Goal: Task Accomplishment & Management: Manage account settings

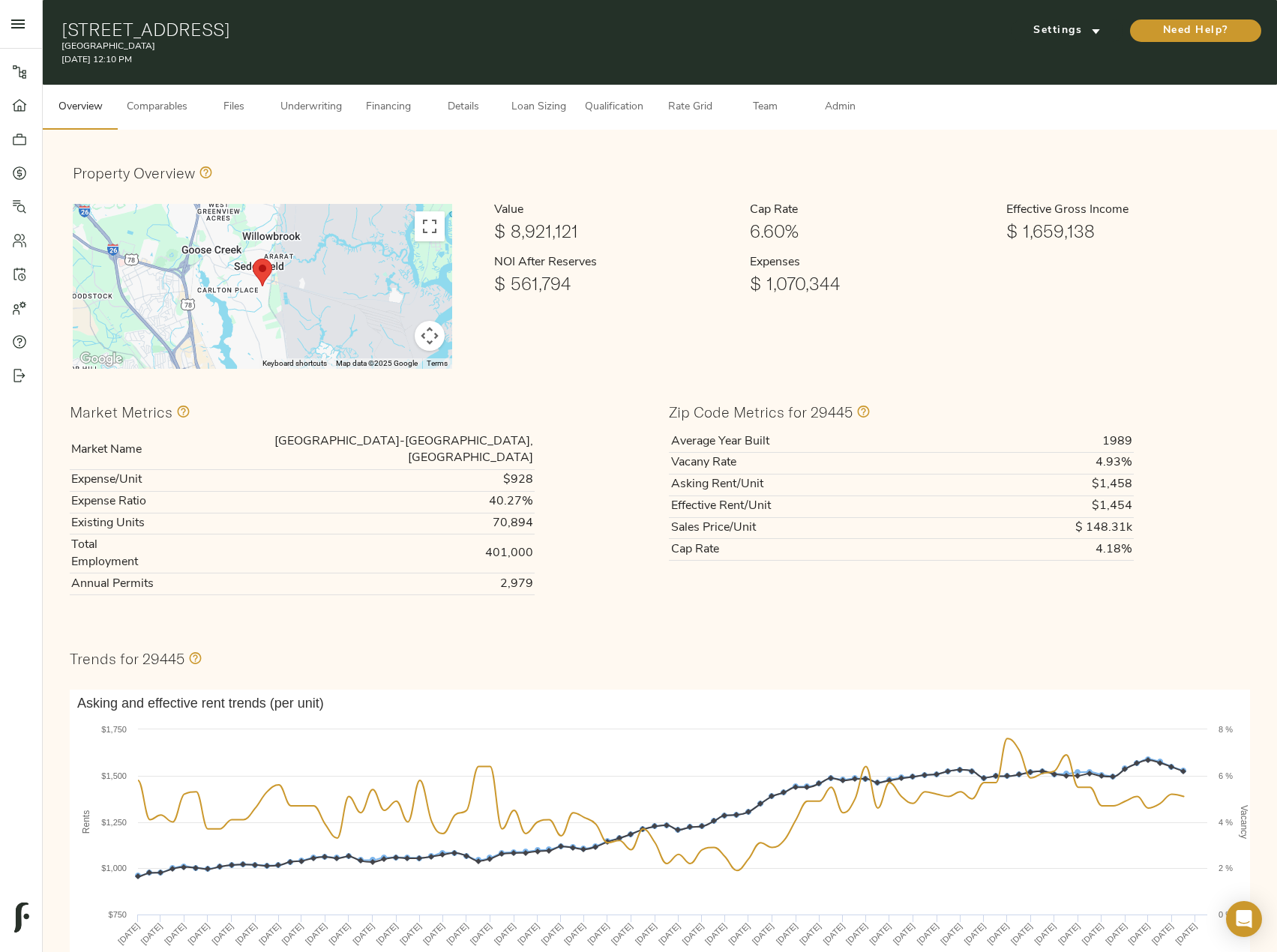
click at [156, 101] on span "Comparables" at bounding box center [157, 108] width 61 height 19
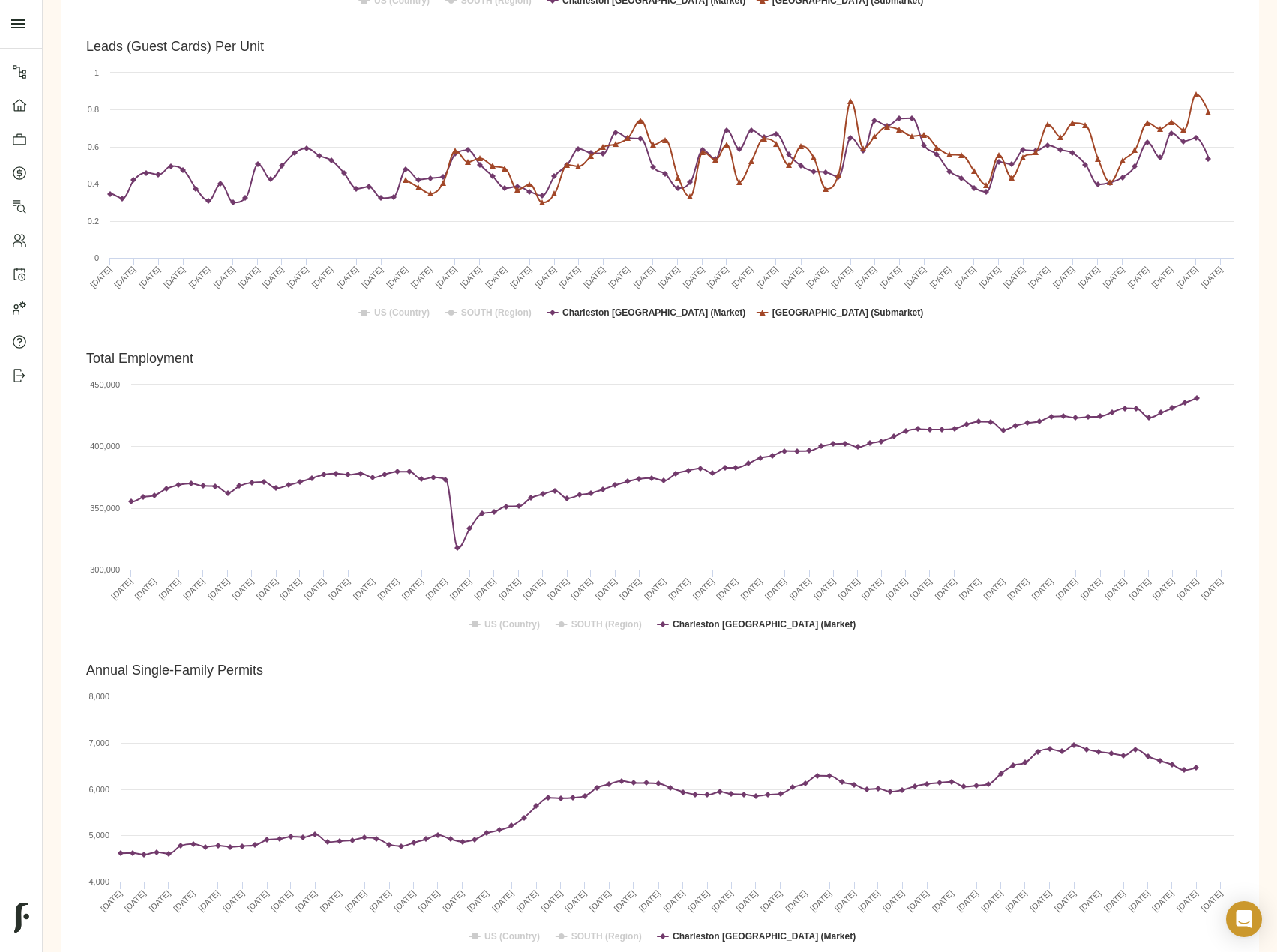
scroll to position [3142, 0]
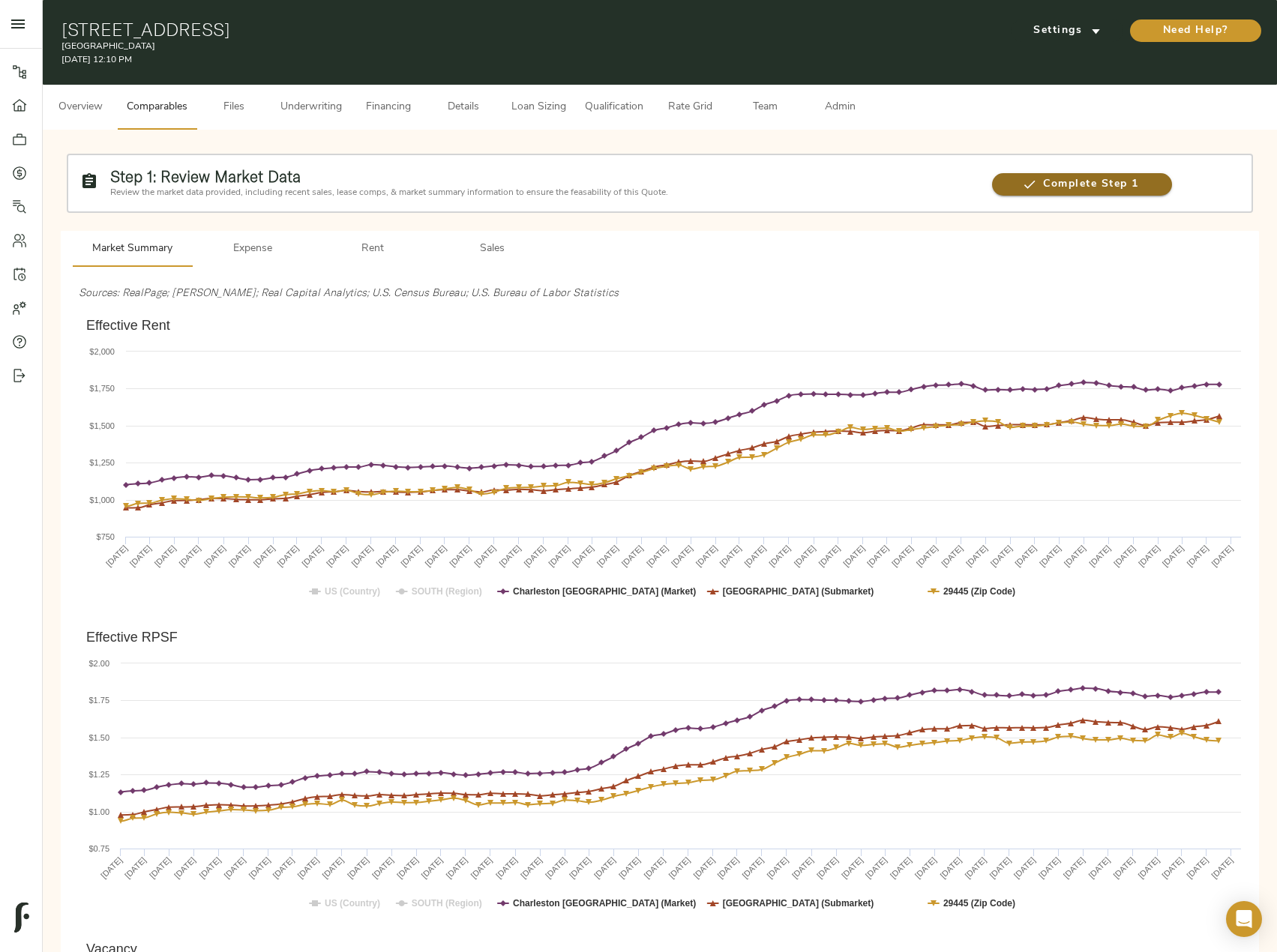
click at [1094, 181] on span "Complete Step 1" at bounding box center [1081, 184] width 179 height 19
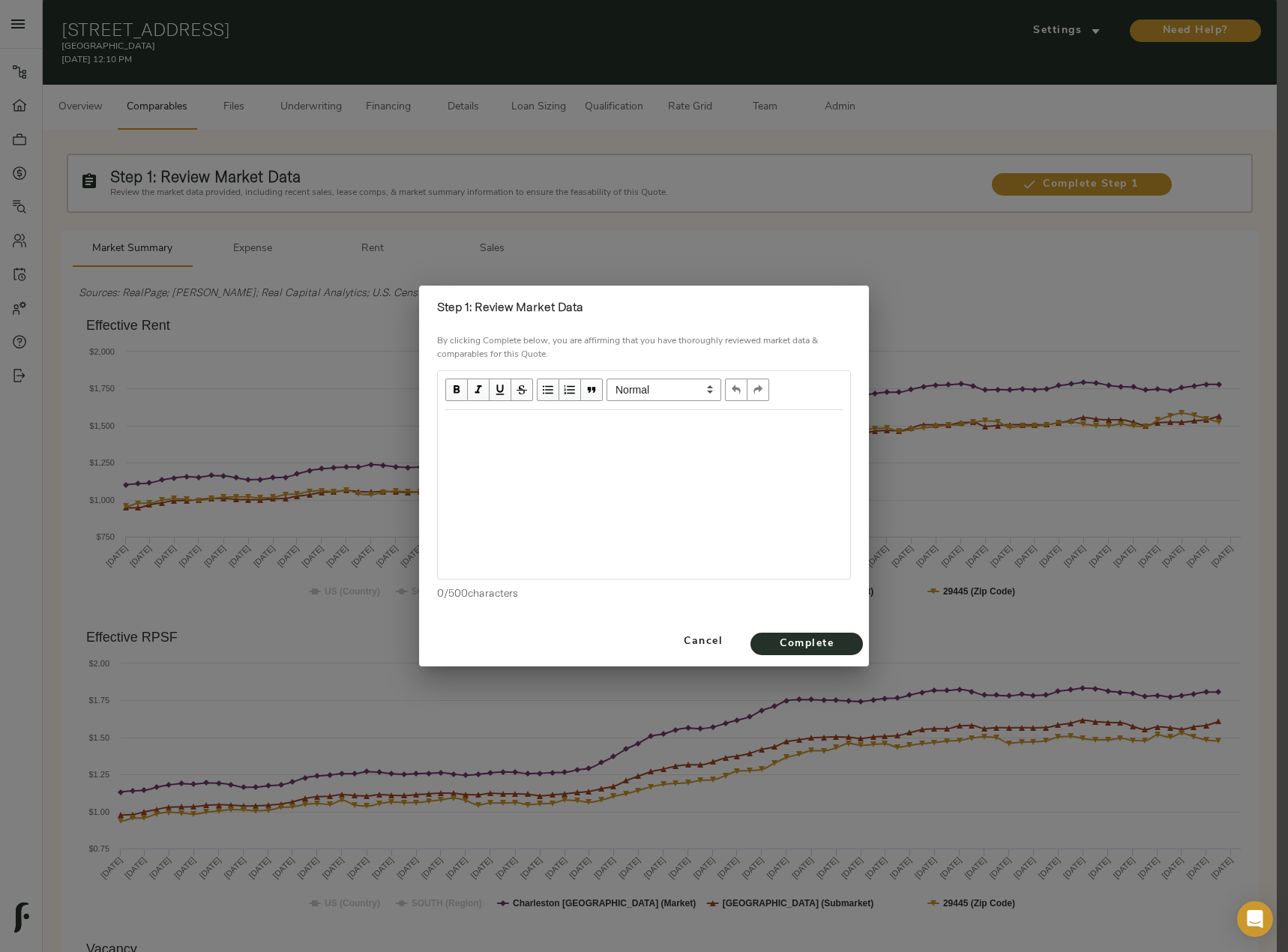
click at [512, 441] on div "Edit text" at bounding box center [644, 426] width 411 height 31
click at [579, 427] on div "Steady Rent Trends" at bounding box center [644, 426] width 397 height 17
click at [534, 458] on div "Steady Rent Trends $1,565 per Unit in the submarket" at bounding box center [644, 440] width 397 height 45
click at [464, 462] on div "5.5" at bounding box center [644, 453] width 397 height 17
click at [549, 499] on div "Steady Rent Trends $1,565 per Unit in the submarket 5.2% Vacancy in the submark…" at bounding box center [644, 494] width 412 height 168
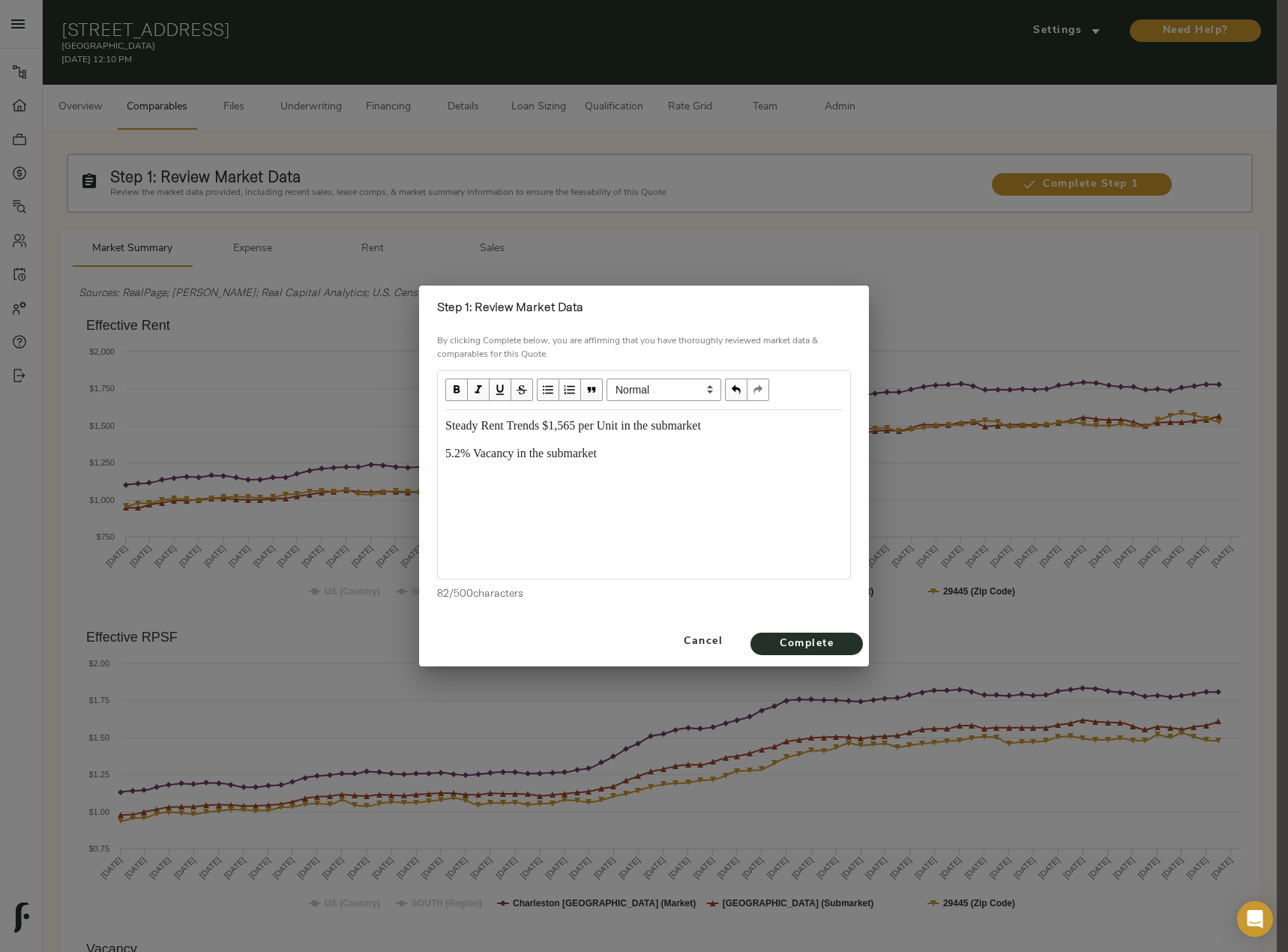
click at [549, 499] on div "Steady Rent Trends $1,565 per Unit in the submarket 5.2% Vacancy in the submark…" at bounding box center [644, 494] width 412 height 168
click at [466, 493] on div "Steady Rent Trends $1,565 per Unit in the submarket 5.2% Vacancy in the submark…" at bounding box center [644, 453] width 411 height 86
click at [559, 470] on div "Steady Rent Trends $1,565 per Unit in the submarket 5.2% Vacancy in the submark…" at bounding box center [644, 453] width 397 height 73
click at [829, 641] on span "Complete" at bounding box center [807, 644] width 83 height 19
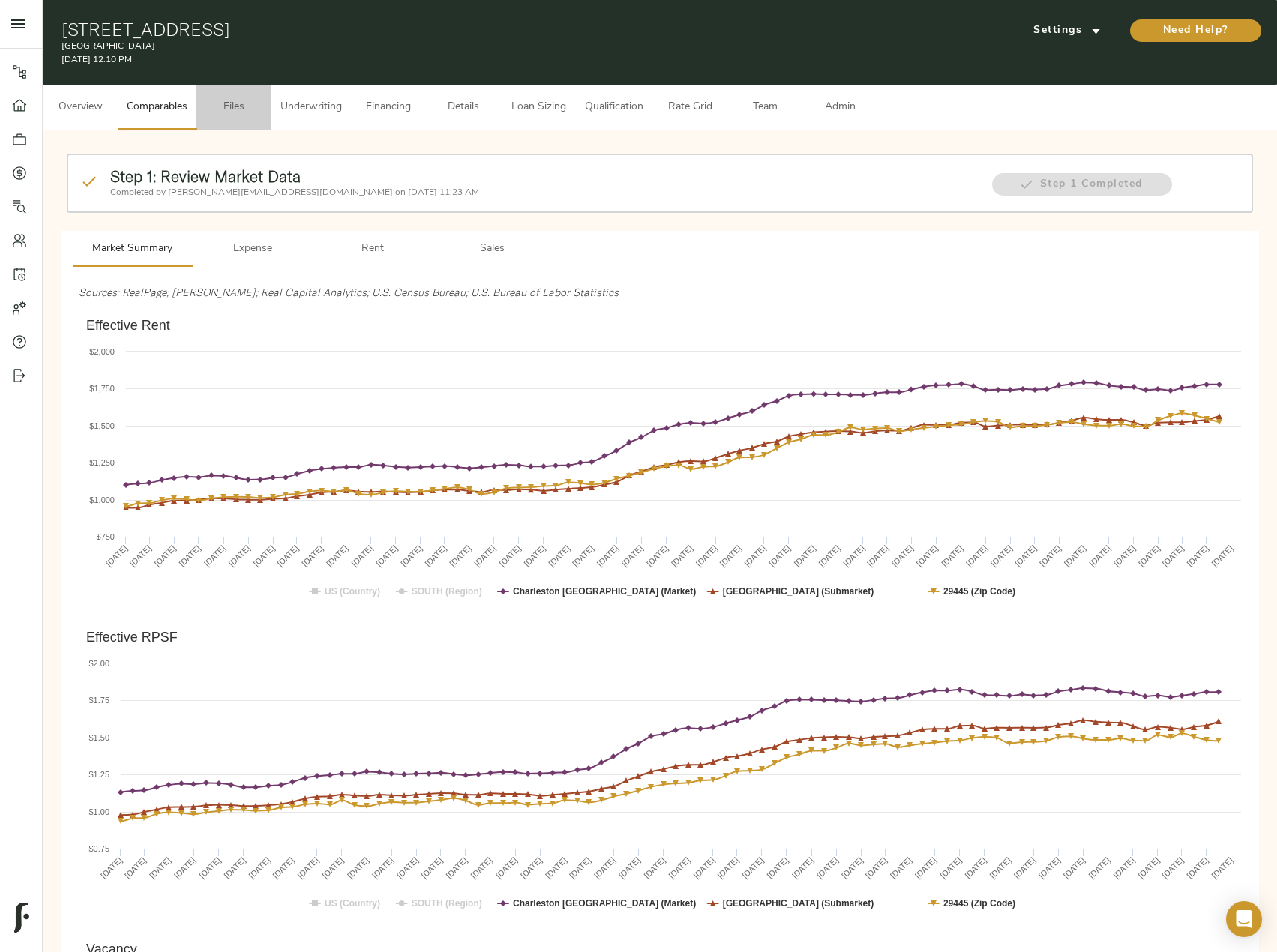
click at [247, 105] on span "Files" at bounding box center [234, 108] width 57 height 19
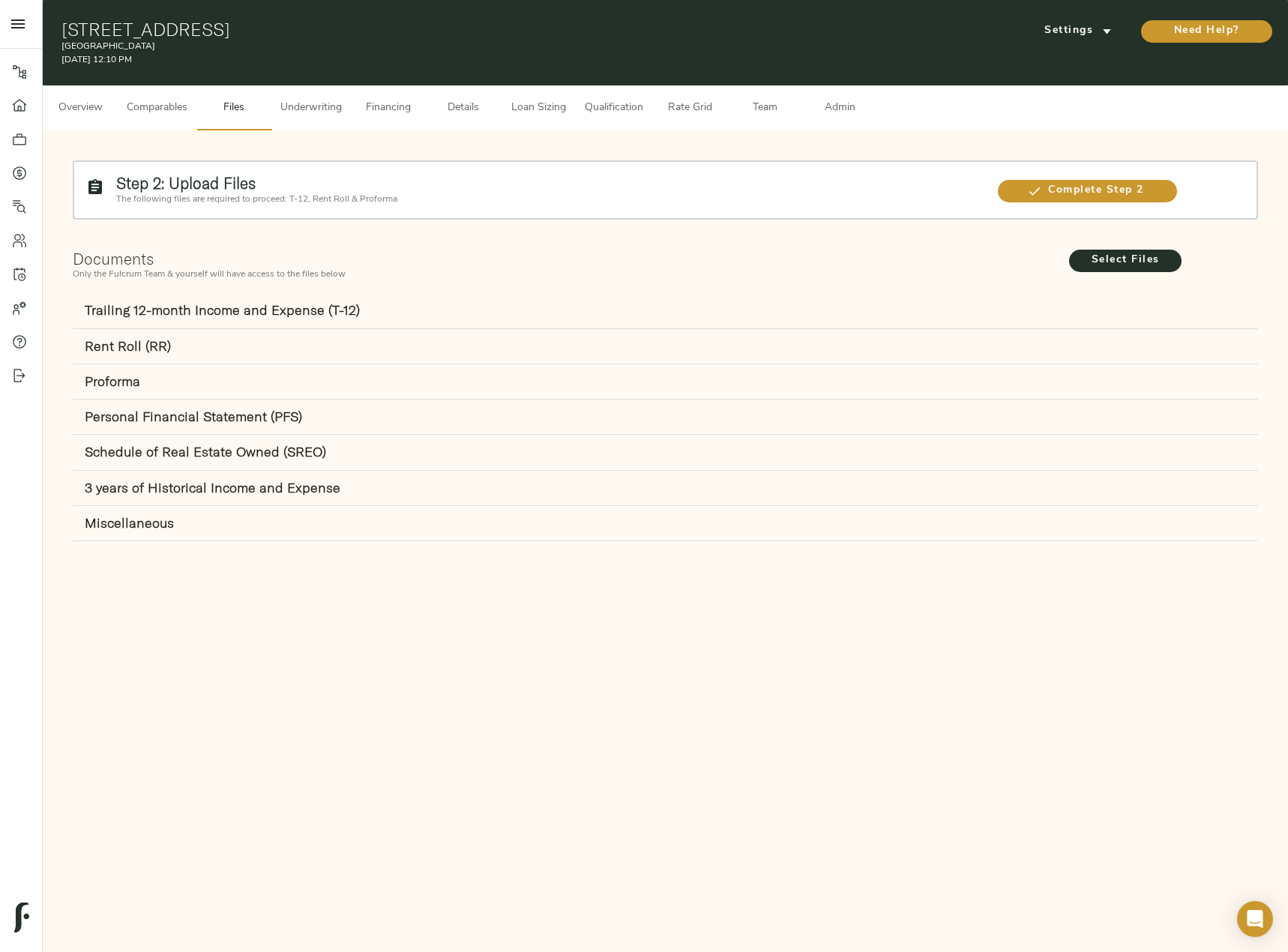
drag, startPoint x: 64, startPoint y: 44, endPoint x: 171, endPoint y: 45, distance: 107.0
click at [171, 45] on p "Harbour Lake Apartments" at bounding box center [464, 47] width 805 height 14
copy p "Harbour Lake Apartments"
click at [1112, 267] on span "Select Files" at bounding box center [1126, 260] width 83 height 19
click at [0, 0] on input "Select Files" at bounding box center [0, 0] width 0 height 0
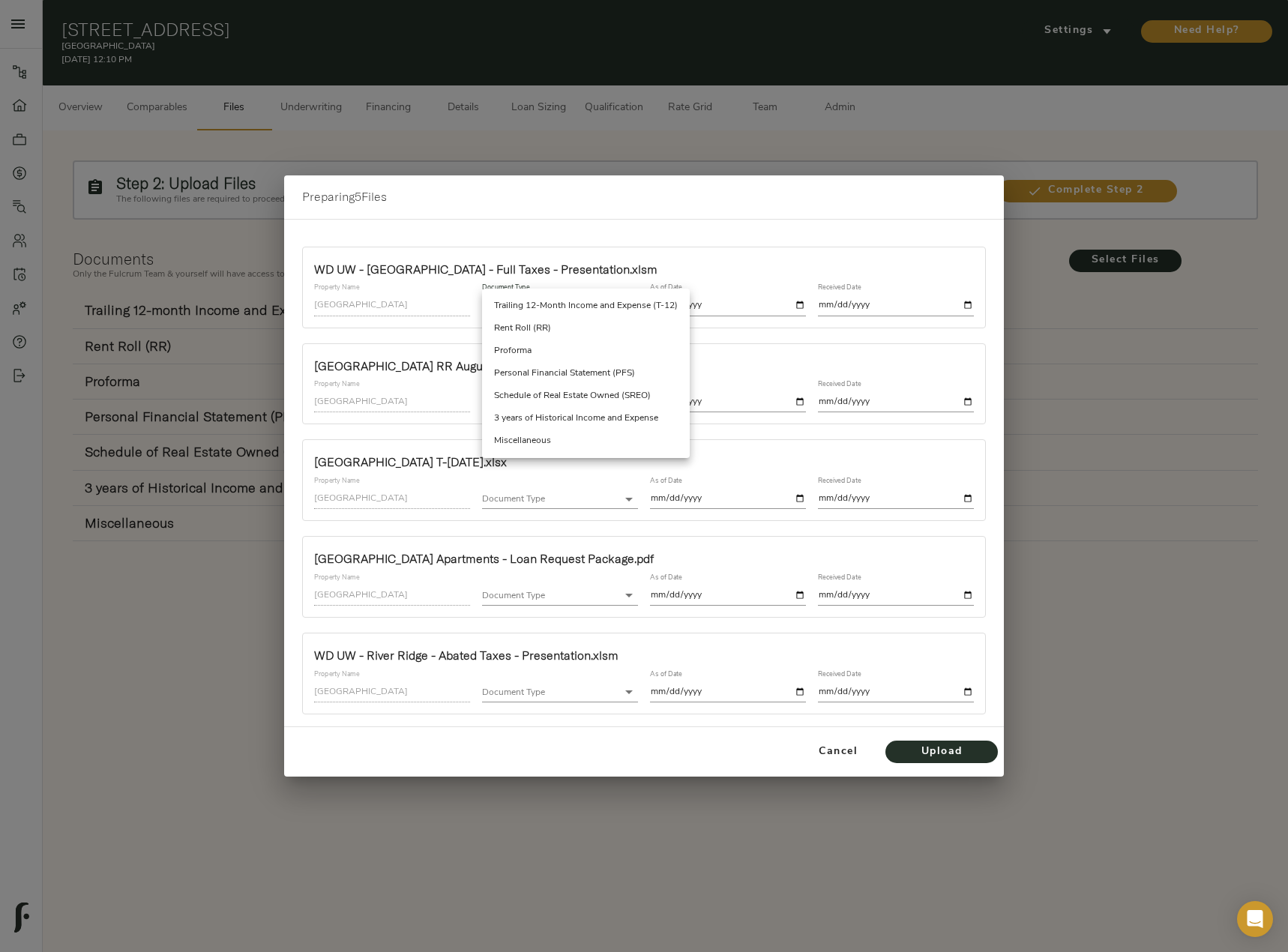
click at [548, 302] on body "Harbour Lake Apartments - 4255 Harbour Lake Dr, Goose Creek, SC 29445 Pipeline …" at bounding box center [644, 493] width 1288 height 987
click at [550, 447] on li "Miscellaneous" at bounding box center [586, 441] width 208 height 23
type input "miscellaneous"
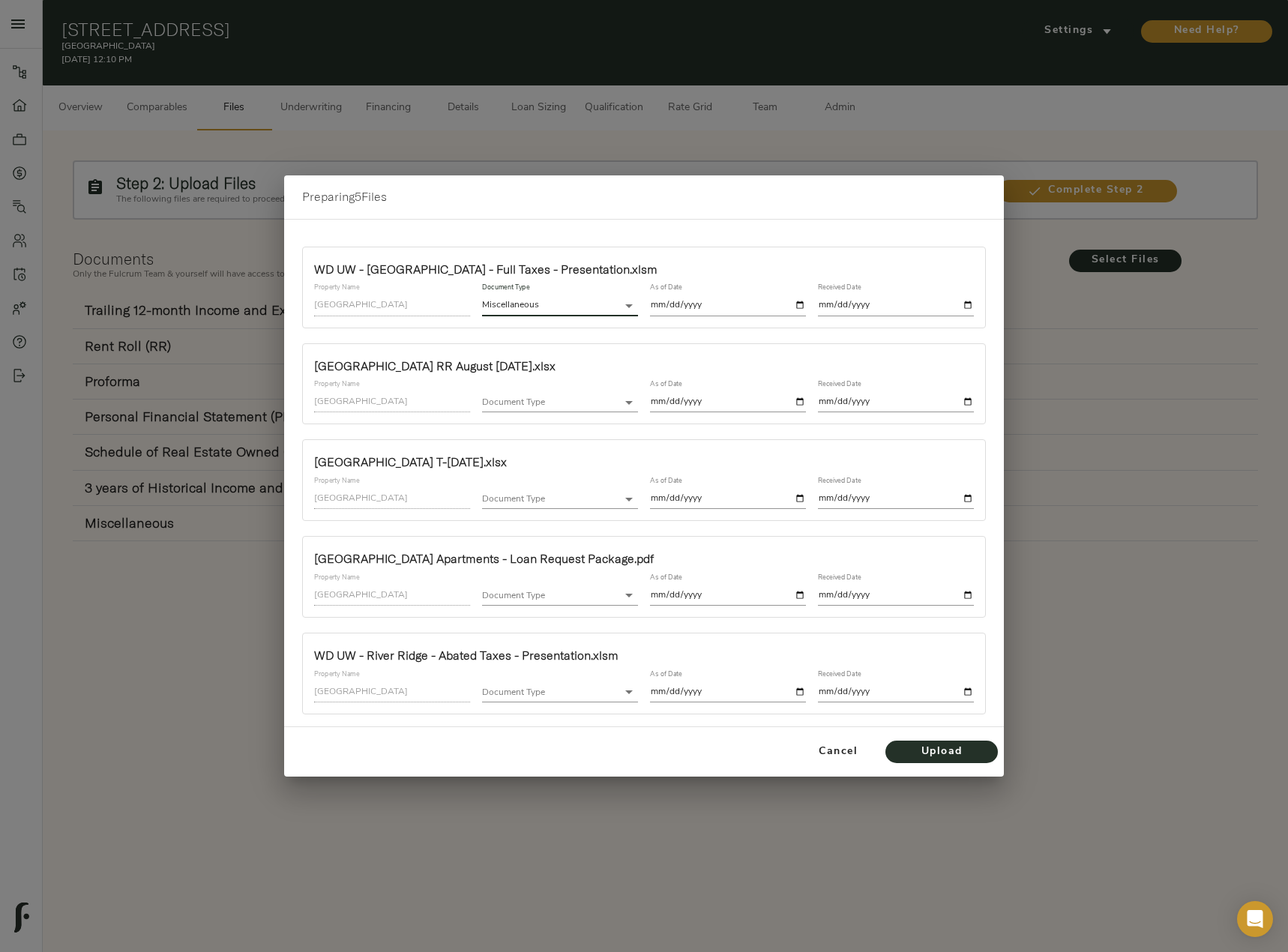
click at [799, 302] on input "date" at bounding box center [727, 305] width 156 height 20
type input "2025-10-07"
click at [972, 302] on input "date" at bounding box center [896, 305] width 156 height 20
type input "2025-10-07"
click at [551, 393] on body "Harbour Lake Apartments - 4255 Harbour Lake Dr, Goose Creek, SC 29445 Pipeline …" at bounding box center [644, 493] width 1288 height 987
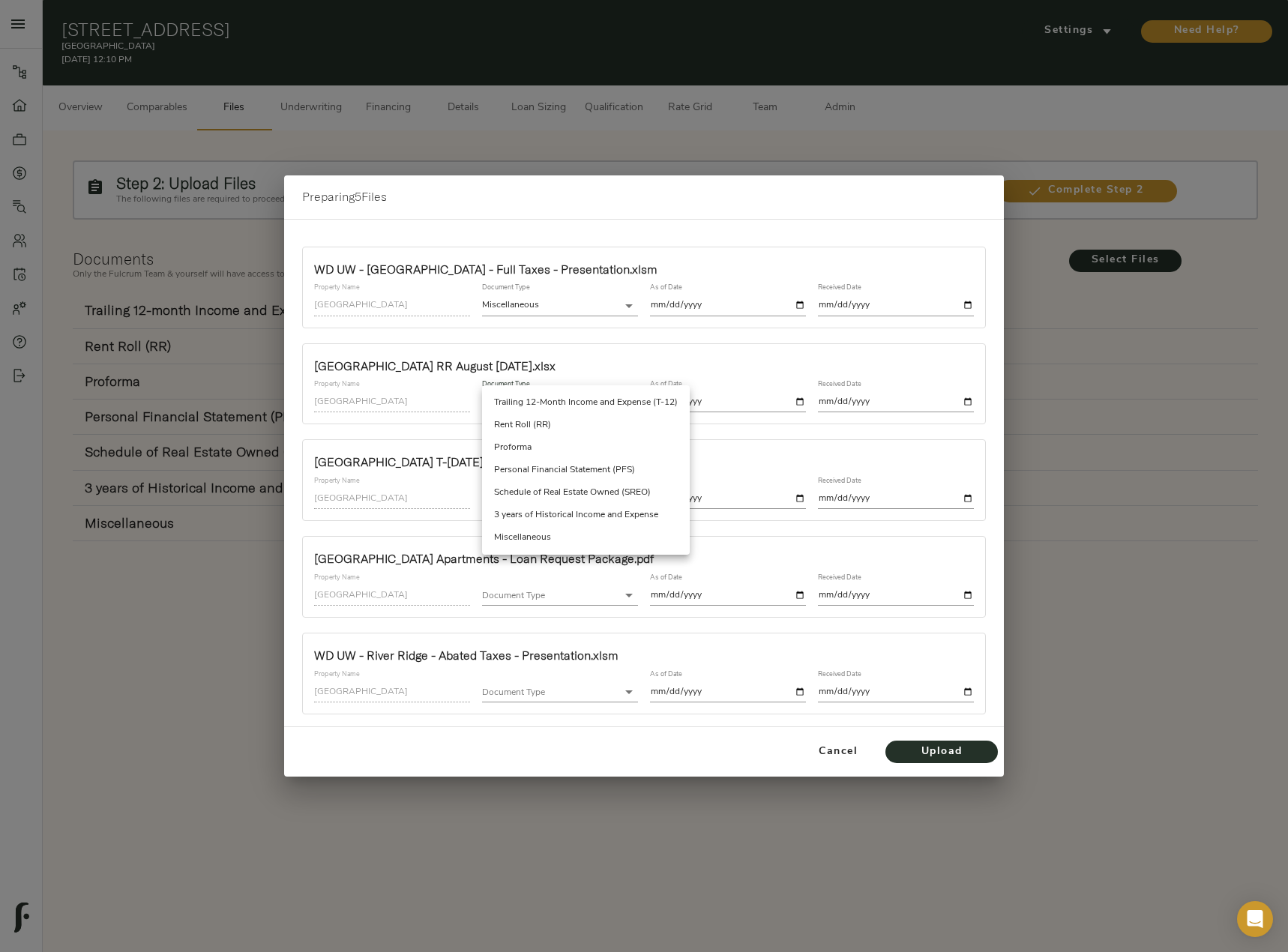
click at [555, 421] on li "Rent Roll (RR)" at bounding box center [586, 425] width 208 height 23
type input "rent_roll"
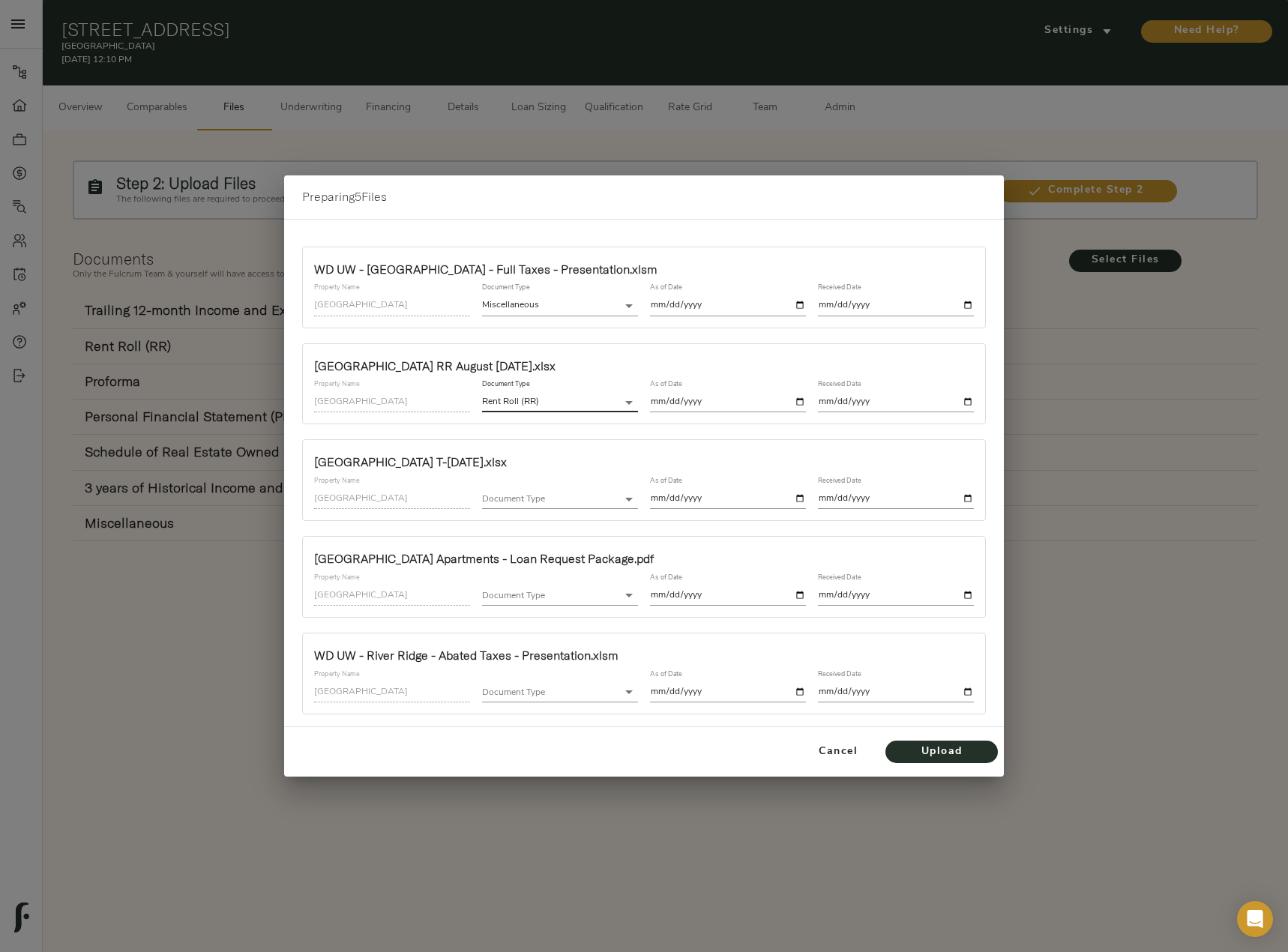
click at [797, 399] on input "date" at bounding box center [727, 402] width 156 height 20
type input "2025-08-31"
click at [971, 399] on input "date" at bounding box center [896, 402] width 156 height 20
click at [962, 402] on input "date" at bounding box center [896, 402] width 156 height 20
type input "2025-10-06"
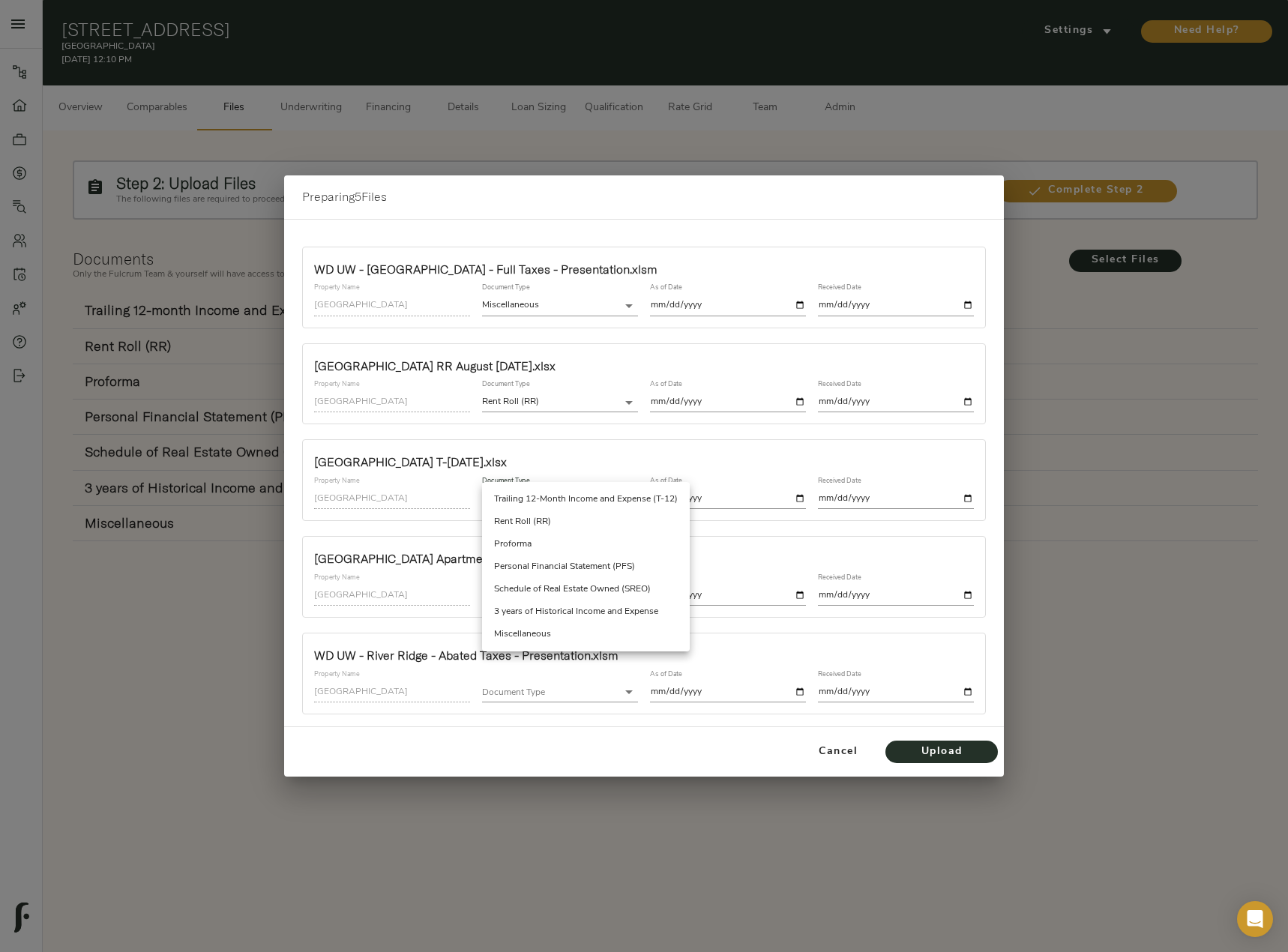
click at [536, 499] on body "Harbour Lake Apartments - 4255 Harbour Lake Dr, Goose Creek, SC 29445 Pipeline …" at bounding box center [644, 493] width 1288 height 987
click at [574, 502] on li "Trailing 12-Month Income and Expense (T-12)" at bounding box center [586, 499] width 208 height 23
type input "trailing_twelve"
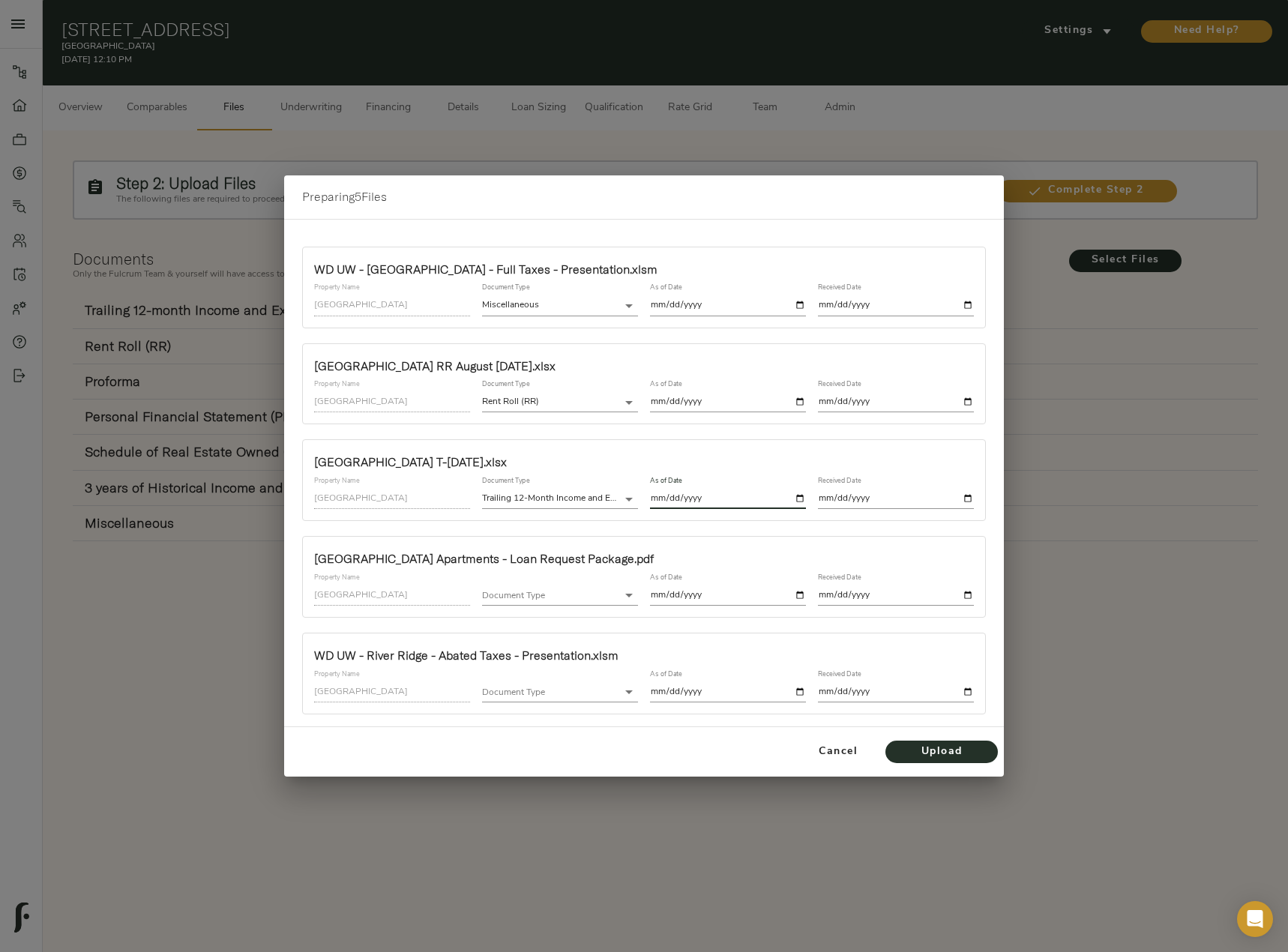
click at [799, 502] on input "date" at bounding box center [727, 499] width 156 height 20
type input "2025-08-31"
click at [969, 500] on input "date" at bounding box center [896, 499] width 156 height 20
type input "2025-10-07"
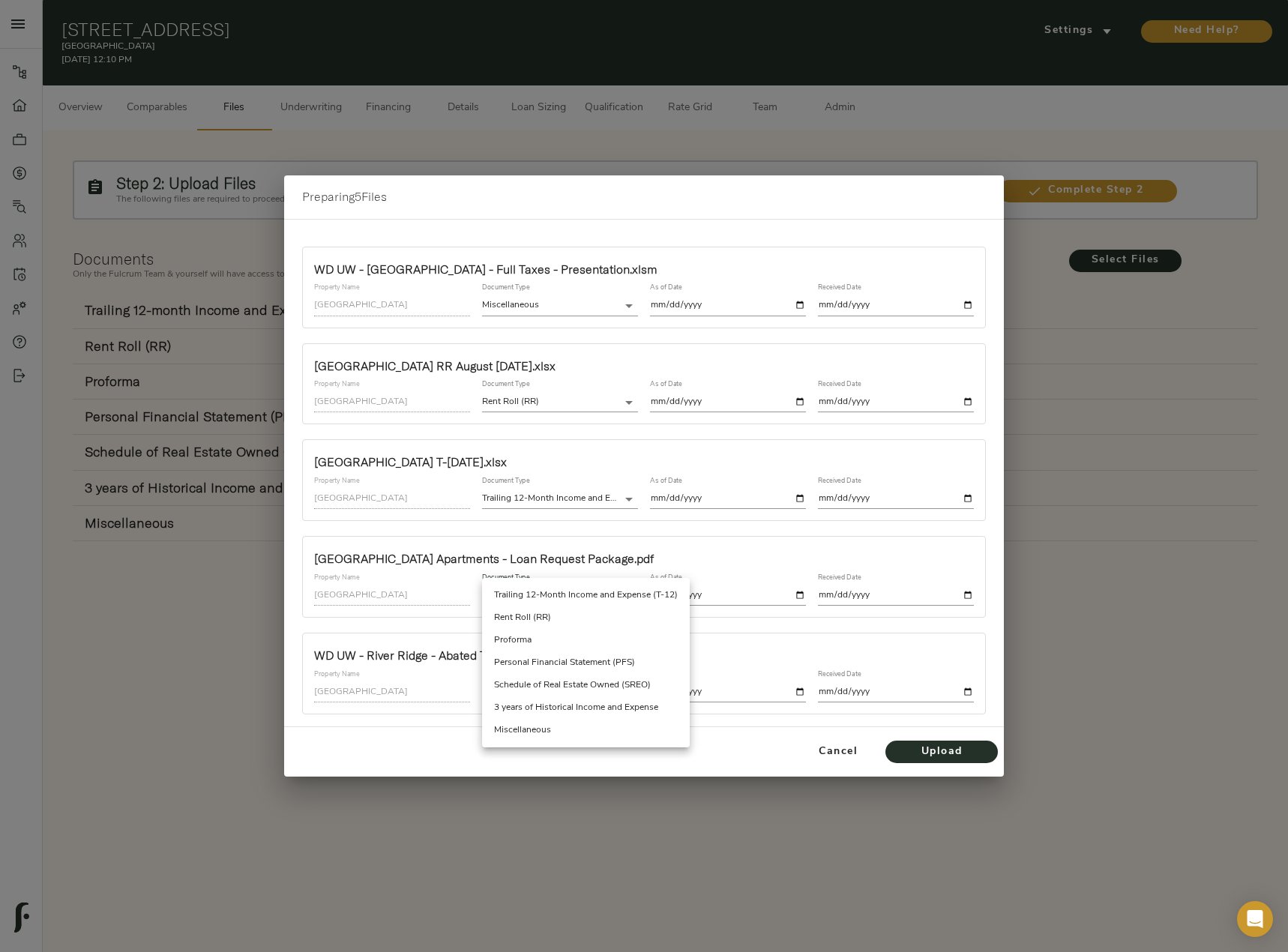
click at [580, 593] on body "Harbour Lake Apartments - 4255 Harbour Lake Dr, Goose Creek, SC 29445 Pipeline …" at bounding box center [644, 493] width 1288 height 987
click at [553, 735] on li "Miscellaneous" at bounding box center [586, 730] width 208 height 23
type input "miscellaneous"
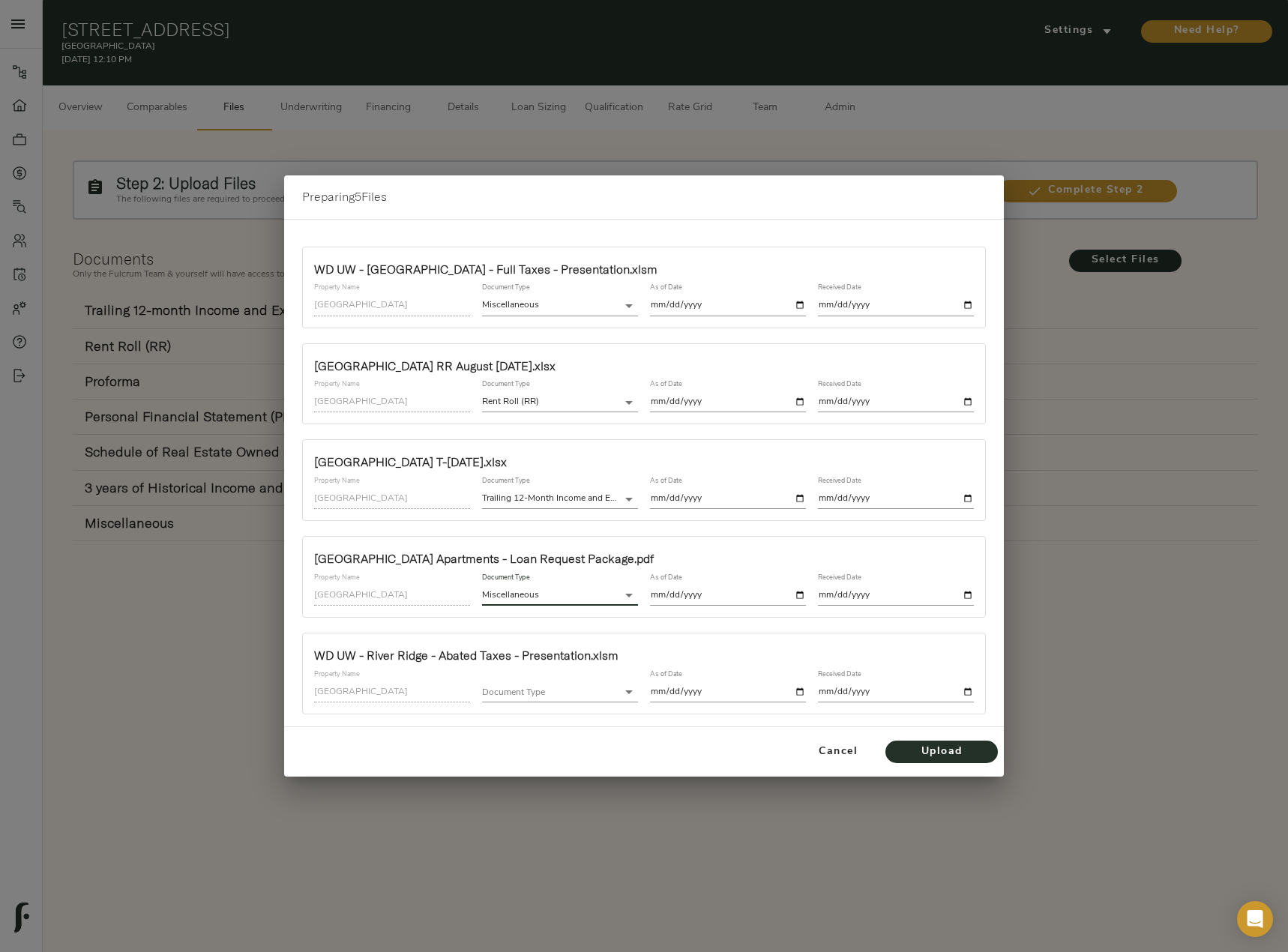
click at [801, 595] on input "date" at bounding box center [727, 596] width 156 height 20
click at [804, 594] on input "2025-10-07" at bounding box center [727, 596] width 156 height 20
type input "2025-10-06"
click at [967, 596] on input "date" at bounding box center [896, 596] width 156 height 20
type input "2025-10-06"
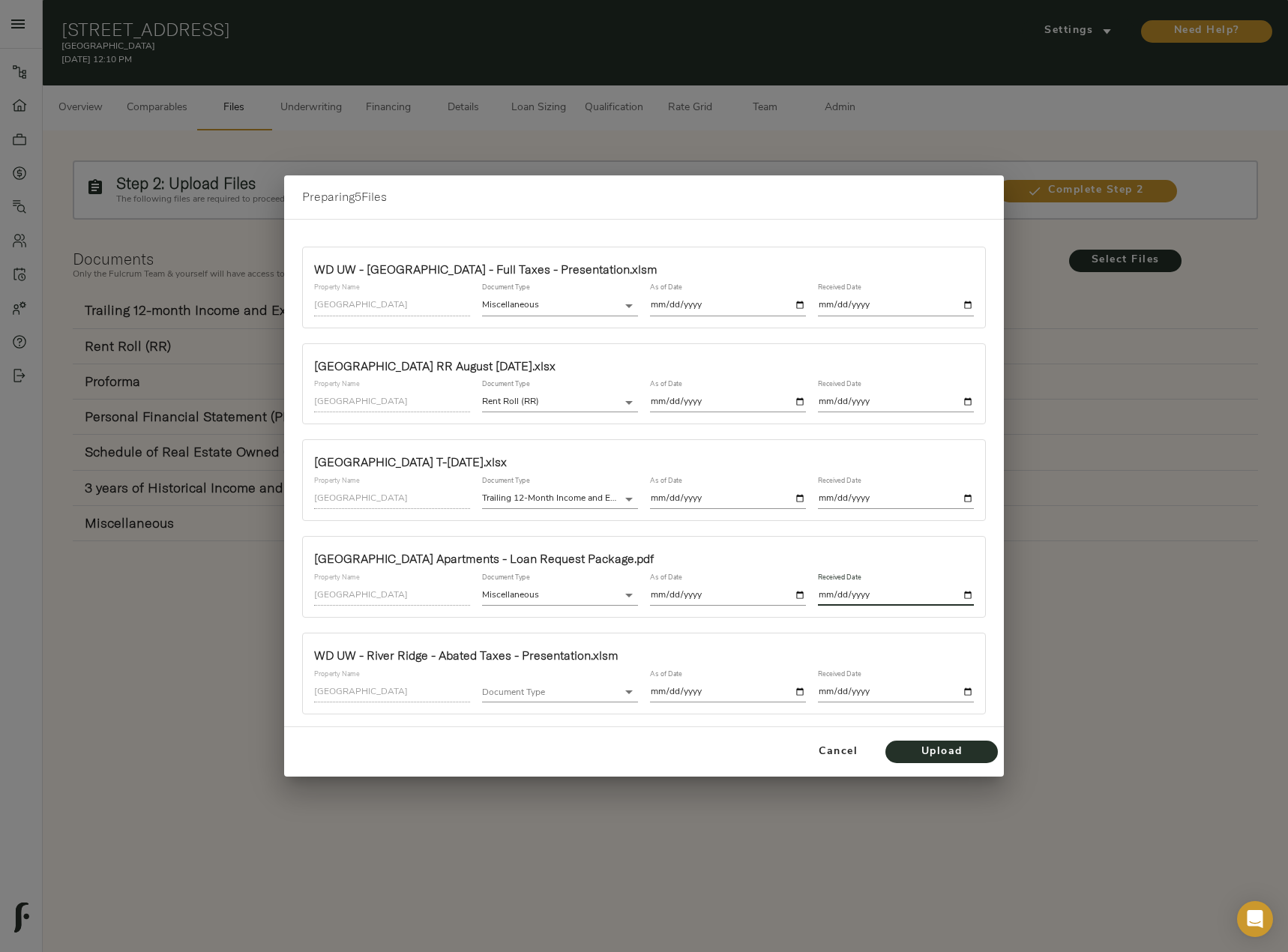
click at [540, 695] on body "Harbour Lake Apartments - 4255 Harbour Lake Dr, Goose Creek, SC 29445 Pipeline …" at bounding box center [644, 493] width 1288 height 987
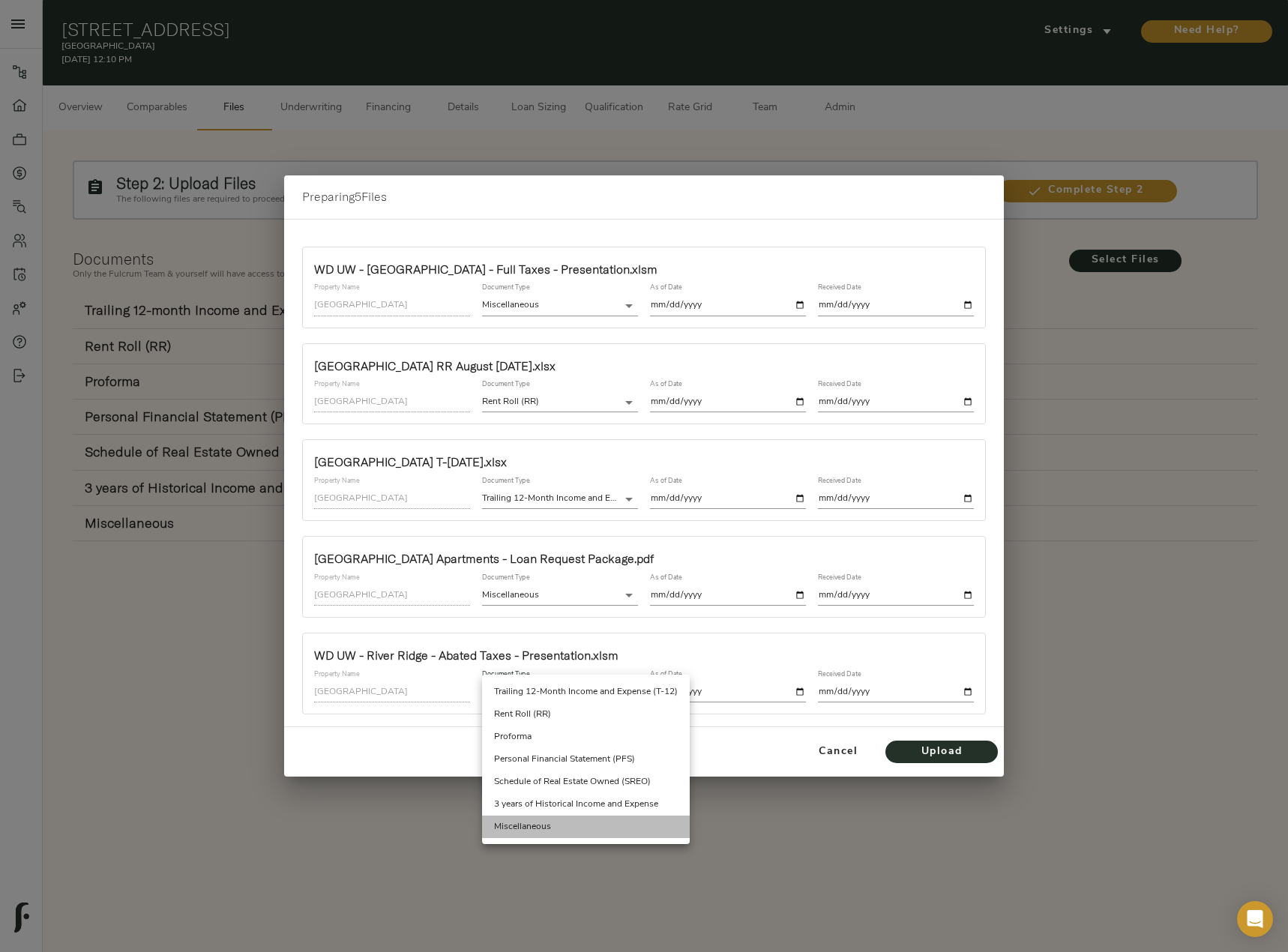
click at [560, 824] on li "Miscellaneous" at bounding box center [586, 827] width 208 height 23
type input "miscellaneous"
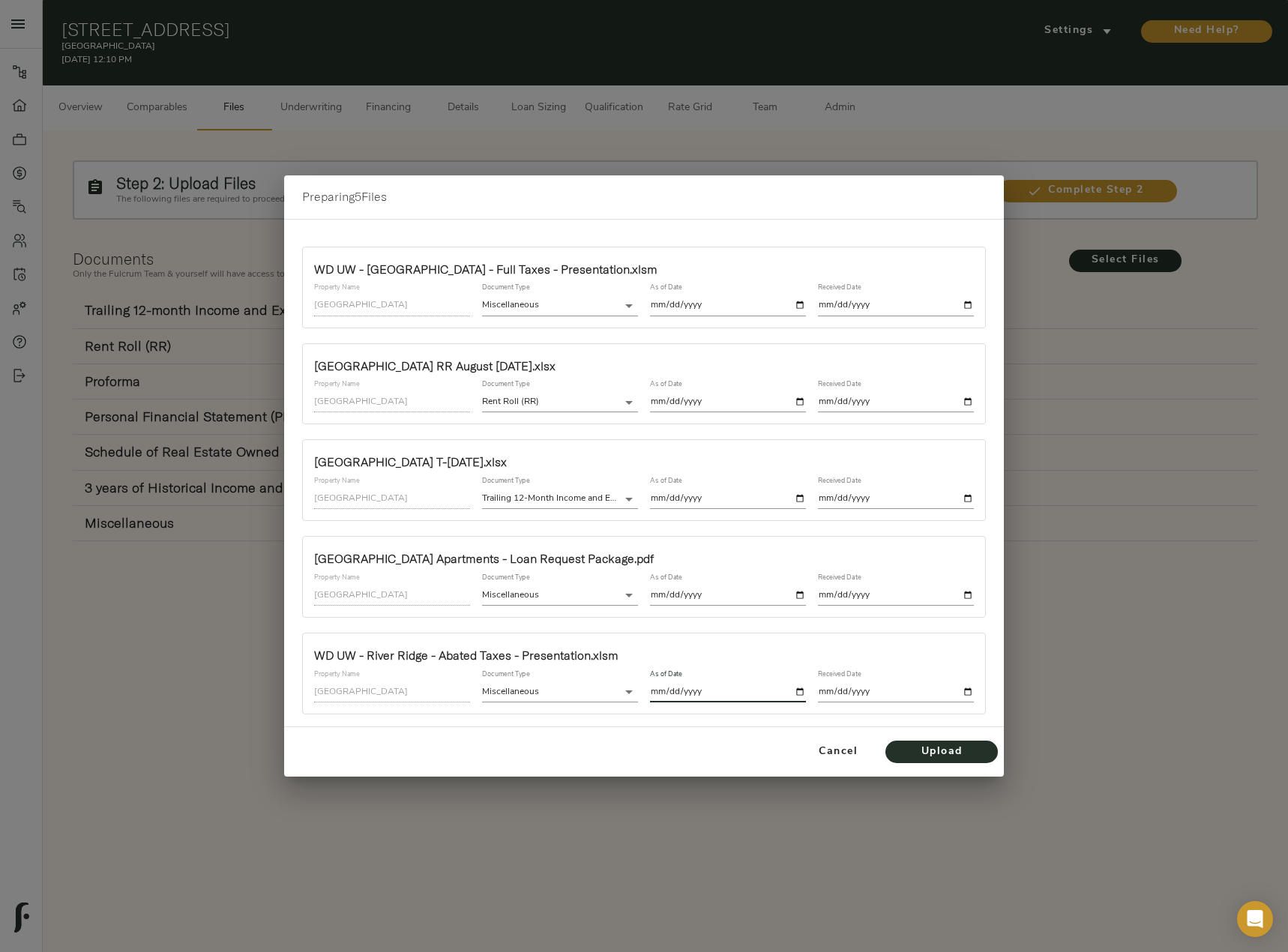
click at [801, 694] on input "date" at bounding box center [727, 692] width 156 height 20
type input "2025-10-06"
click at [970, 692] on input "date" at bounding box center [896, 692] width 156 height 20
type input "2025-10-06"
click at [921, 751] on span "Upload" at bounding box center [941, 752] width 83 height 19
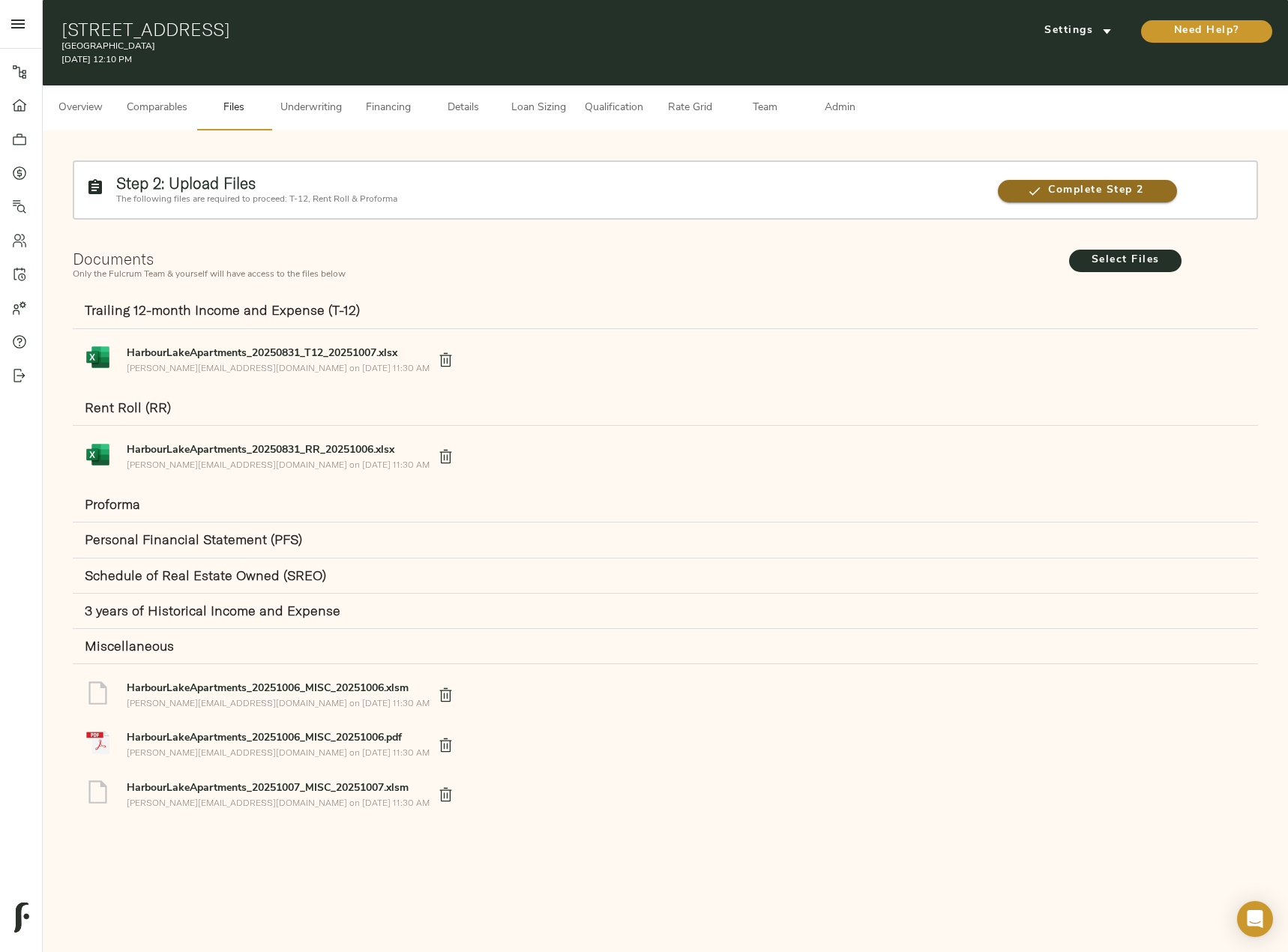
click at [1103, 193] on span "Complete Step 2" at bounding box center [1087, 190] width 179 height 19
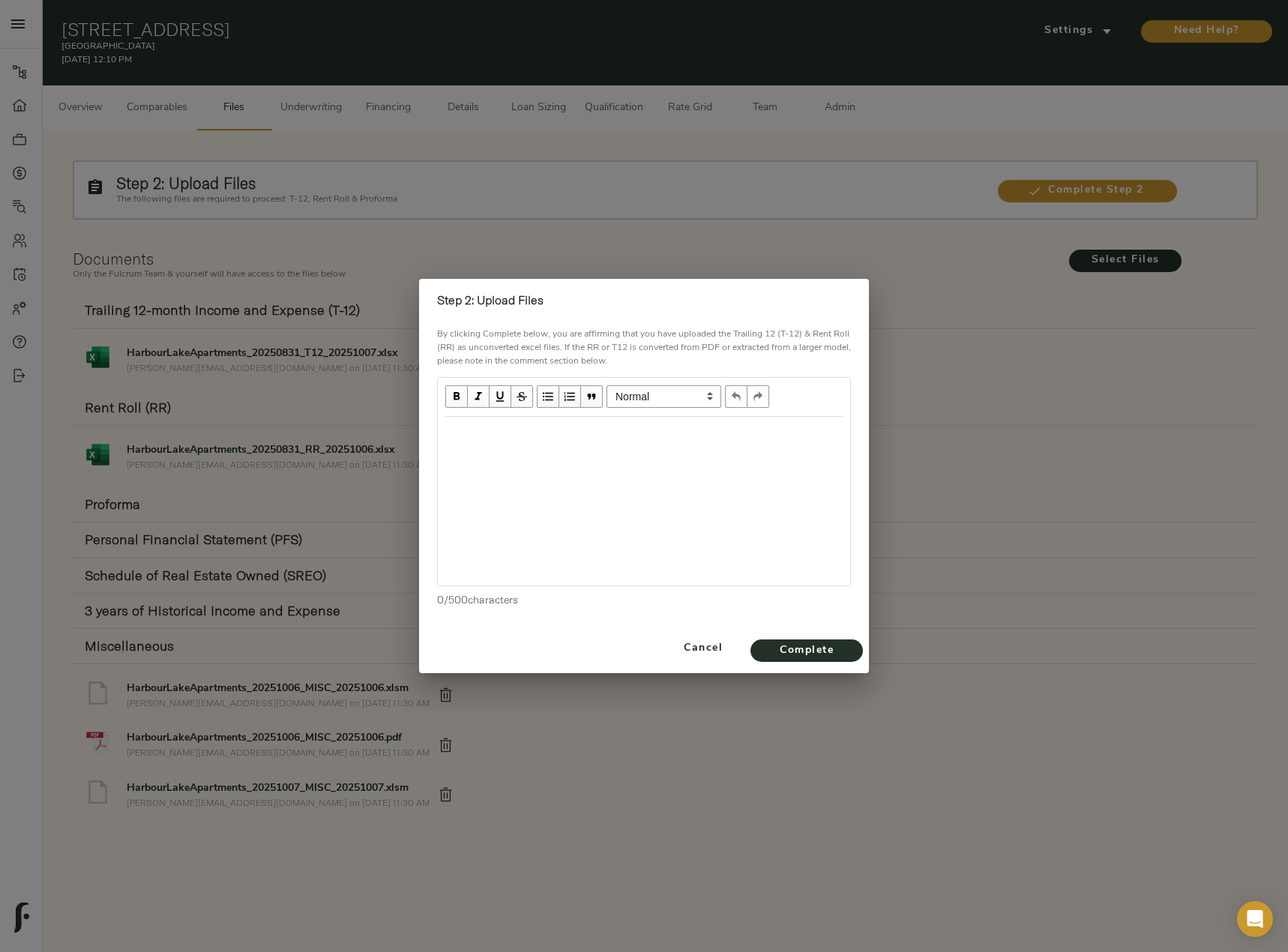
click at [507, 435] on div "Edit text" at bounding box center [644, 432] width 397 height 17
click at [832, 652] on span "Complete" at bounding box center [807, 650] width 83 height 19
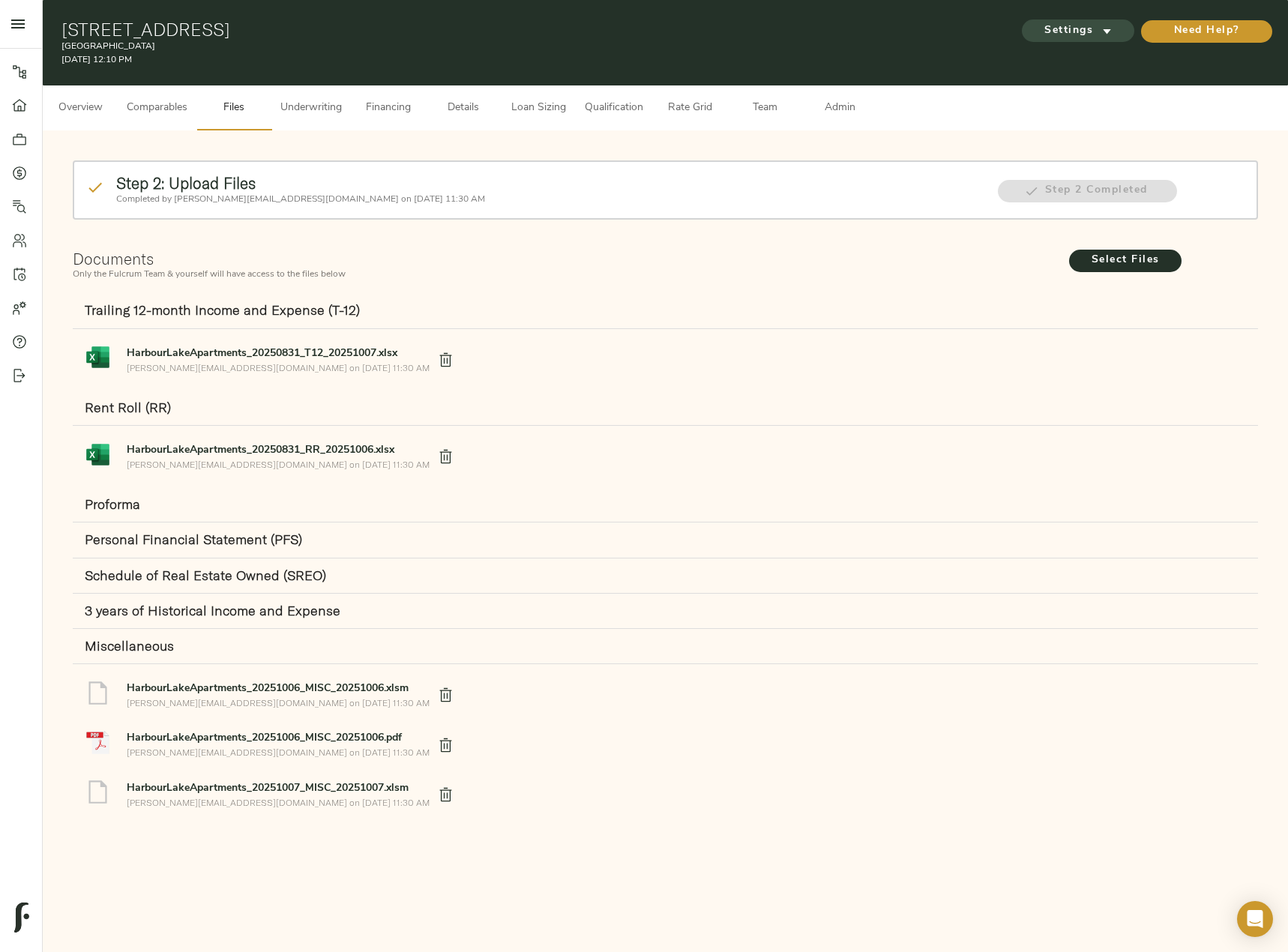
click at [1085, 32] on span "Settings" at bounding box center [1078, 31] width 83 height 19
click at [1089, 68] on span "Underwriting Template" at bounding box center [1093, 63] width 92 height 14
click at [1106, 59] on span "Underwriting Template" at bounding box center [1093, 63] width 92 height 14
click at [308, 105] on div at bounding box center [644, 476] width 1288 height 952
click at [320, 114] on span "Underwriting" at bounding box center [311, 108] width 62 height 19
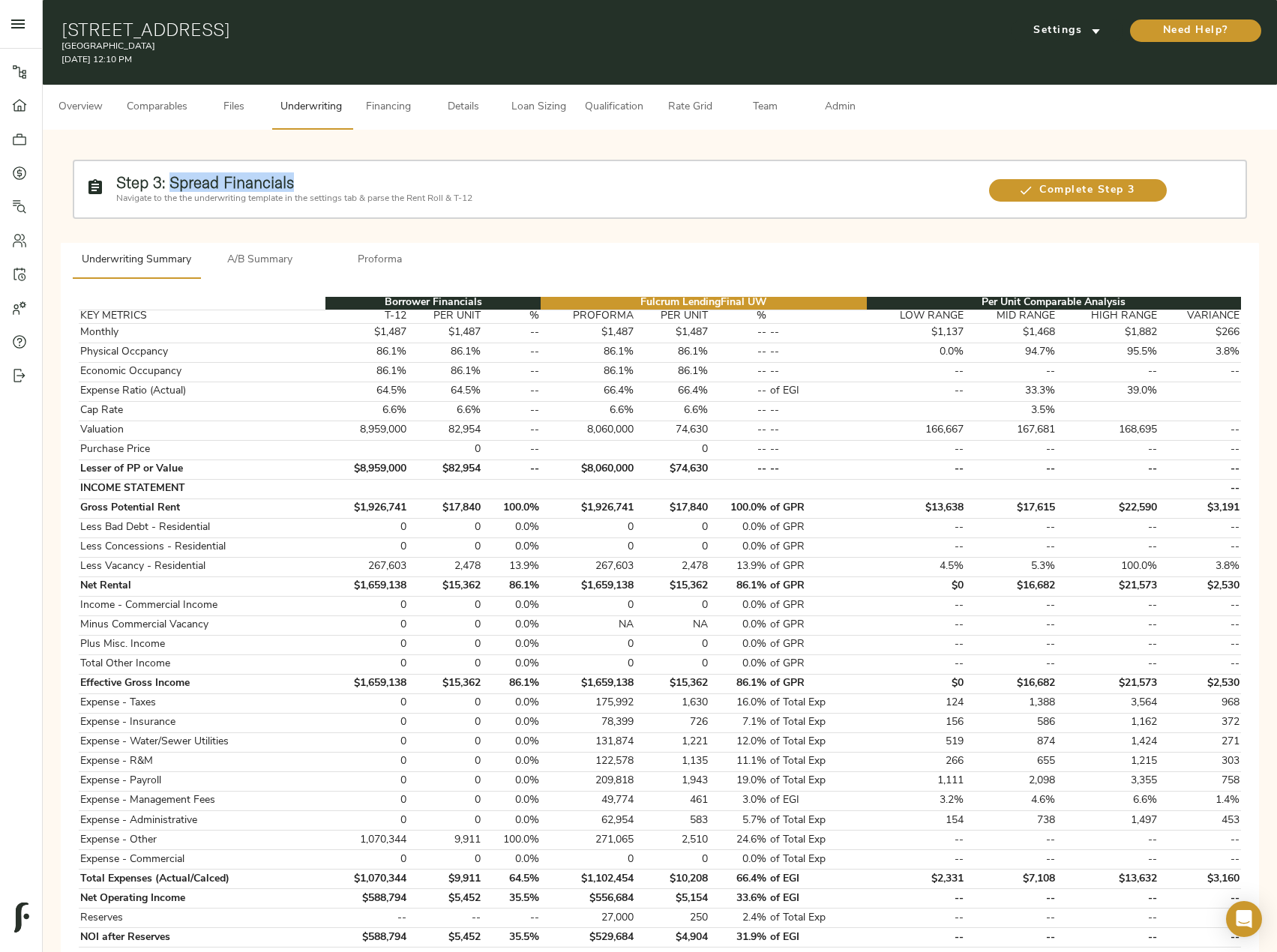
drag, startPoint x: 301, startPoint y: 187, endPoint x: 168, endPoint y: 183, distance: 133.1
click at [168, 183] on h2 "Step 3: Spread Financials" at bounding box center [545, 182] width 858 height 19
copy strong "Spread Financials"
click at [1099, 191] on span "Complete Step 3" at bounding box center [1078, 190] width 177 height 19
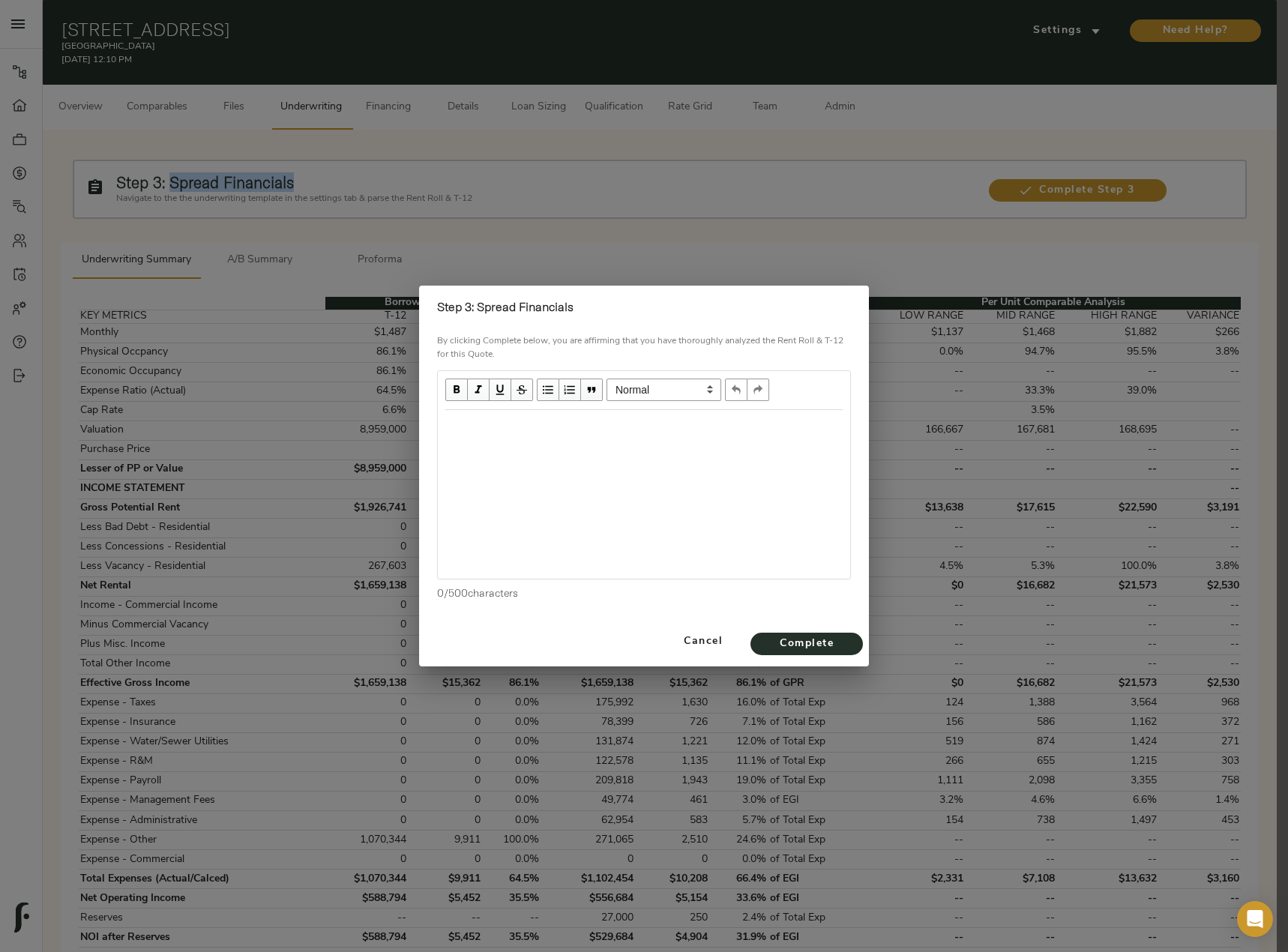
click at [512, 450] on div at bounding box center [644, 494] width 412 height 168
click at [526, 434] on div "Edit text" at bounding box center [644, 426] width 397 height 17
select select "unstyled"
drag, startPoint x: 501, startPoint y: 451, endPoint x: 493, endPoint y: 459, distance: 11.3
click at [493, 459] on div at bounding box center [644, 494] width 412 height 168
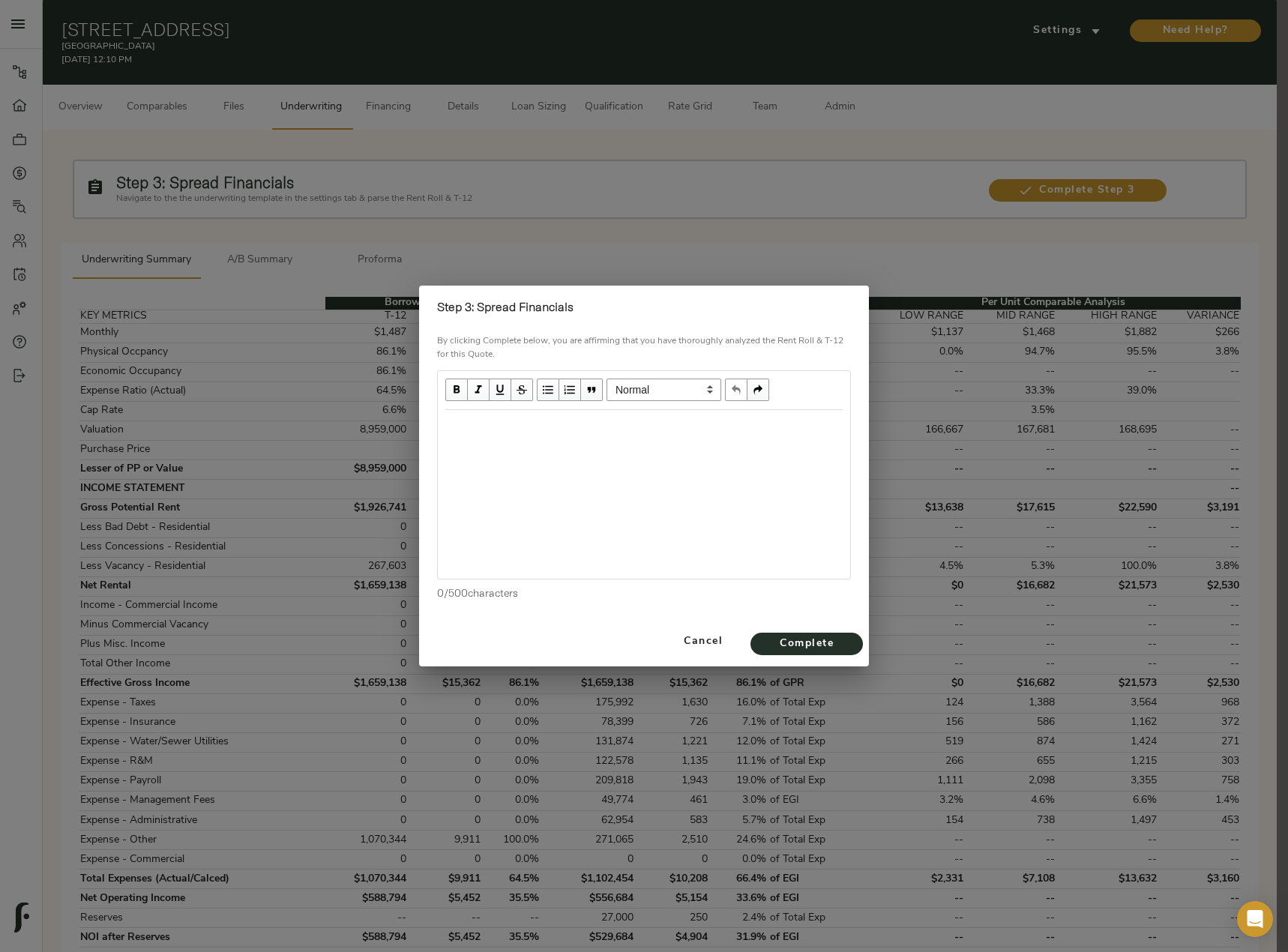
click at [495, 456] on div at bounding box center [644, 494] width 412 height 168
drag, startPoint x: 517, startPoint y: 444, endPoint x: 480, endPoint y: 430, distance: 39.6
click at [480, 430] on div "Edit text" at bounding box center [644, 426] width 397 height 17
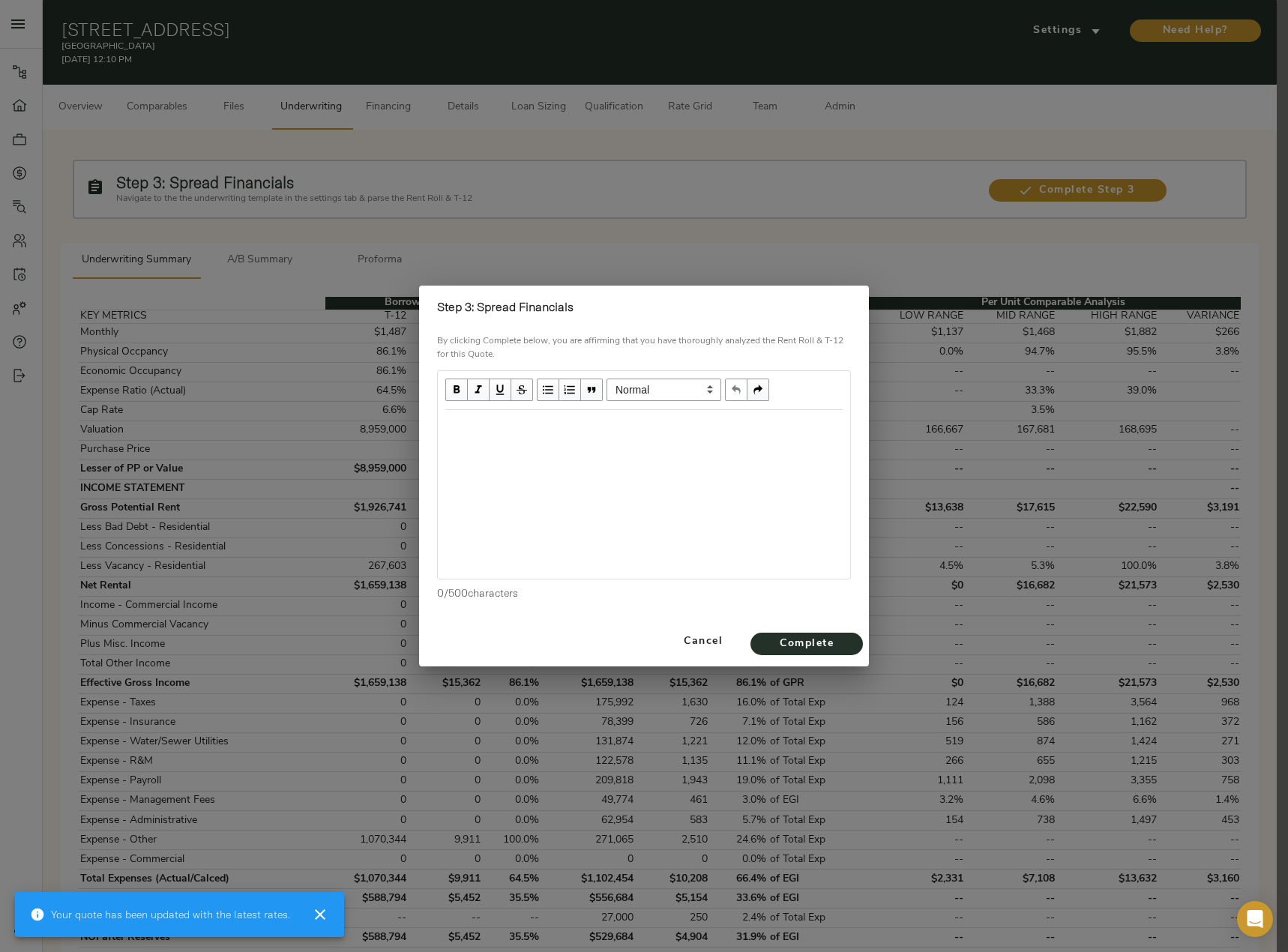
paste div "Edit text"
drag, startPoint x: 486, startPoint y: 426, endPoint x: 356, endPoint y: 426, distance: 130.0
click at [356, 426] on div "Step 3: Spread Financials By clicking Complete below, you are affirming that yo…" at bounding box center [644, 476] width 1288 height 952
click at [811, 638] on span "Complete" at bounding box center [807, 644] width 83 height 19
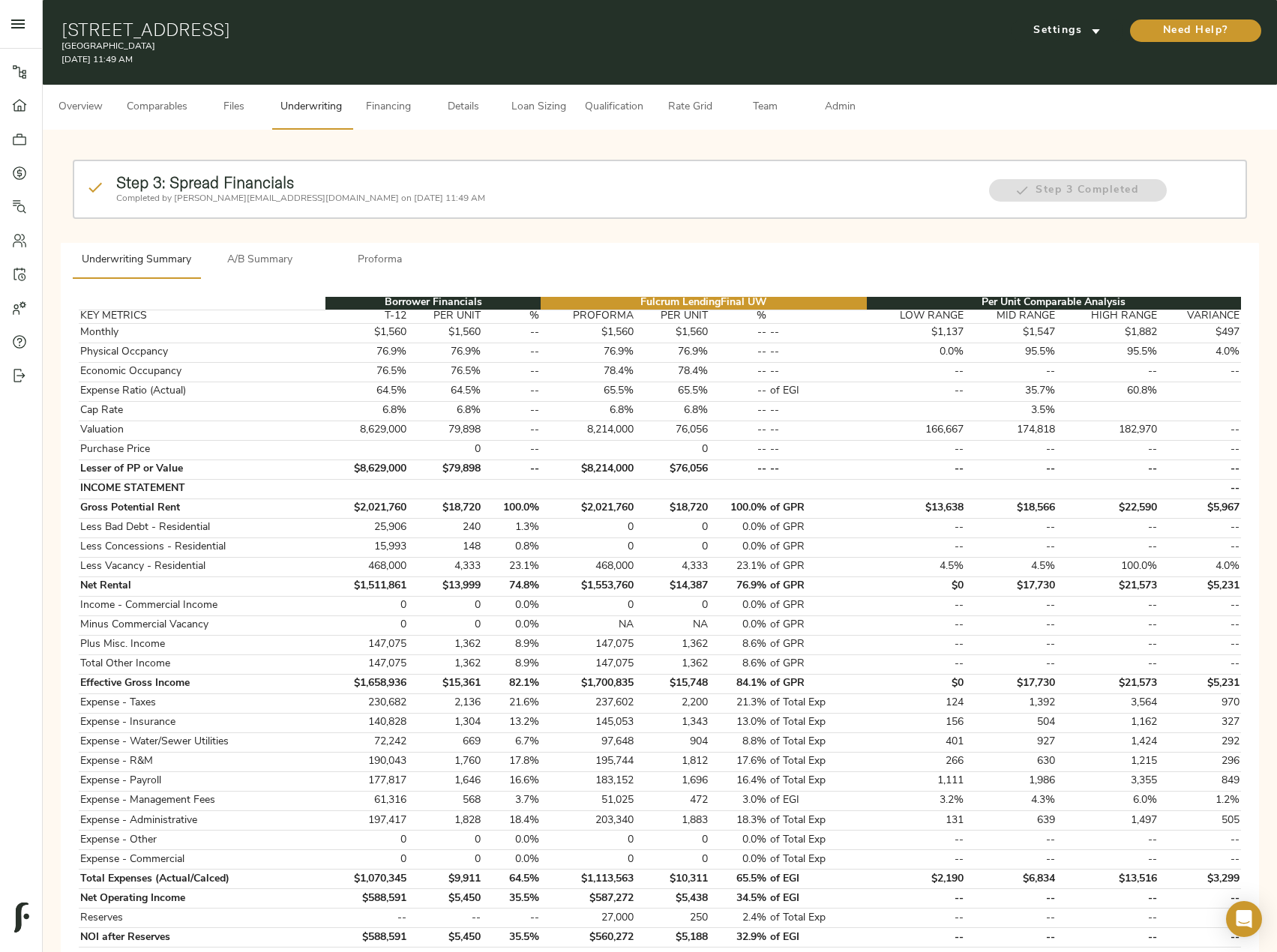
scroll to position [447, 0]
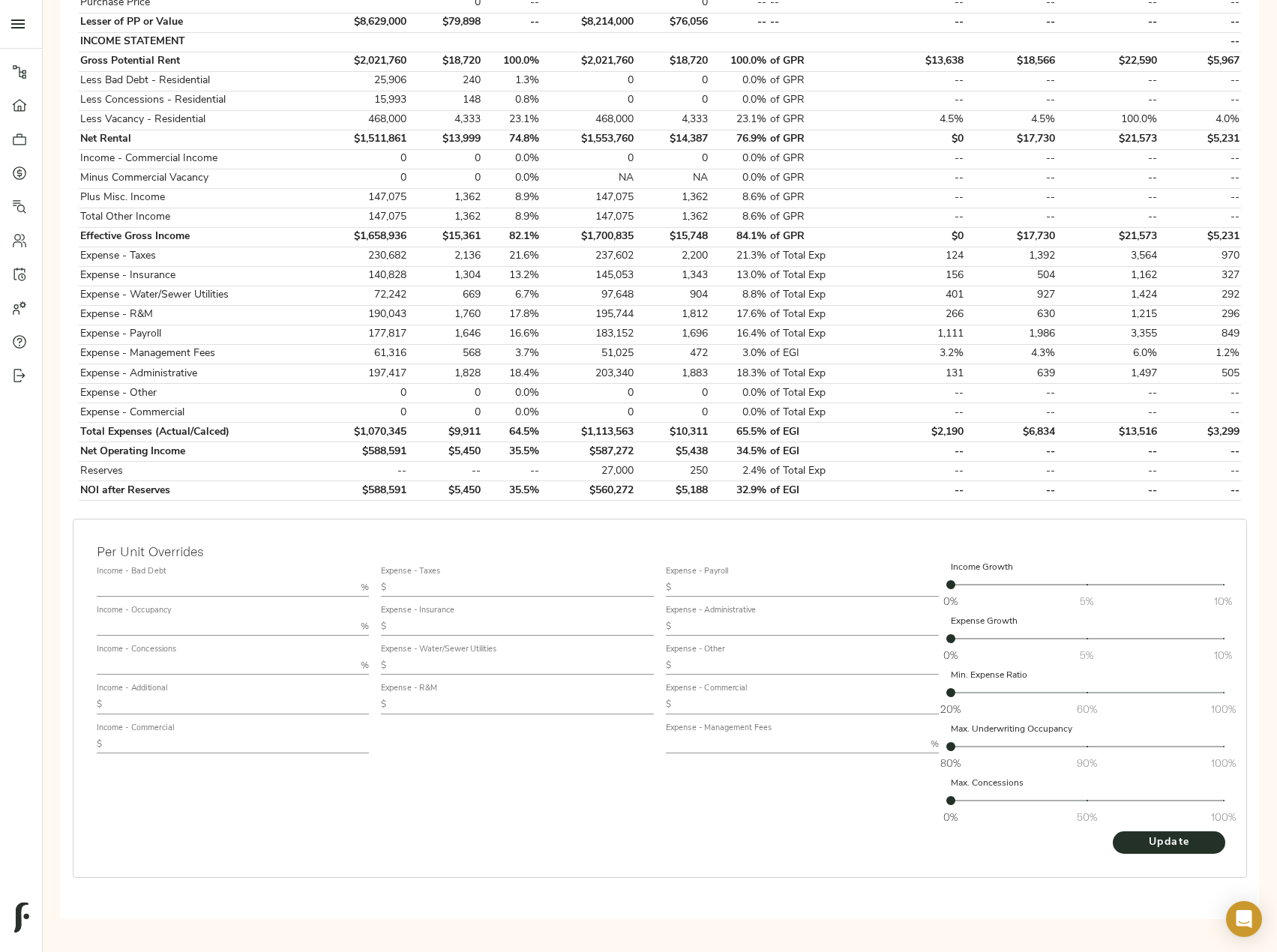
click at [169, 660] on input "text" at bounding box center [226, 665] width 259 height 18
type input "1.6"
click at [1113, 832] on button "Update" at bounding box center [1169, 843] width 113 height 23
click at [165, 699] on input "text" at bounding box center [239, 705] width 262 height 18
paste input "1,623"
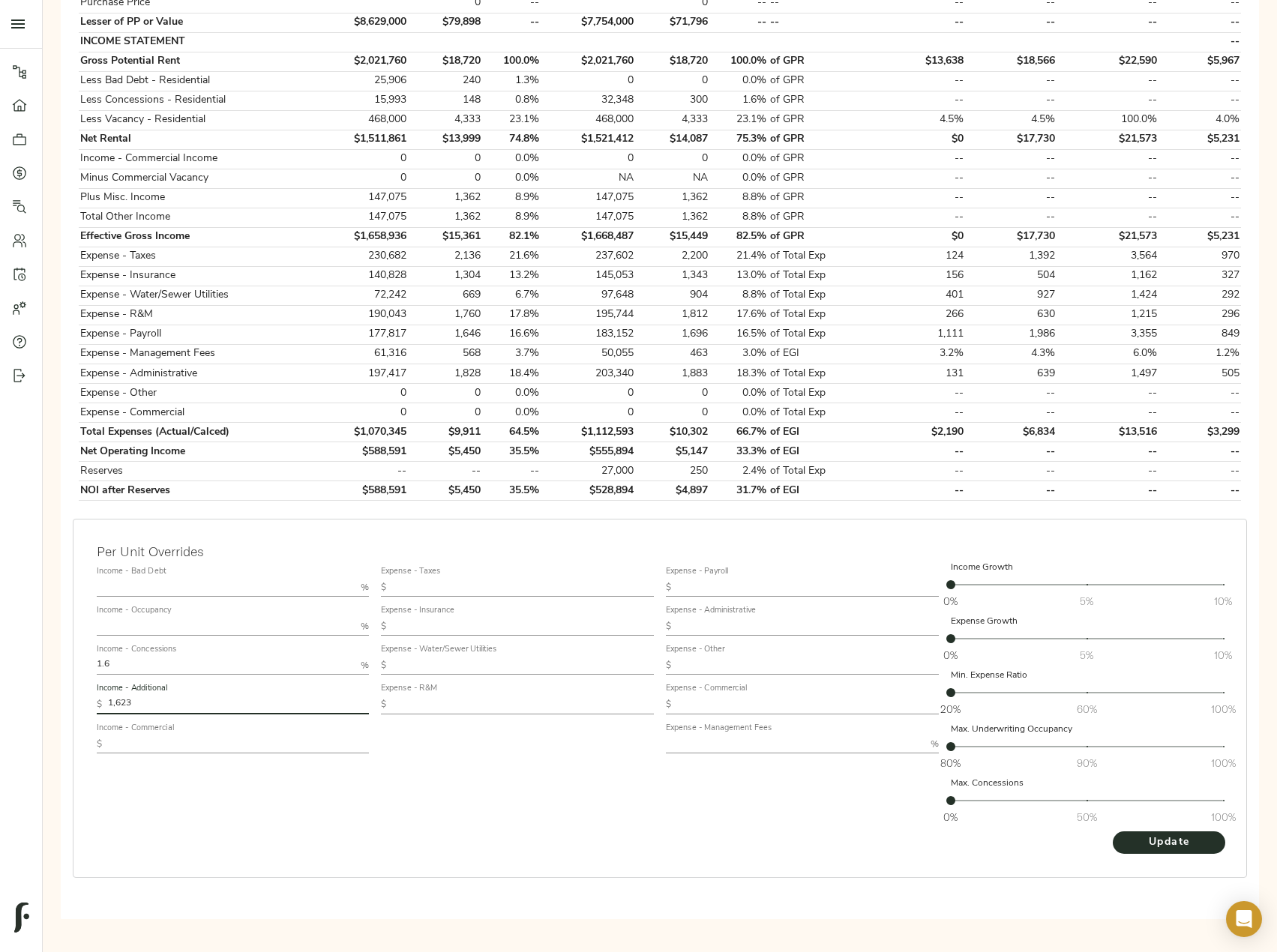
type input "1,623"
click at [453, 589] on input "text" at bounding box center [523, 588] width 262 height 18
paste input "-313.7824074"
click at [395, 588] on input "-313.7824074" at bounding box center [523, 588] width 262 height 18
drag, startPoint x: 484, startPoint y: 585, endPoint x: 424, endPoint y: 585, distance: 60.0
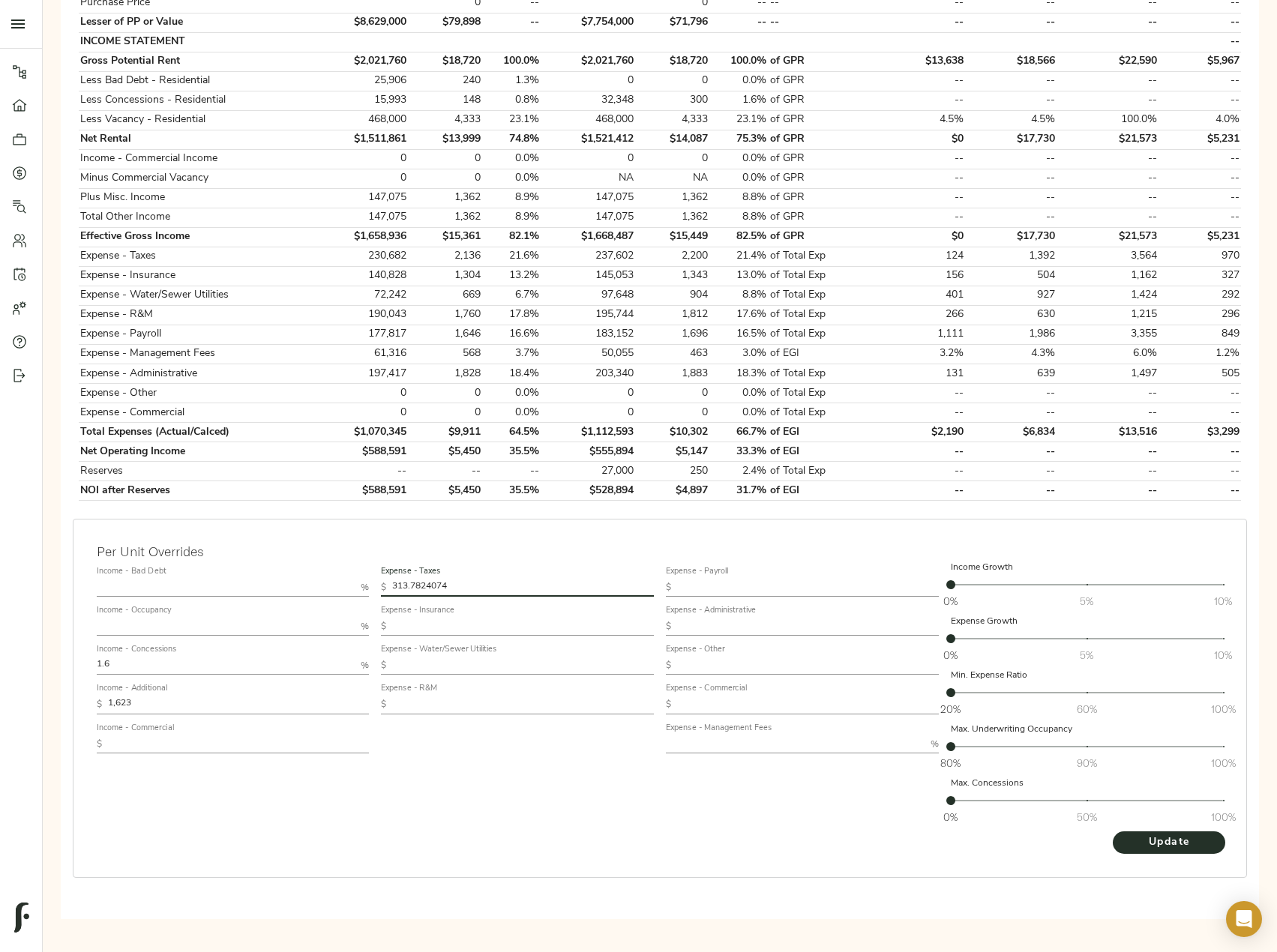
click at [424, 585] on input "313.7824074" at bounding box center [523, 588] width 262 height 18
type input "313.78"
click at [1174, 836] on span "Update" at bounding box center [1169, 843] width 83 height 19
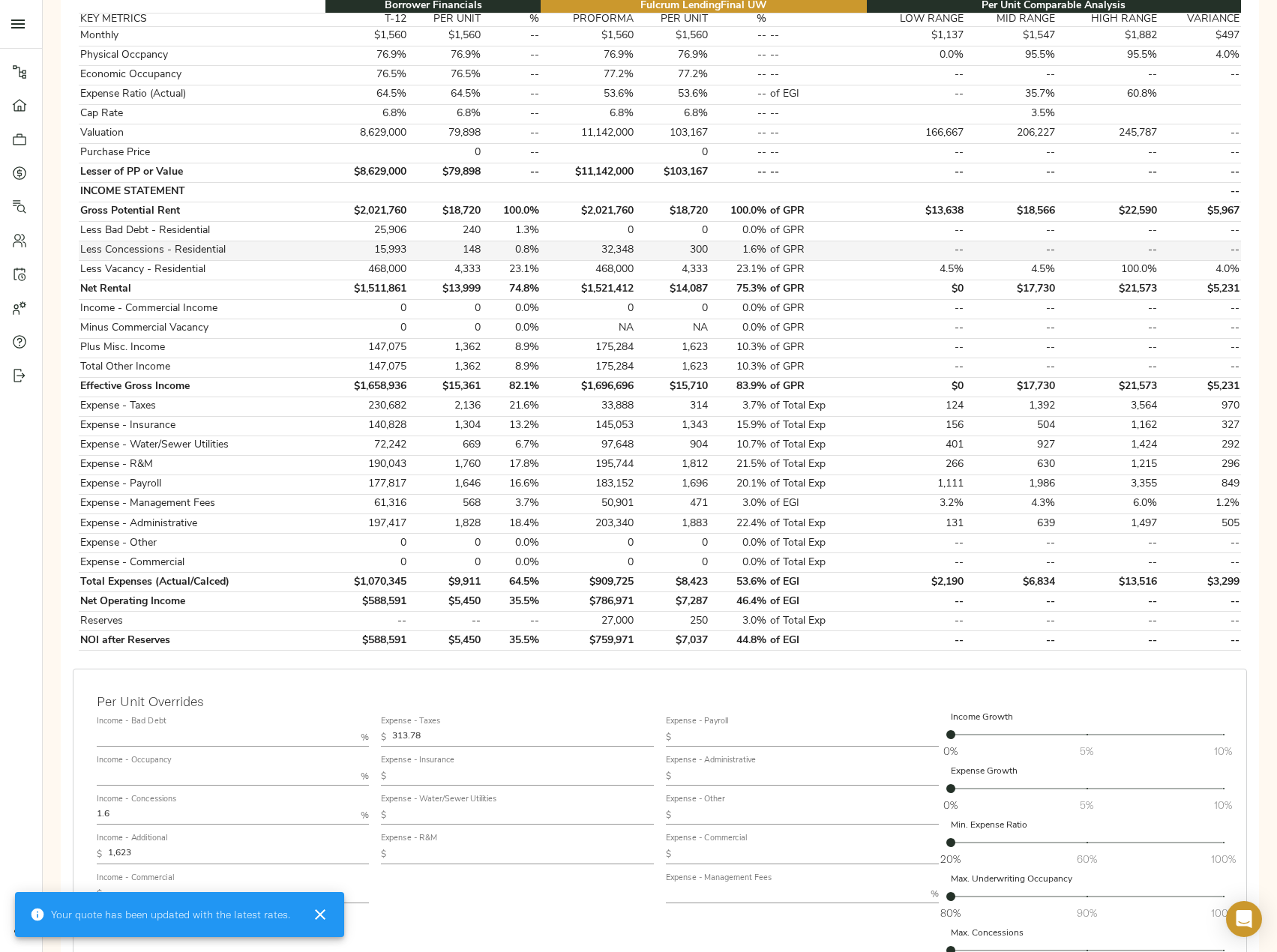
scroll to position [300, 0]
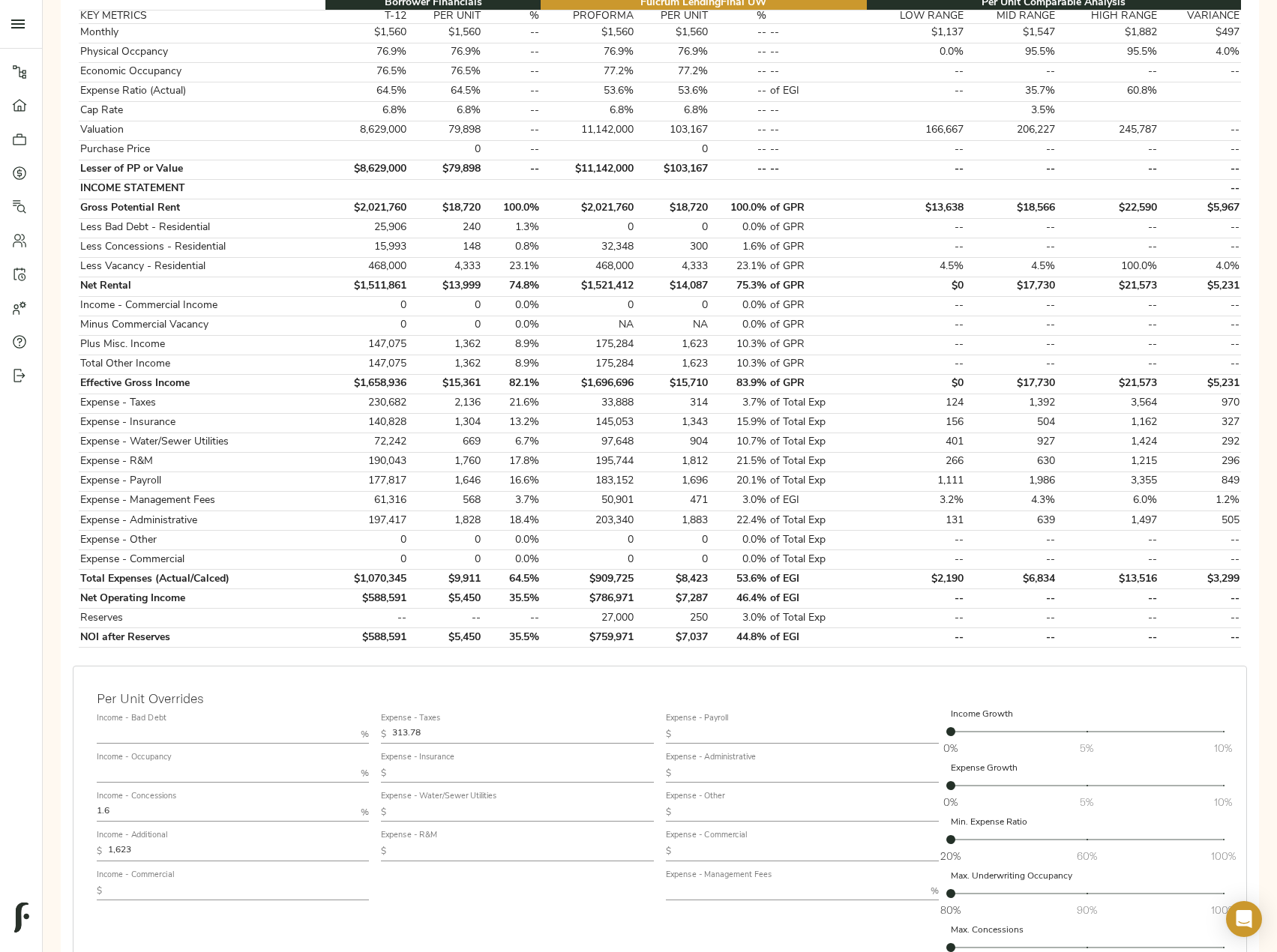
click at [453, 812] on input "text" at bounding box center [523, 813] width 262 height 18
paste input "689"
type input "689"
click at [445, 850] on input "text" at bounding box center [523, 852] width 262 height 18
paste input "1,777"
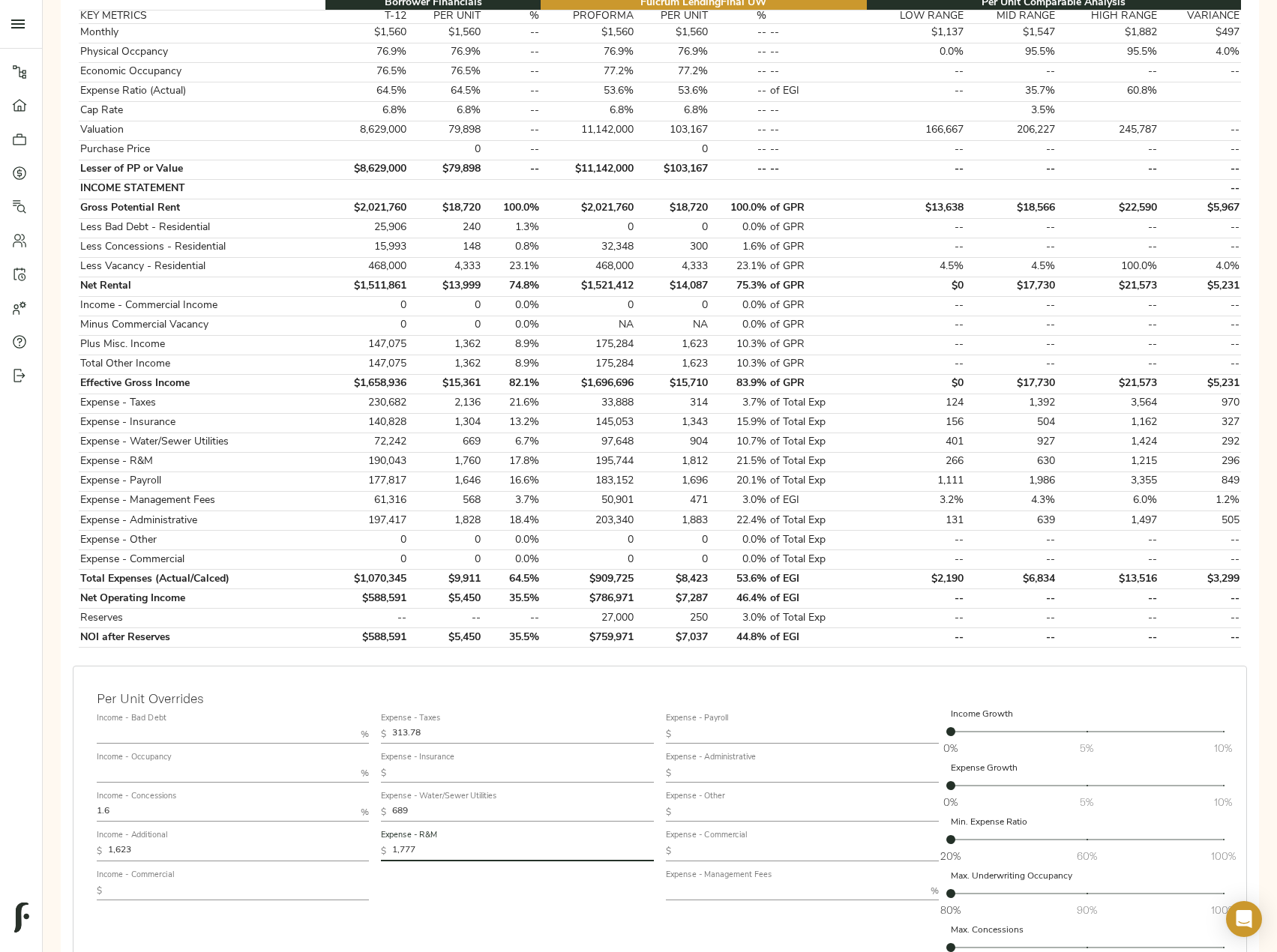
type input "1,777"
click at [766, 732] on input "text" at bounding box center [808, 735] width 262 height 18
paste input "1,663"
type input "1,663"
click at [700, 778] on input "text" at bounding box center [808, 774] width 262 height 18
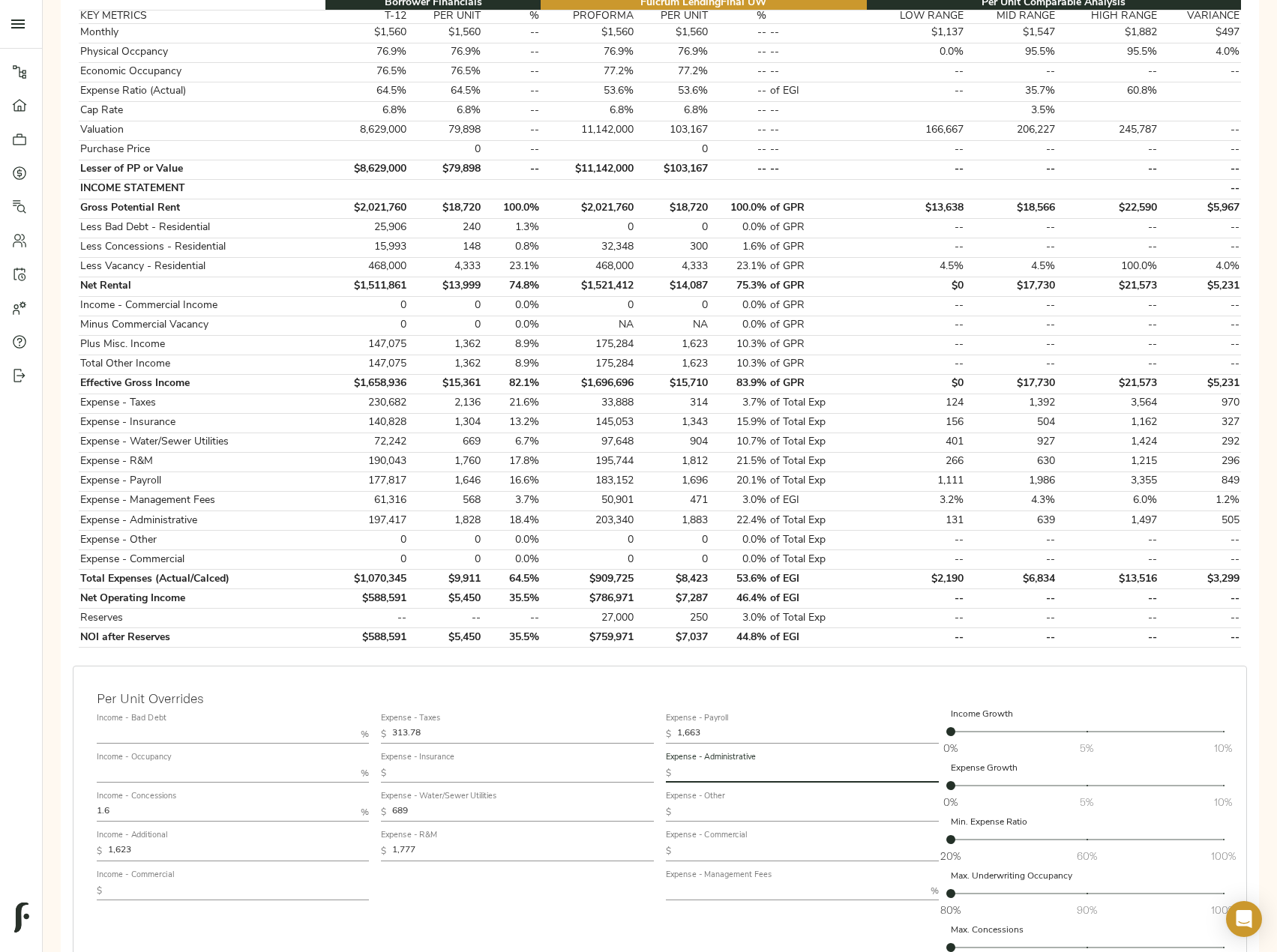
paste input "1,846"
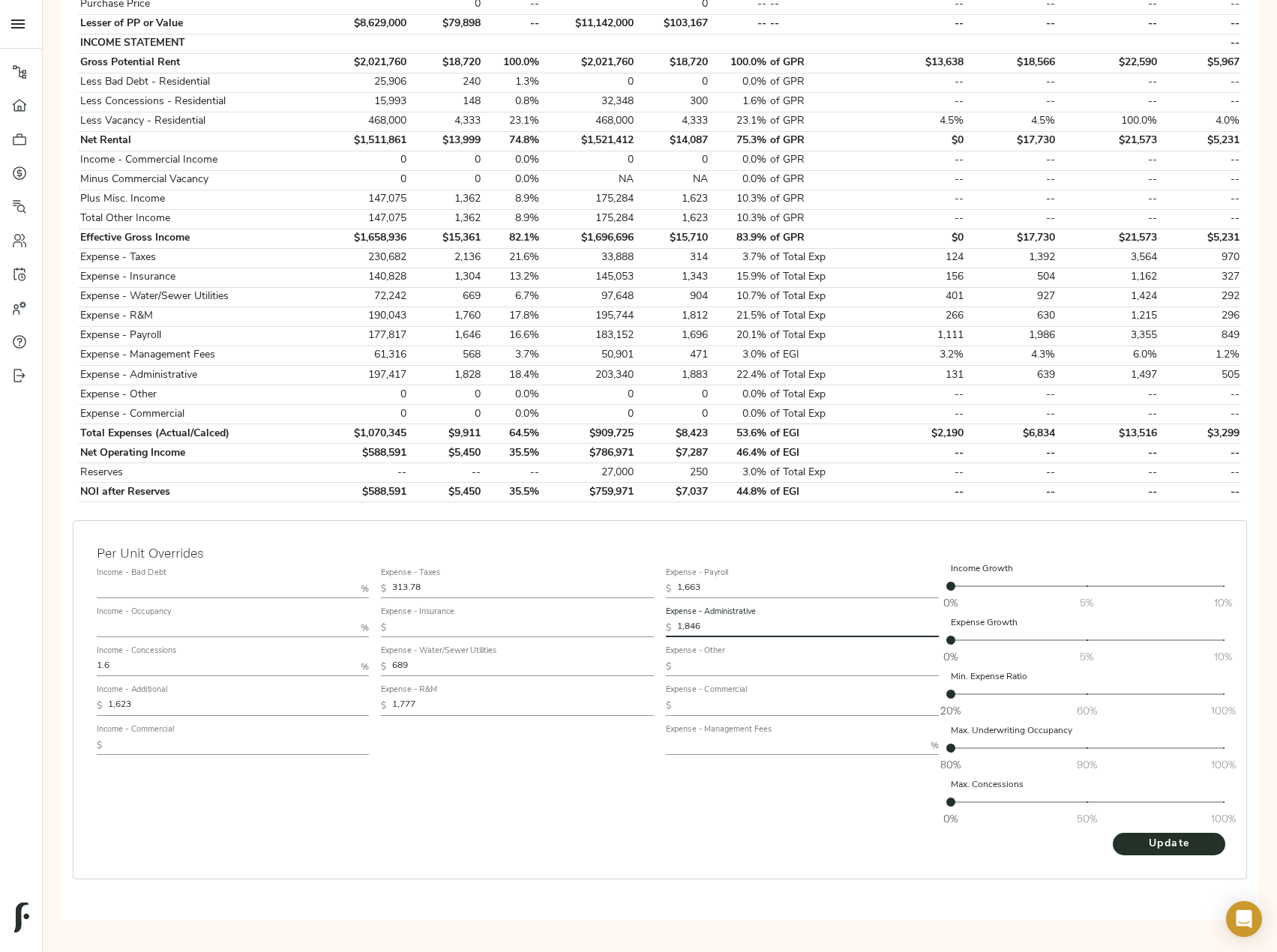
scroll to position [447, 0]
type input "1,846"
click at [712, 740] on input "text" at bounding box center [795, 744] width 259 height 18
type input "4"
click at [1113, 832] on button "Update" at bounding box center [1169, 843] width 113 height 23
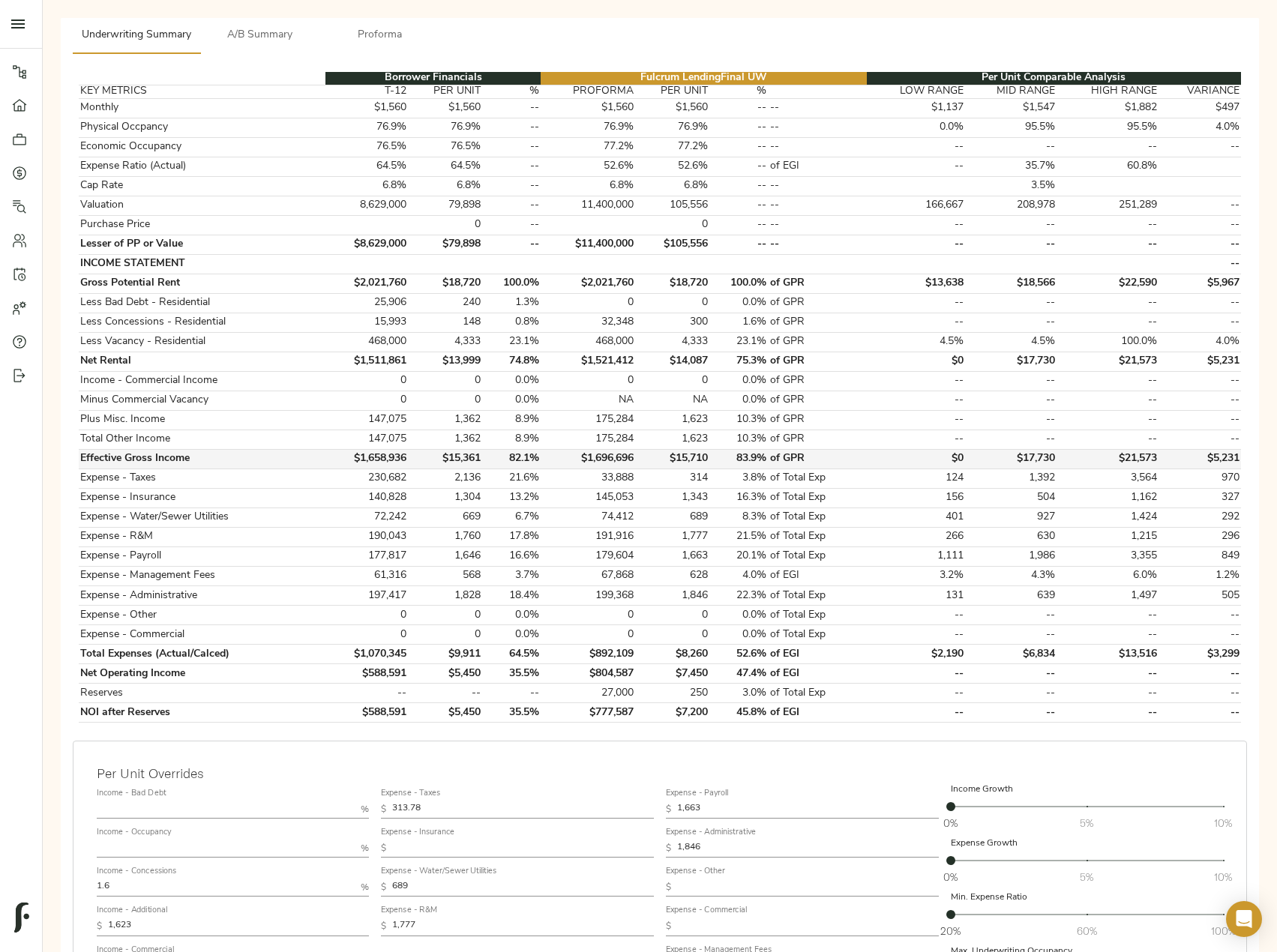
scroll to position [0, 0]
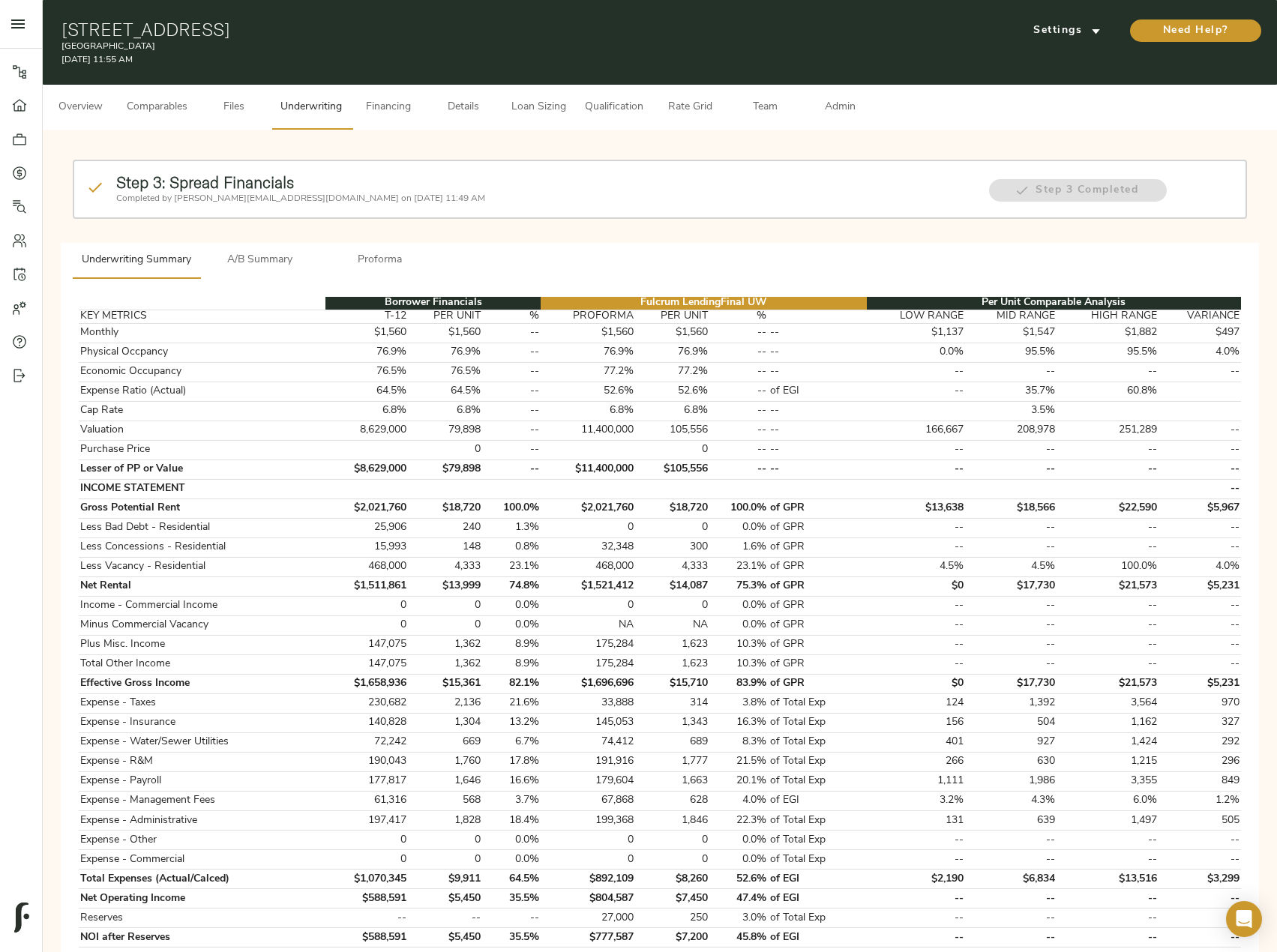
click at [836, 112] on span "Admin" at bounding box center [840, 108] width 57 height 19
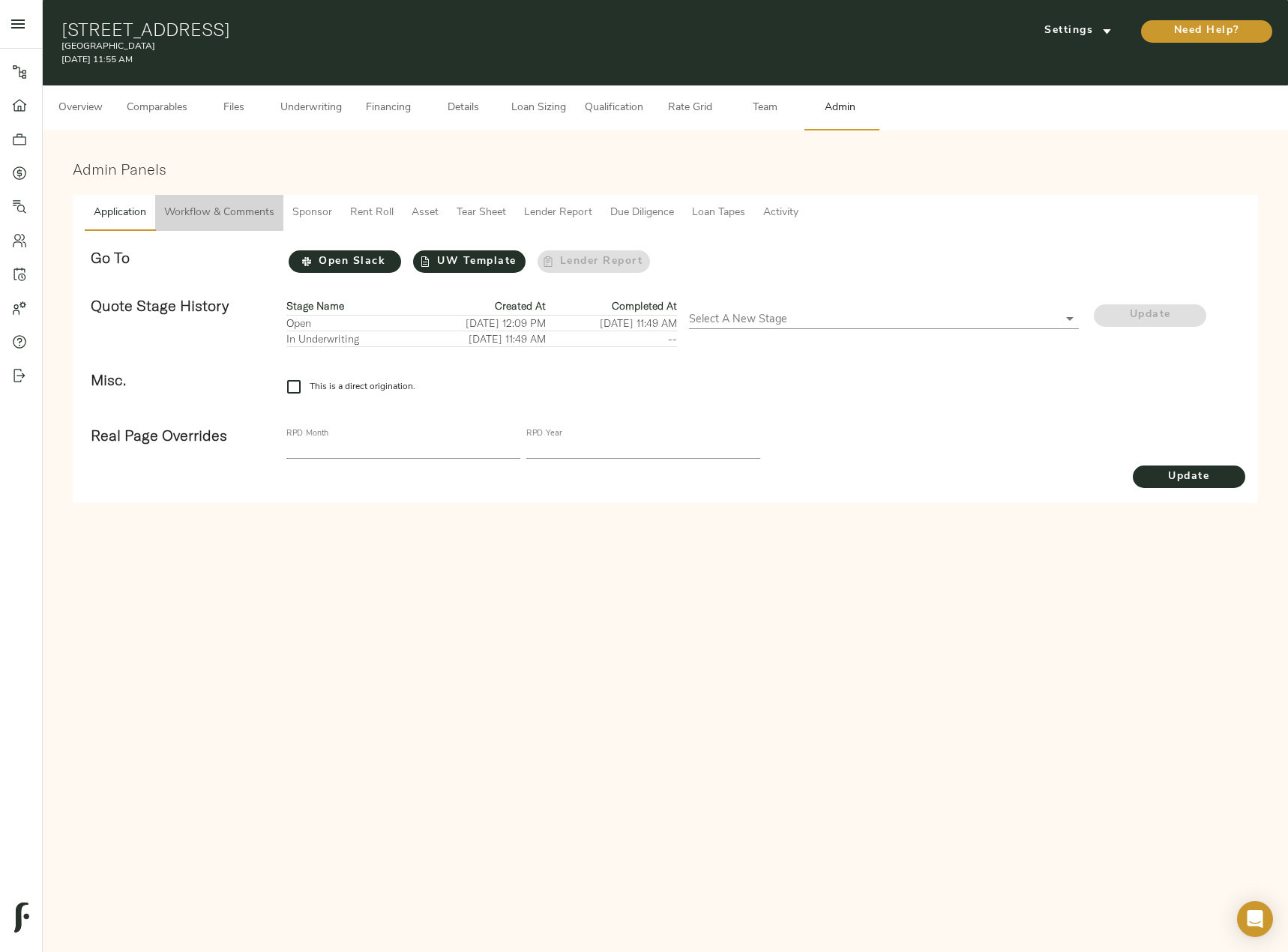
click at [253, 213] on span "Workflow & Comments" at bounding box center [219, 213] width 111 height 19
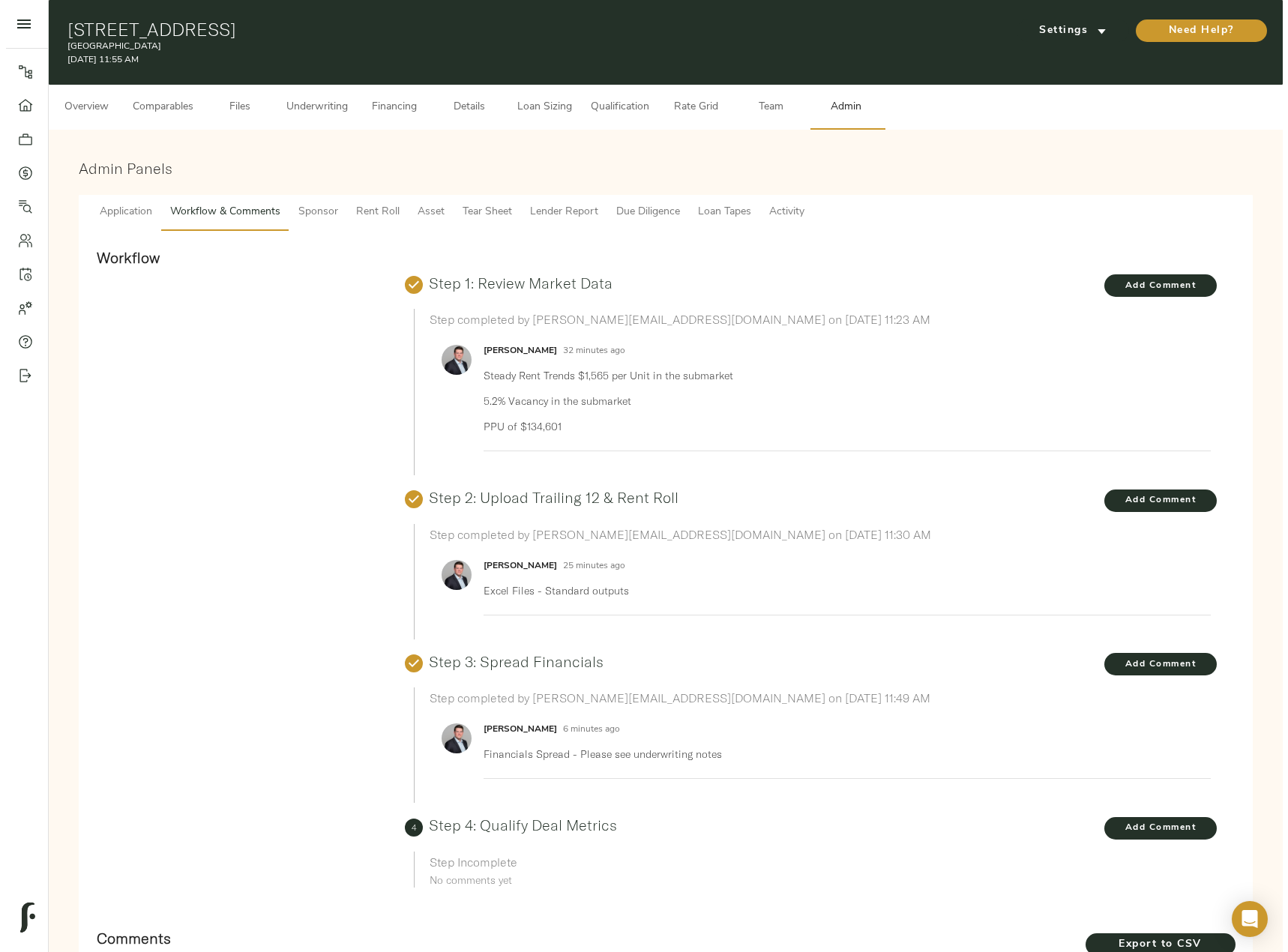
scroll to position [262, 0]
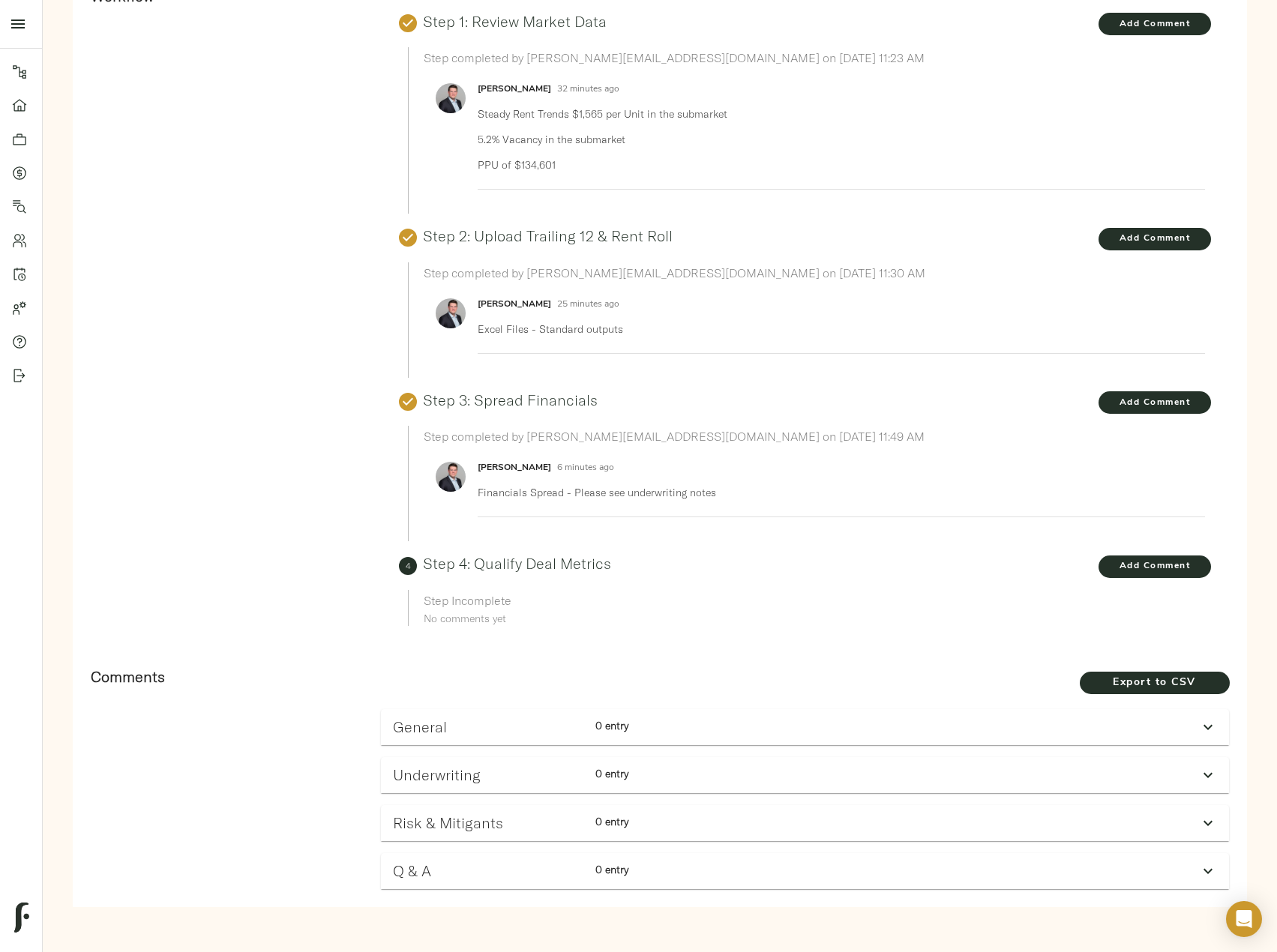
click at [1189, 784] on div "Underwriting 0 entry" at bounding box center [791, 775] width 809 height 29
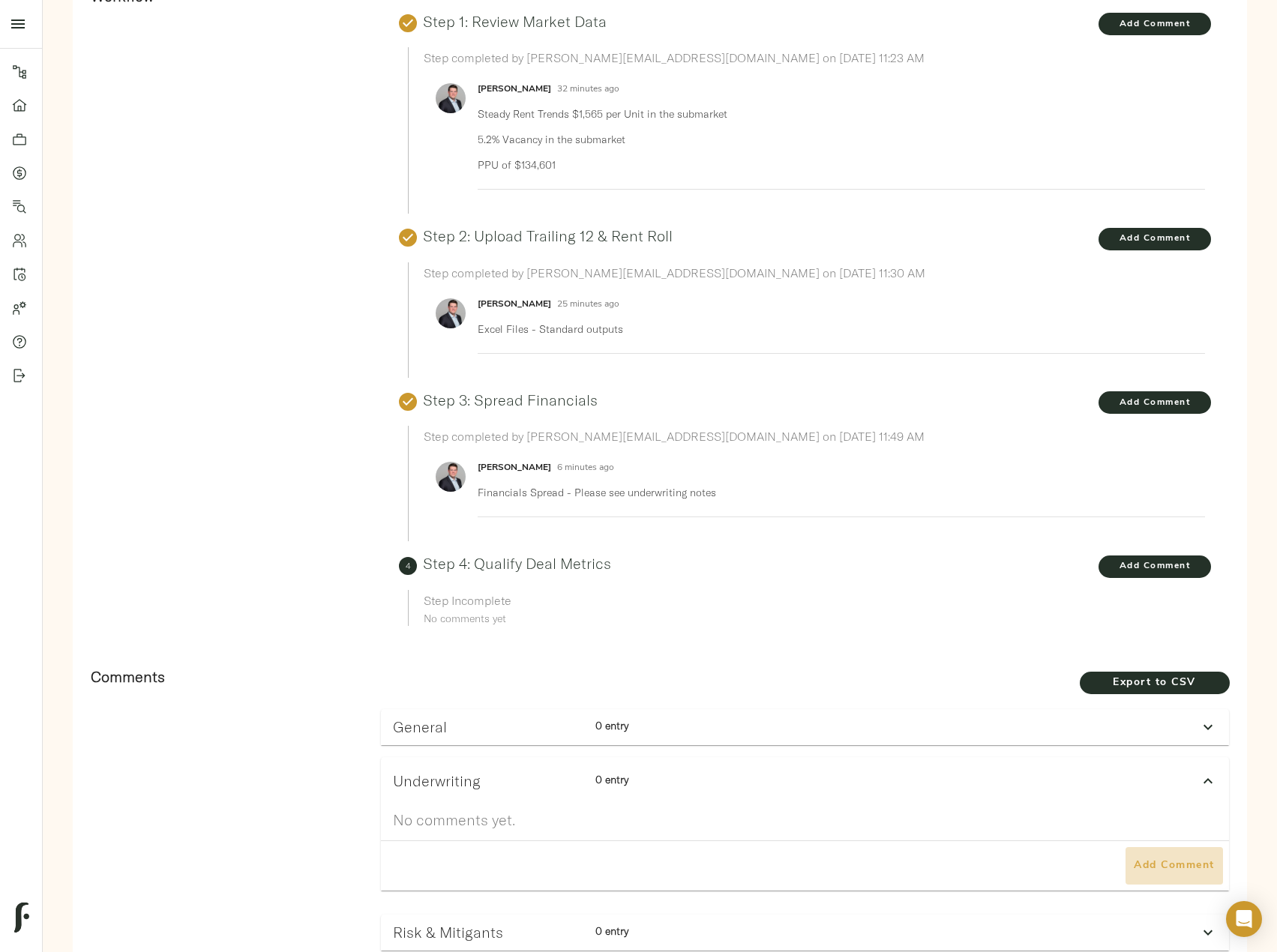
click at [1189, 873] on span "Add Comment" at bounding box center [1175, 866] width 86 height 19
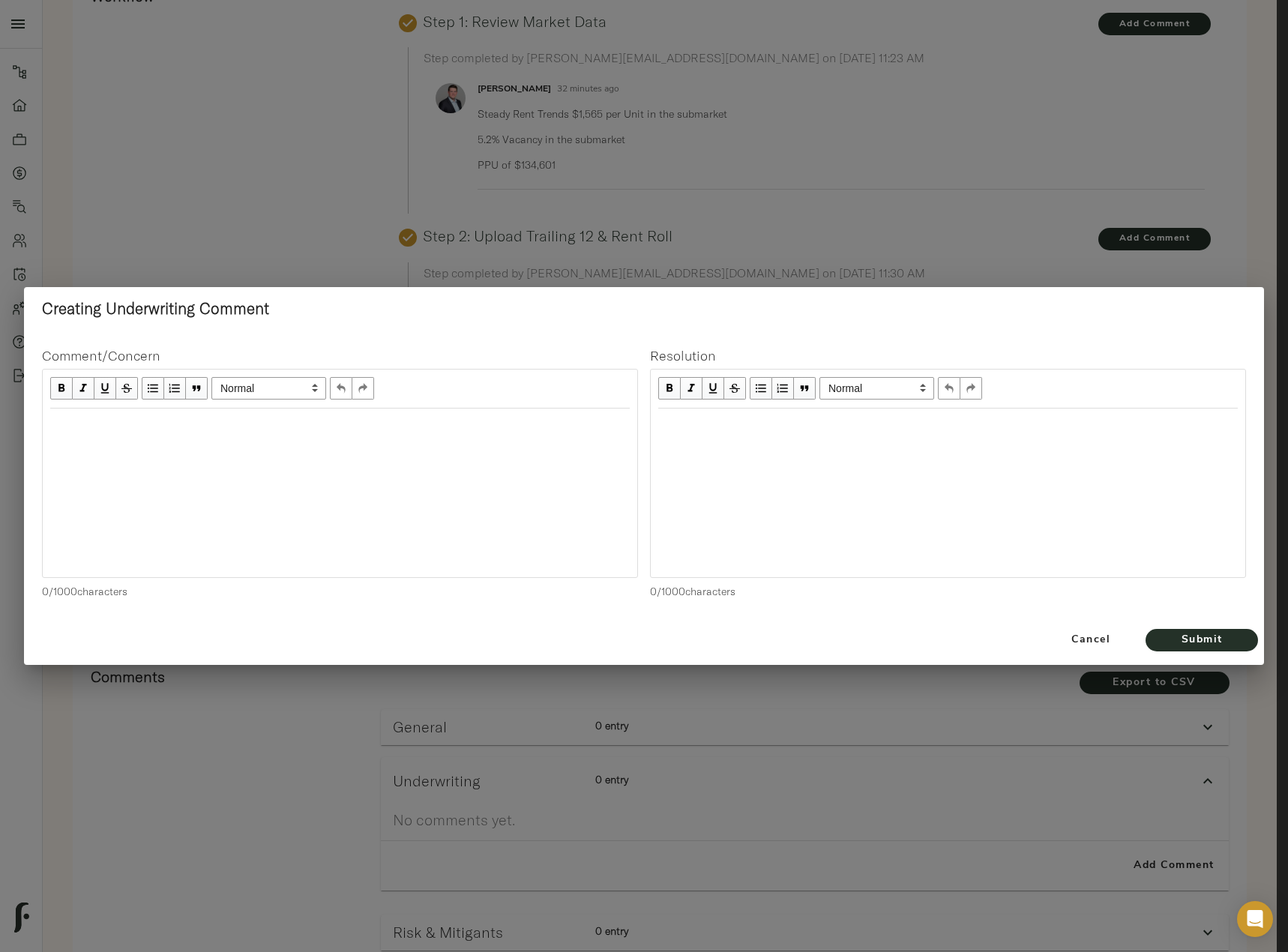
click at [279, 453] on div at bounding box center [340, 493] width 595 height 168
click at [138, 432] on div "Edit text" at bounding box center [340, 424] width 580 height 17
click at [202, 450] on div "Uwing Proforma abated tax" at bounding box center [340, 452] width 580 height 17
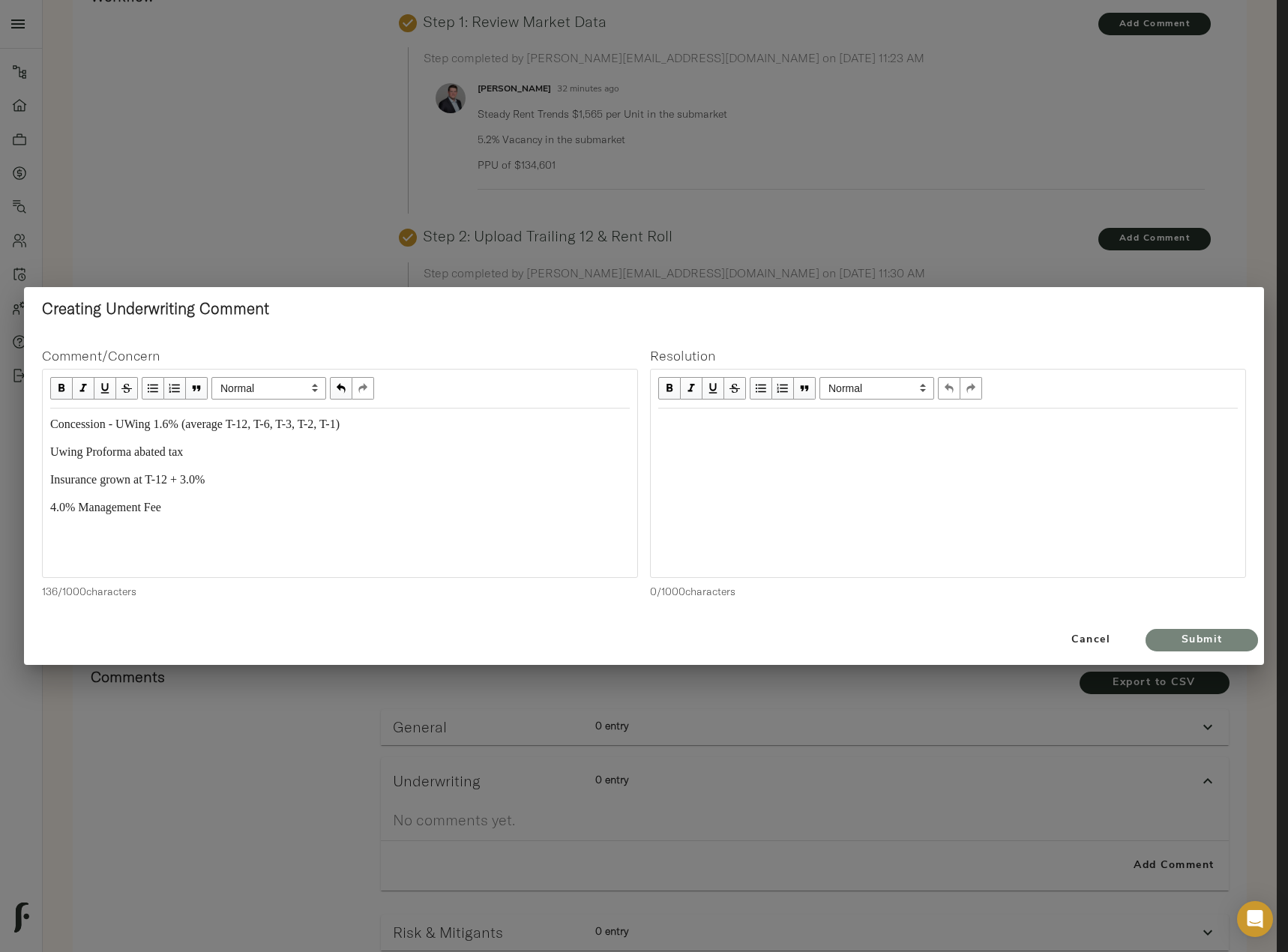
click at [1222, 639] on span "Submit" at bounding box center [1202, 641] width 83 height 19
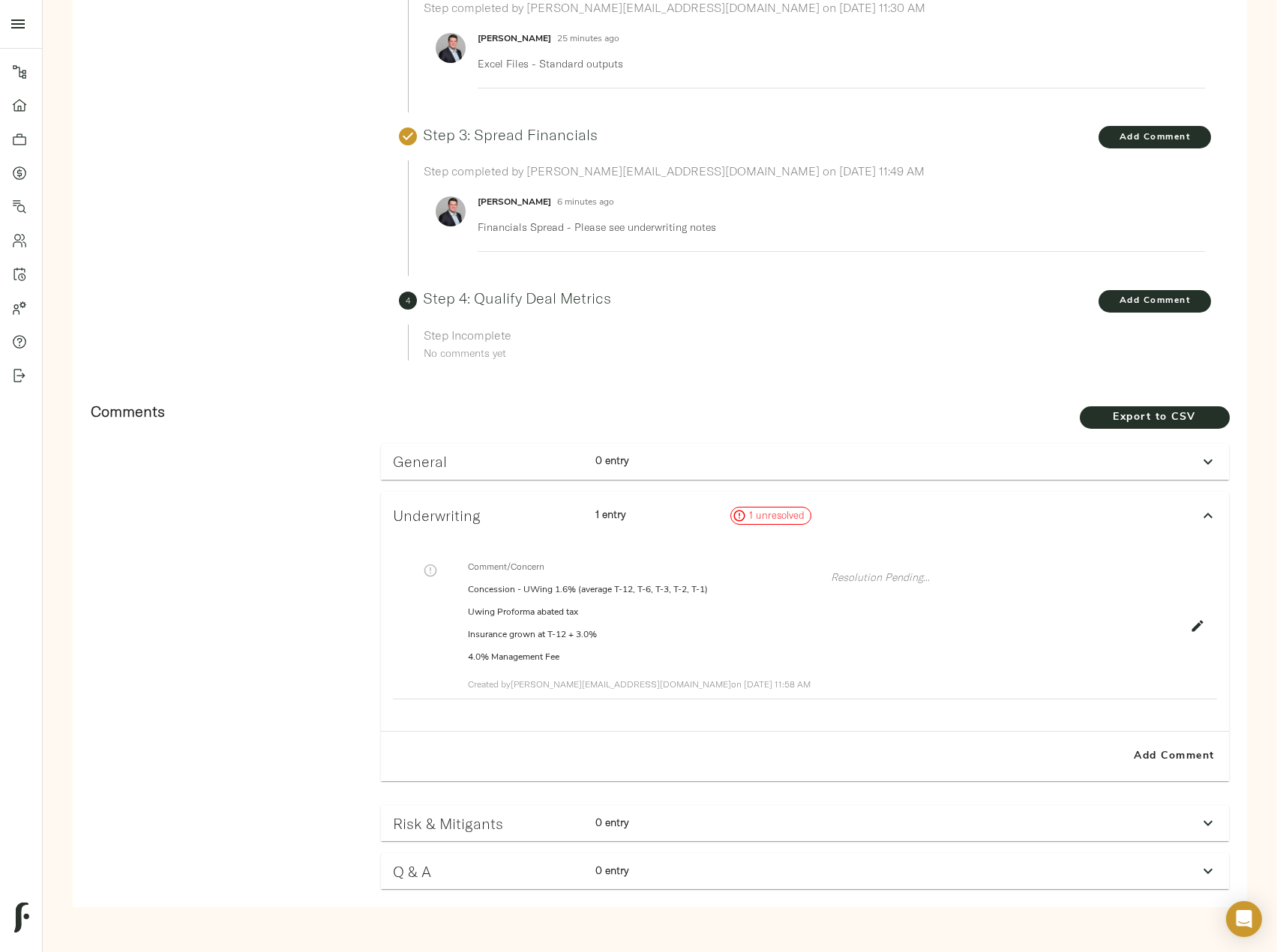
scroll to position [0, 0]
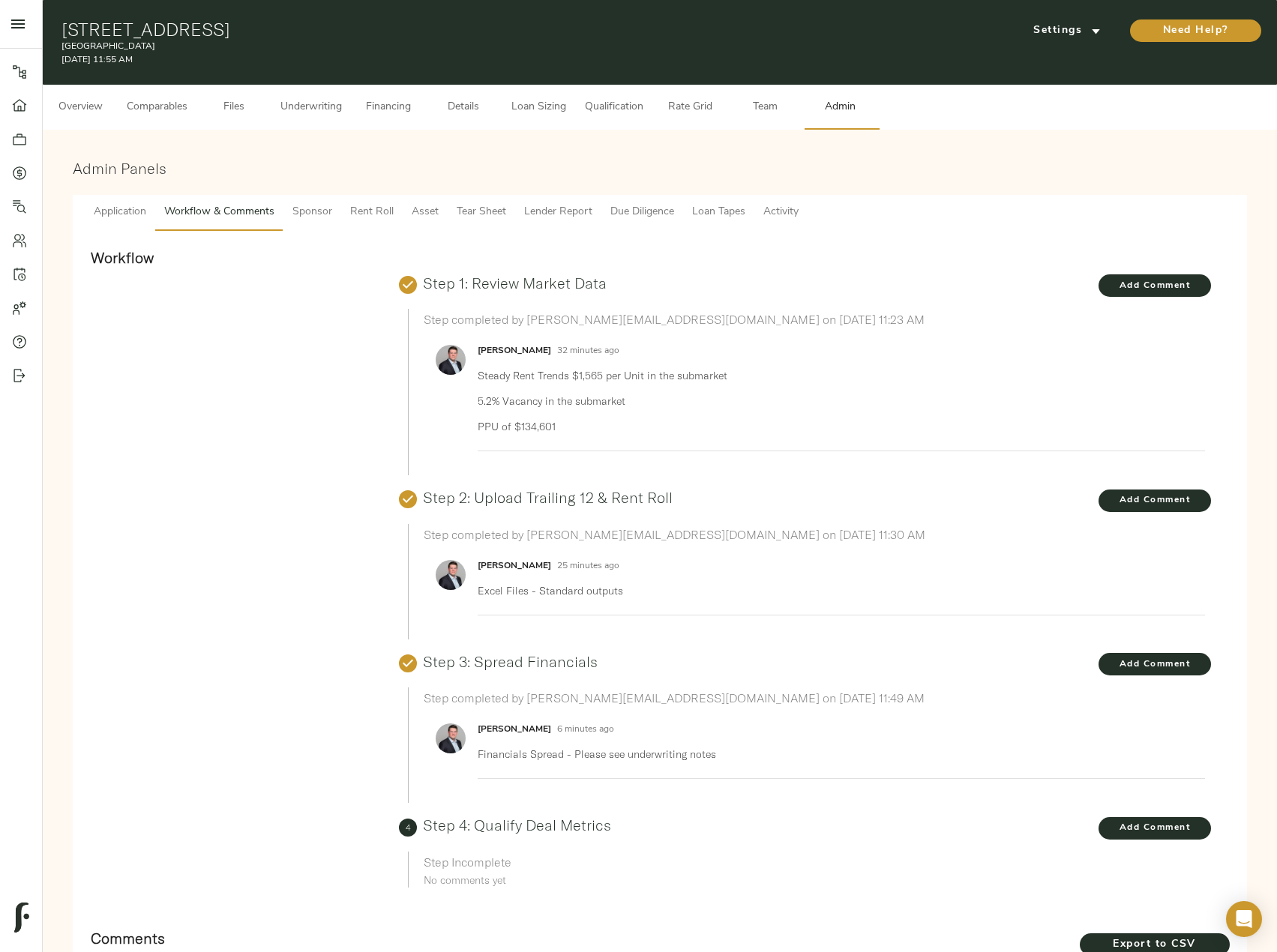
click at [296, 111] on span "Underwriting" at bounding box center [311, 108] width 62 height 19
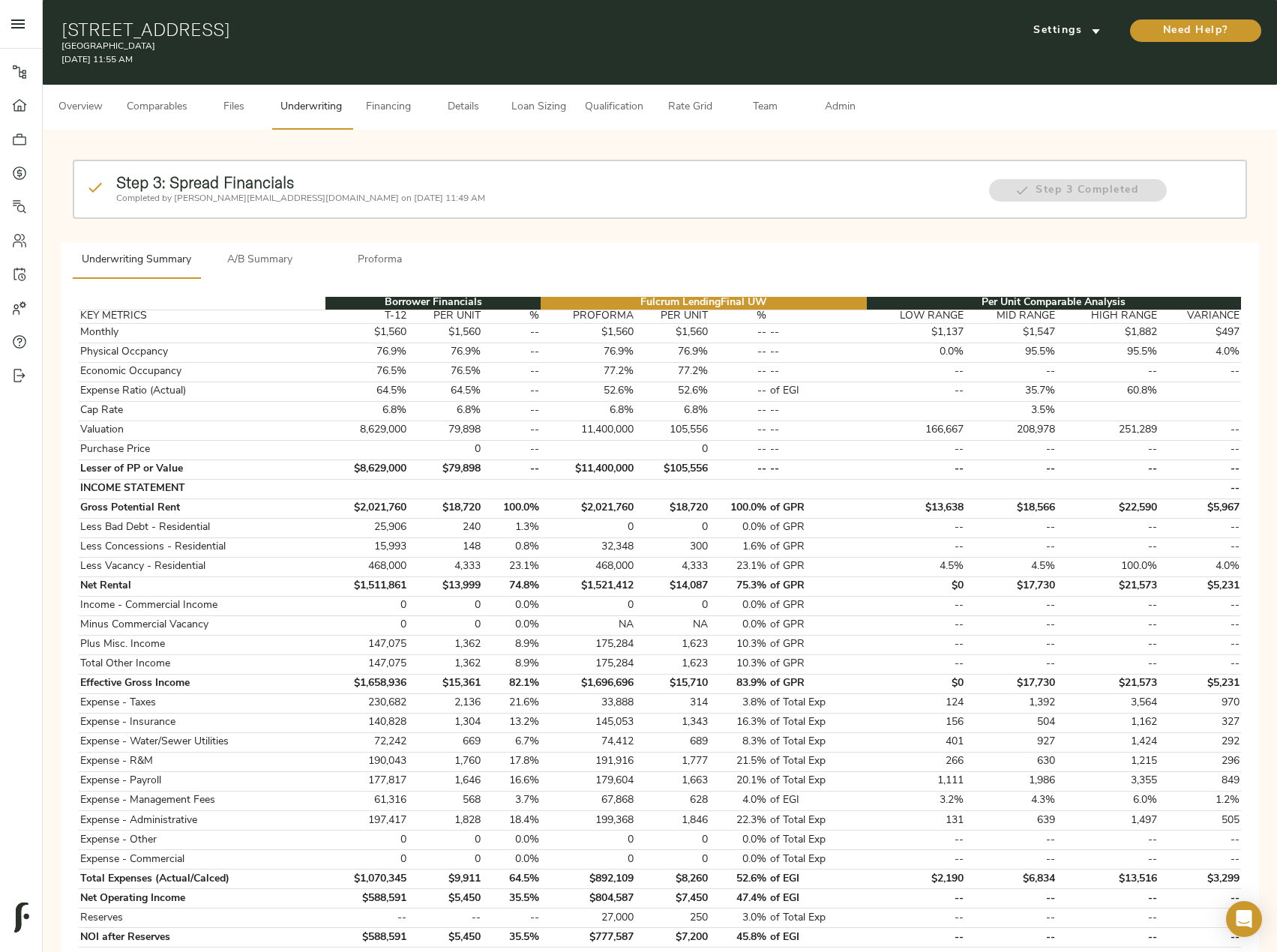
click at [96, 111] on span "Overview" at bounding box center [80, 108] width 57 height 19
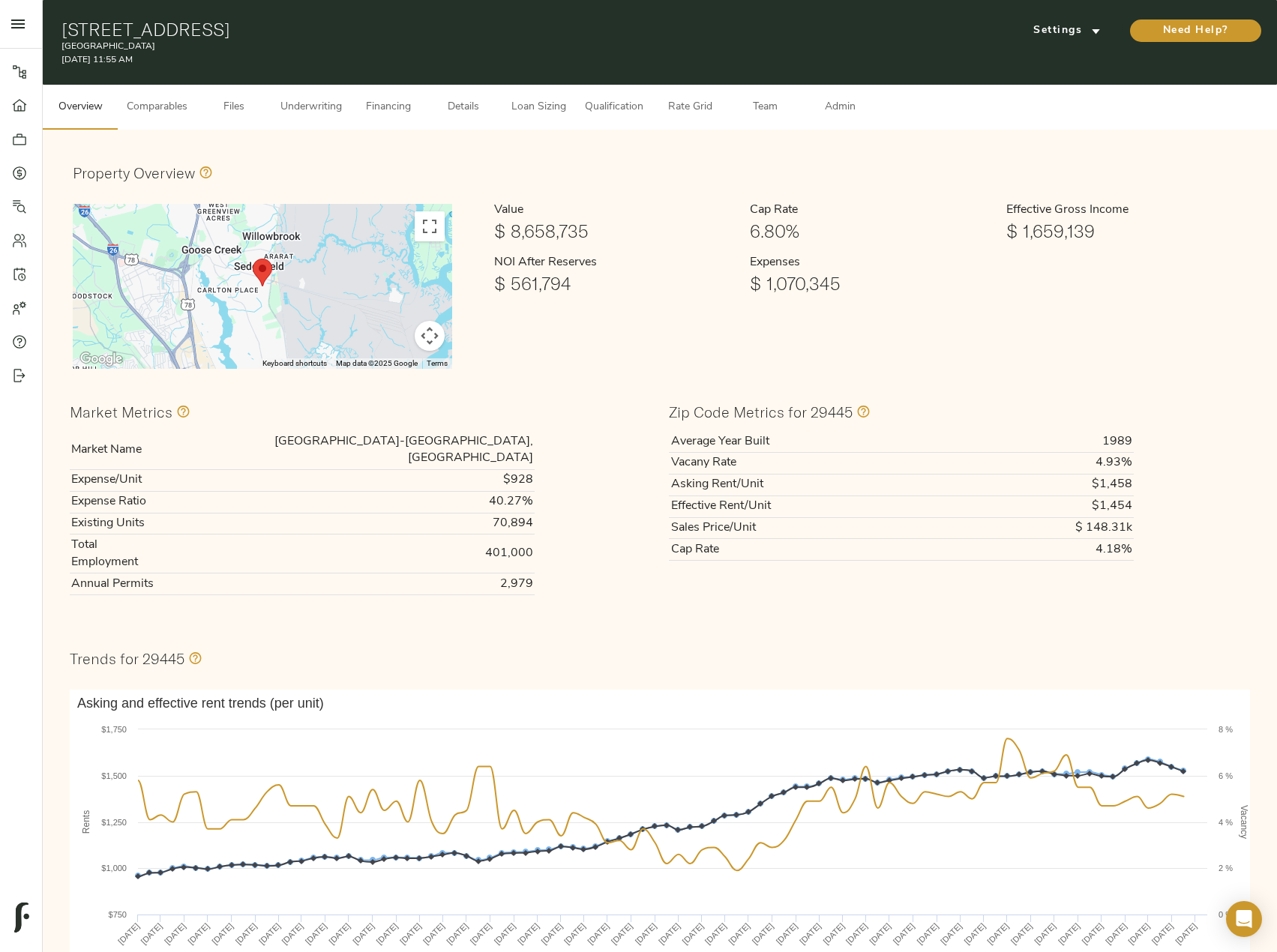
drag, startPoint x: 447, startPoint y: 31, endPoint x: 40, endPoint y: 31, distance: 407.0
click at [40, 31] on div "Pipeline Dashboard Portfolio Quotes Search Users Activity Account Help Sign Out…" at bounding box center [638, 667] width 1277 height 1335
copy div "Pipeline Dashboard Portfolio Quotes Search Users Activity Account Help Sign Out…"
click at [182, 37] on h1 "4255 Harbour Lake Dr, Goose Creek, SC 29445" at bounding box center [460, 29] width 798 height 21
drag, startPoint x: 240, startPoint y: 28, endPoint x: 44, endPoint y: 23, distance: 196.1
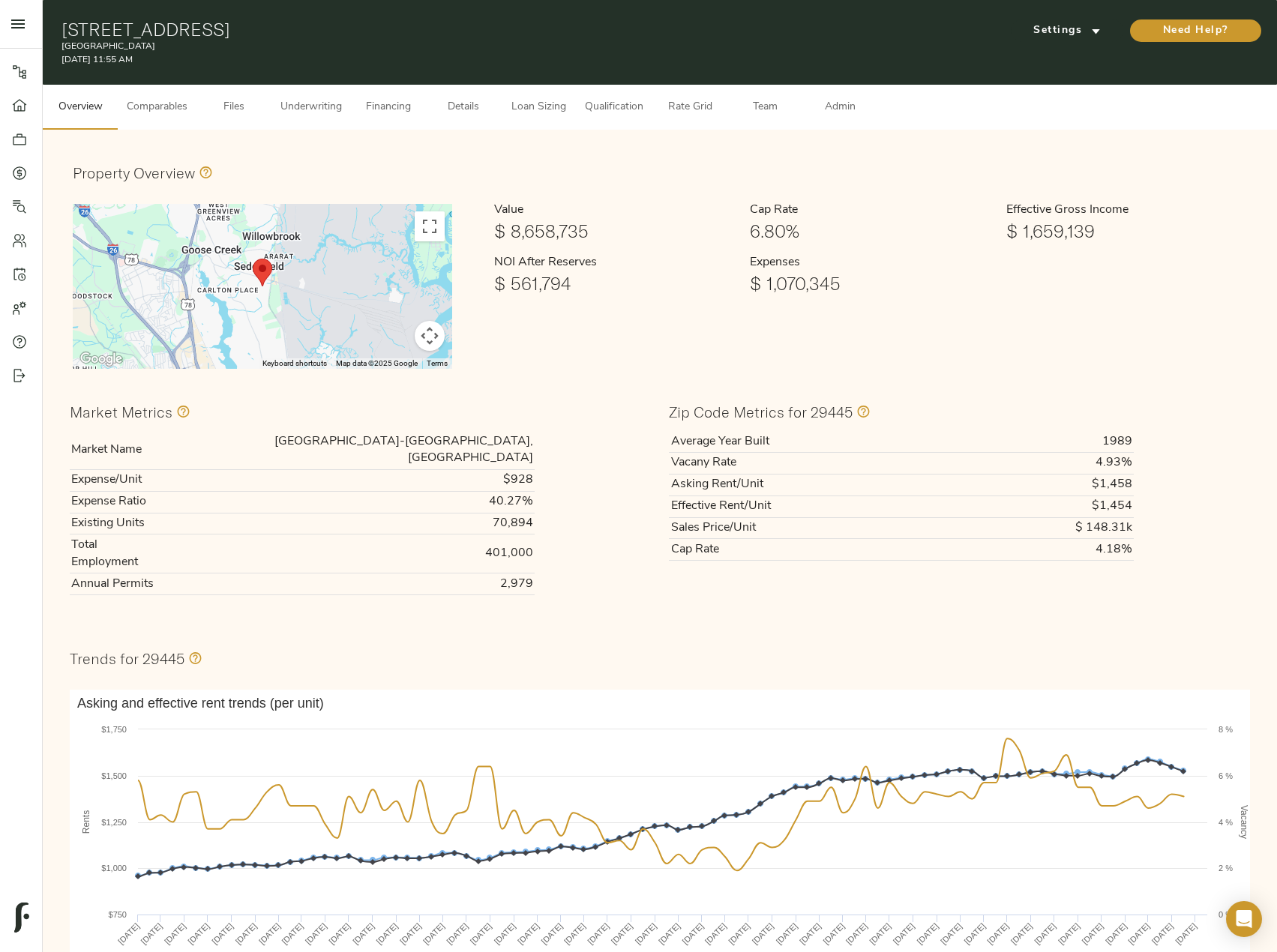
click at [44, 23] on div "4255 Harbour Lake Dr, Goose Creek, SC 29445 Harbour Lake Apartments October 7, …" at bounding box center [660, 42] width 1234 height 85
copy h1 "4255 Harbour Lake Dr"
drag, startPoint x: 252, startPoint y: 34, endPoint x: 490, endPoint y: 30, distance: 238.0
click at [490, 30] on h1 "4255 Harbour Lake Dr, Goose Creek, SC 29445" at bounding box center [460, 29] width 798 height 21
copy h1 "Goose Creek, SC 29445"
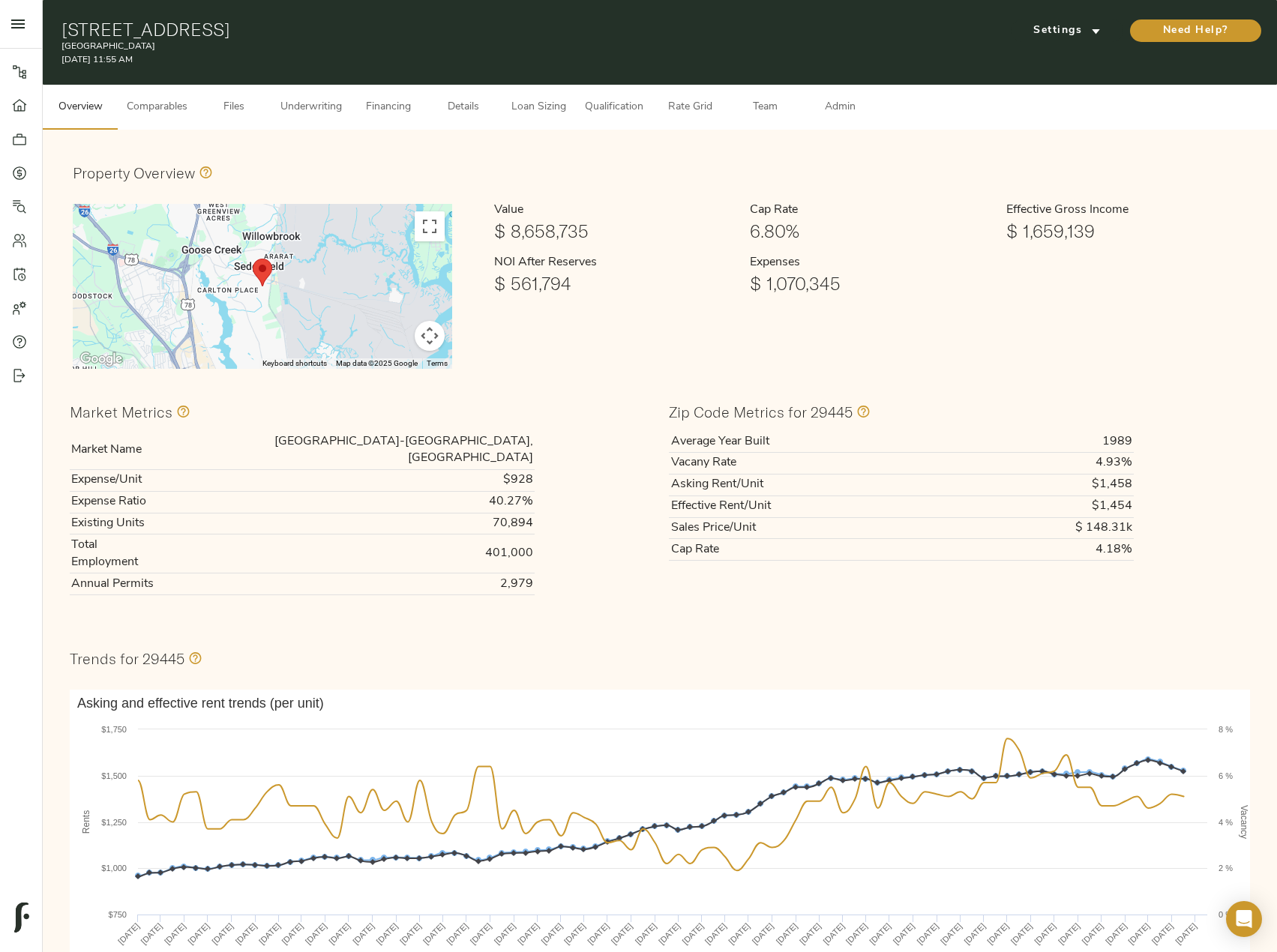
click at [468, 111] on span "Details" at bounding box center [463, 108] width 57 height 19
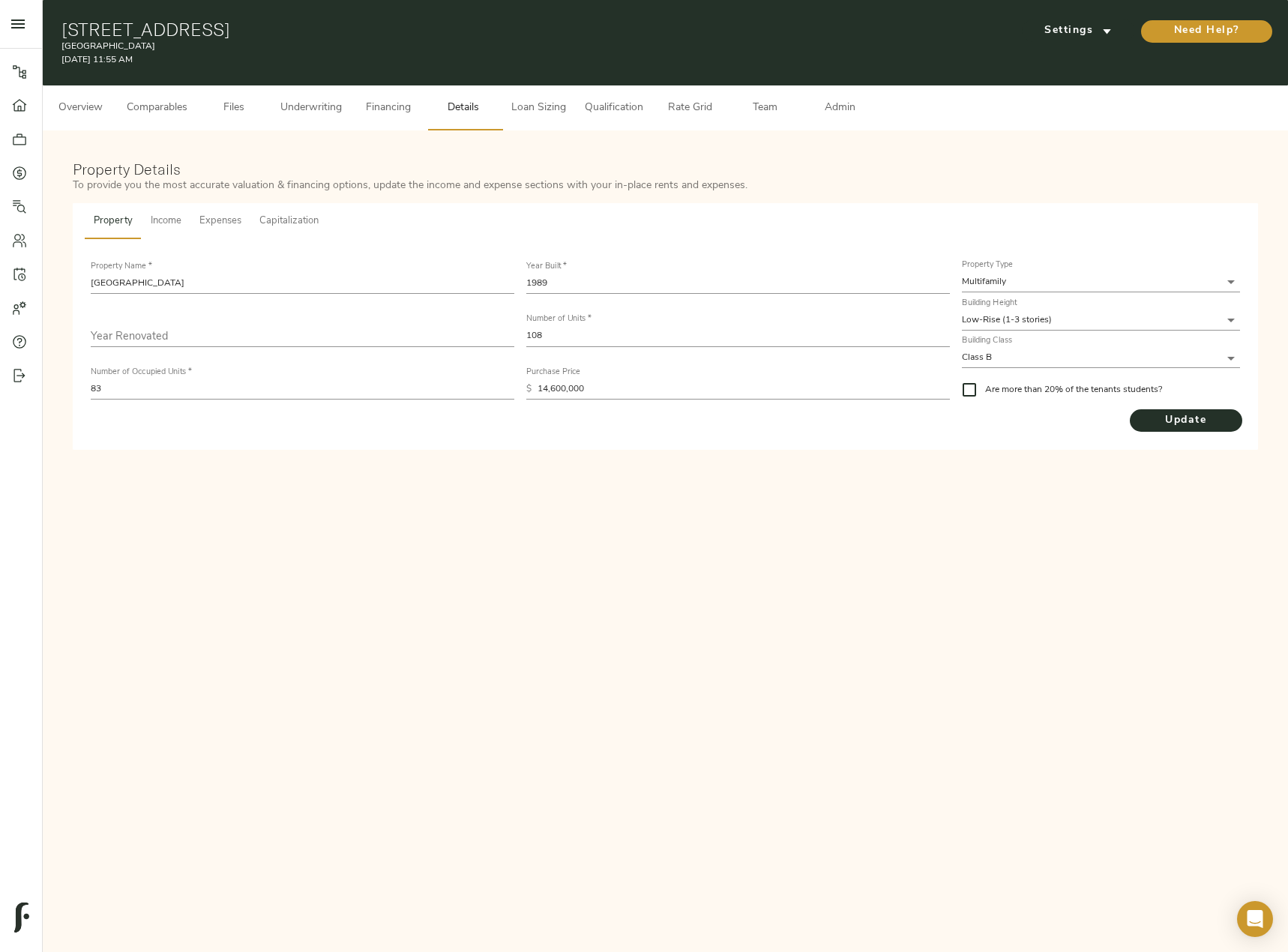
click at [86, 109] on span "Overview" at bounding box center [80, 108] width 57 height 19
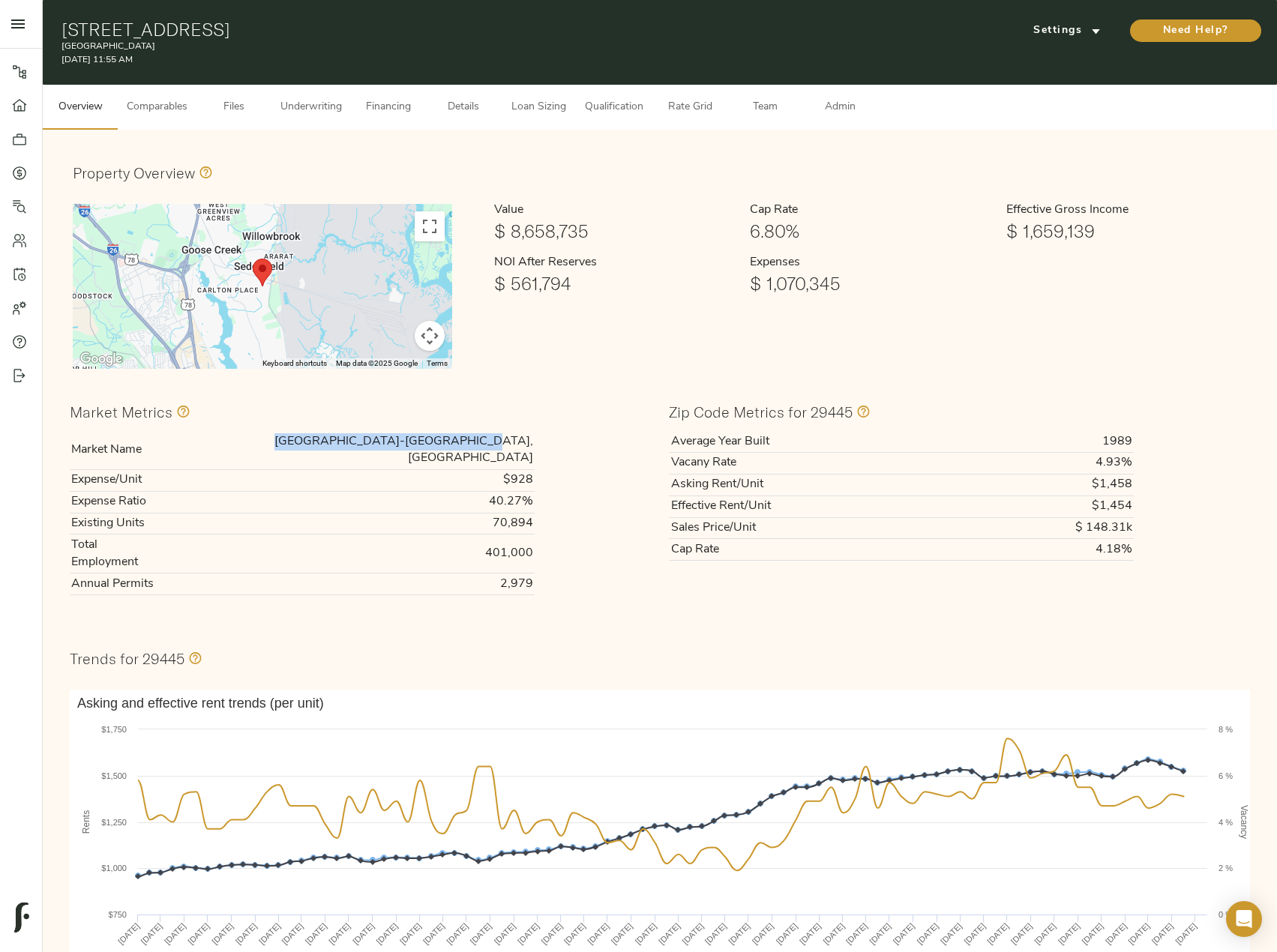
drag, startPoint x: 353, startPoint y: 437, endPoint x: 534, endPoint y: 436, distance: 181.0
click at [534, 436] on td "Charleston-North Charleston, SC" at bounding box center [350, 450] width 368 height 38
copy td "Charleston-North Charleston, SC"
click at [390, 106] on span "Financing" at bounding box center [389, 108] width 57 height 19
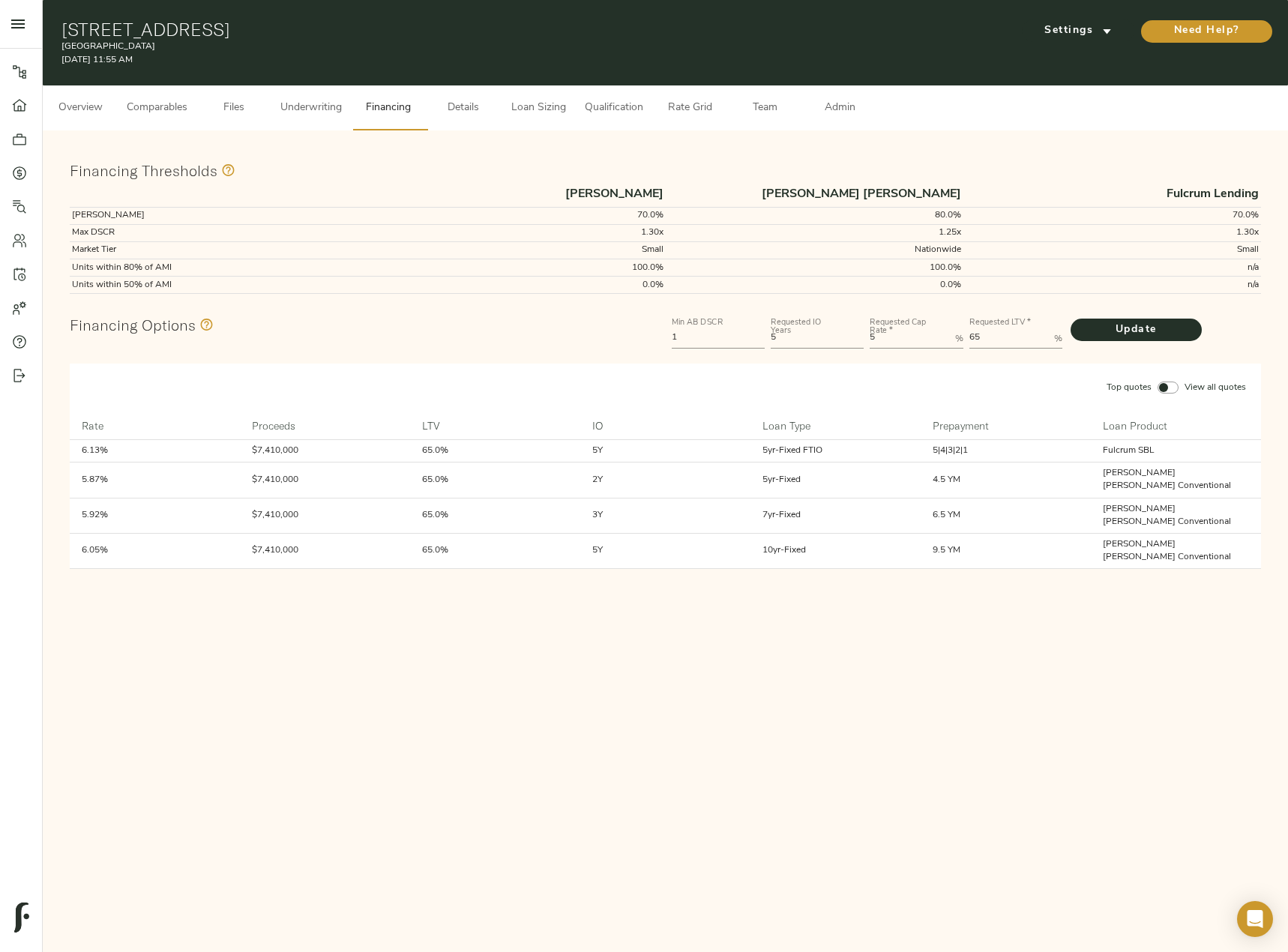
click at [332, 94] on button "Underwriting" at bounding box center [311, 108] width 80 height 45
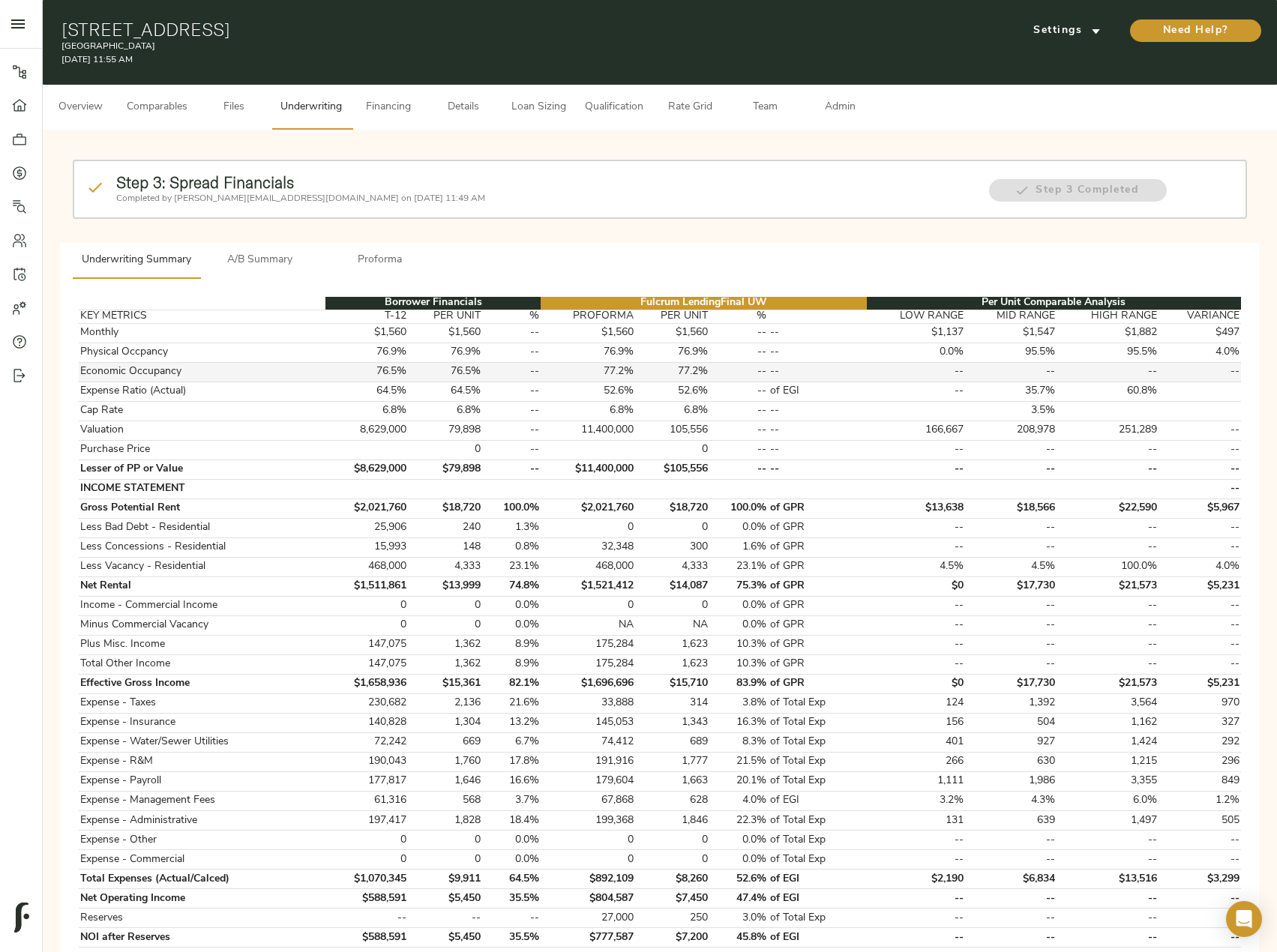
scroll to position [300, 0]
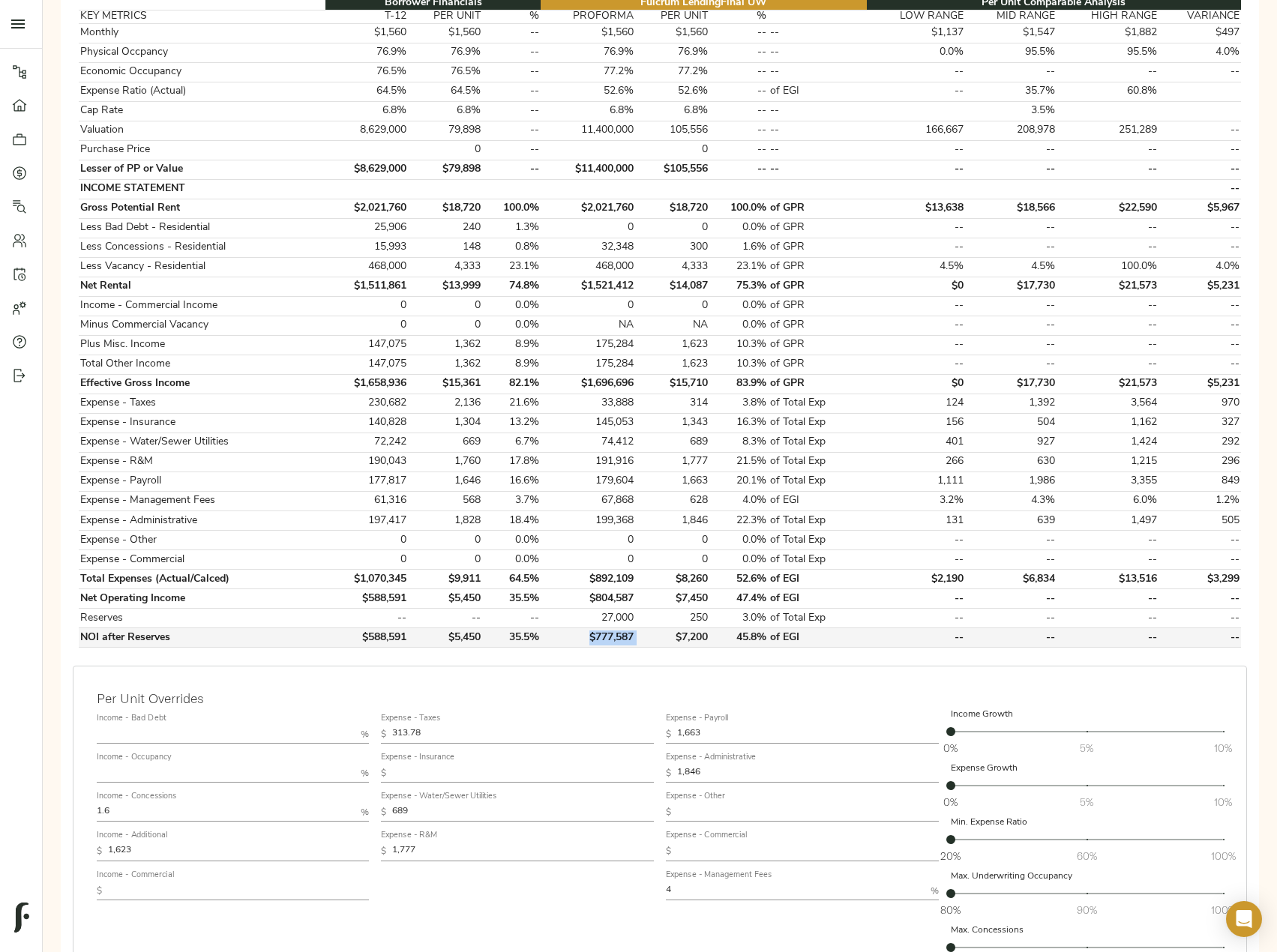
drag, startPoint x: 642, startPoint y: 640, endPoint x: 589, endPoint y: 640, distance: 53.0
click at [589, 640] on tr "NOI after Reserves $588,591 $5,450 35.5% $777,587 $7,200 45.8% of EGI -- -- -- …" at bounding box center [660, 638] width 1162 height 20
copy td "$777,587"
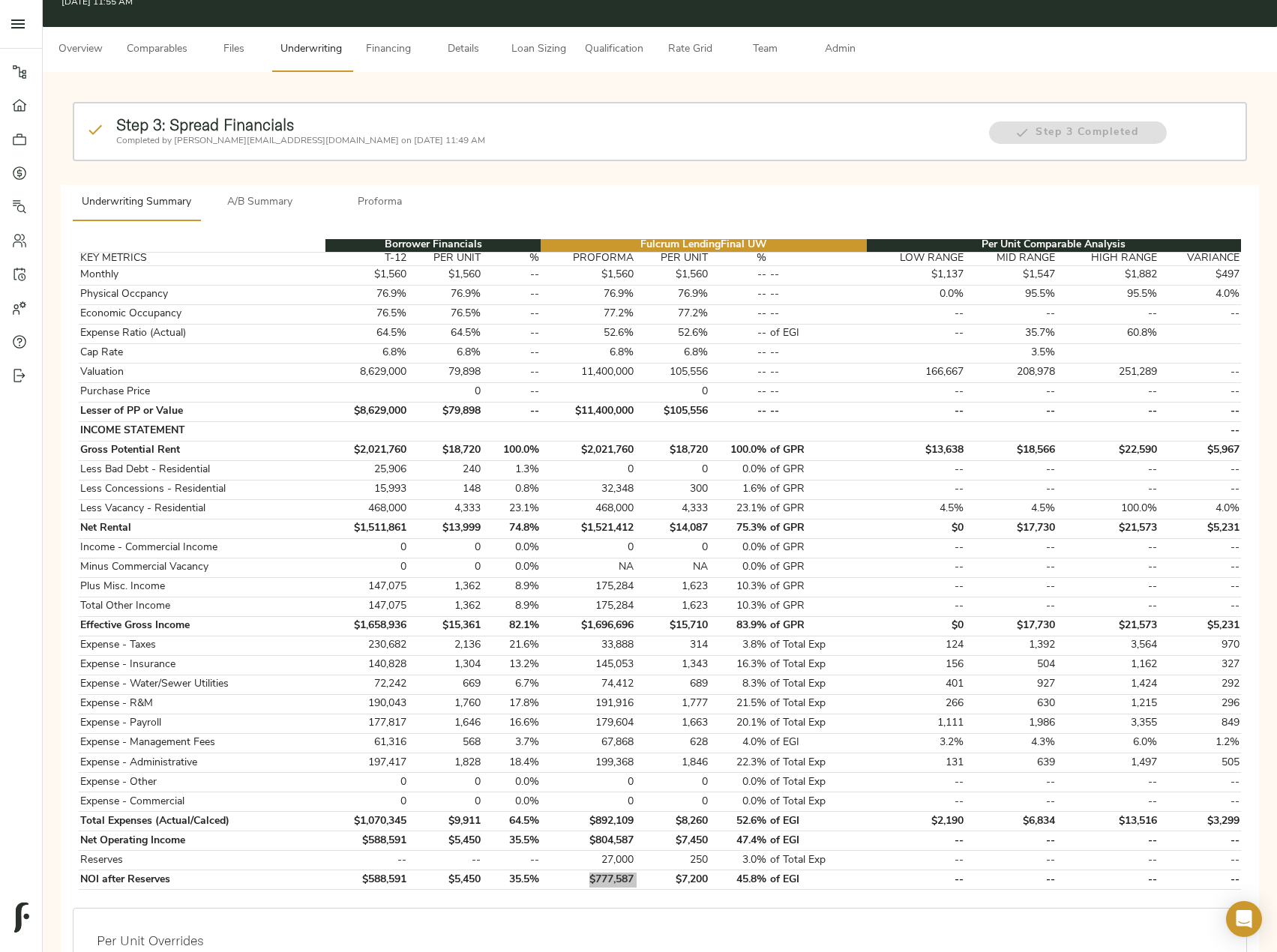
scroll to position [0, 0]
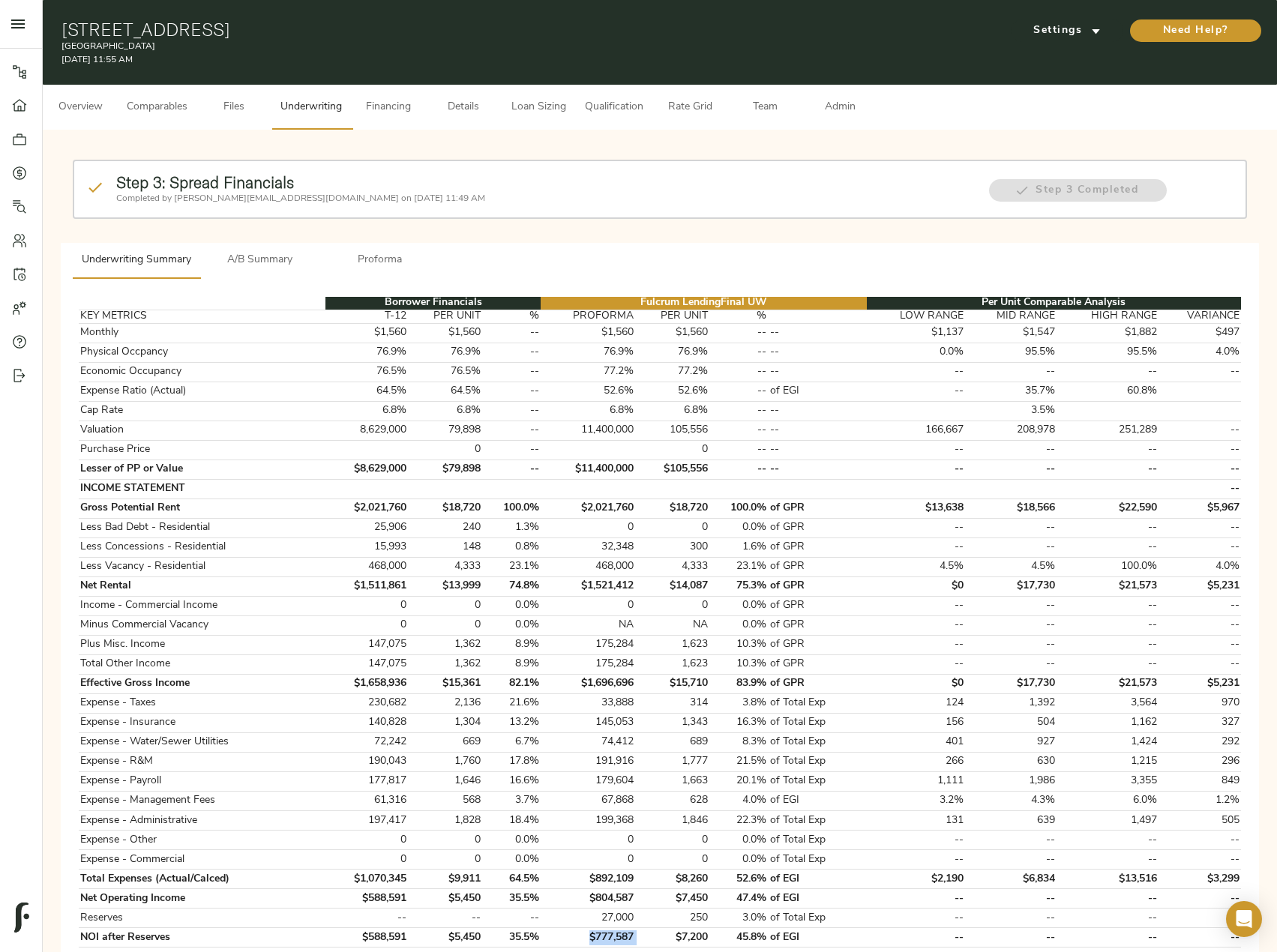
click at [569, 108] on button "Loan Sizing" at bounding box center [538, 108] width 75 height 45
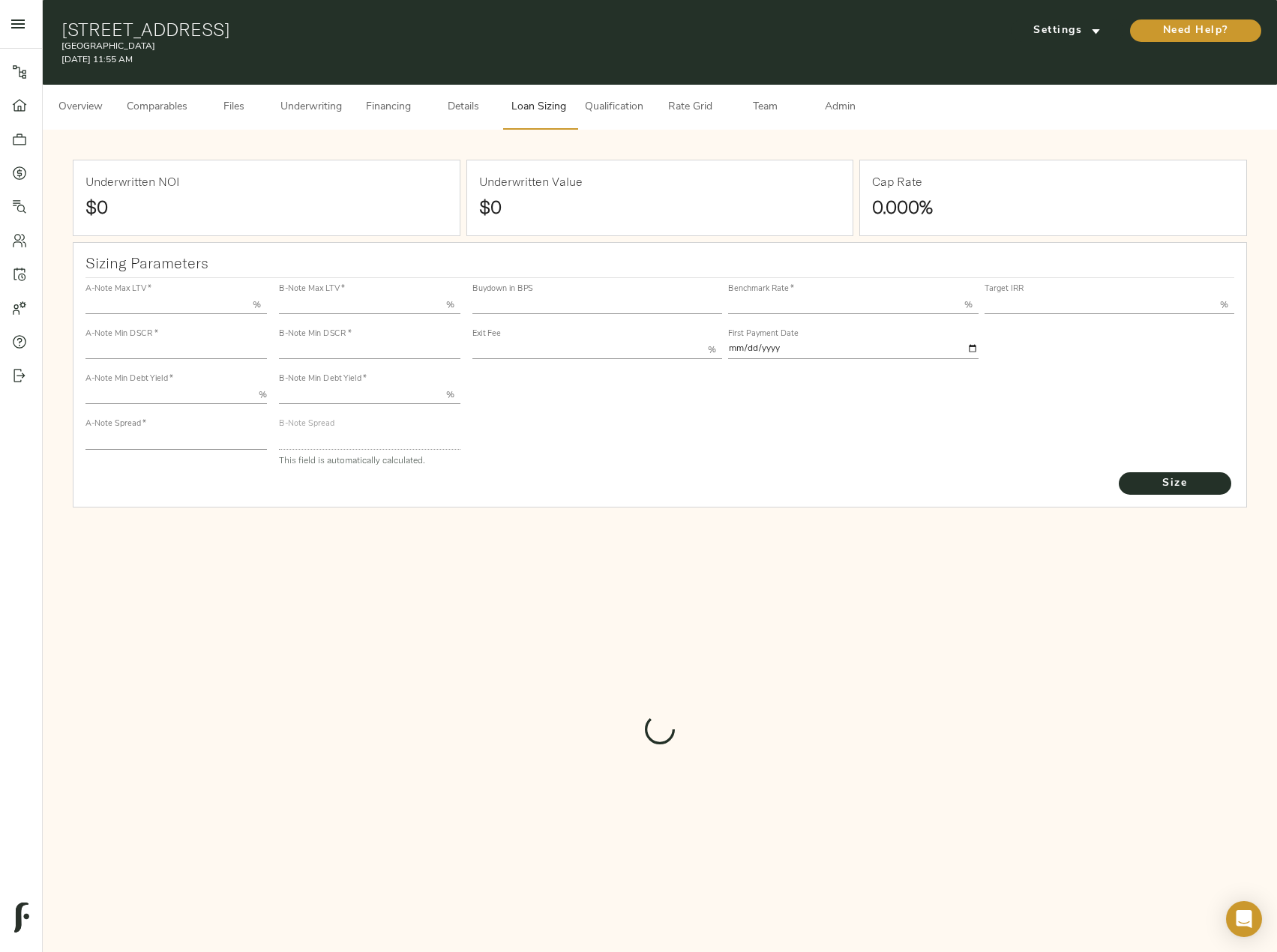
type input "55.000"
type input "1.4"
type input "10.00"
type input "245"
type input "80.000"
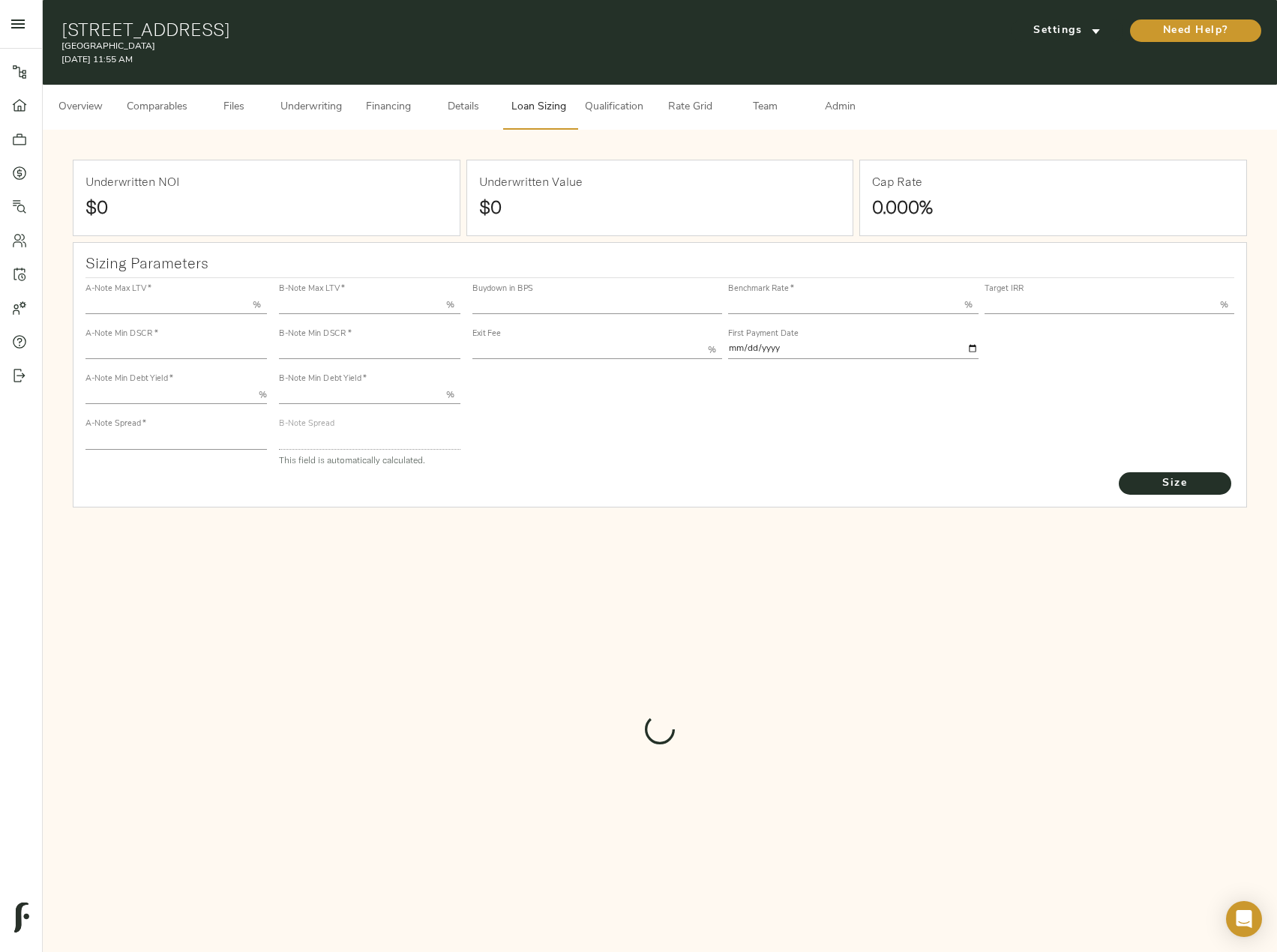
type input "1"
type input "2.00"
type input "825"
type input "0"
type input "3.72"
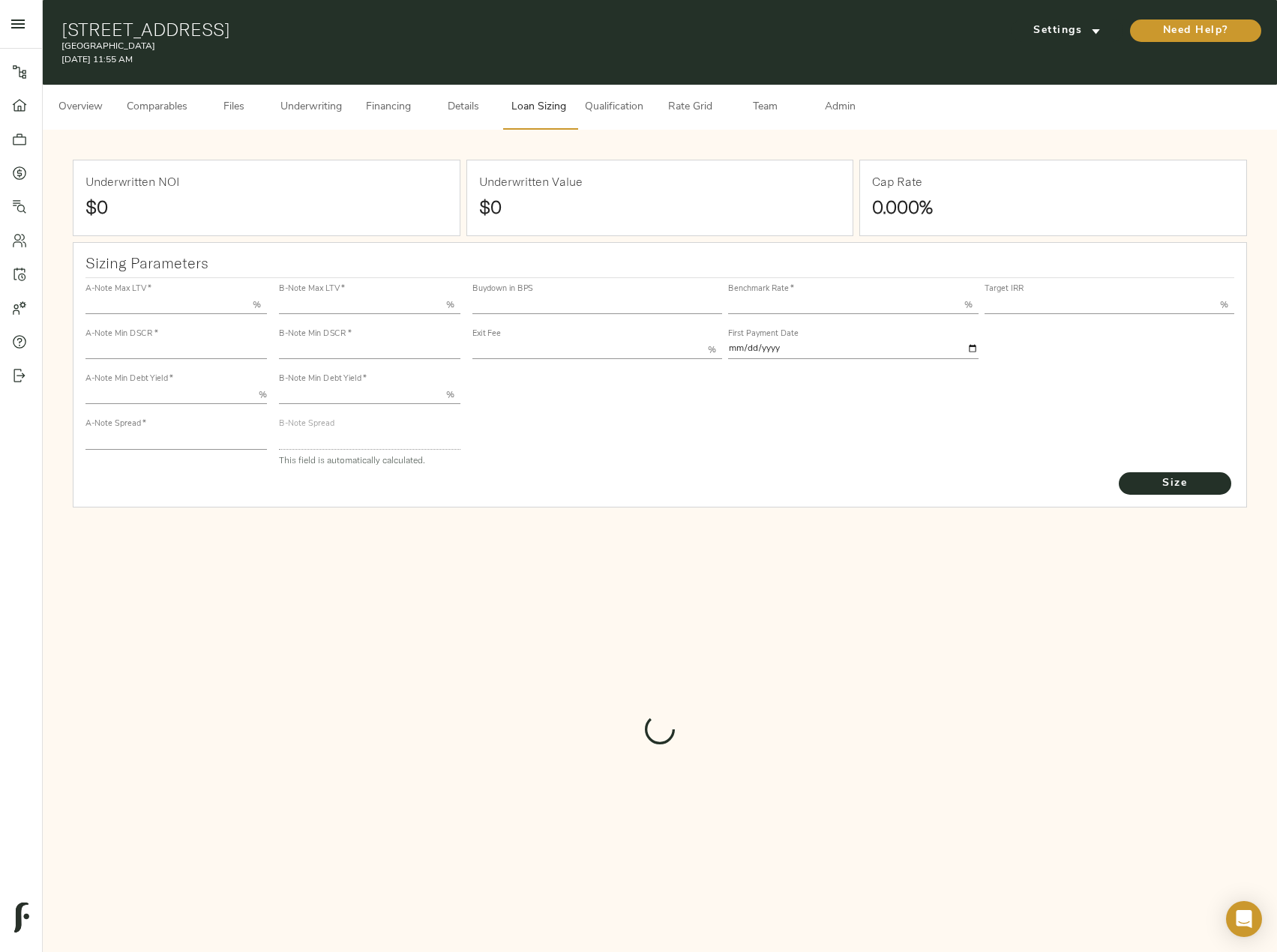
type input "13.00"
type input "1.00"
type input "2025-10-01"
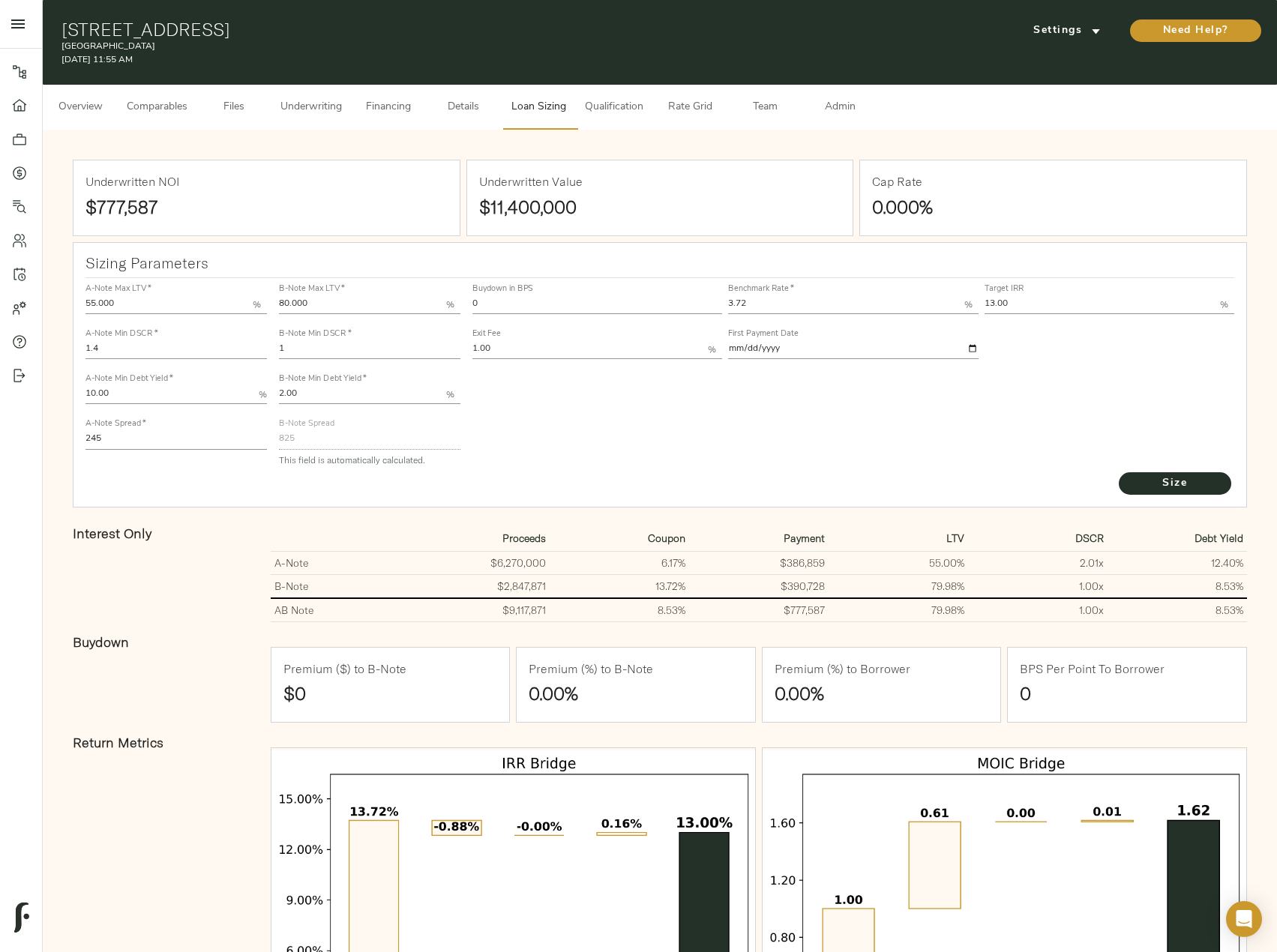
click at [284, 110] on span "Underwriting" at bounding box center [311, 108] width 62 height 19
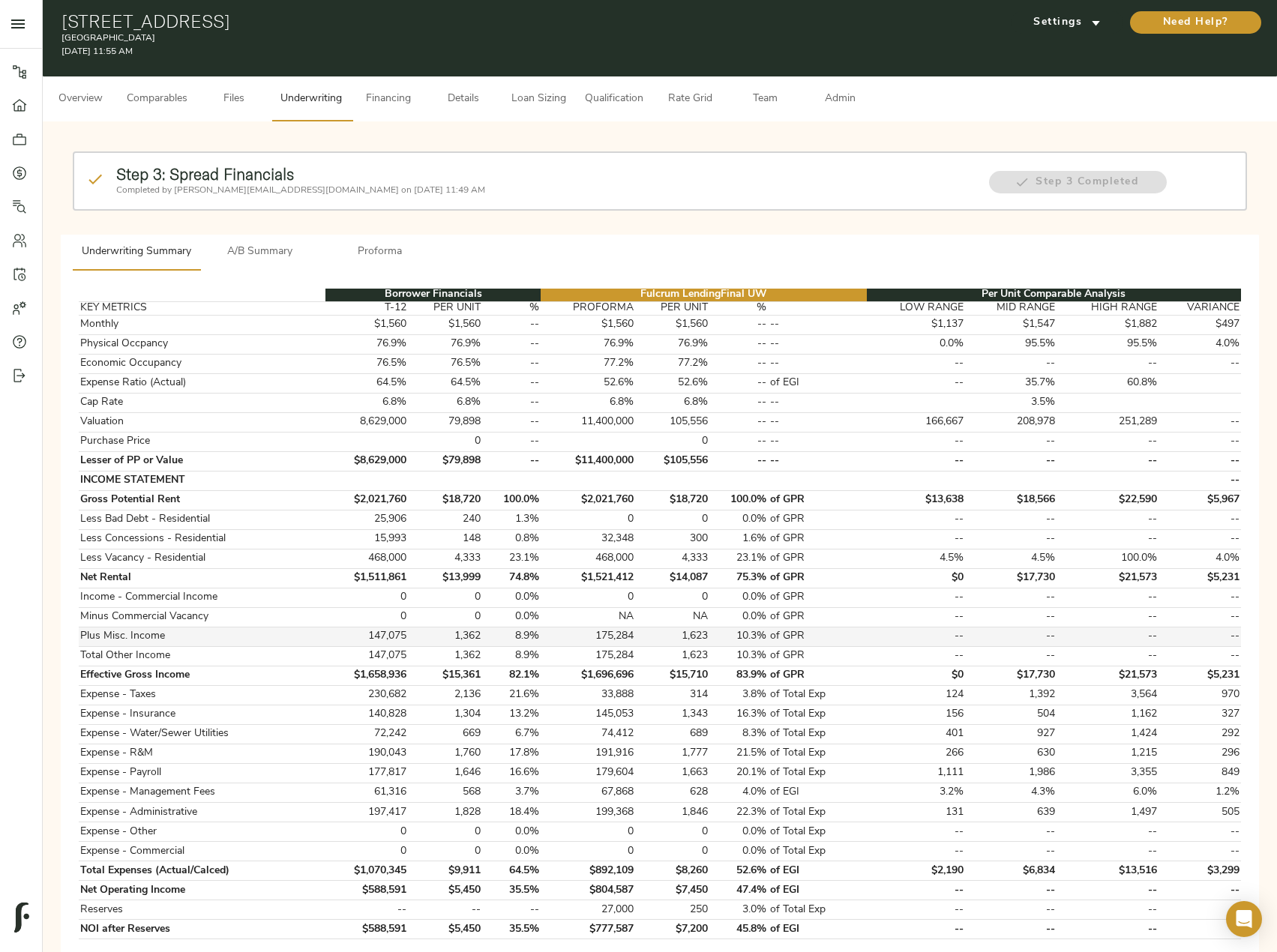
scroll to position [447, 0]
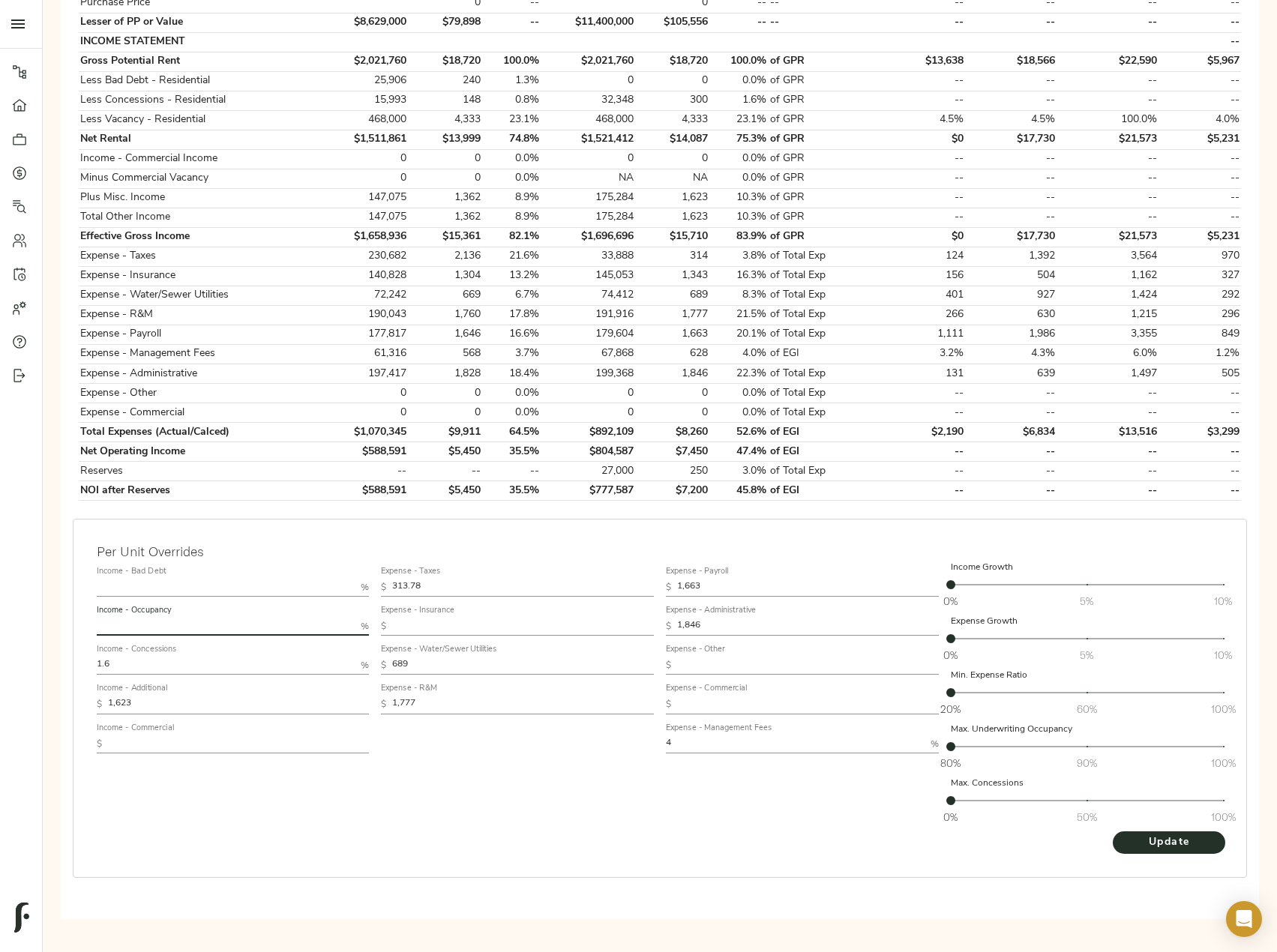
click at [136, 623] on input "text" at bounding box center [226, 627] width 259 height 18
type input "93"
click at [1113, 832] on button "Update" at bounding box center [1169, 843] width 113 height 23
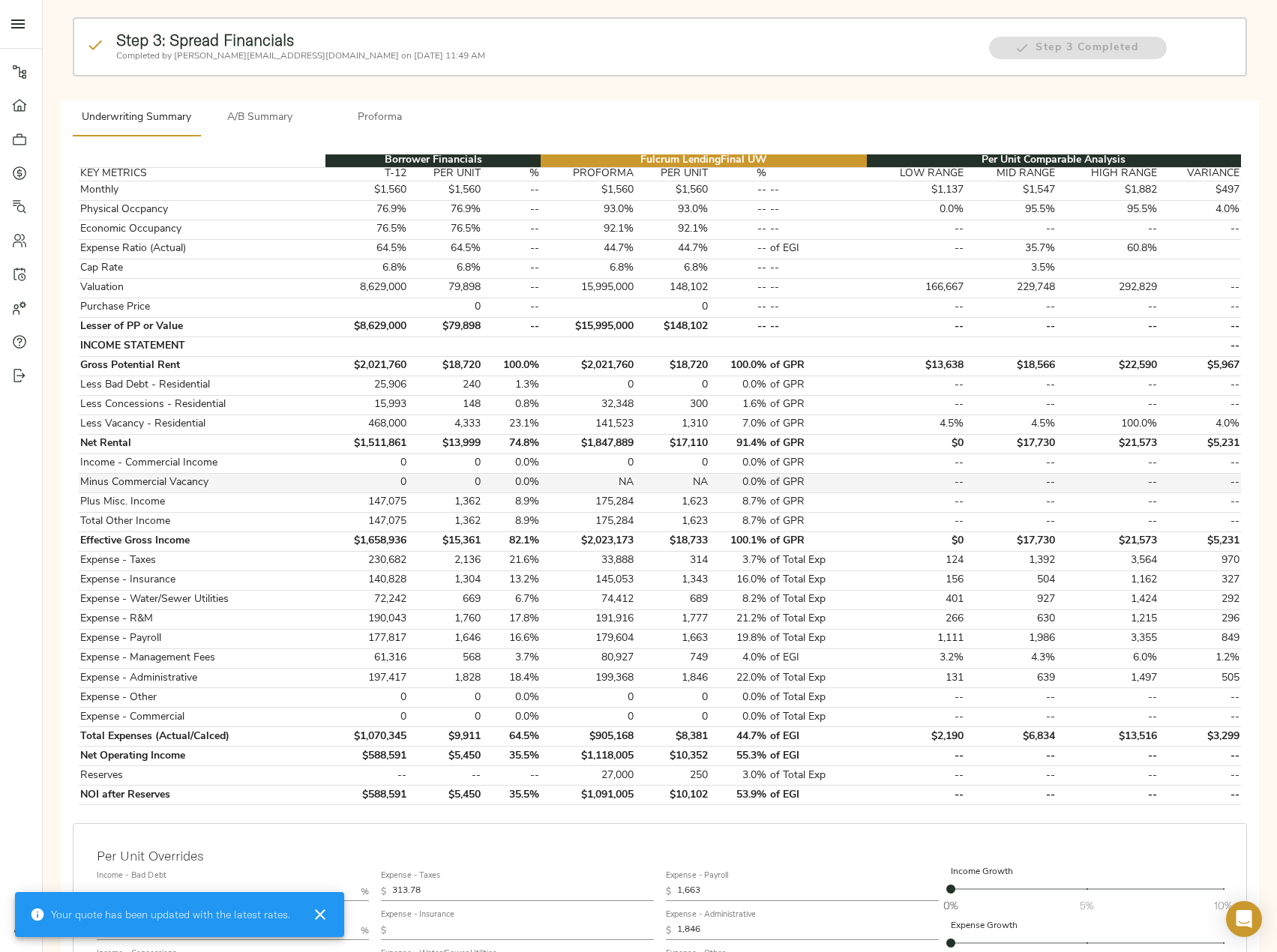
scroll to position [150, 0]
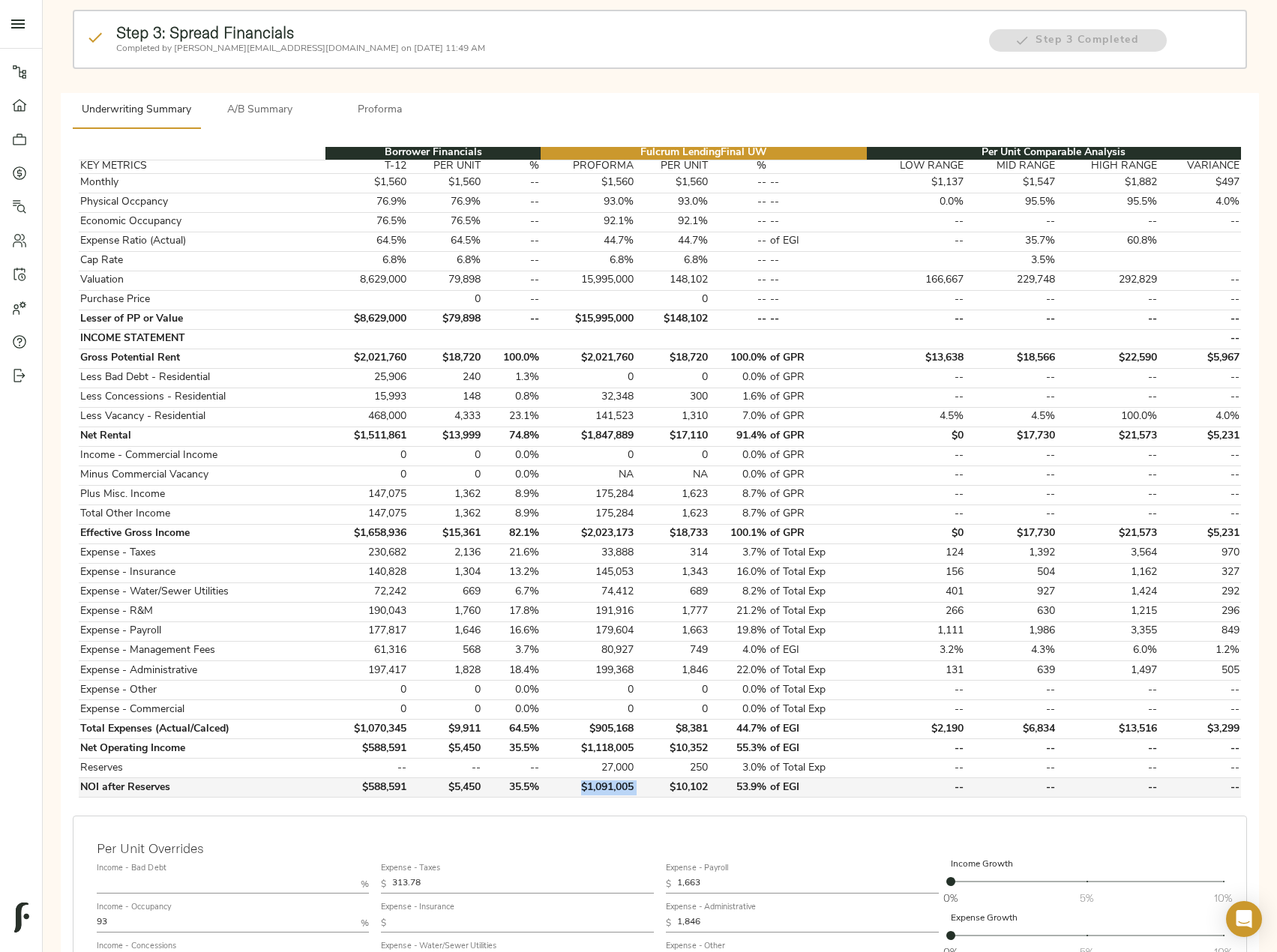
drag, startPoint x: 640, startPoint y: 789, endPoint x: 578, endPoint y: 790, distance: 62.0
click at [578, 790] on tr "NOI after Reserves $588,591 $5,450 35.5% $1,091,005 $10,102 53.9% of EGI -- -- …" at bounding box center [660, 788] width 1162 height 20
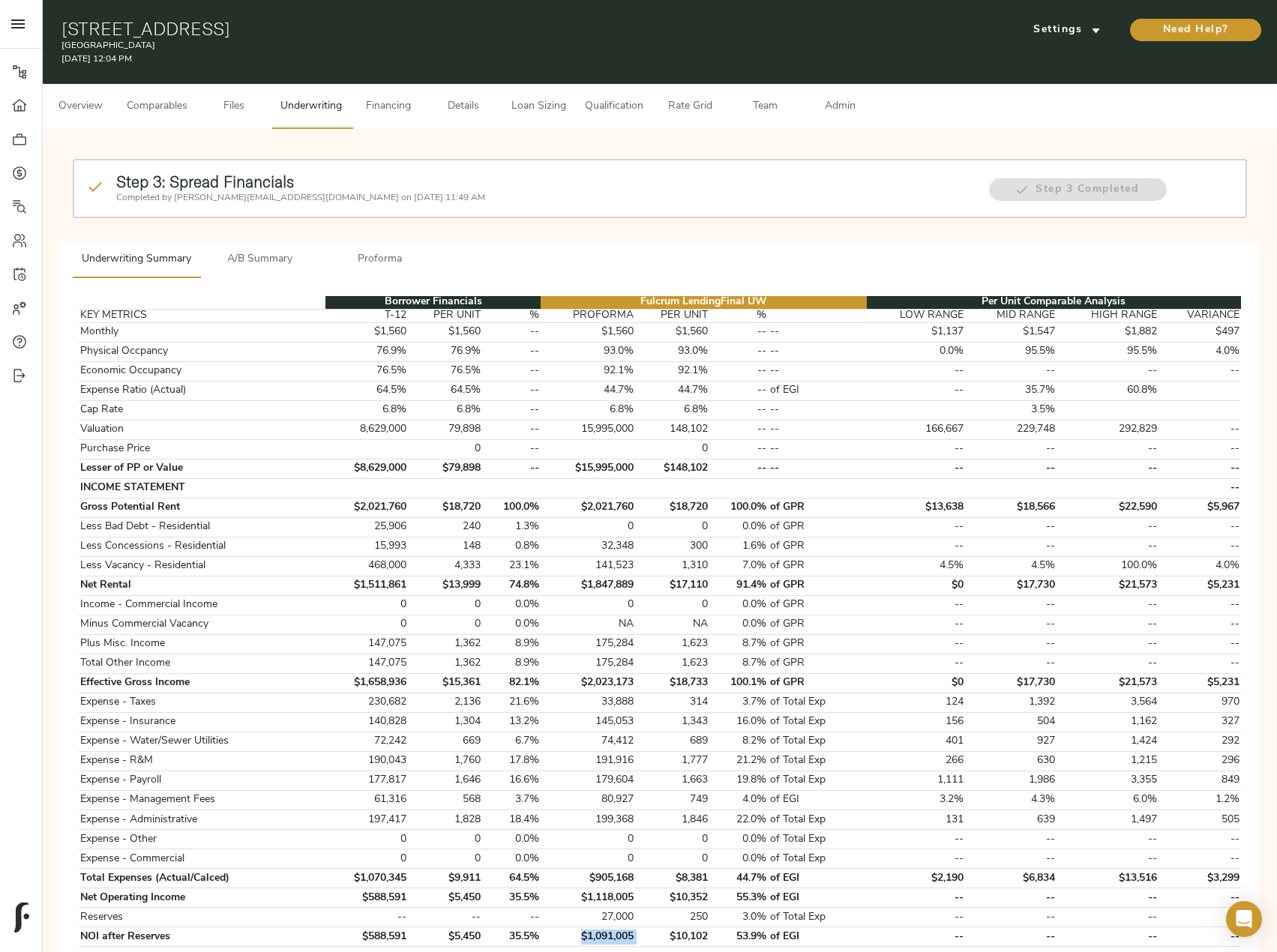
scroll to position [0, 0]
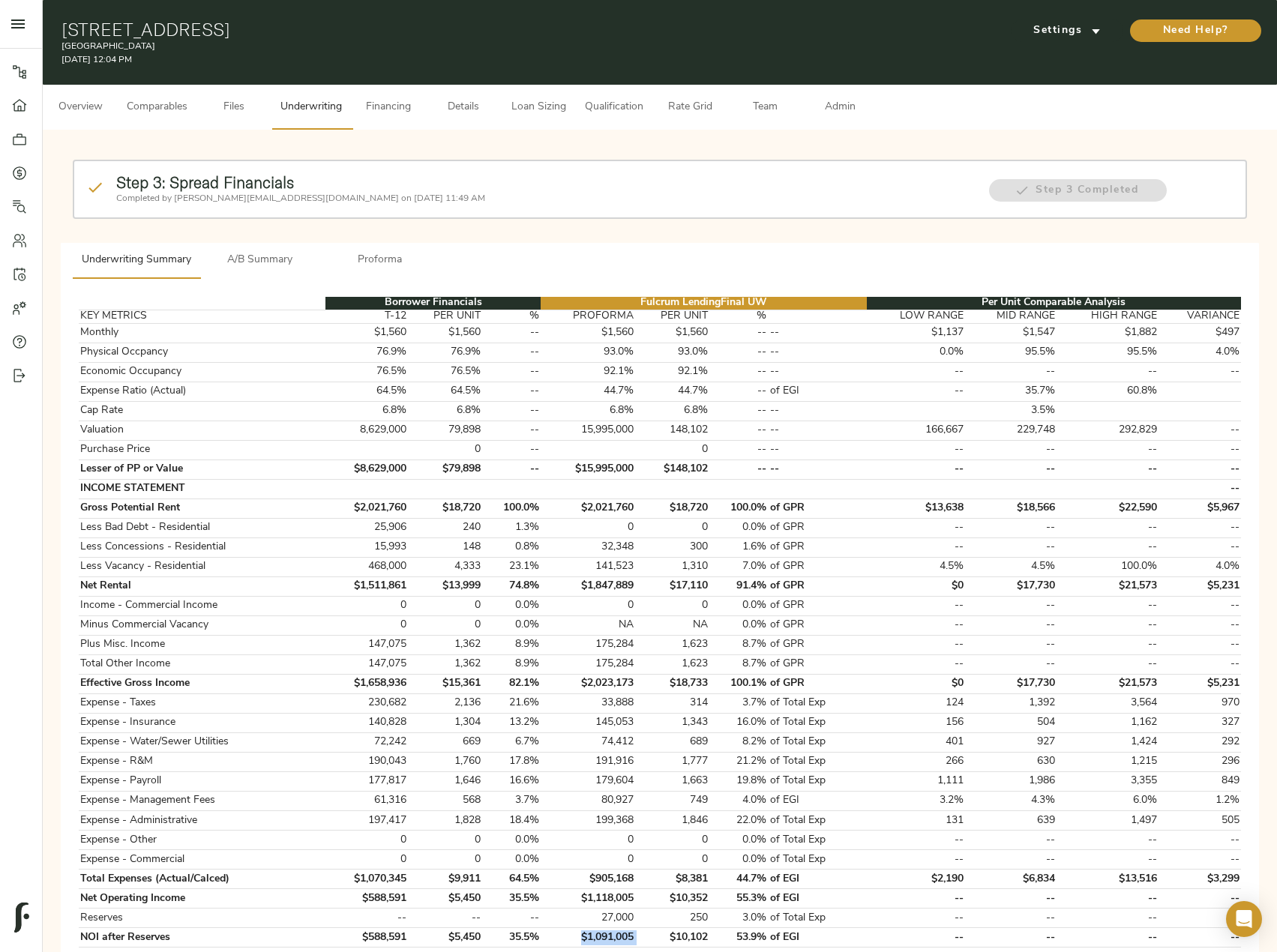
click at [836, 105] on span "Admin" at bounding box center [840, 108] width 57 height 19
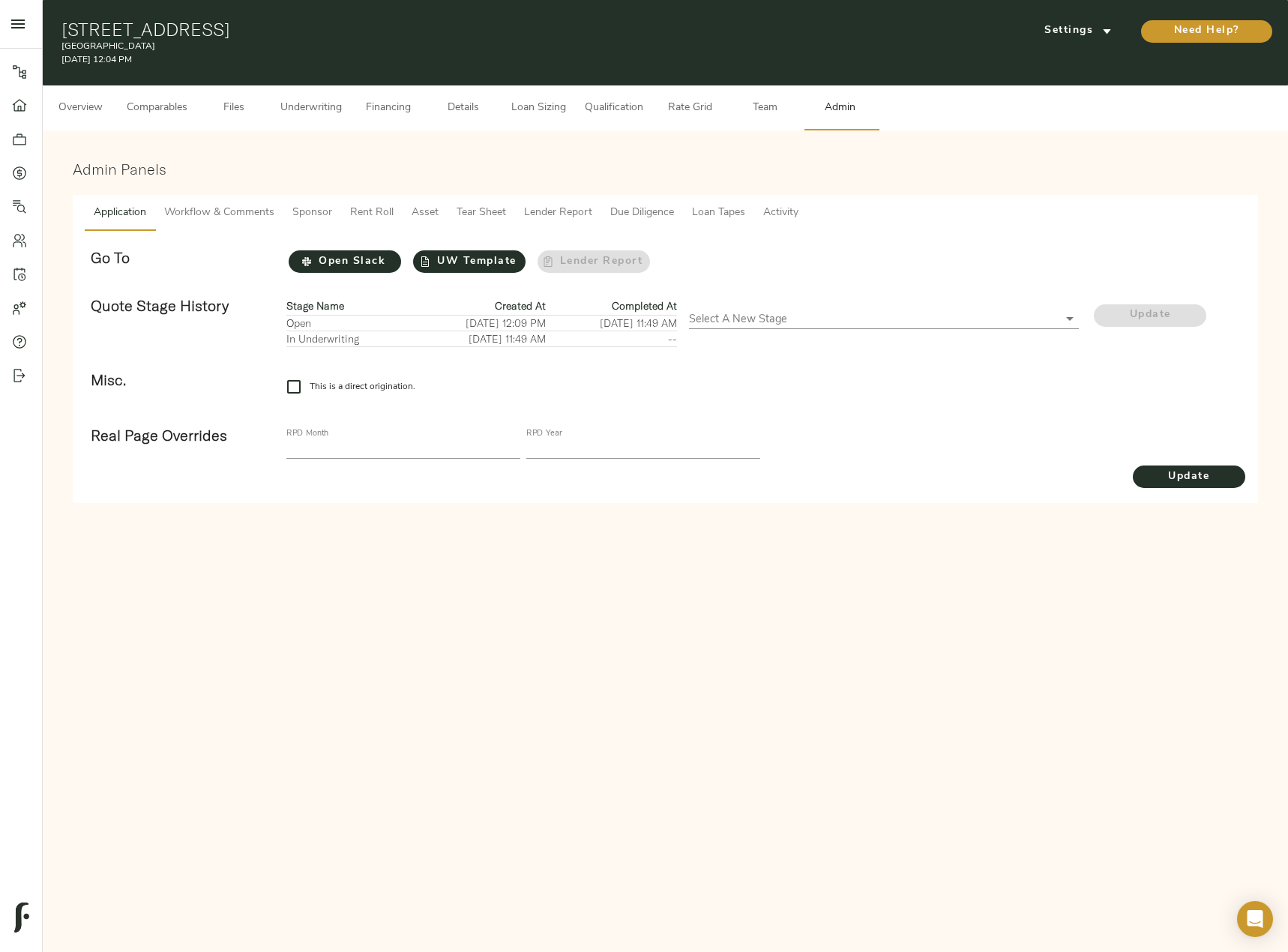
click at [779, 220] on span "Activity" at bounding box center [780, 213] width 35 height 19
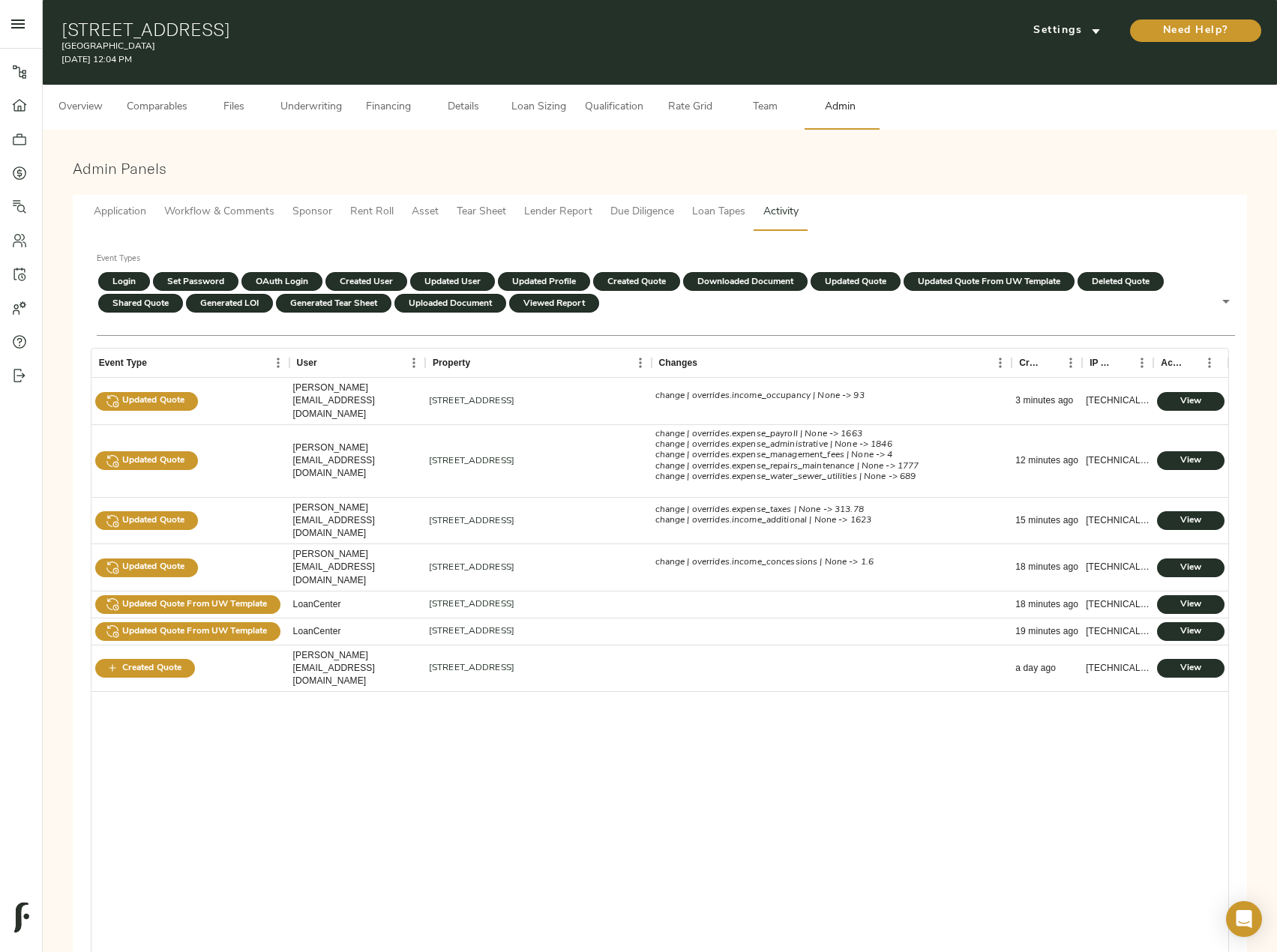
click at [239, 208] on span "Workflow & Comments" at bounding box center [219, 212] width 111 height 19
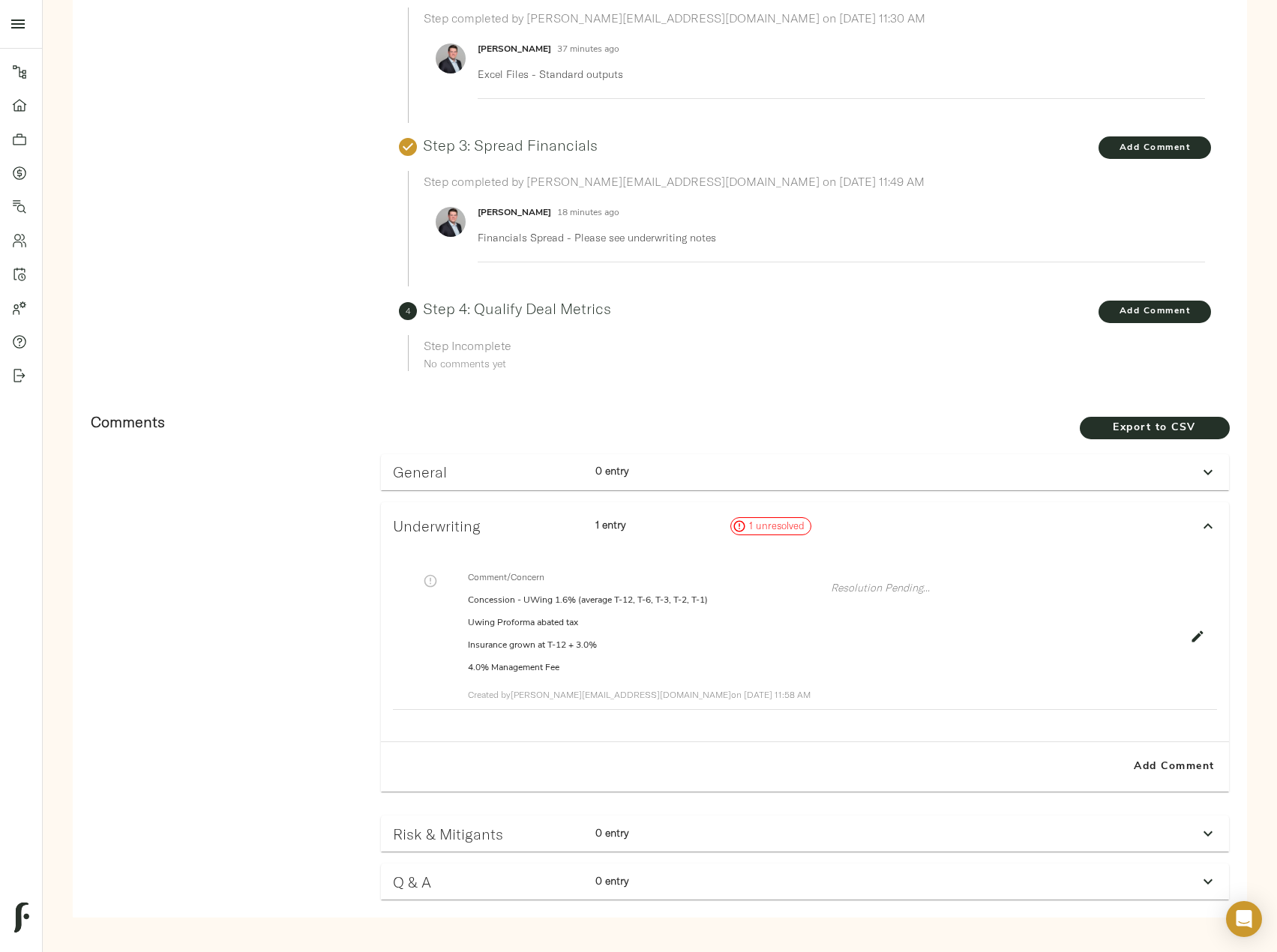
scroll to position [527, 0]
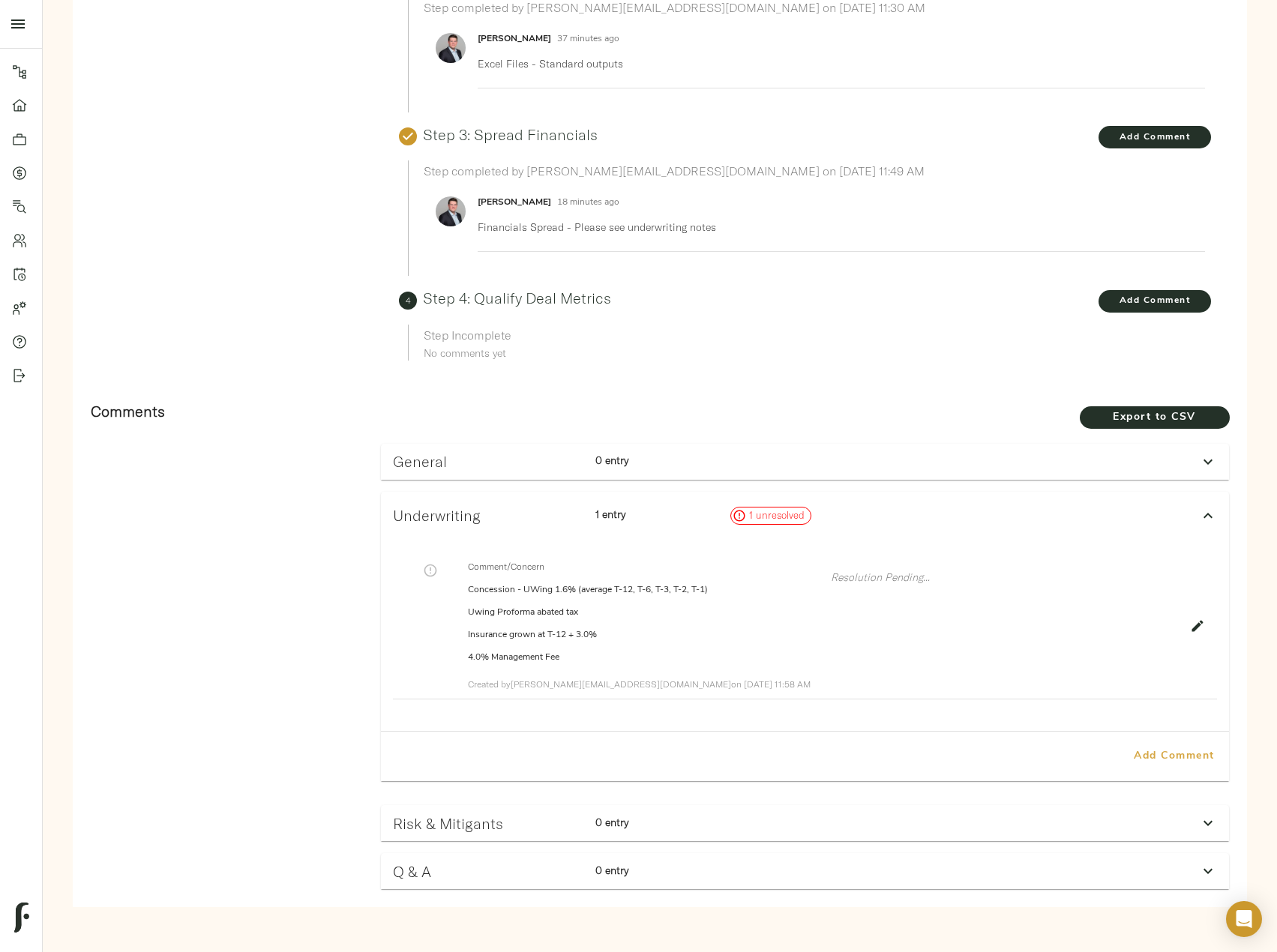
click at [1157, 756] on span "Add Comment" at bounding box center [1175, 756] width 86 height 19
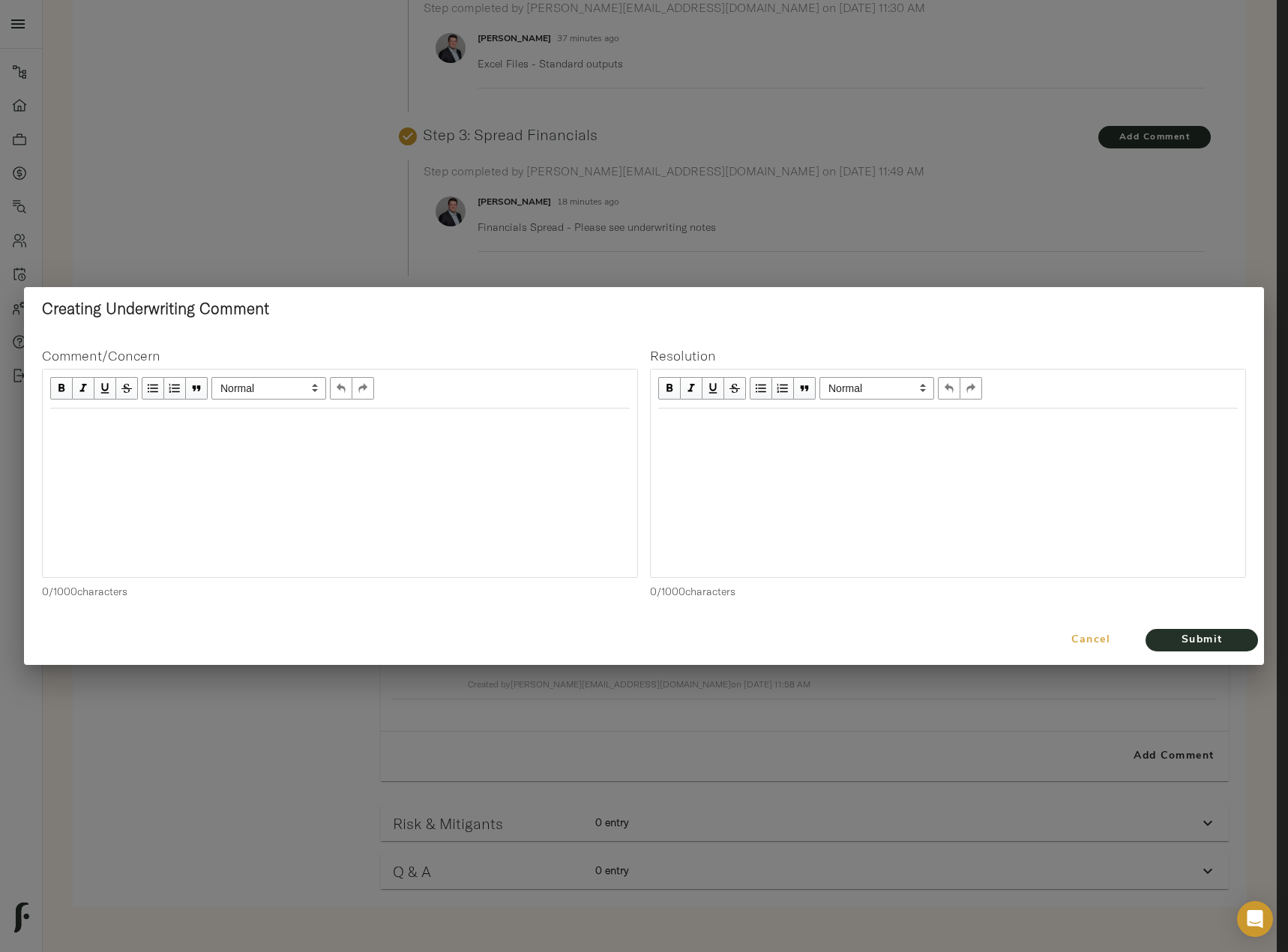
click at [1082, 632] on span "Cancel" at bounding box center [1091, 641] width 86 height 19
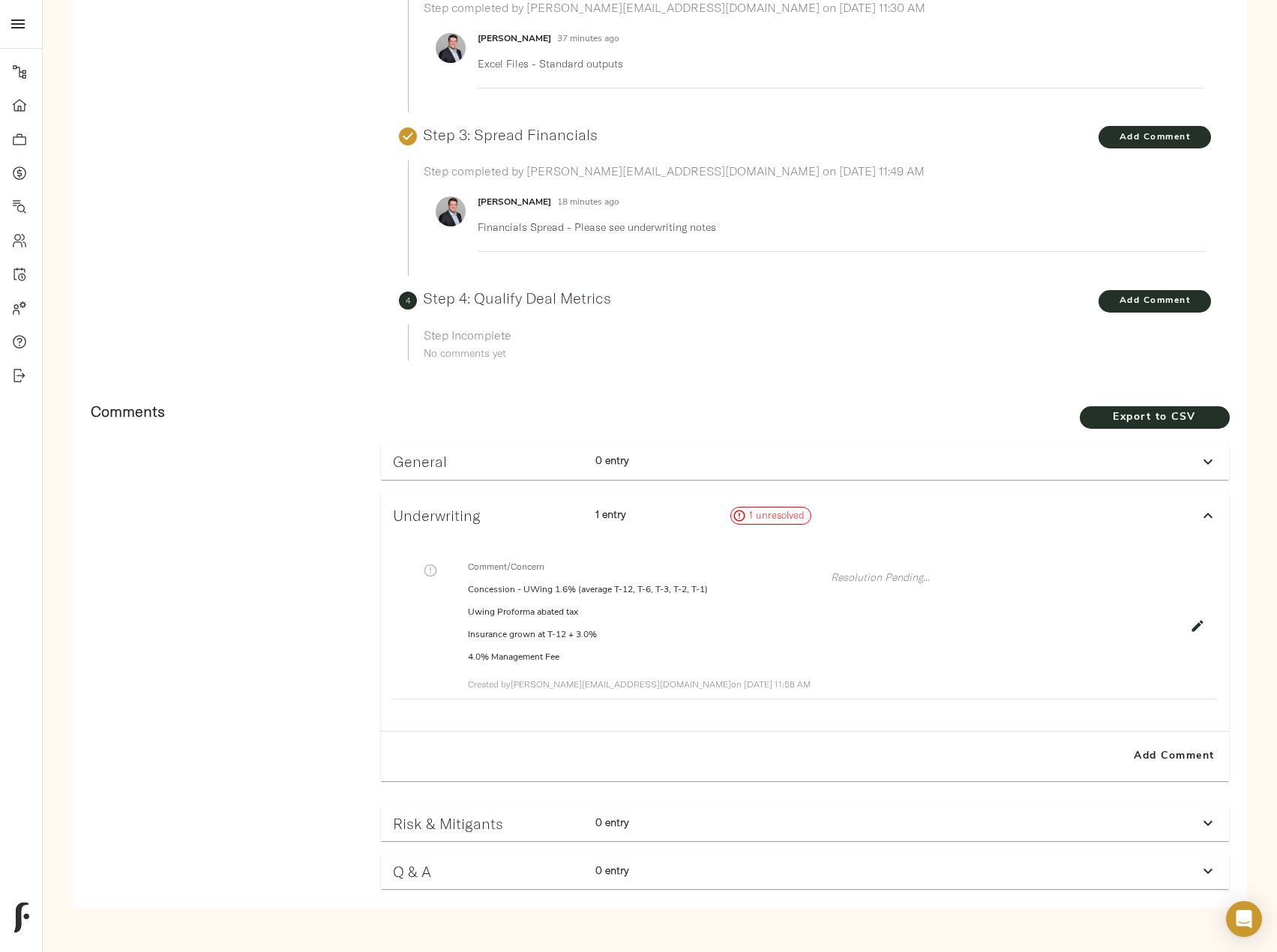
click at [1190, 628] on icon "button" at bounding box center [1197, 626] width 15 height 15
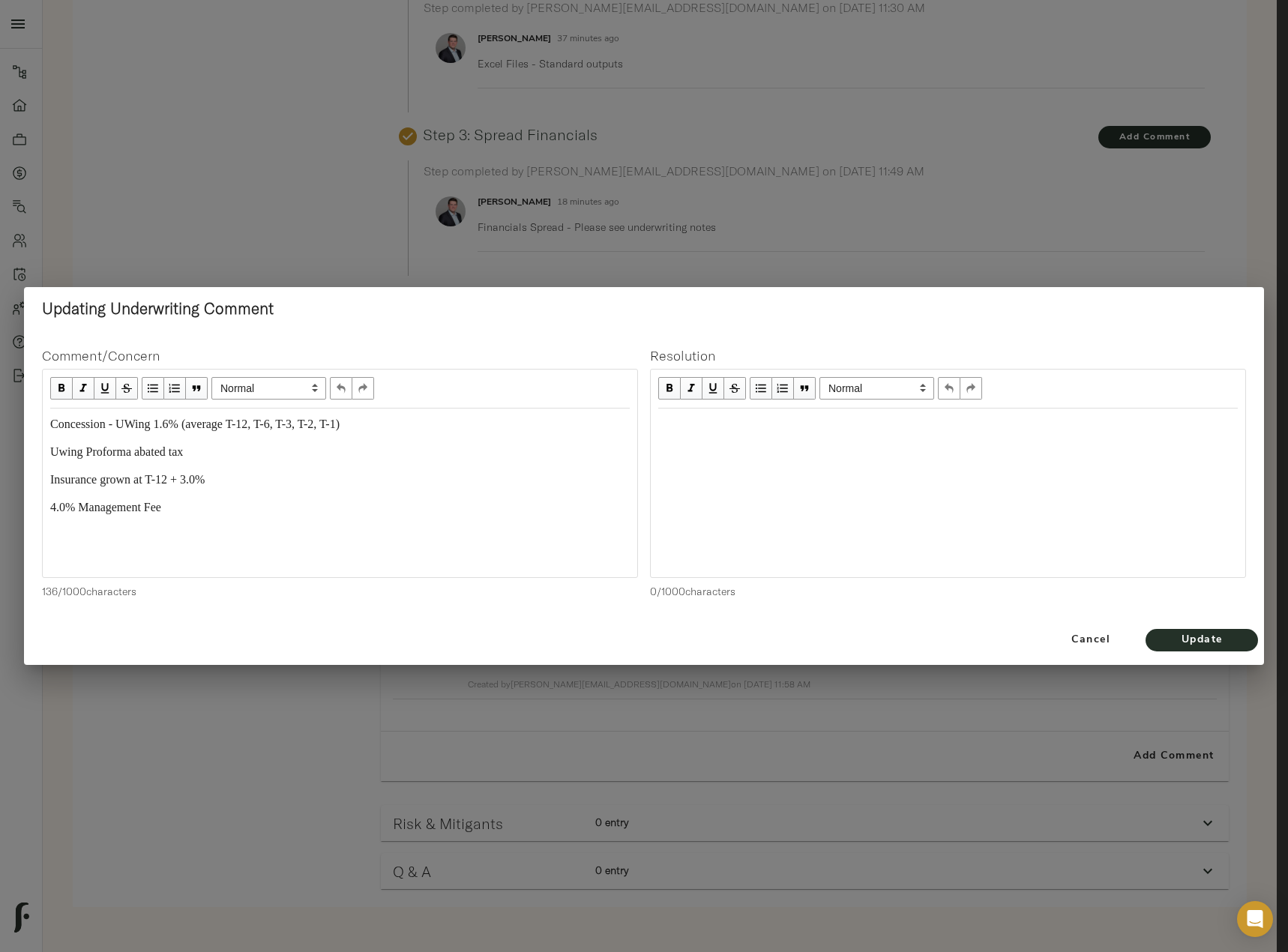
click at [392, 432] on div "Concession - UWing 1.6% (average T-12, T-6, T-3, T-2, T-1)" at bounding box center [340, 424] width 580 height 17
click at [1192, 648] on span "Update" at bounding box center [1202, 641] width 83 height 19
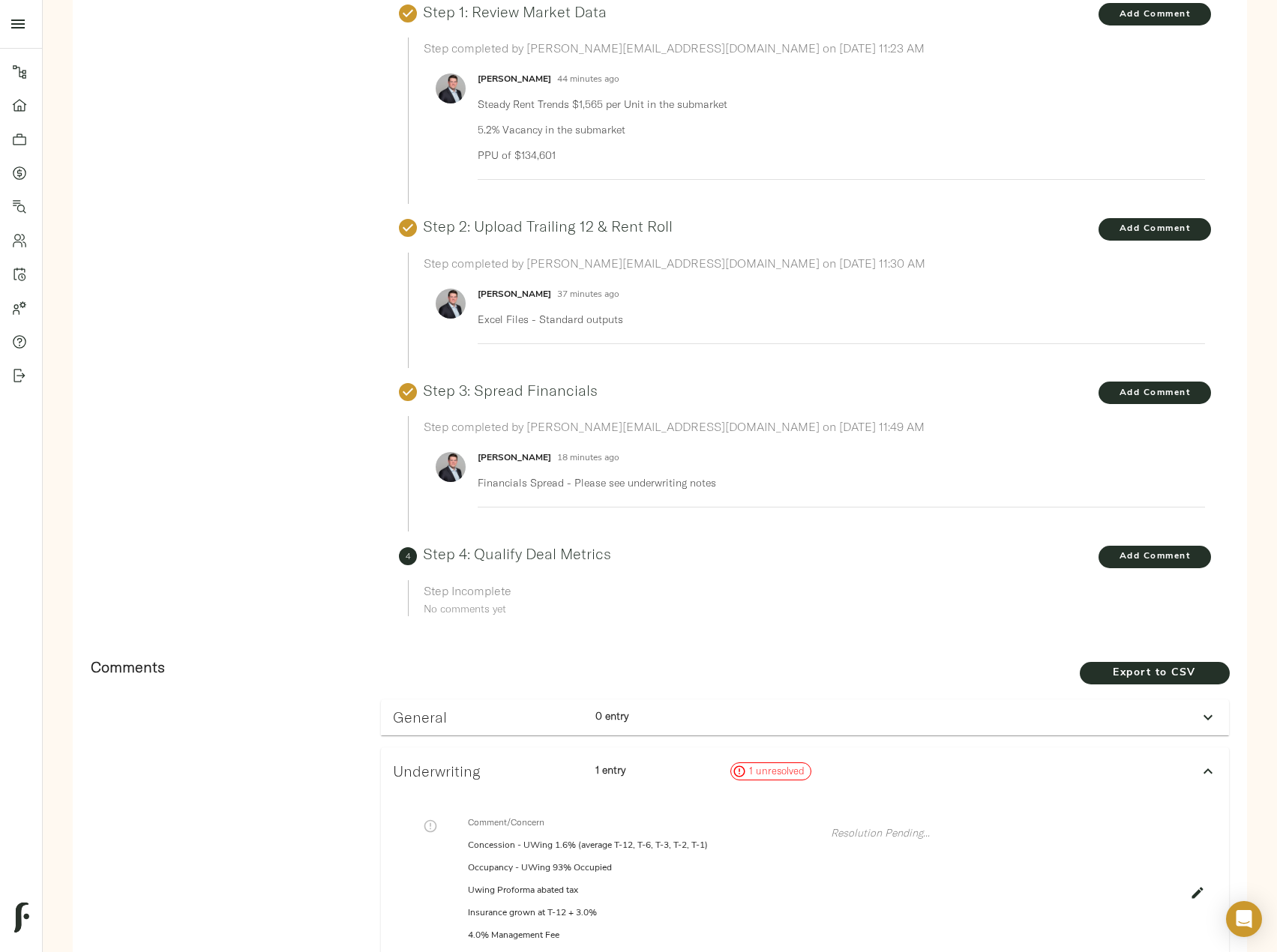
scroll to position [0, 0]
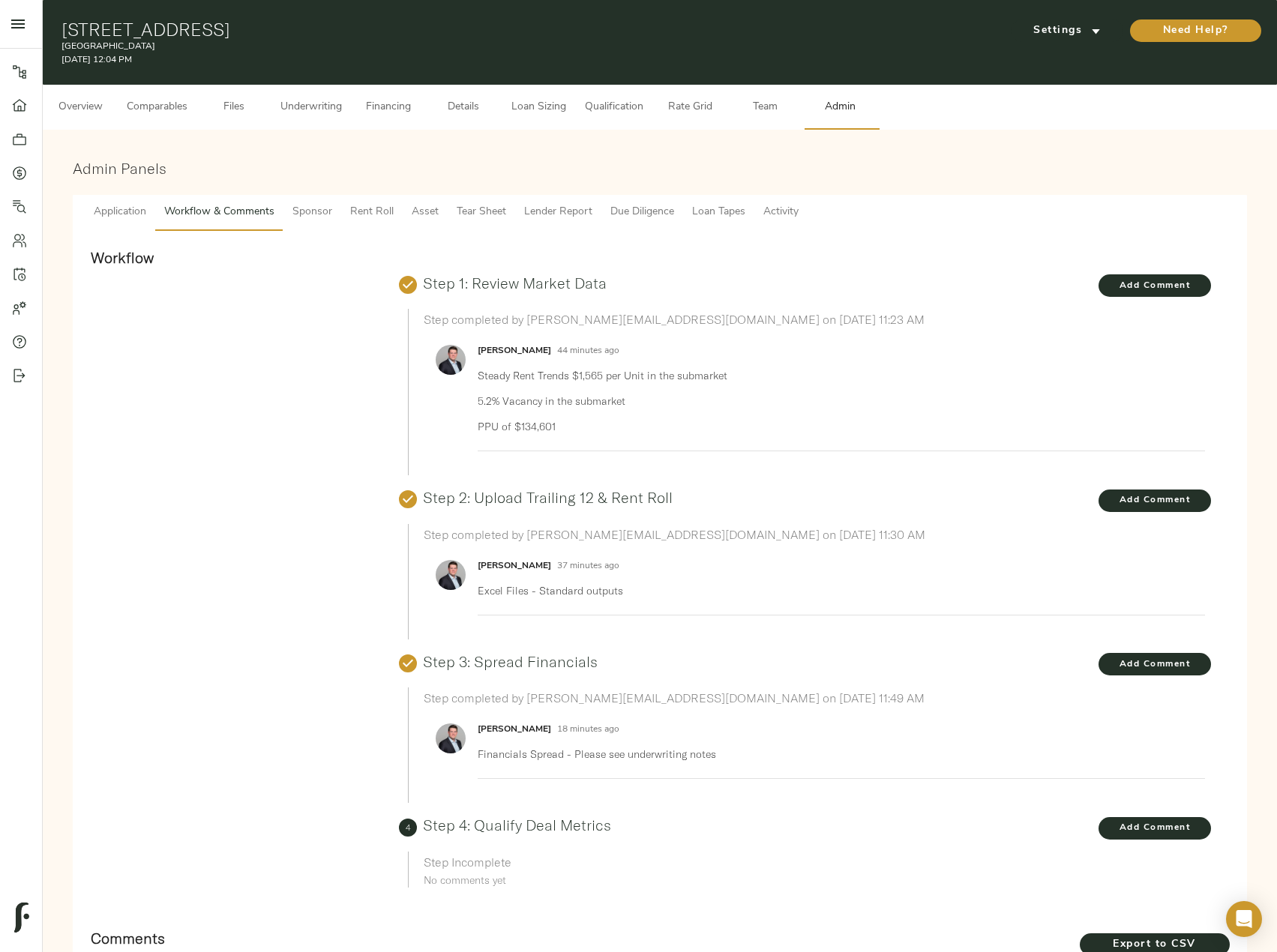
click at [323, 111] on span "Underwriting" at bounding box center [311, 108] width 62 height 19
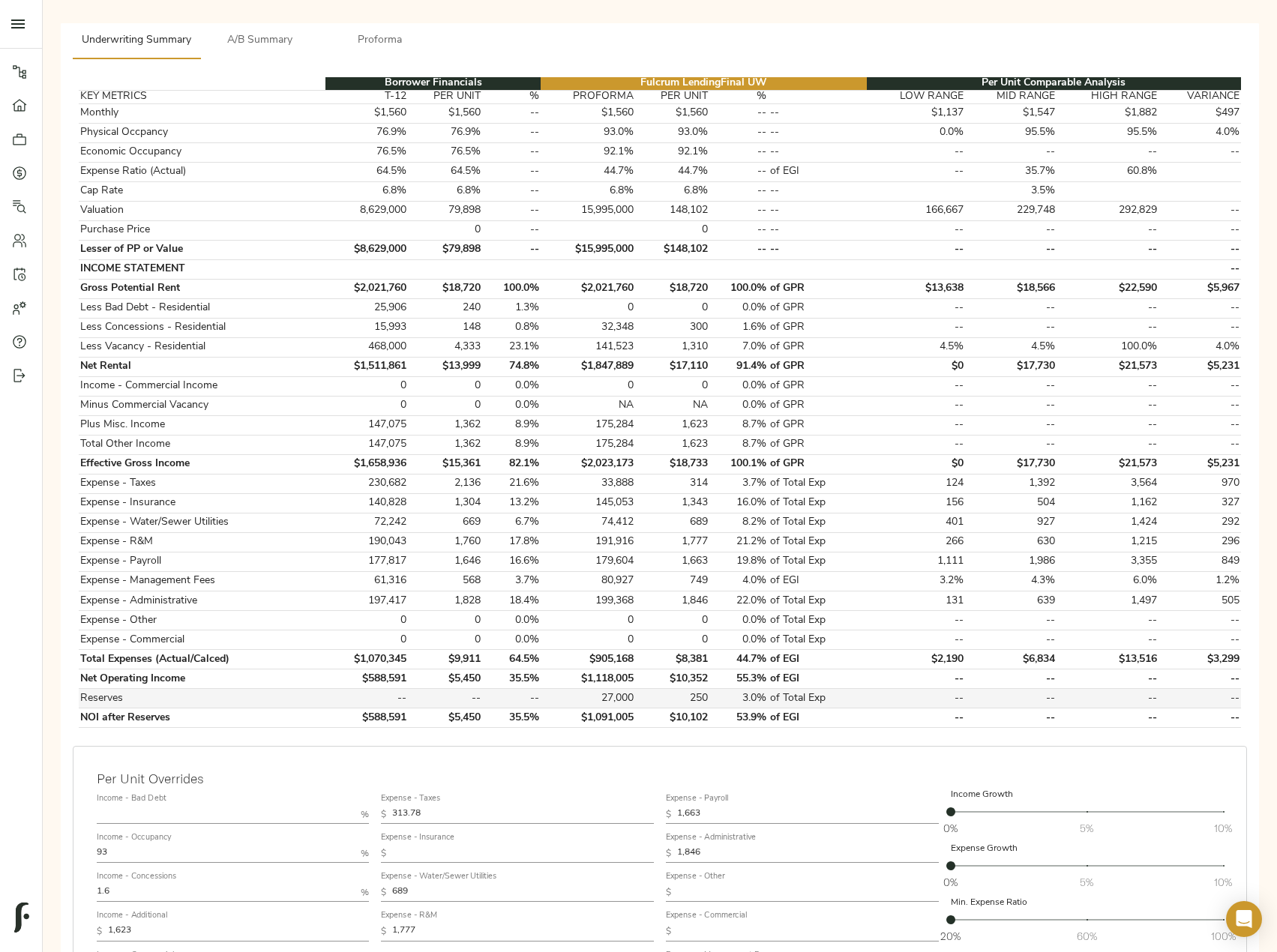
scroll to position [225, 0]
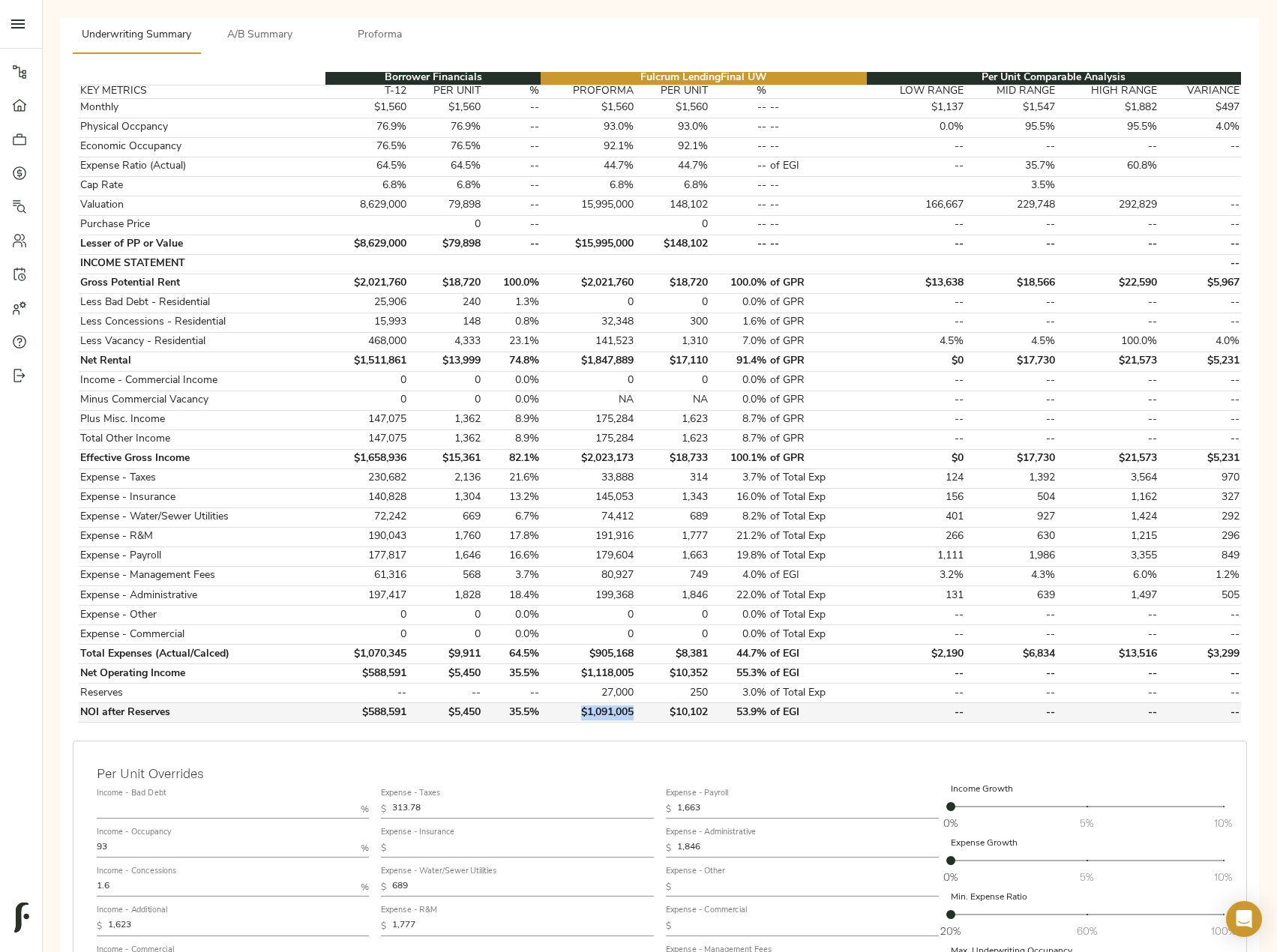
drag, startPoint x: 636, startPoint y: 714, endPoint x: 583, endPoint y: 714, distance: 53.0
click at [583, 714] on td "$1,091,005" at bounding box center [588, 713] width 95 height 20
copy td "$1,091,005"
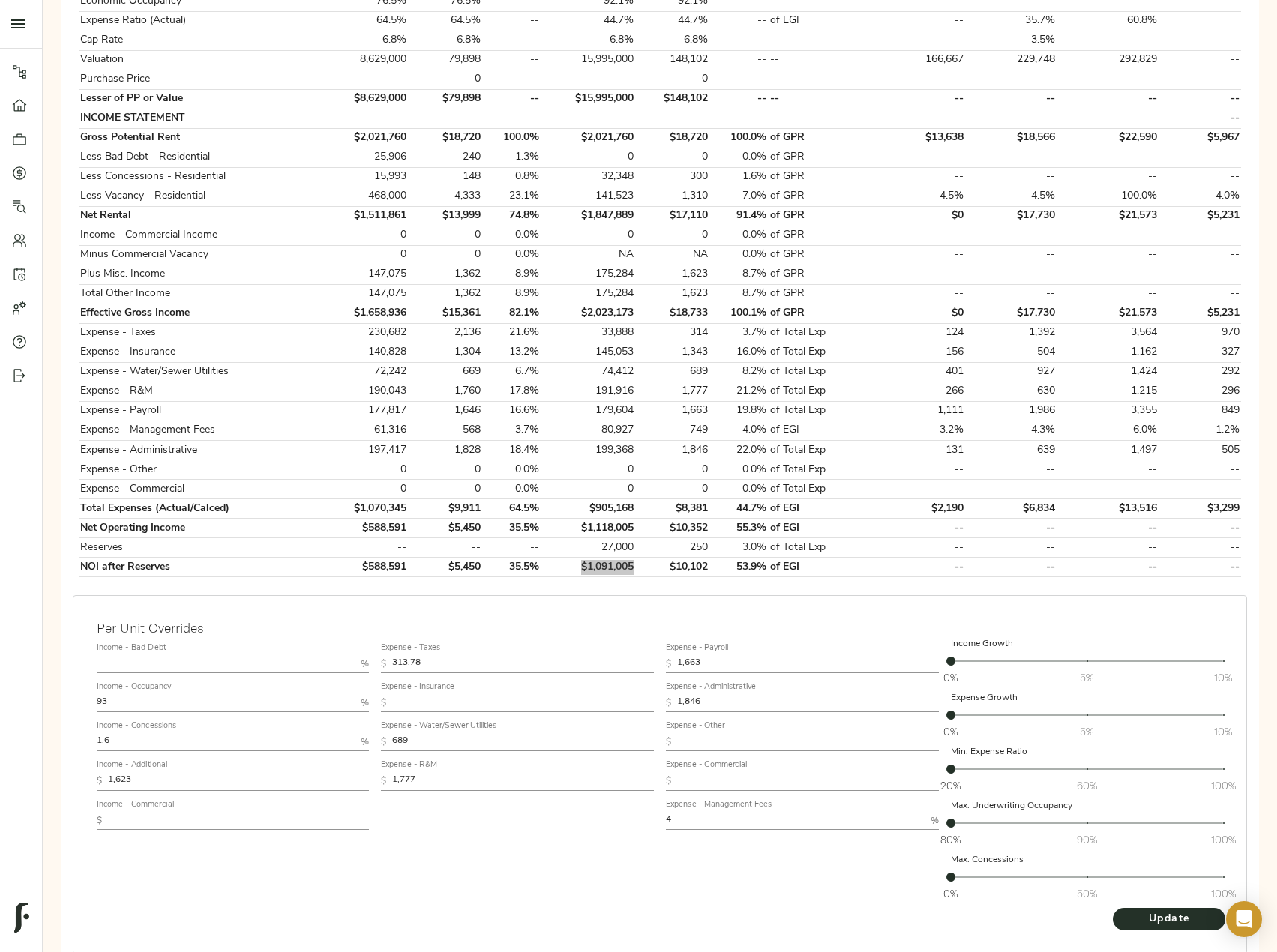
scroll to position [375, 0]
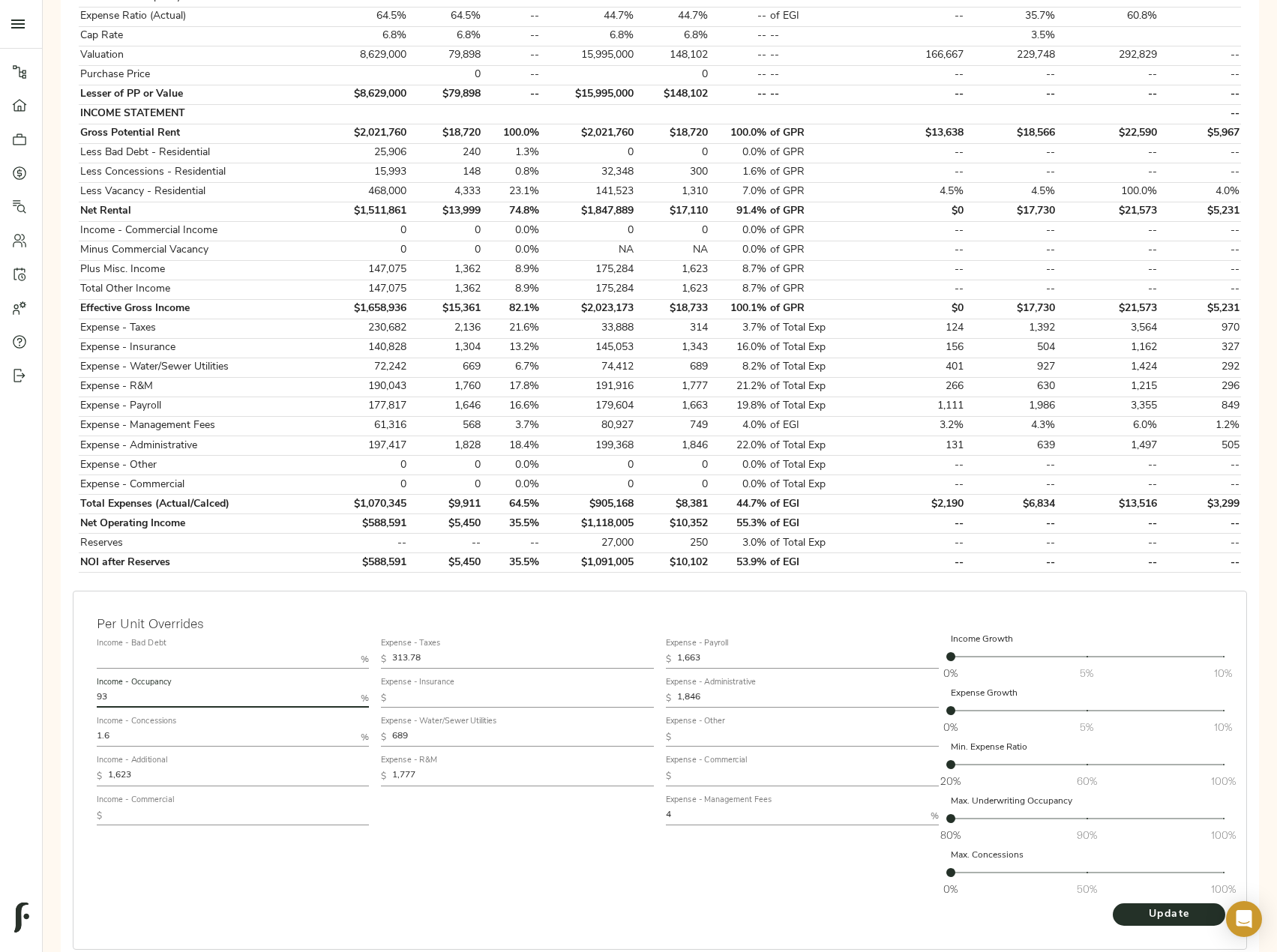
drag, startPoint x: 120, startPoint y: 697, endPoint x: 77, endPoint y: 698, distance: 43.0
click at [83, 696] on div "Per Unit Overrides Income - Bad Debt % Income - Occupancy 93 % Income - Concess…" at bounding box center [660, 771] width 1174 height 359
type input "85"
click at [1113, 903] on button "Update" at bounding box center [1169, 914] width 113 height 23
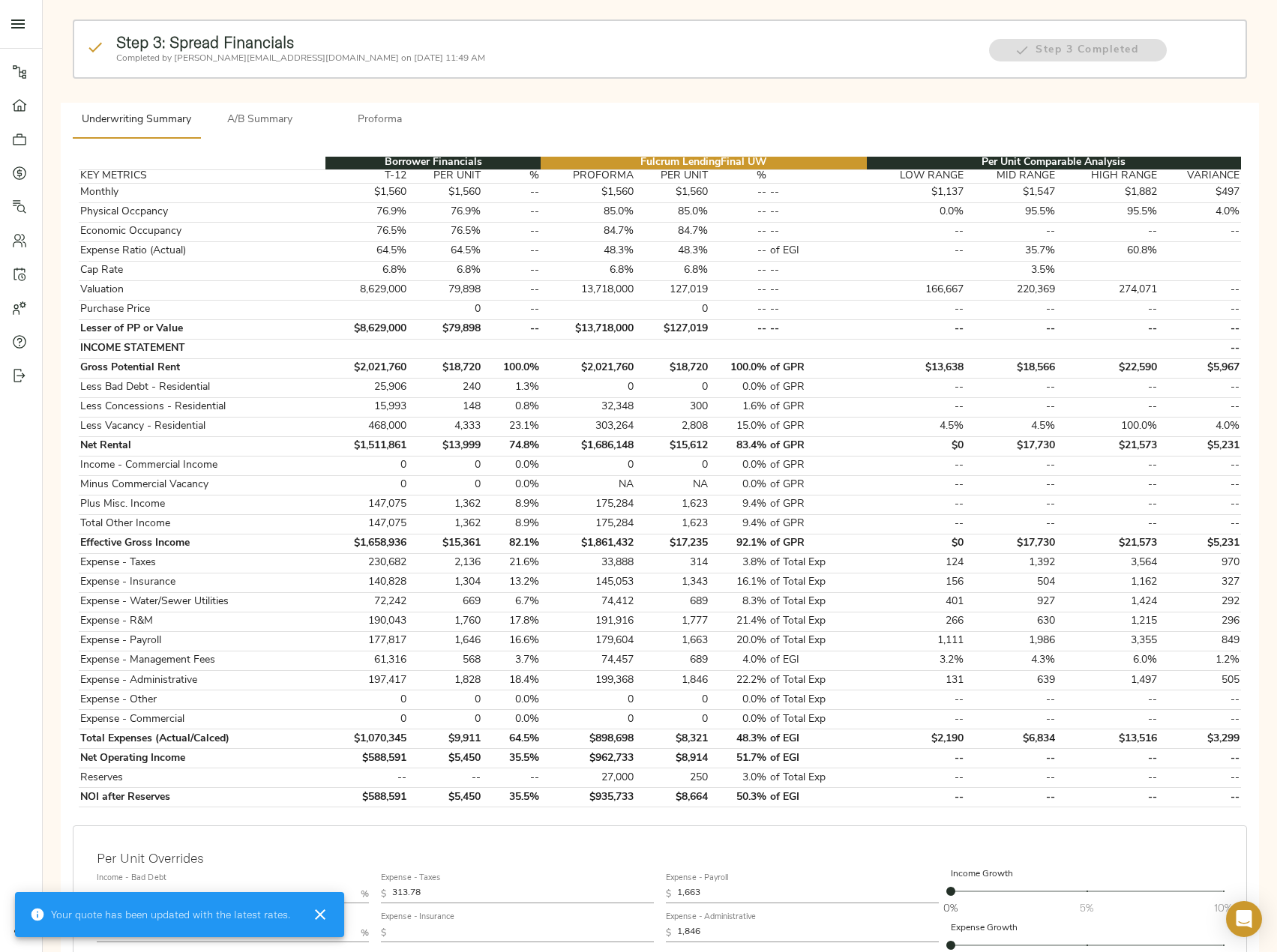
scroll to position [300, 0]
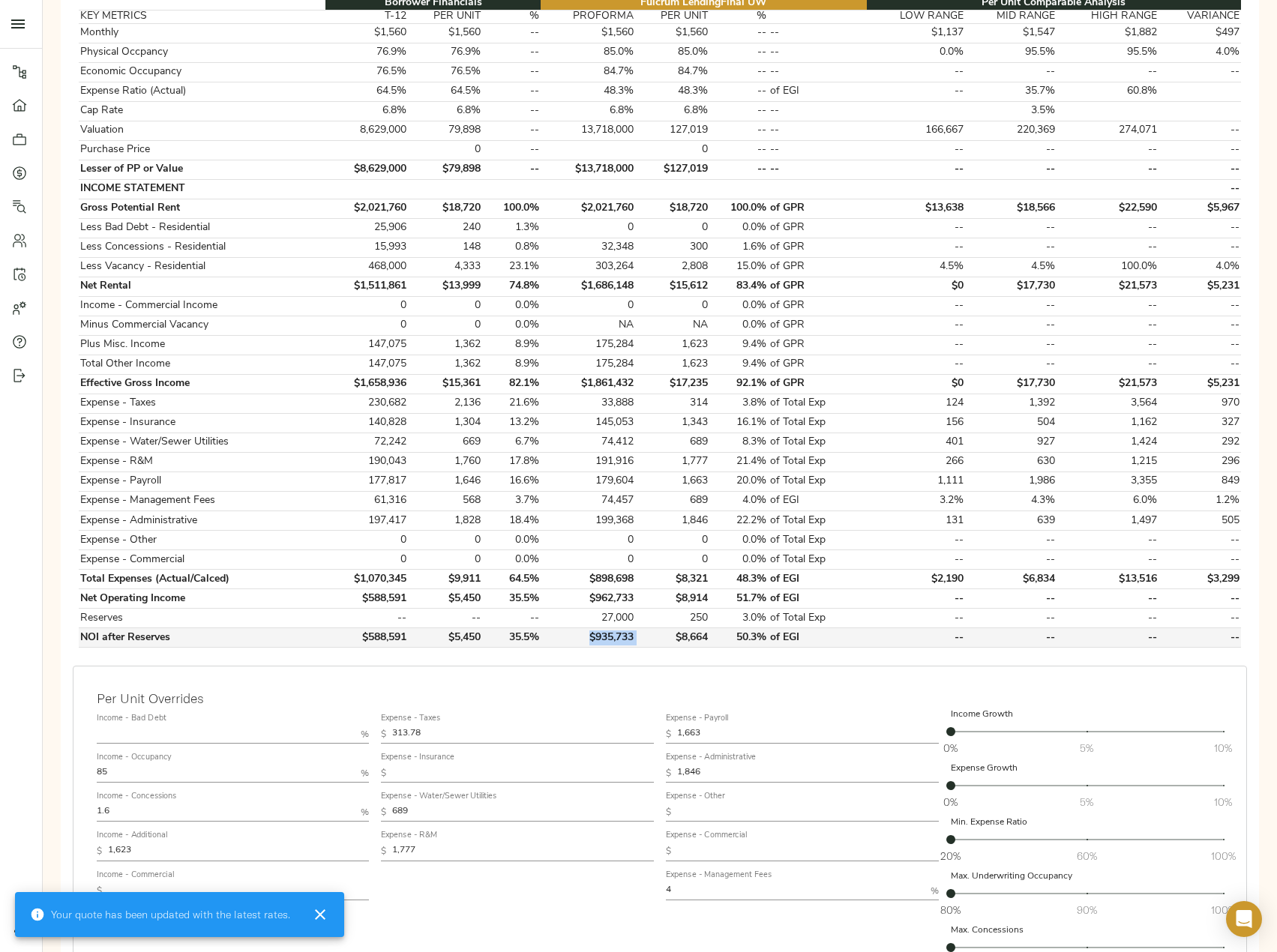
drag, startPoint x: 640, startPoint y: 638, endPoint x: 588, endPoint y: 638, distance: 52.0
click at [588, 638] on tr "NOI after Reserves $588,591 $5,450 35.5% $935,733 $8,664 50.3% of EGI -- -- -- …" at bounding box center [660, 638] width 1162 height 20
copy td "$935,733"
drag, startPoint x: 129, startPoint y: 772, endPoint x: 32, endPoint y: 778, distance: 97.2
click at [38, 775] on div "Pipeline Dashboard Portfolio Quotes Search Users Activity Account Help Sign Out…" at bounding box center [638, 392] width 1277 height 1384
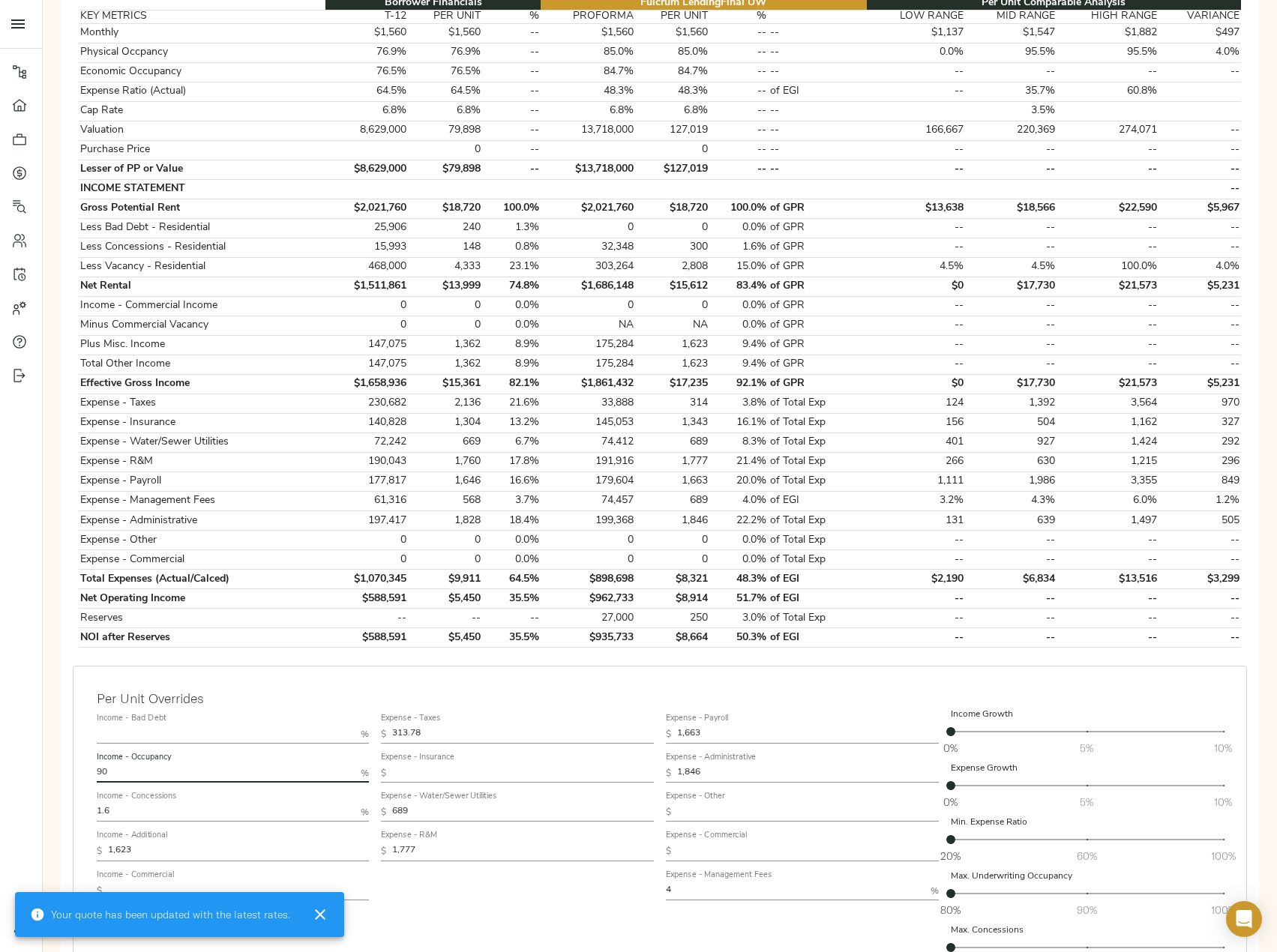
type input "90"
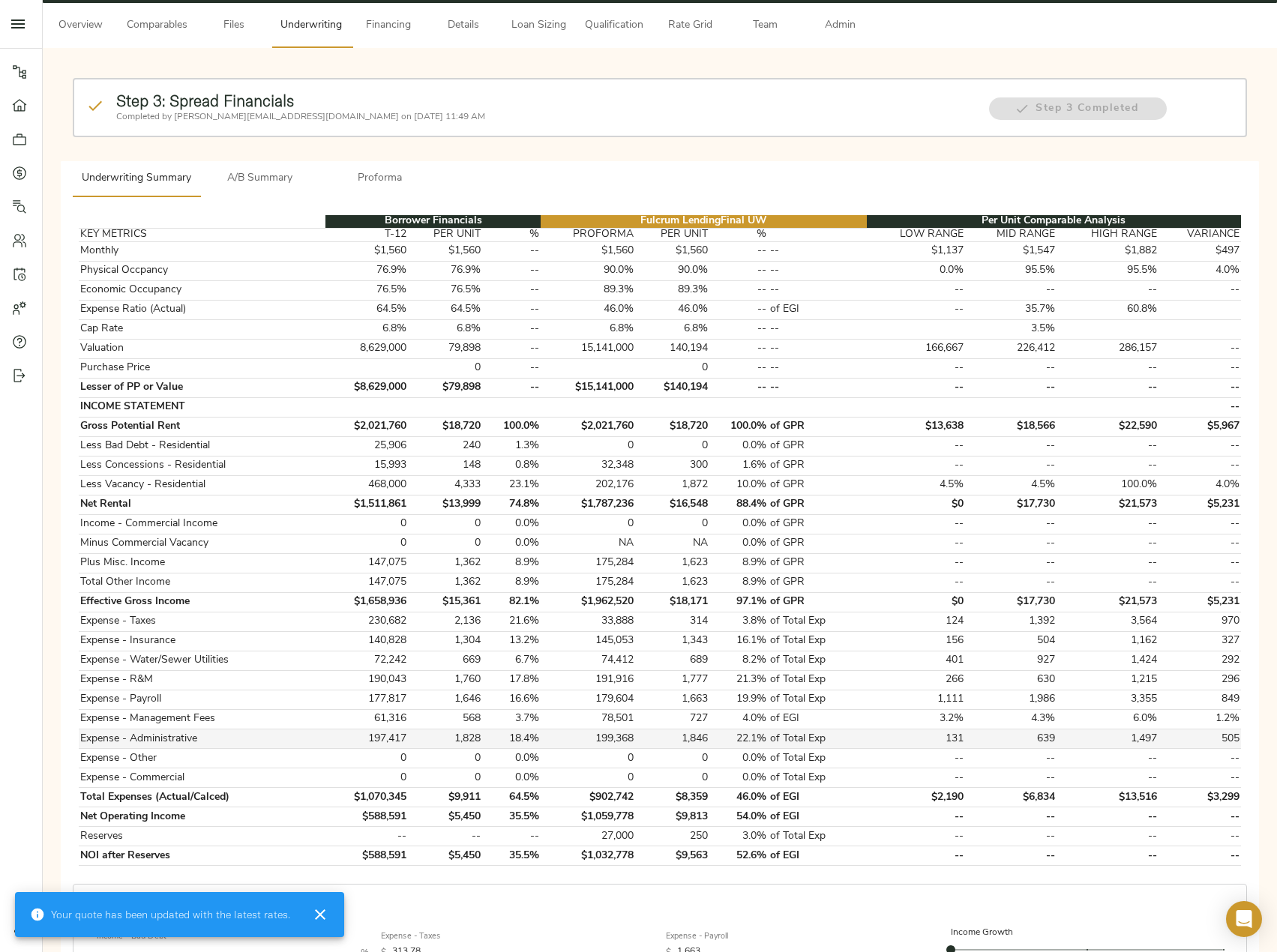
scroll to position [225, 0]
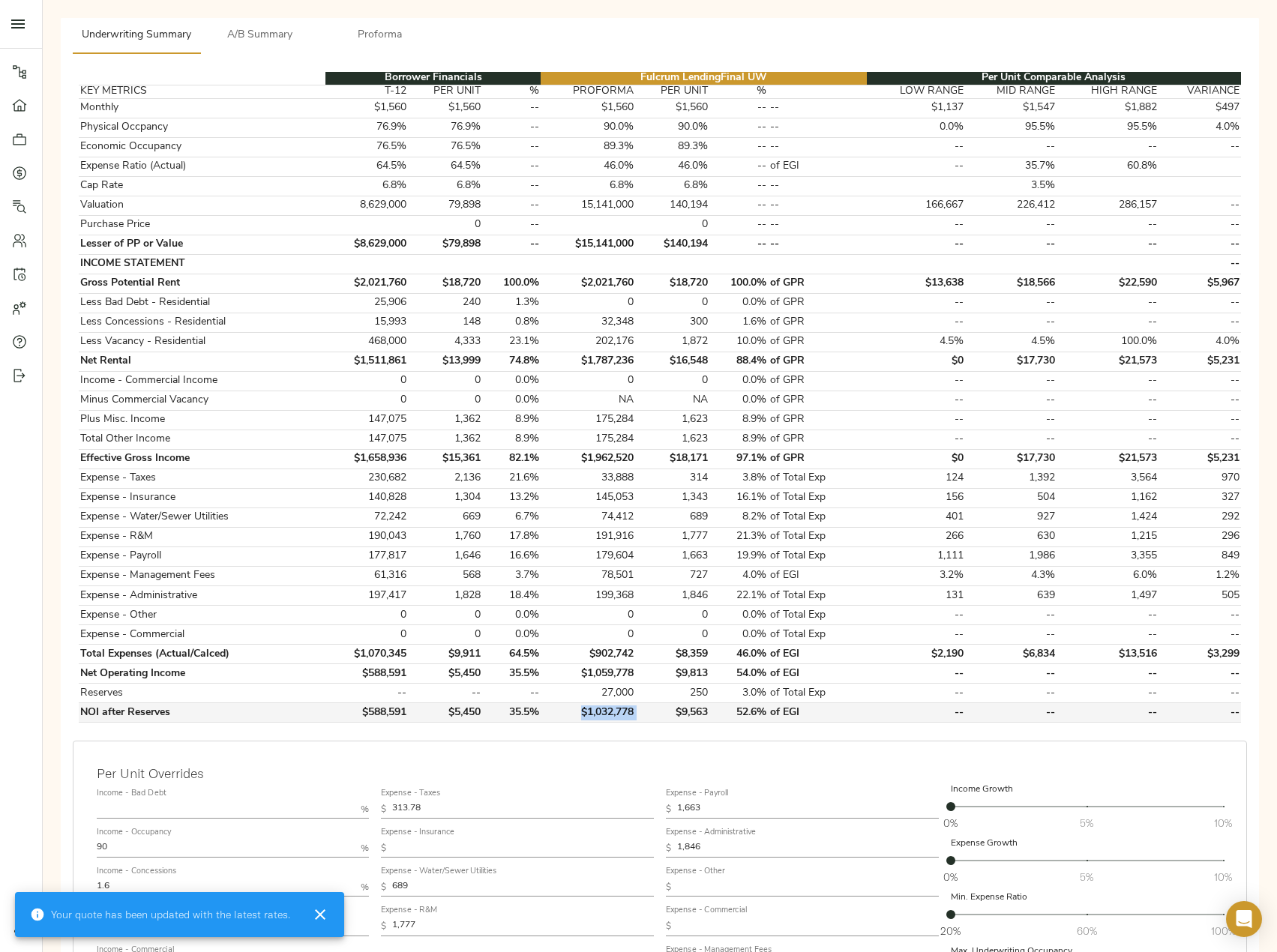
drag, startPoint x: 648, startPoint y: 708, endPoint x: 583, endPoint y: 708, distance: 65.0
click at [583, 708] on tr "NOI after Reserves $588,591 $5,450 35.5% $1,032,778 $9,563 52.6% of EGI -- -- -…" at bounding box center [660, 713] width 1162 height 20
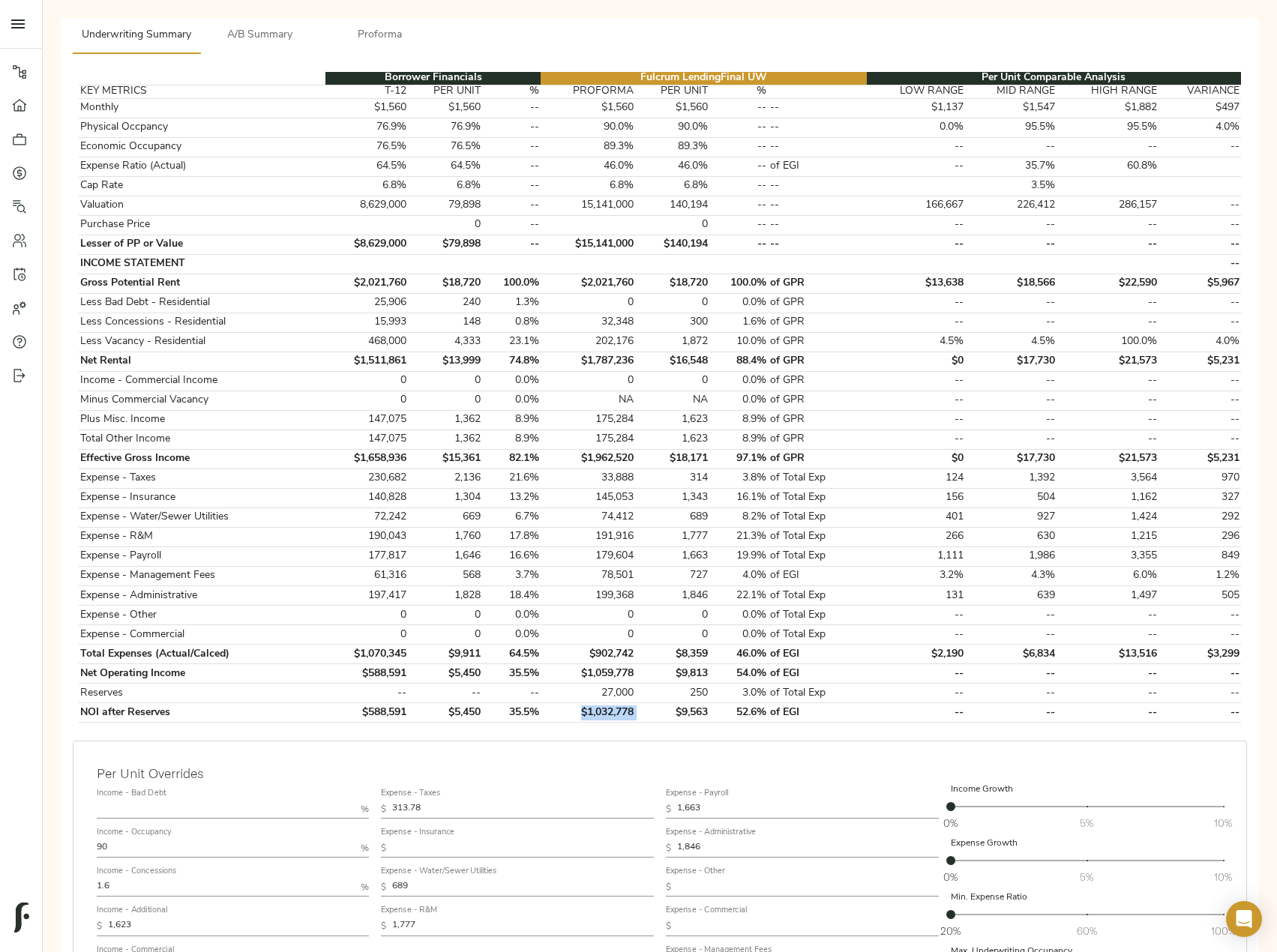
copy td "$1,032,778"
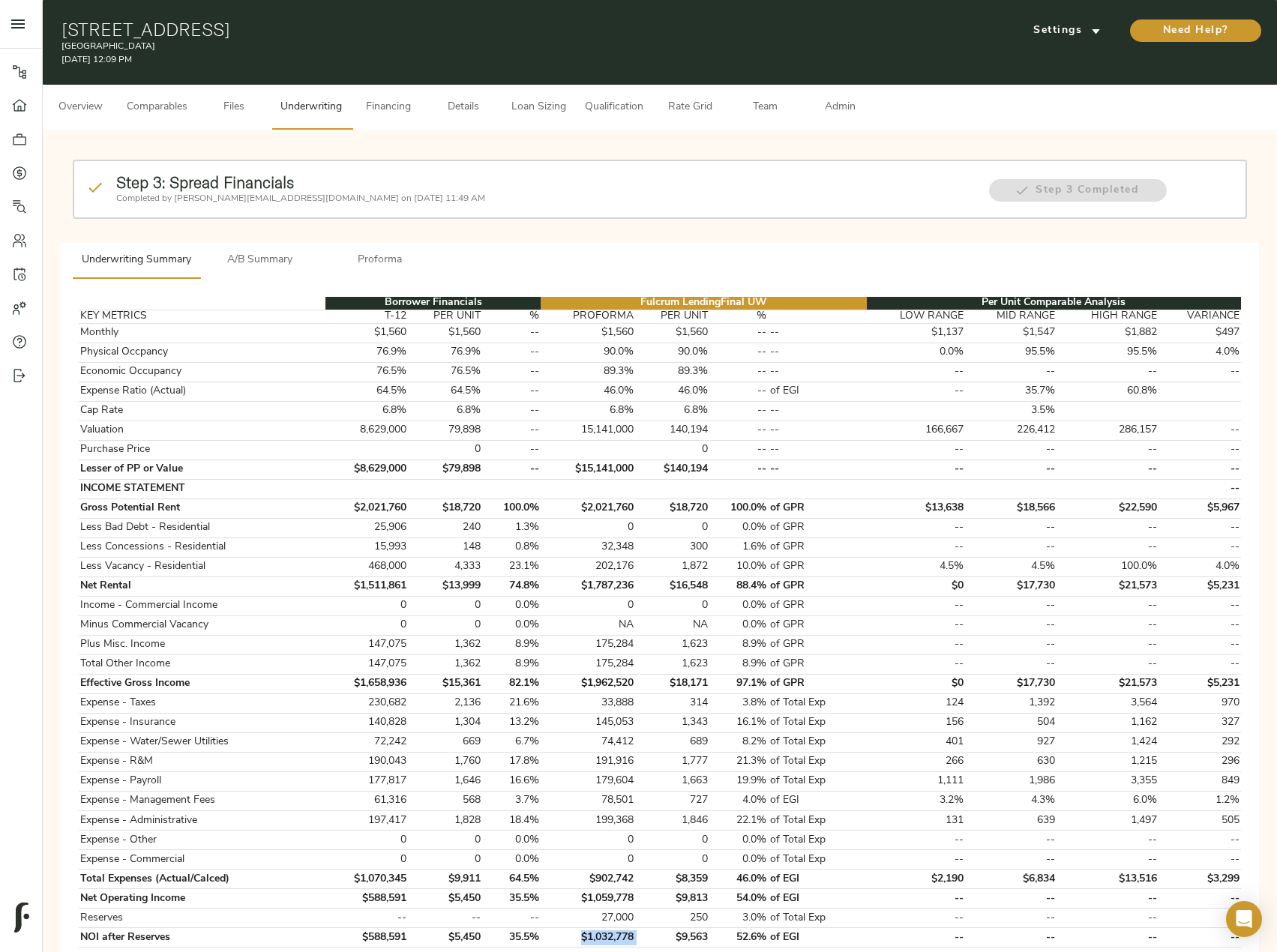
click at [842, 111] on span "Admin" at bounding box center [840, 108] width 57 height 19
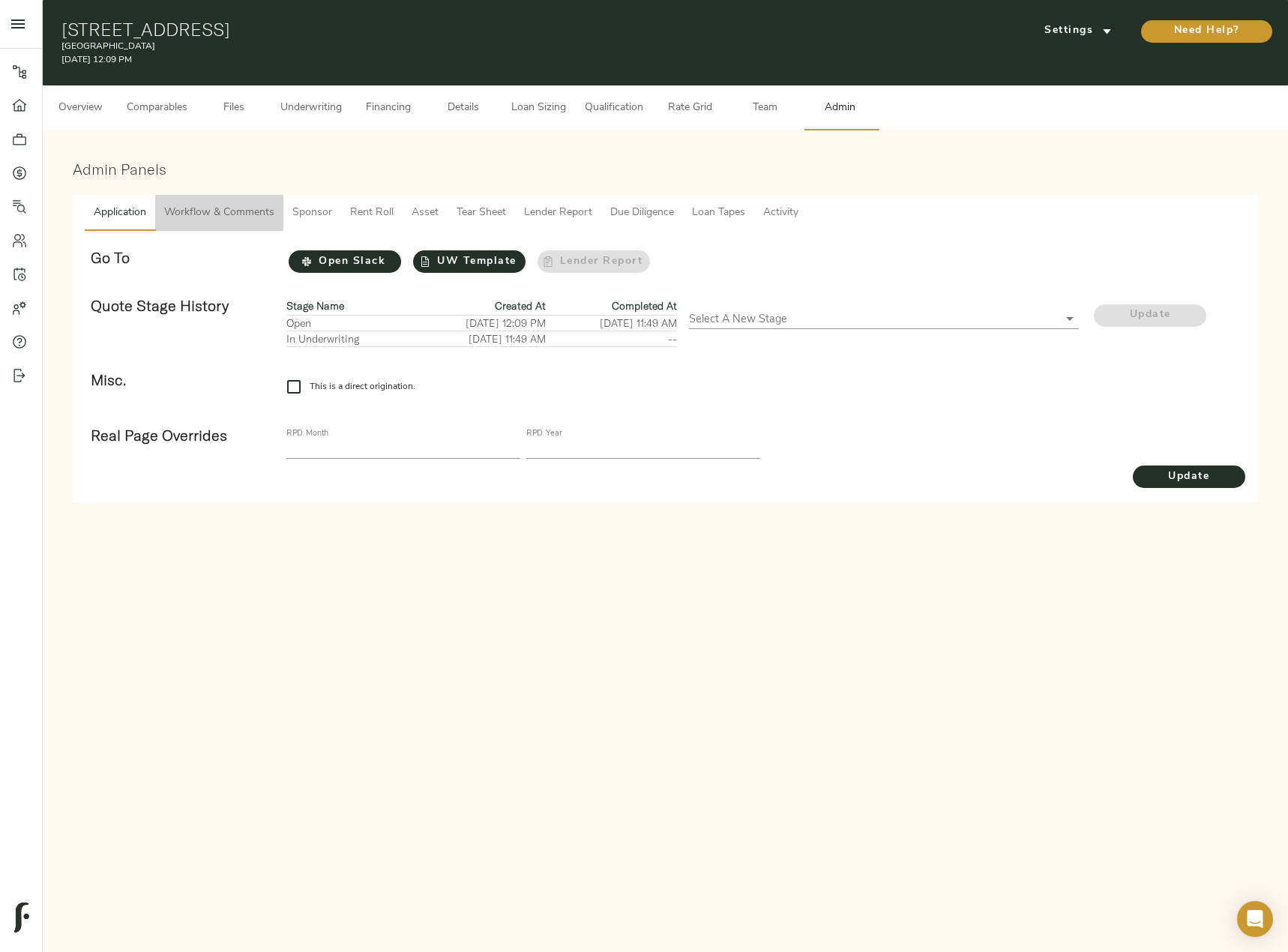
click at [256, 214] on span "Workflow & Comments" at bounding box center [219, 213] width 111 height 19
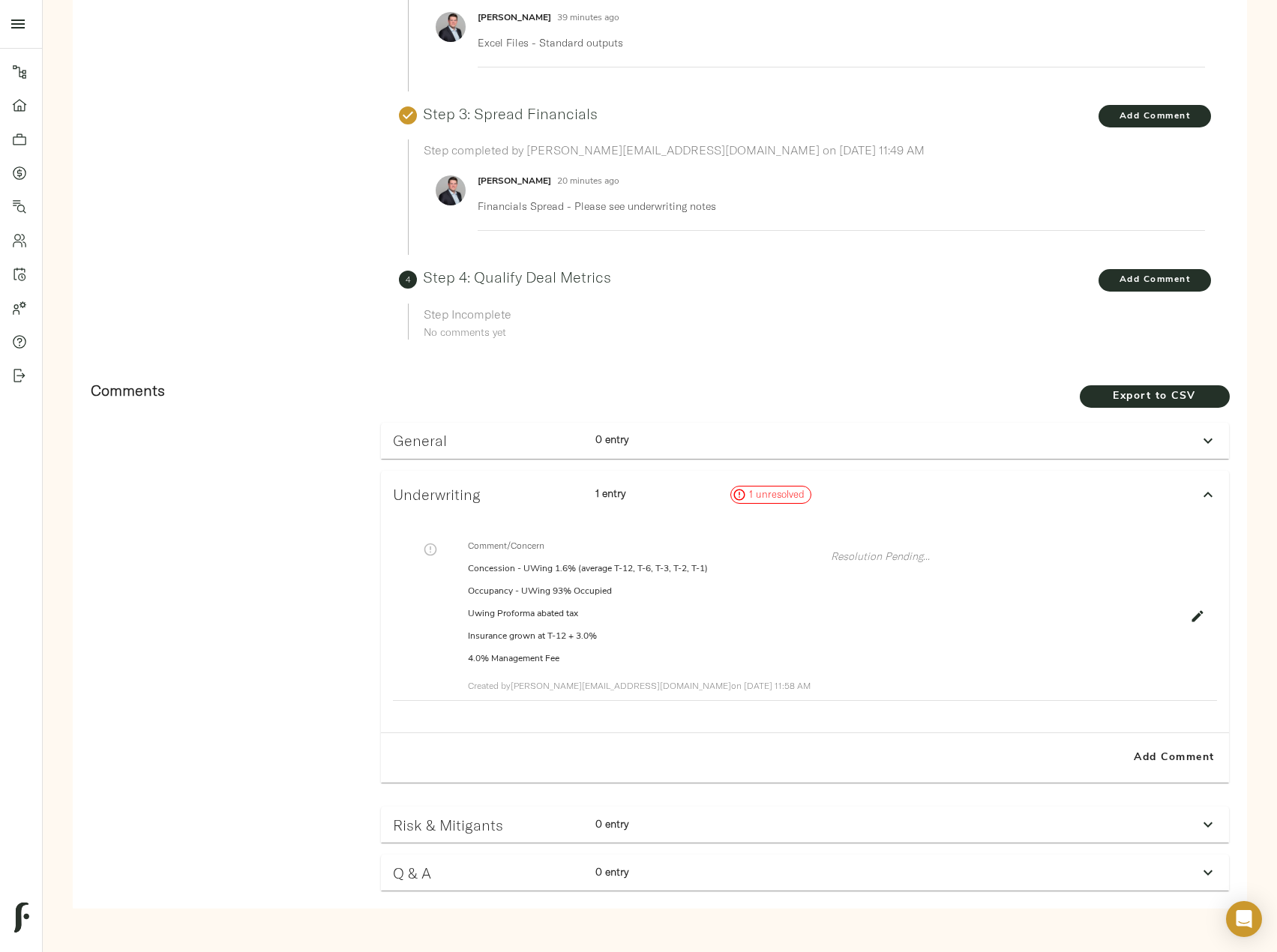
scroll to position [550, 0]
click at [1194, 608] on icon "button" at bounding box center [1197, 615] width 15 height 15
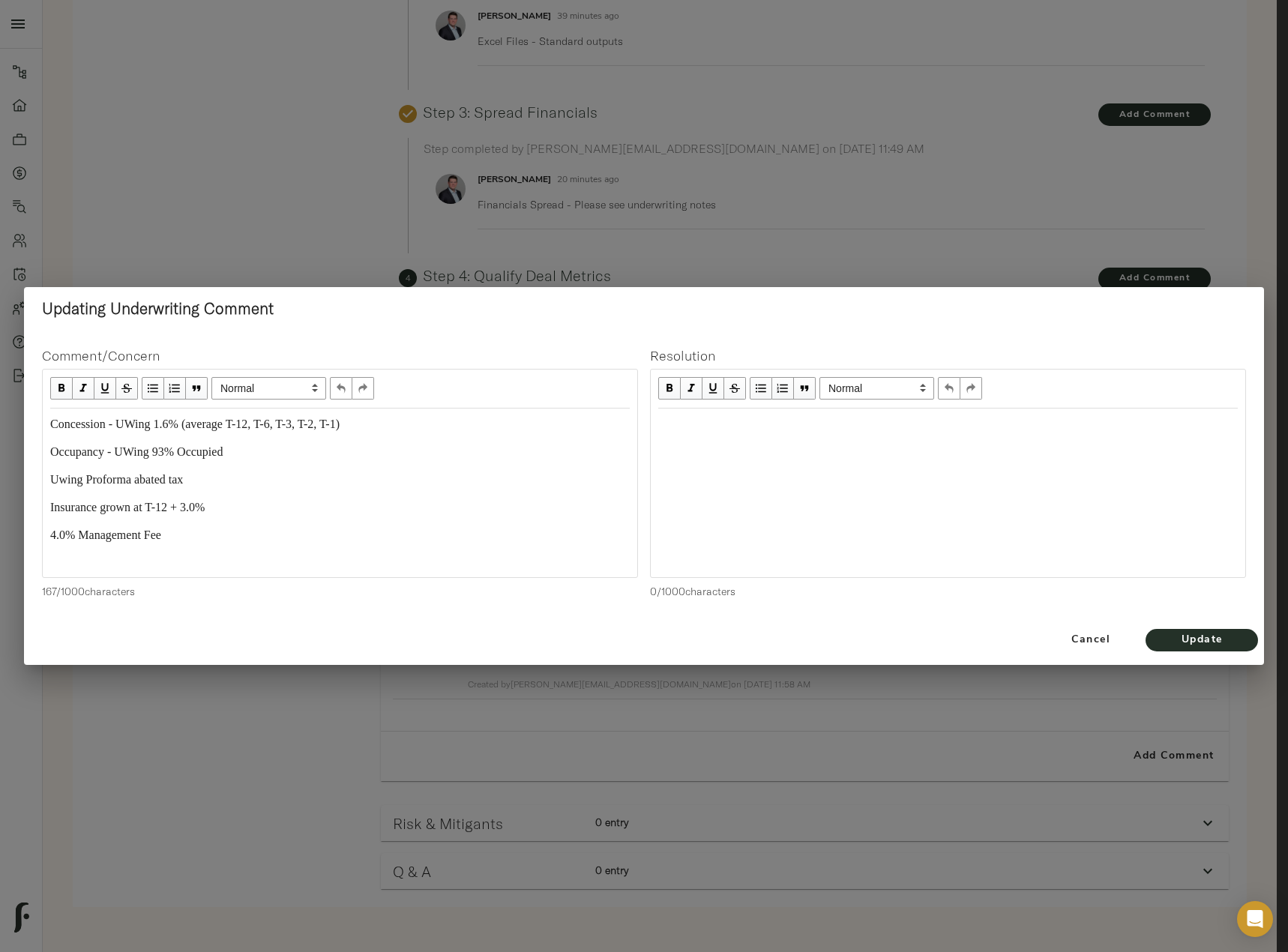
click at [172, 455] on span "Occupancy - UWing 93% Occupied" at bounding box center [136, 451] width 172 height 13
click at [1238, 641] on span "Update" at bounding box center [1202, 641] width 83 height 19
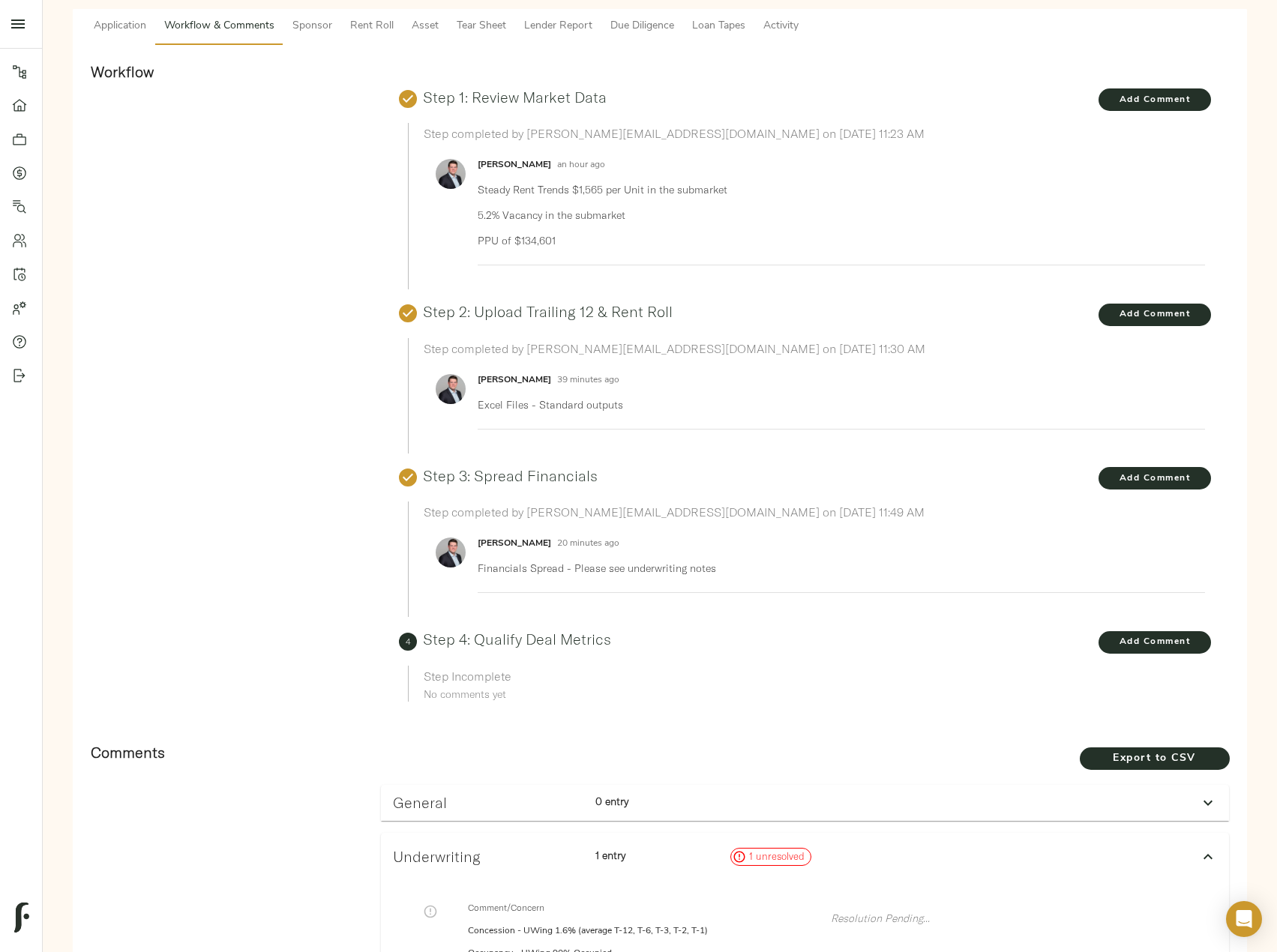
scroll to position [0, 0]
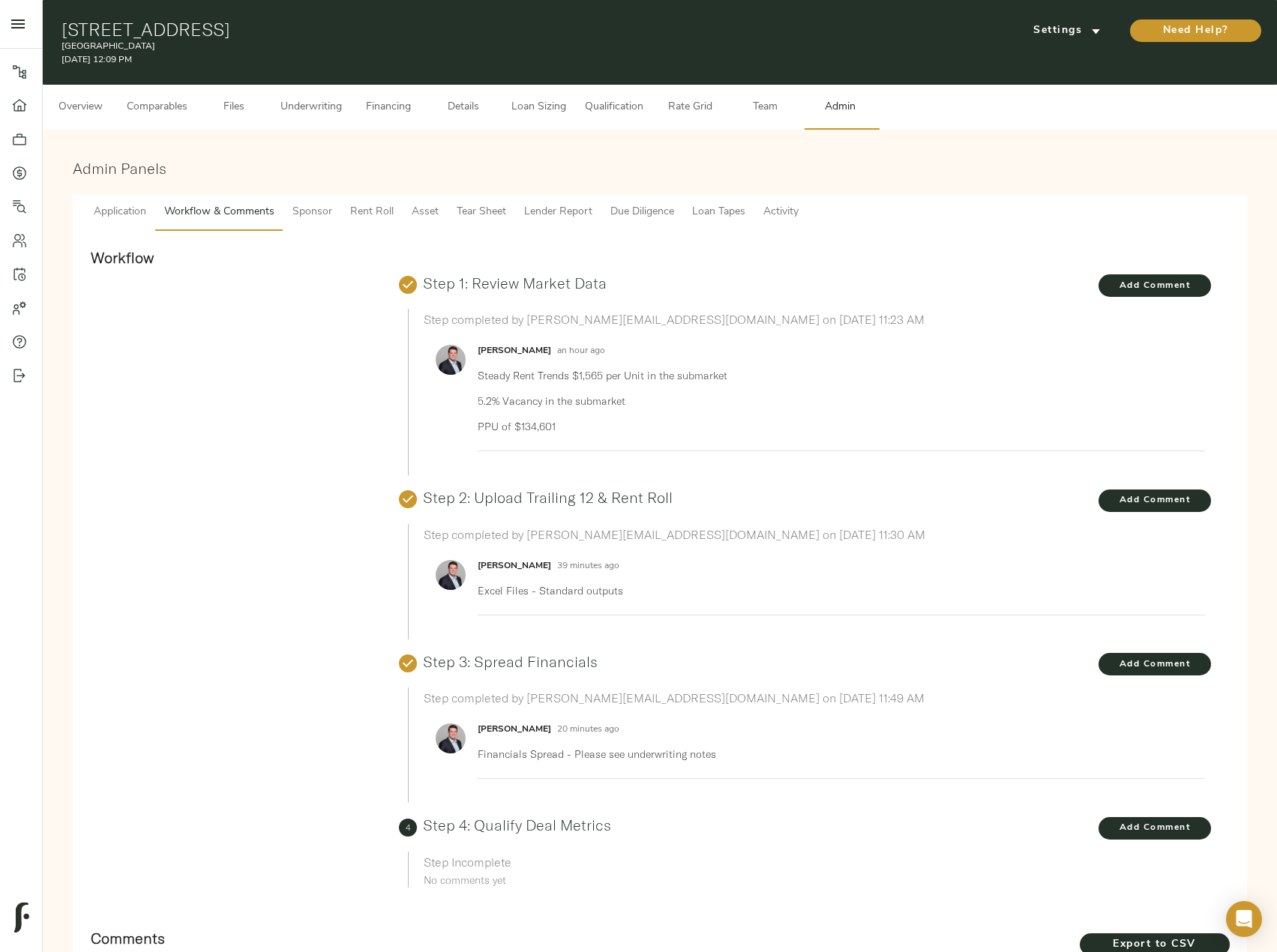
click at [305, 108] on span "Underwriting" at bounding box center [311, 108] width 62 height 19
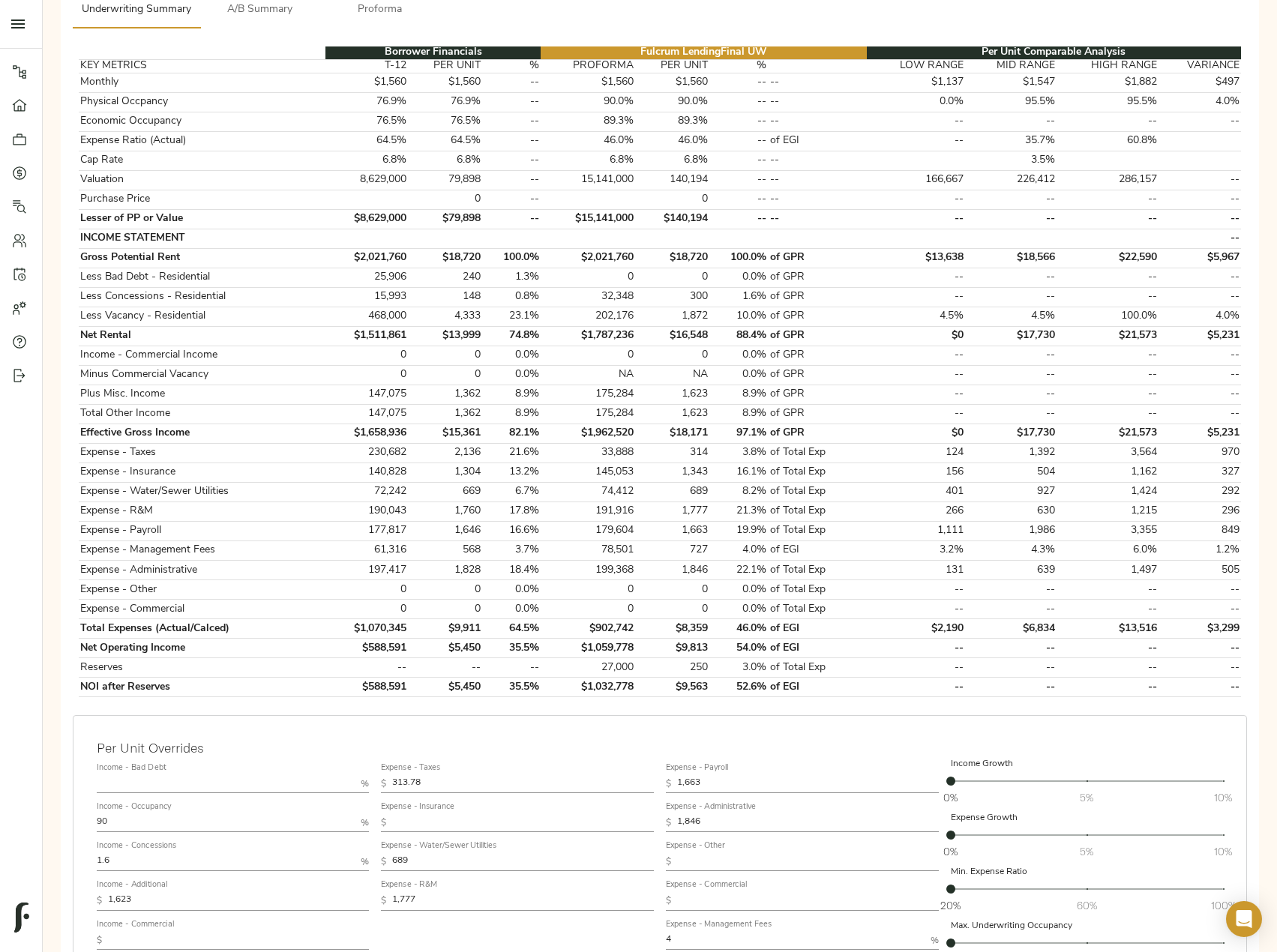
scroll to position [447, 0]
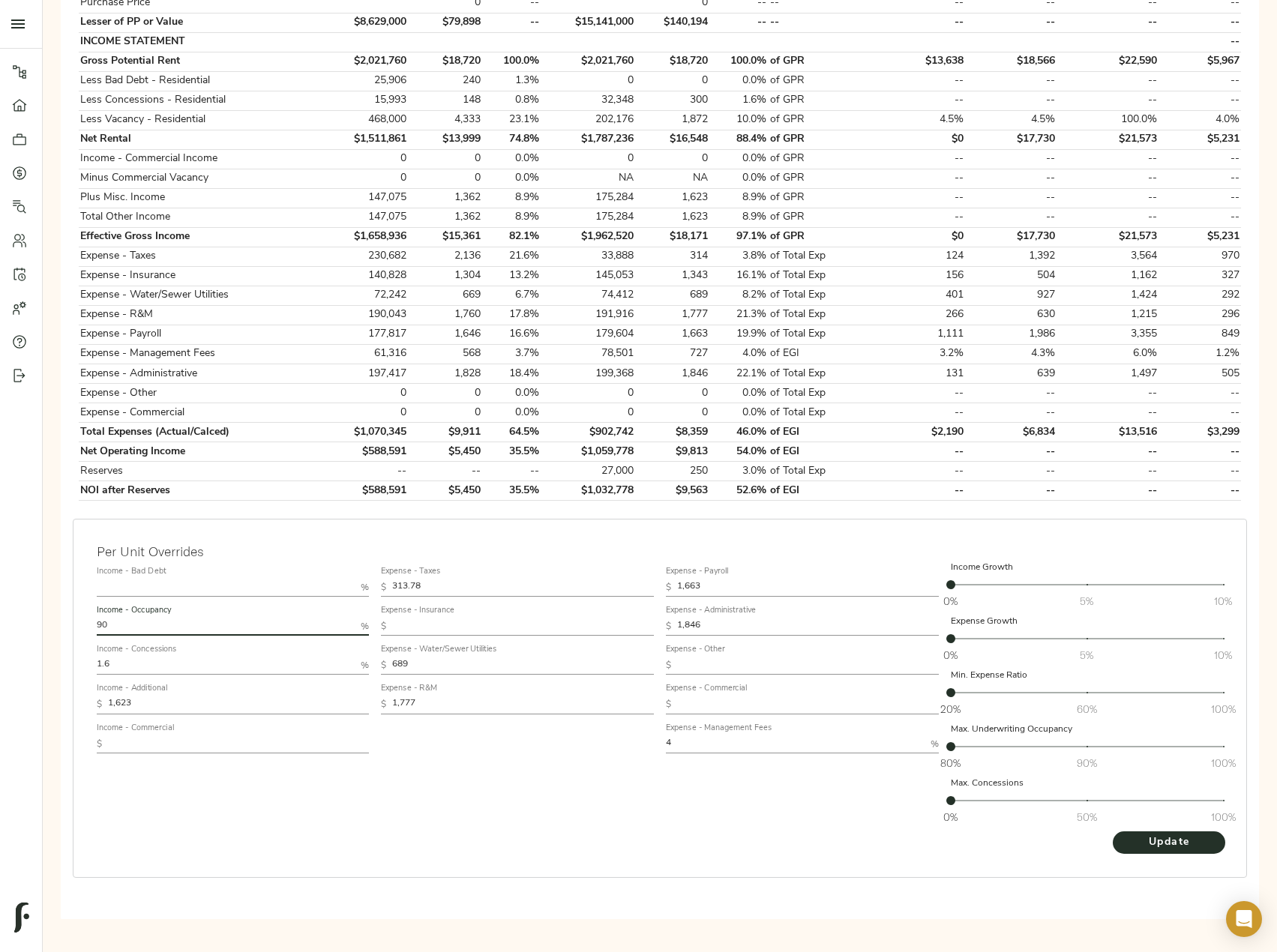
drag, startPoint x: 115, startPoint y: 626, endPoint x: 79, endPoint y: 626, distance: 36.0
click at [79, 626] on div "Per Unit Overrides Income - Bad Debt % Income - Occupancy 90 % Income - Concess…" at bounding box center [660, 699] width 1174 height 359
type input "85"
click at [1113, 832] on button "Update" at bounding box center [1169, 843] width 113 height 23
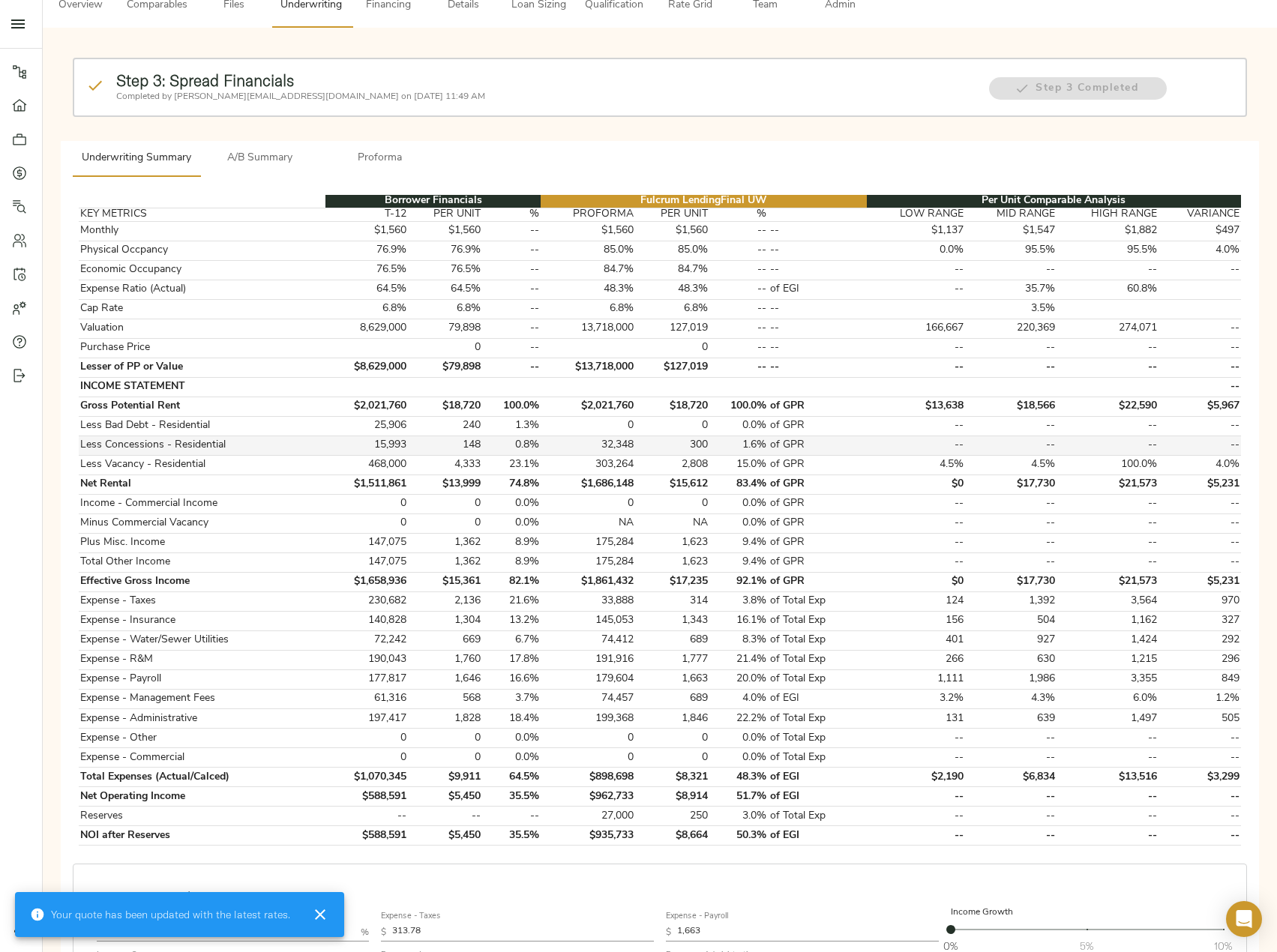
scroll to position [300, 0]
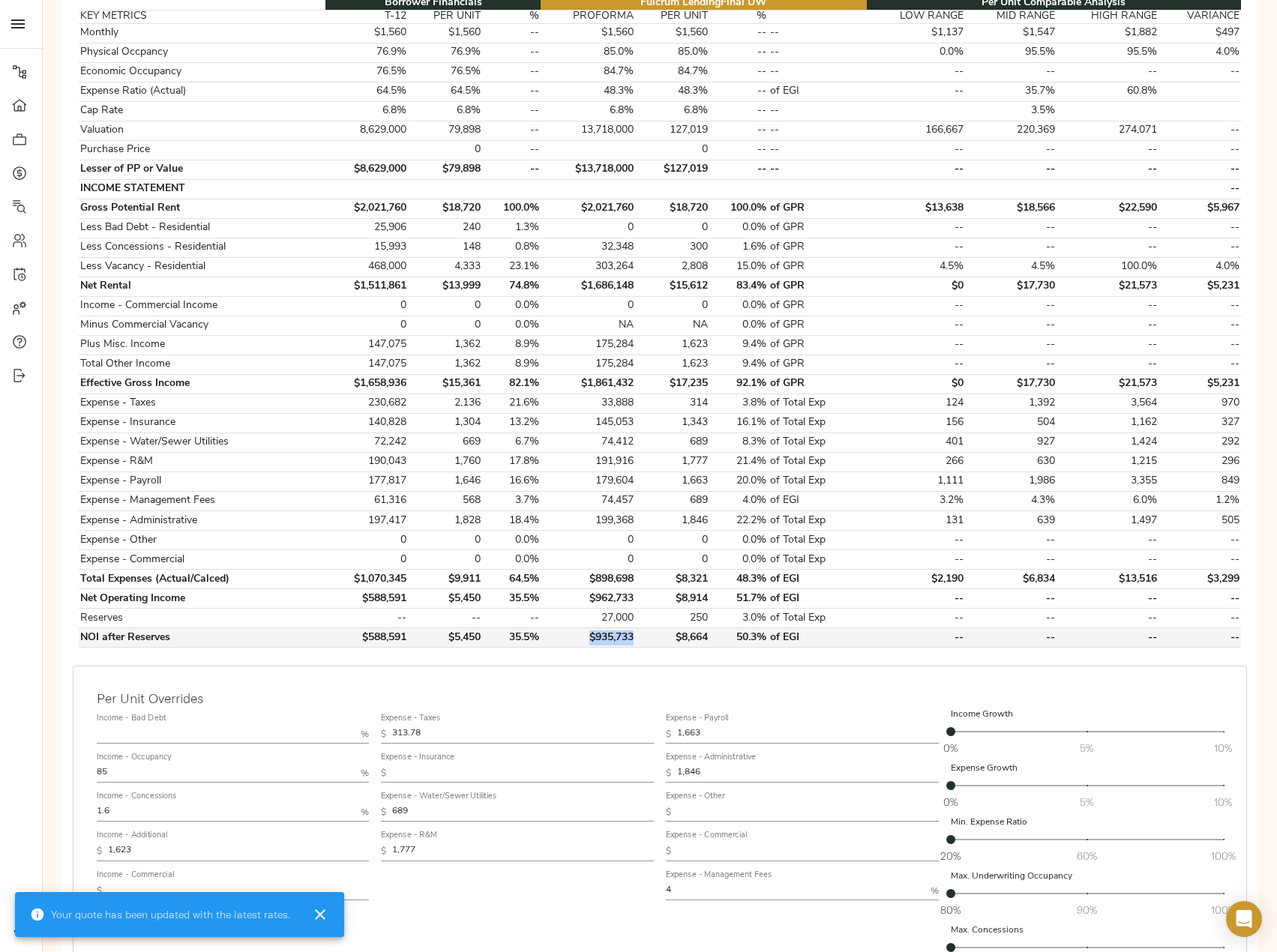
drag, startPoint x: 638, startPoint y: 635, endPoint x: 569, endPoint y: 635, distance: 69.0
click at [569, 635] on td "$935,733" at bounding box center [588, 638] width 95 height 20
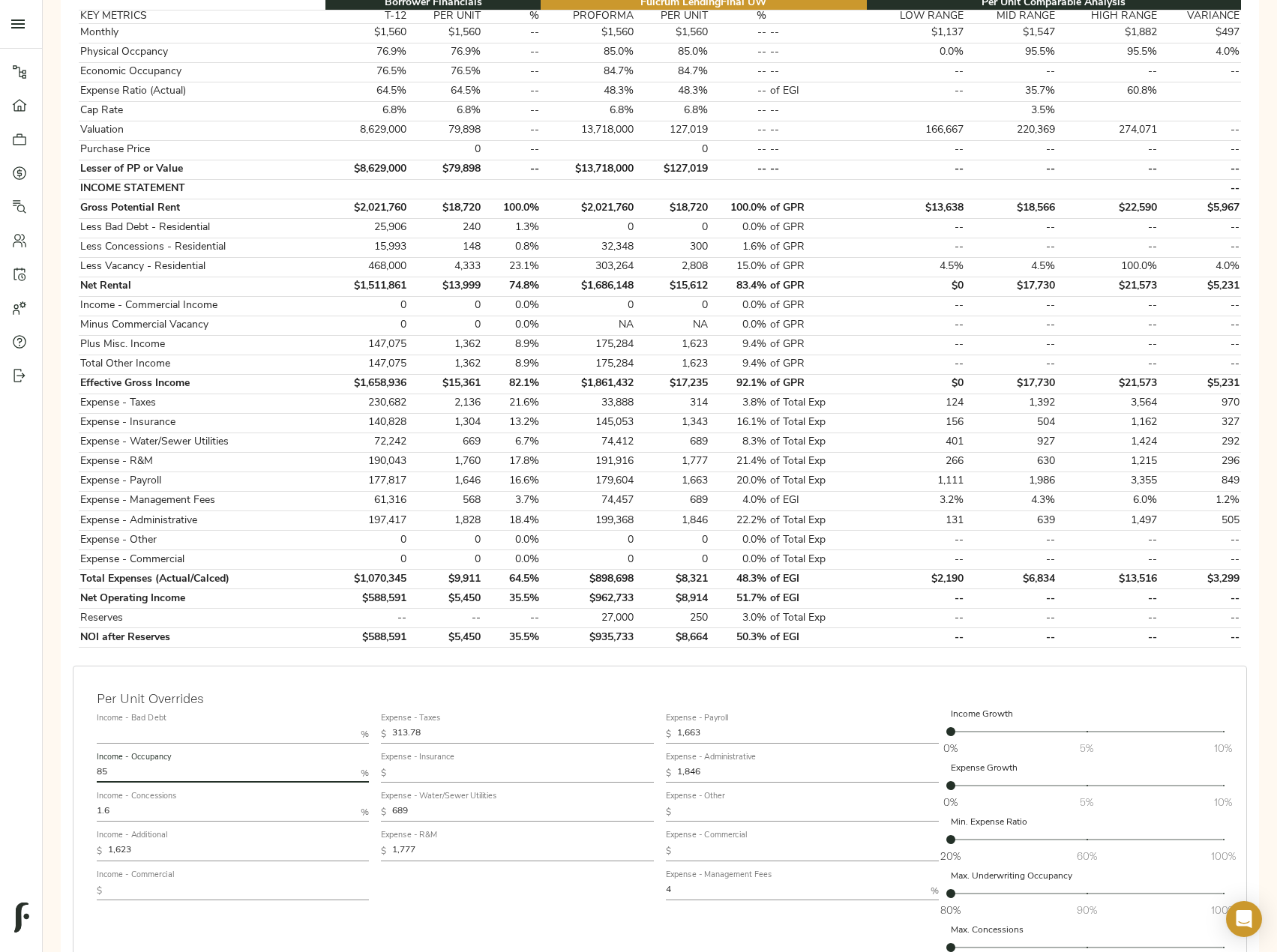
drag, startPoint x: 109, startPoint y: 772, endPoint x: 62, endPoint y: 772, distance: 47.0
click at [63, 772] on div "Borrower Financials Fulcrum Lending Final UW Per Unit Comparable Analysis KEY M…" at bounding box center [660, 523] width 1198 height 1087
type input "90"
drag, startPoint x: 638, startPoint y: 636, endPoint x: 562, endPoint y: 638, distance: 76.0
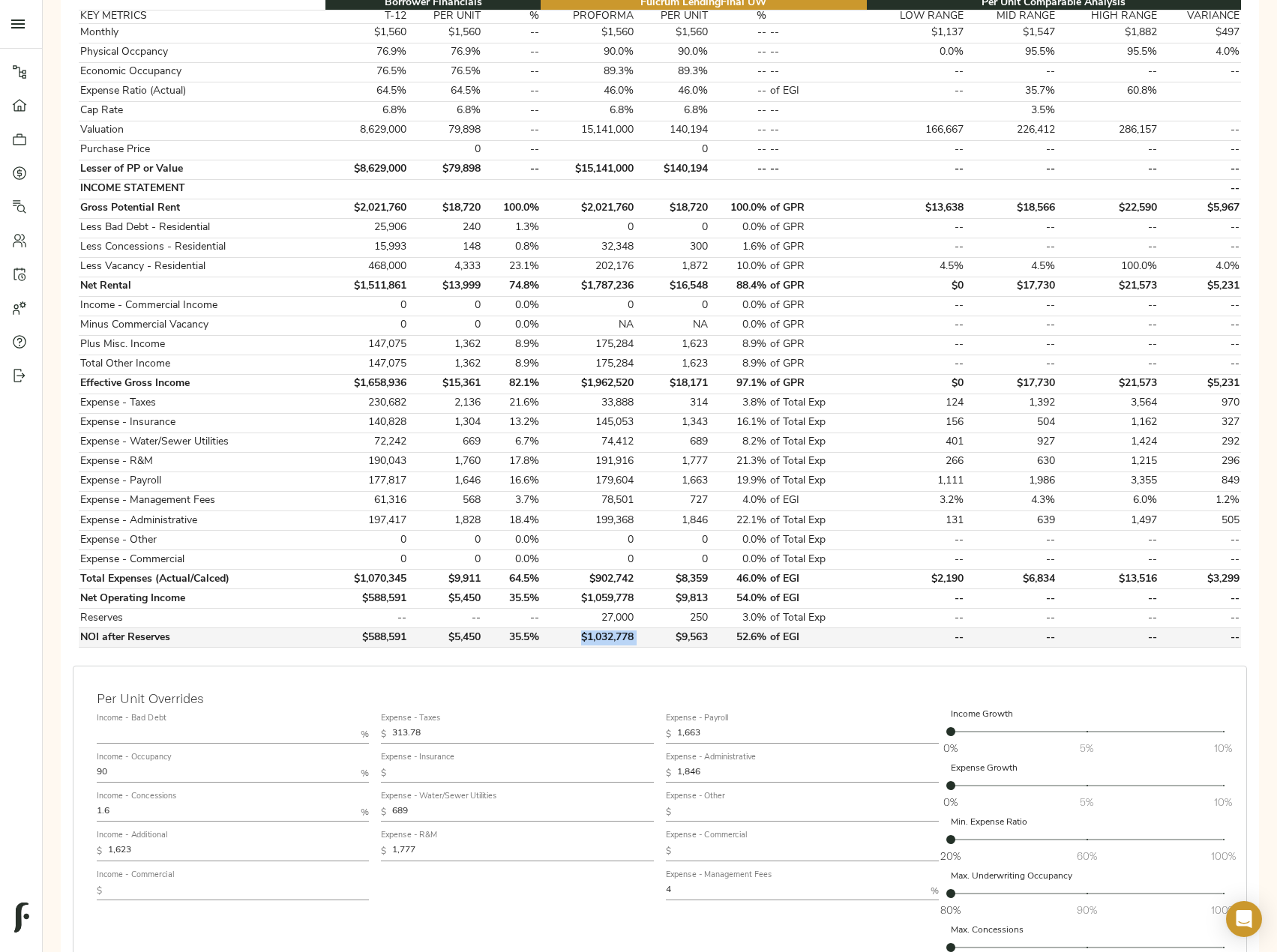
click at [562, 638] on tr "NOI after Reserves $588,591 $5,450 35.5% $1,032,778 $9,563 52.6% of EGI -- -- -…" at bounding box center [660, 638] width 1162 height 20
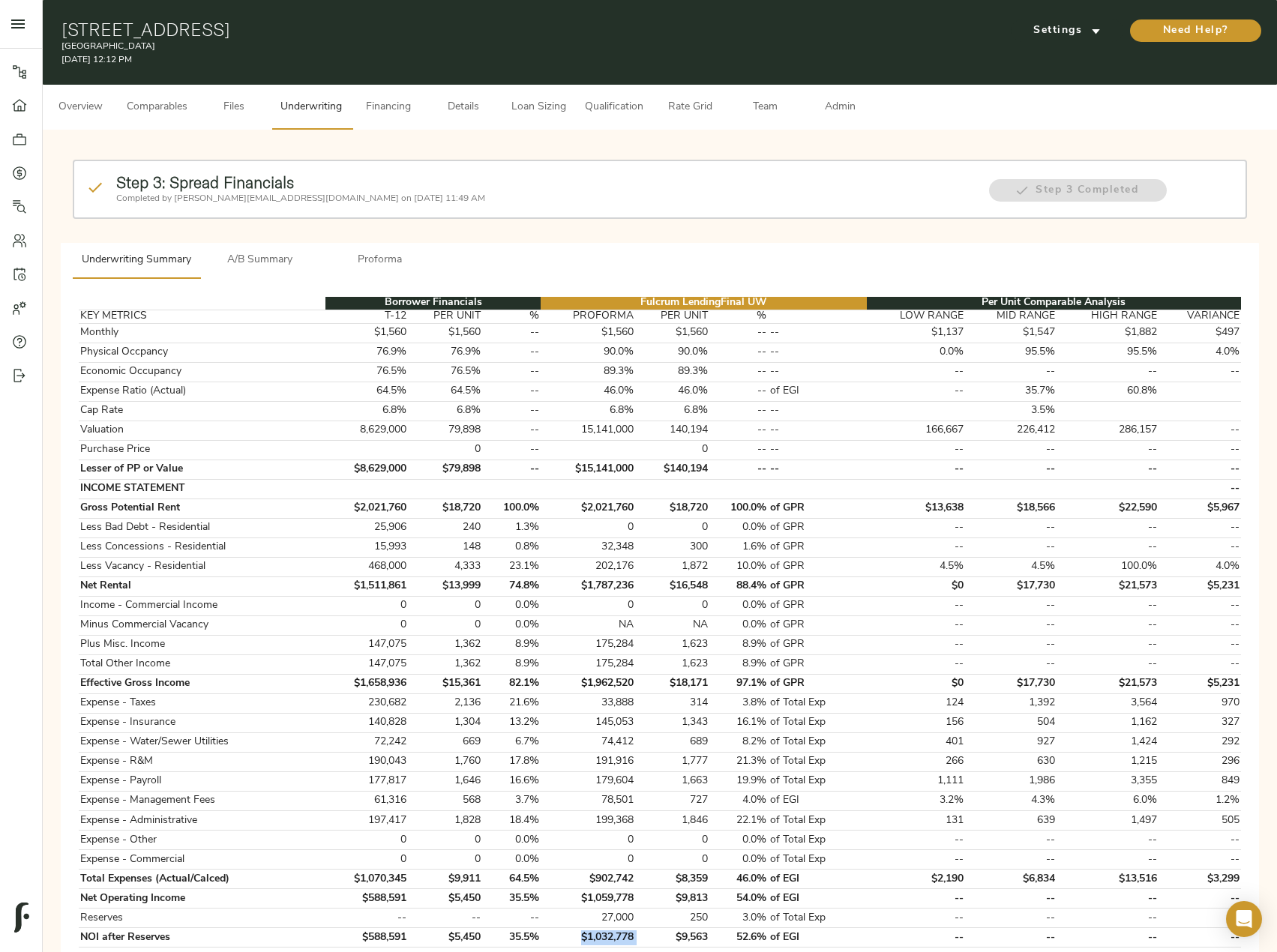
click at [842, 103] on span "Admin" at bounding box center [840, 108] width 57 height 19
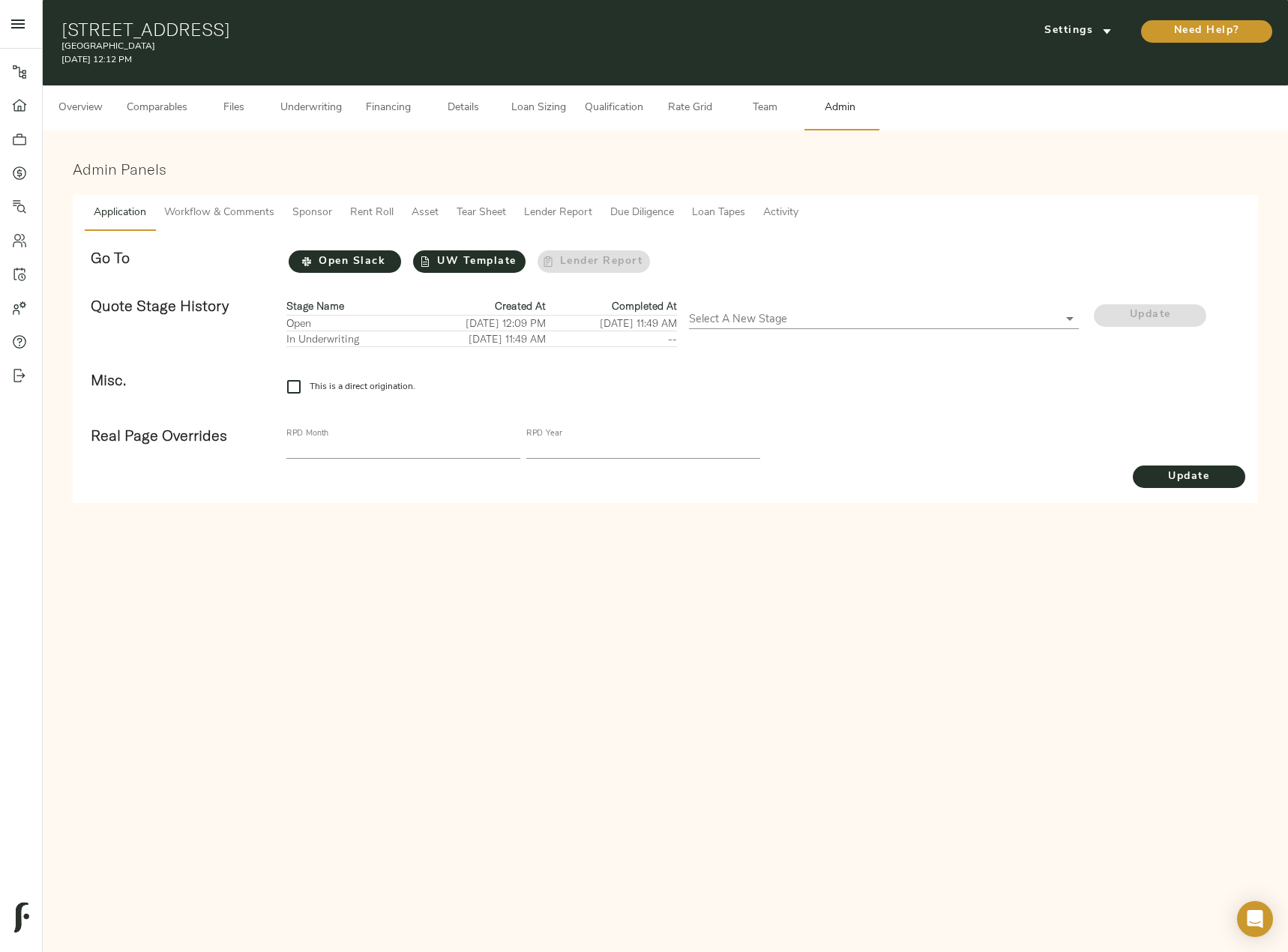
click at [238, 208] on span "Workflow & Comments" at bounding box center [219, 213] width 111 height 19
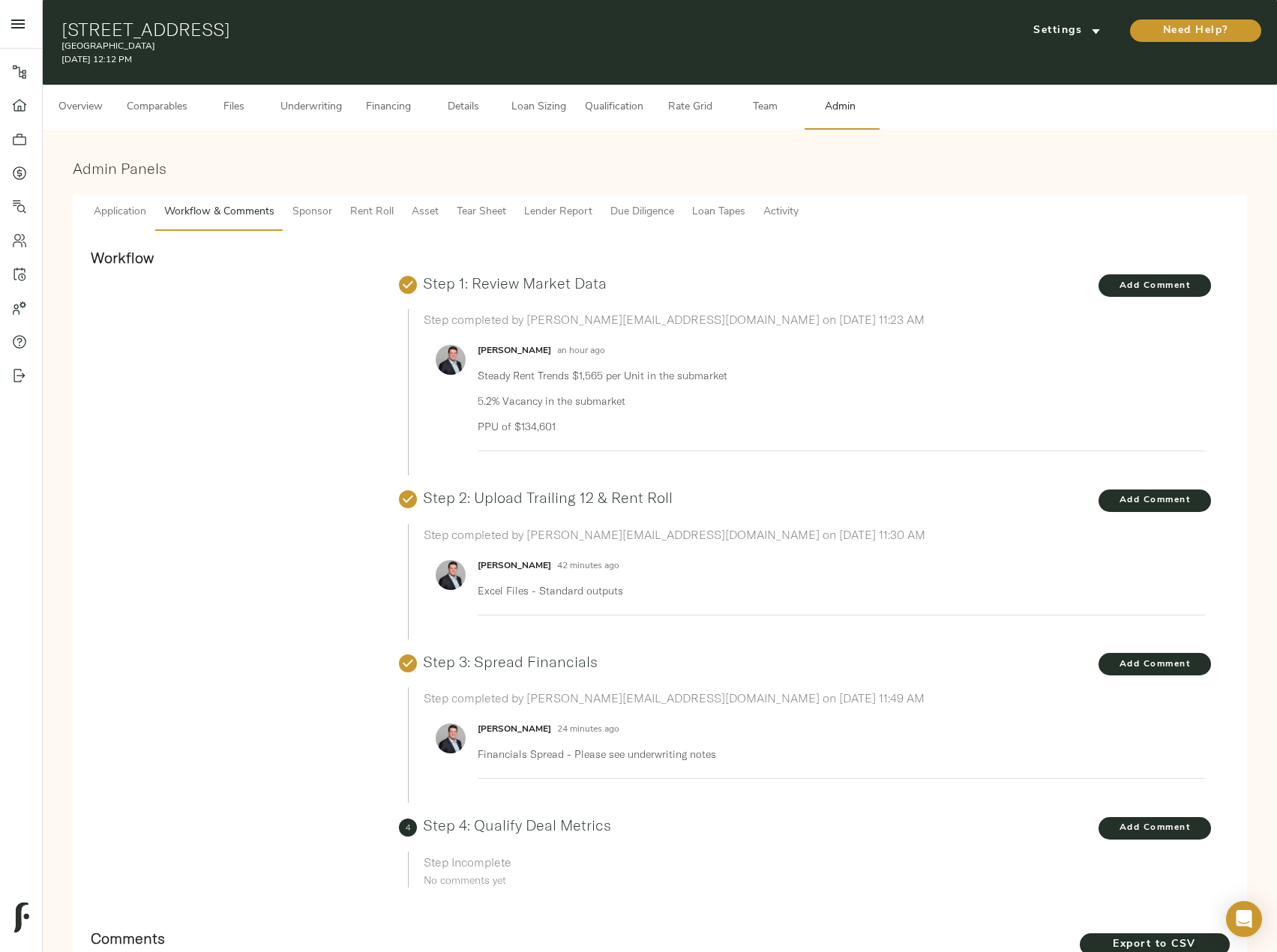
click at [303, 104] on span "Underwriting" at bounding box center [311, 108] width 62 height 19
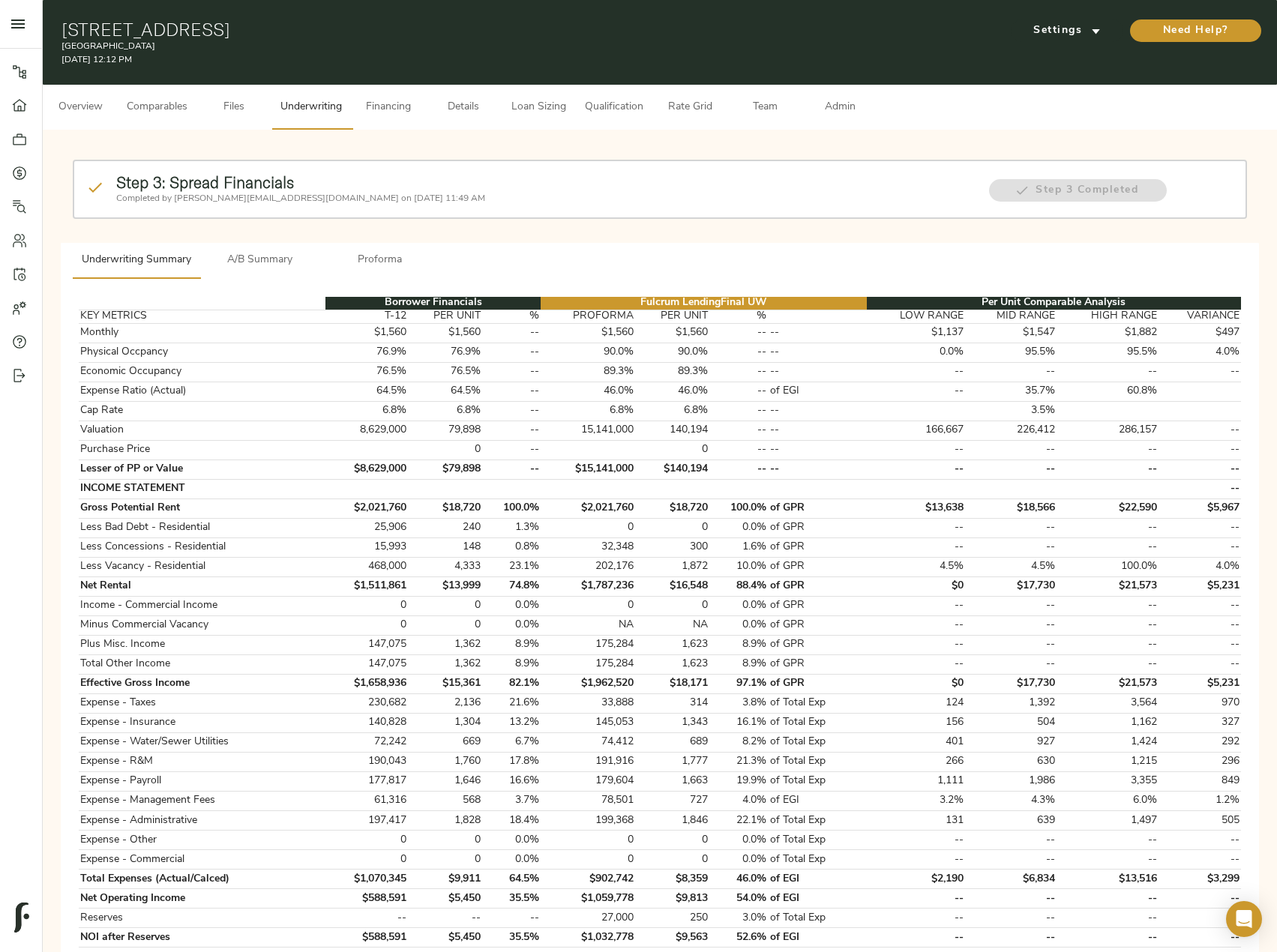
click at [383, 263] on span "Proforma" at bounding box center [381, 260] width 102 height 19
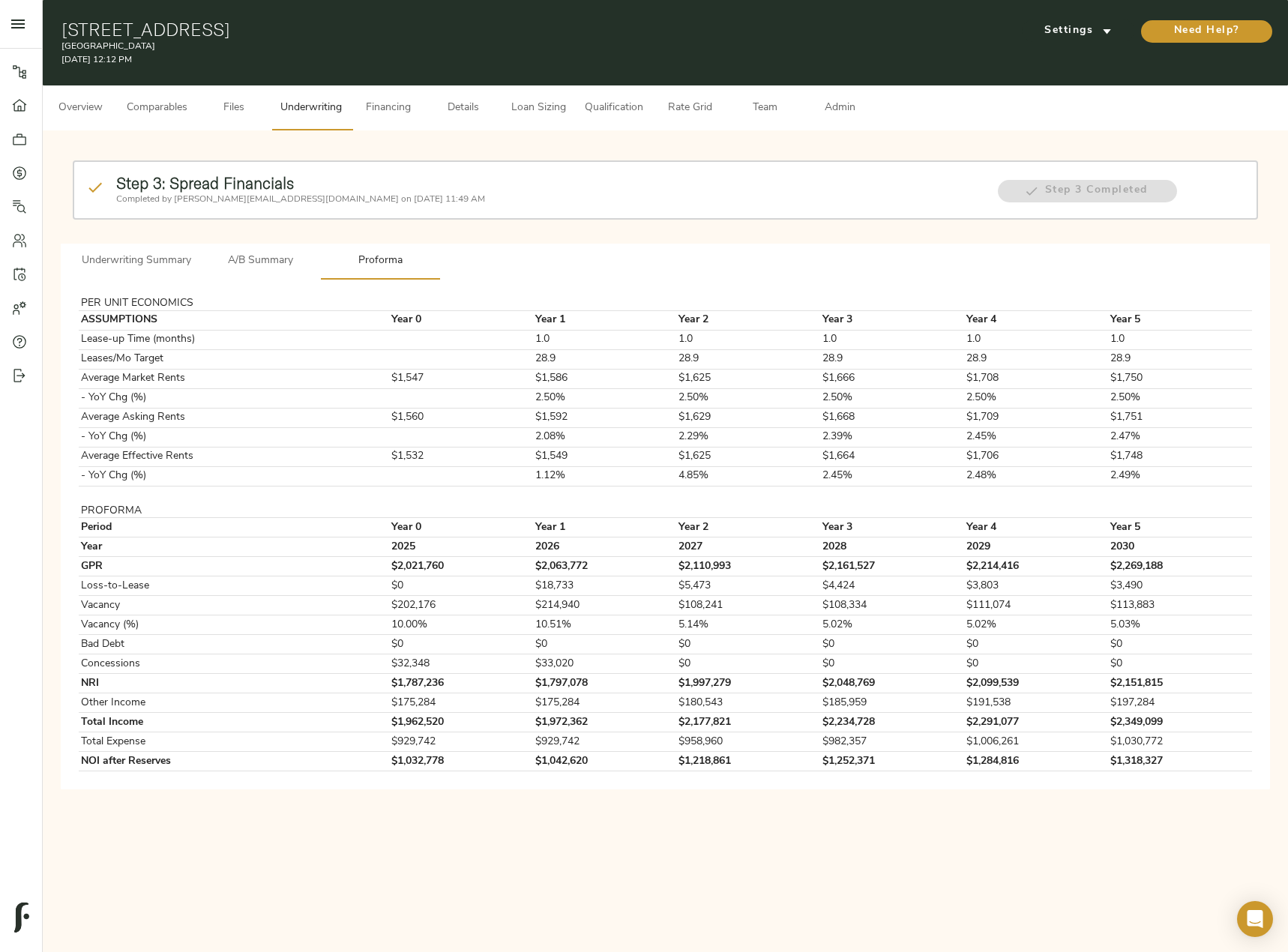
click at [537, 108] on span "Loan Sizing" at bounding box center [538, 108] width 57 height 19
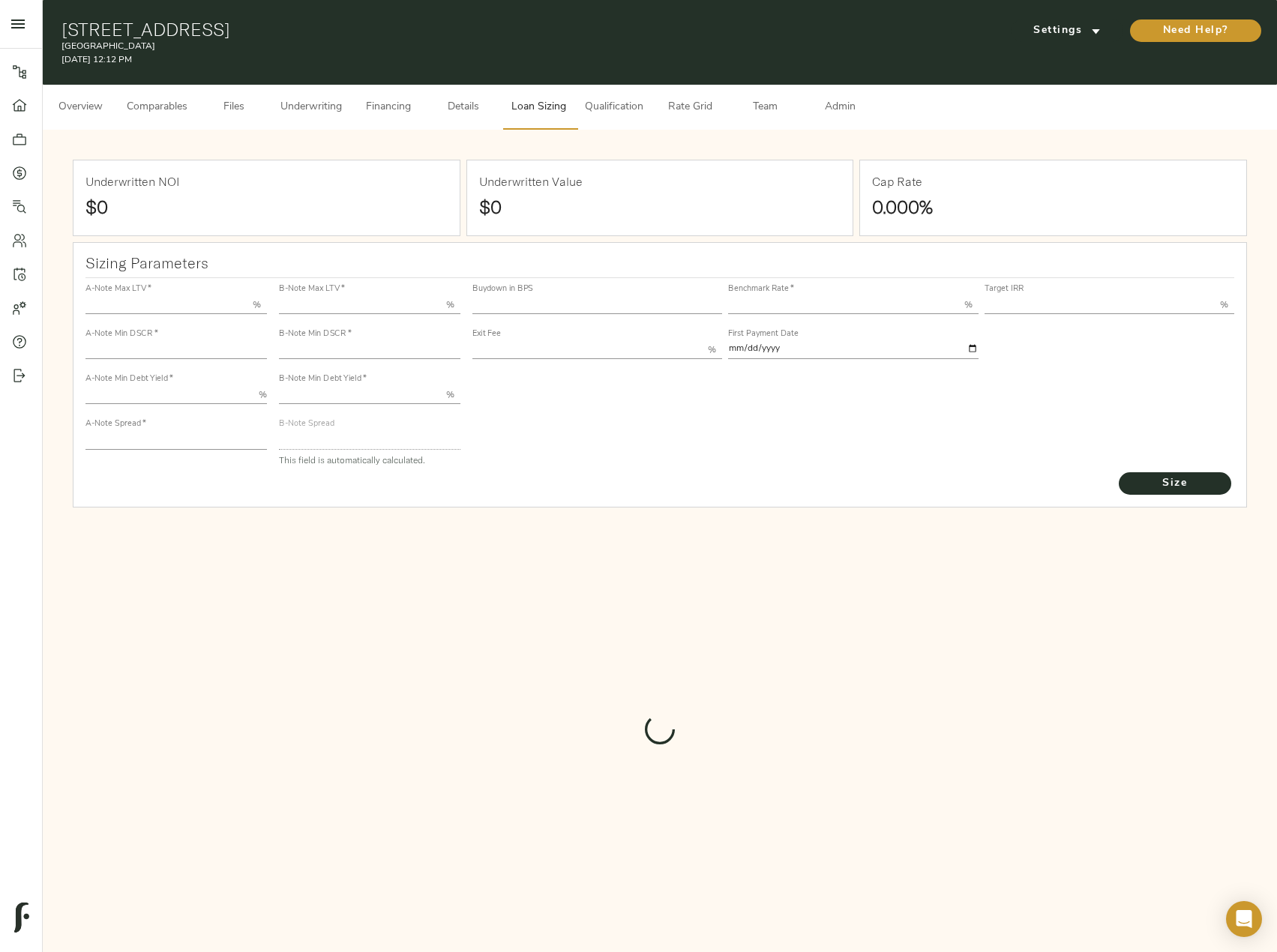
type input "55.000"
type input "1.4"
type input "10.00"
type input "245"
type input "80.000"
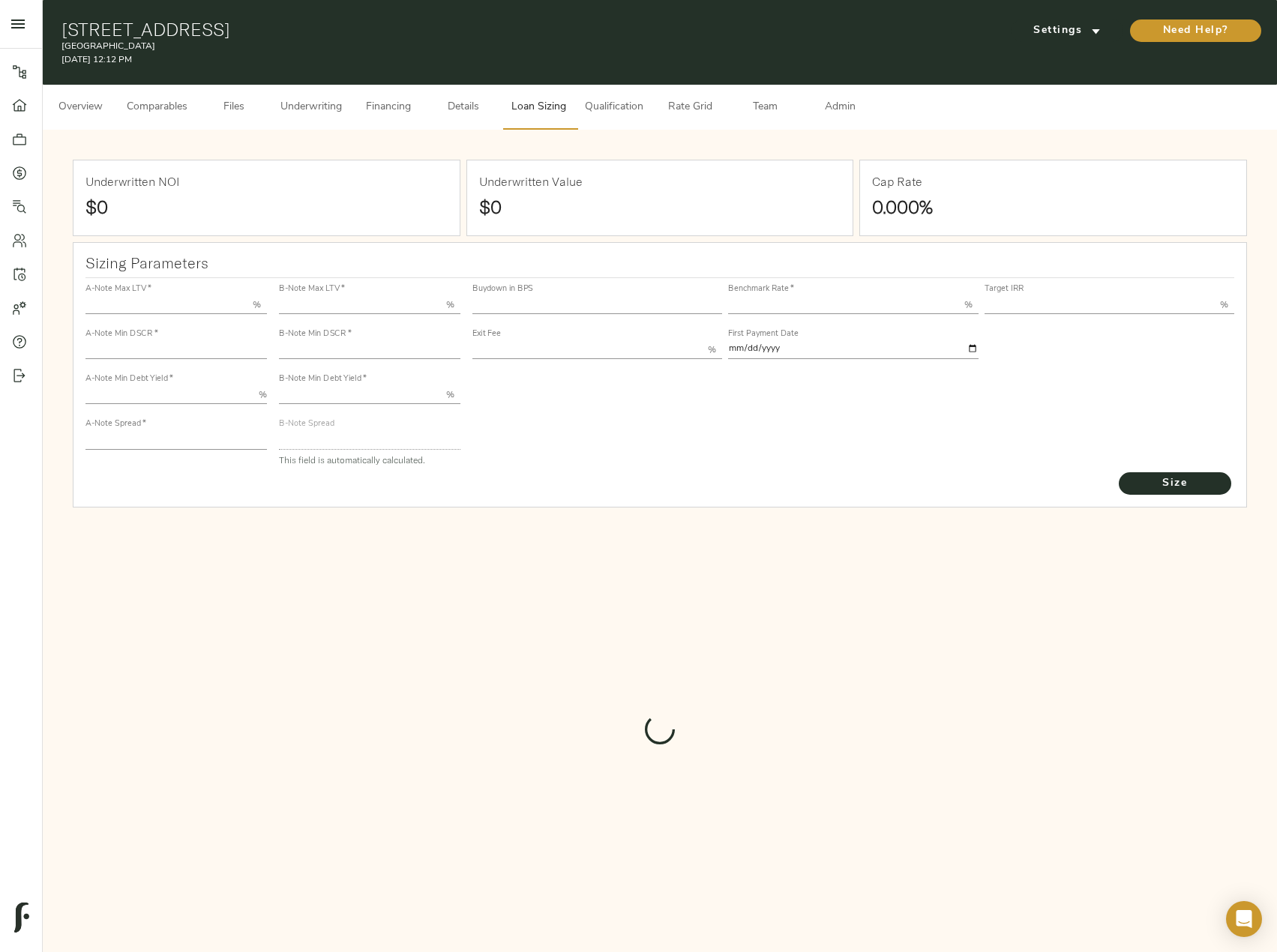
type input "1"
type input "2.00"
type input "825"
type input "0"
type input "3.72"
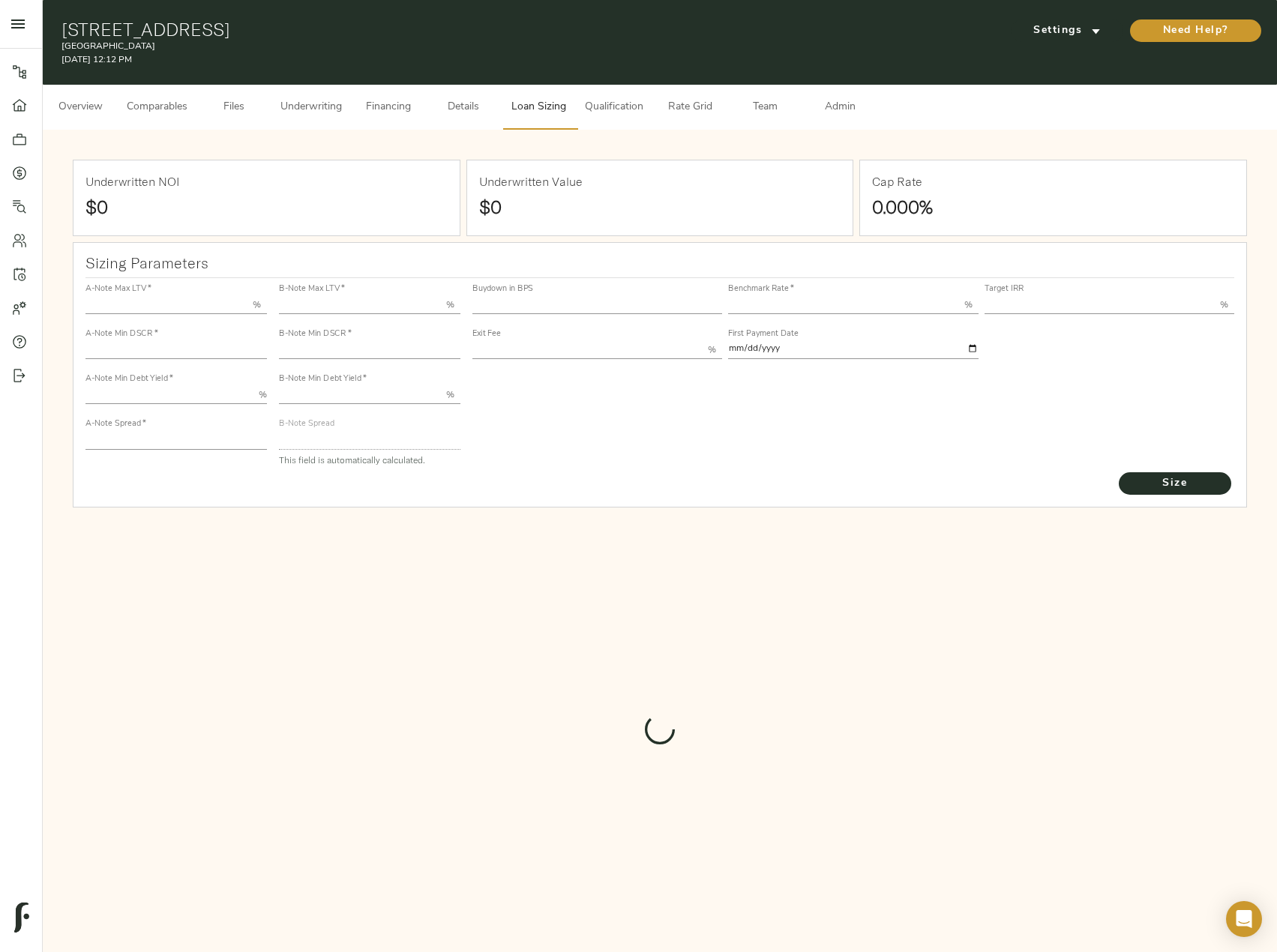
type input "13.00"
type input "1.00"
type input "2025-10-01"
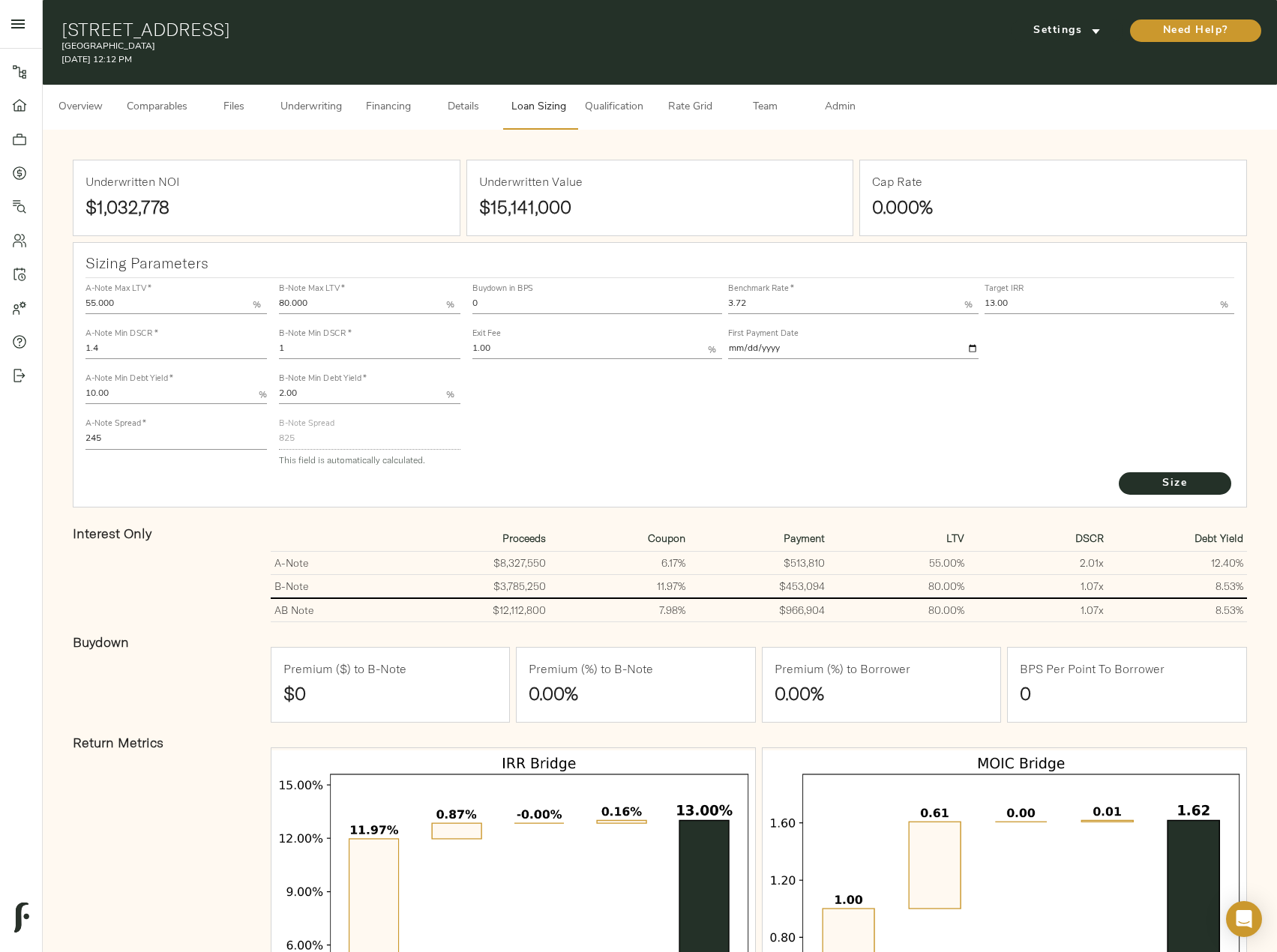
drag, startPoint x: 513, startPoint y: 307, endPoint x: 435, endPoint y: 305, distance: 78.0
click at [435, 305] on div "A-Note Max LTV   * 55.000 % A-Note Min DSCR   * 1.4 A-Note Min Debt Yield   * 1…" at bounding box center [660, 374] width 1161 height 205
type input "30"
click at [793, 302] on input "3.72" at bounding box center [845, 305] width 235 height 18
type input "3.70"
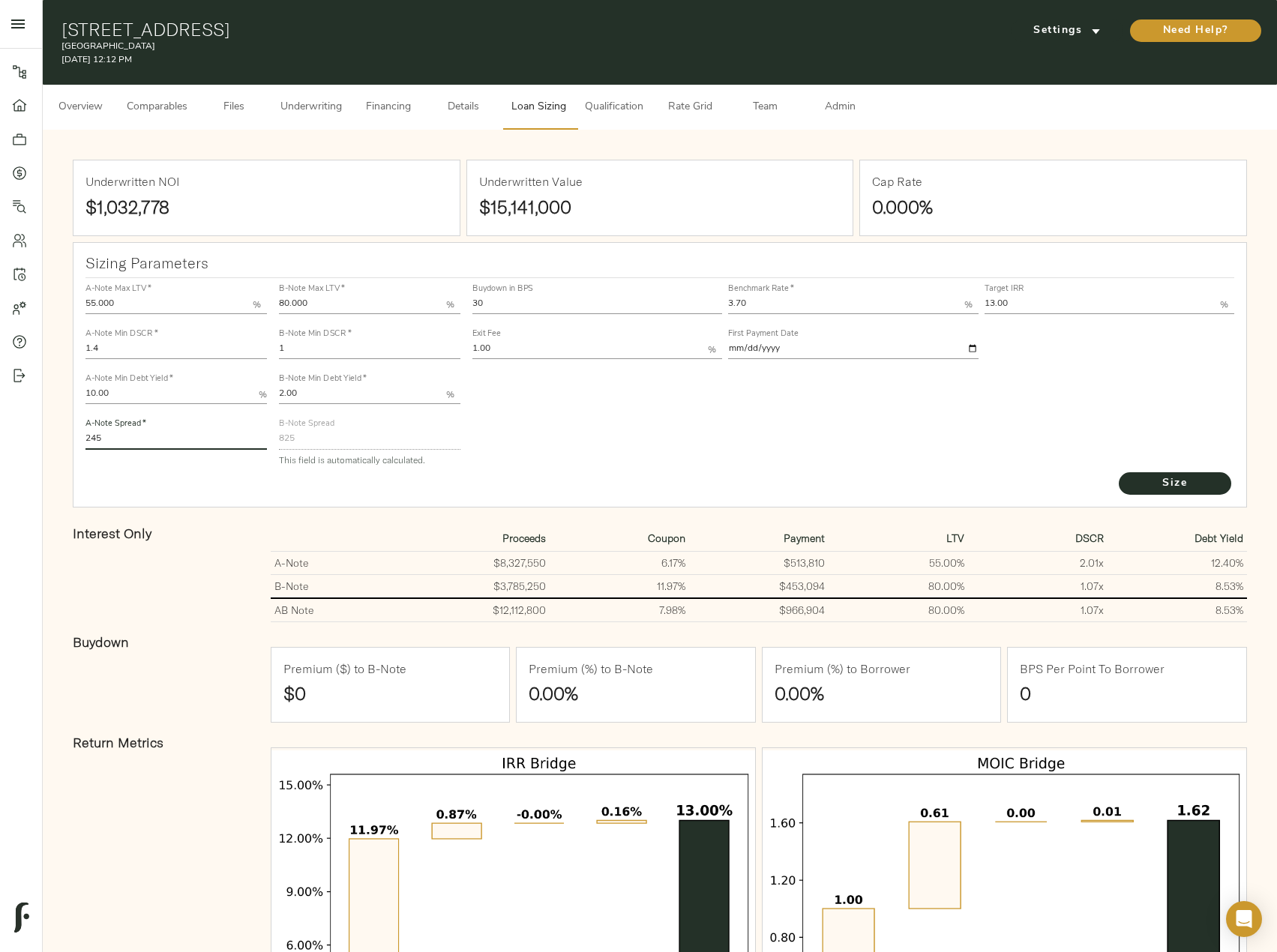
drag, startPoint x: 125, startPoint y: 436, endPoint x: 44, endPoint y: 430, distance: 81.2
click at [44, 430] on div "Underwritten NOI $1,032,778 Underwritten Value $15,141,000 Cap Rate 0.000% Sizi…" at bounding box center [660, 626] width 1234 height 993
type input "220"
click at [1119, 472] on button "Size" at bounding box center [1175, 484] width 113 height 23
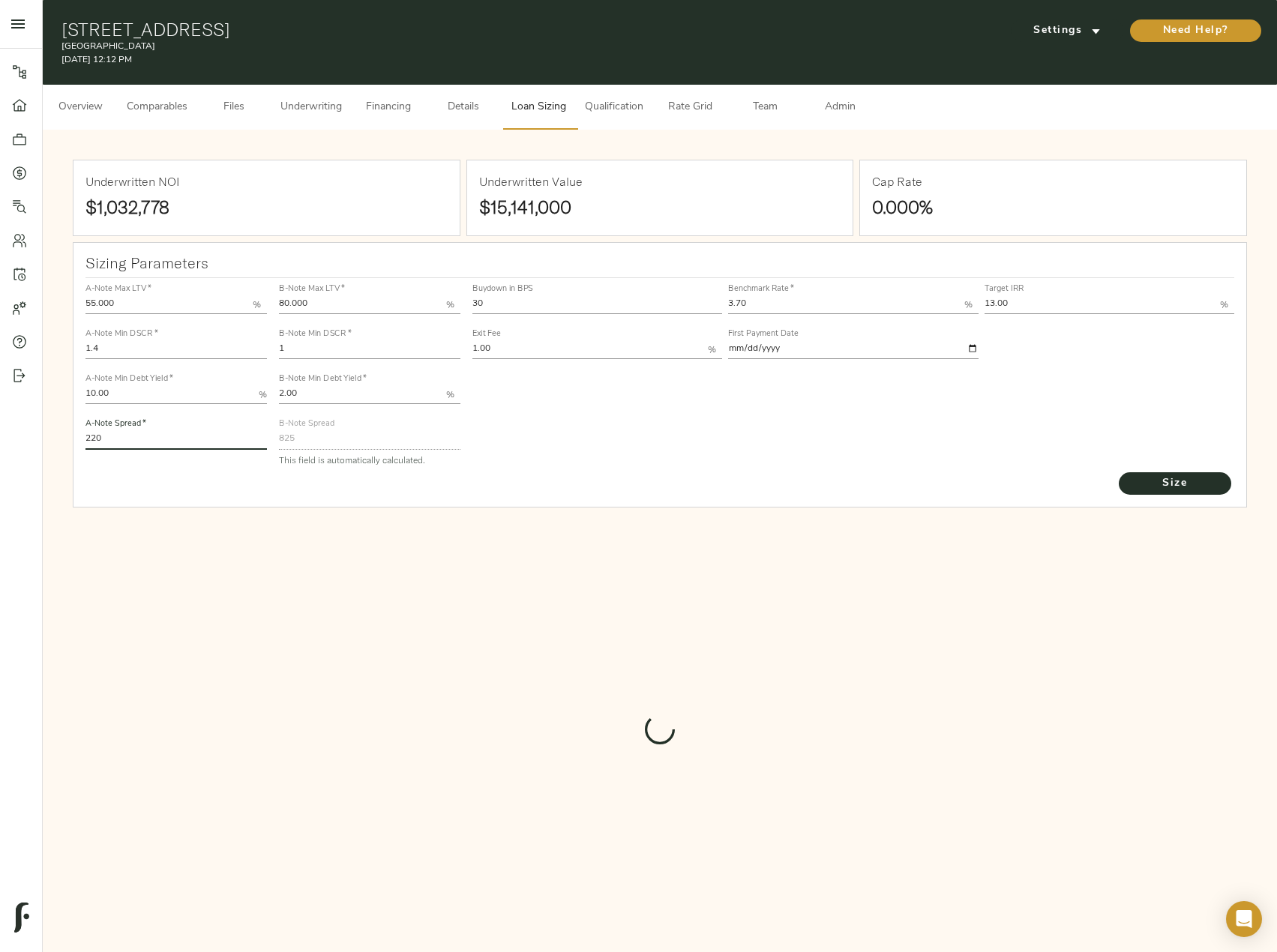
type input "729"
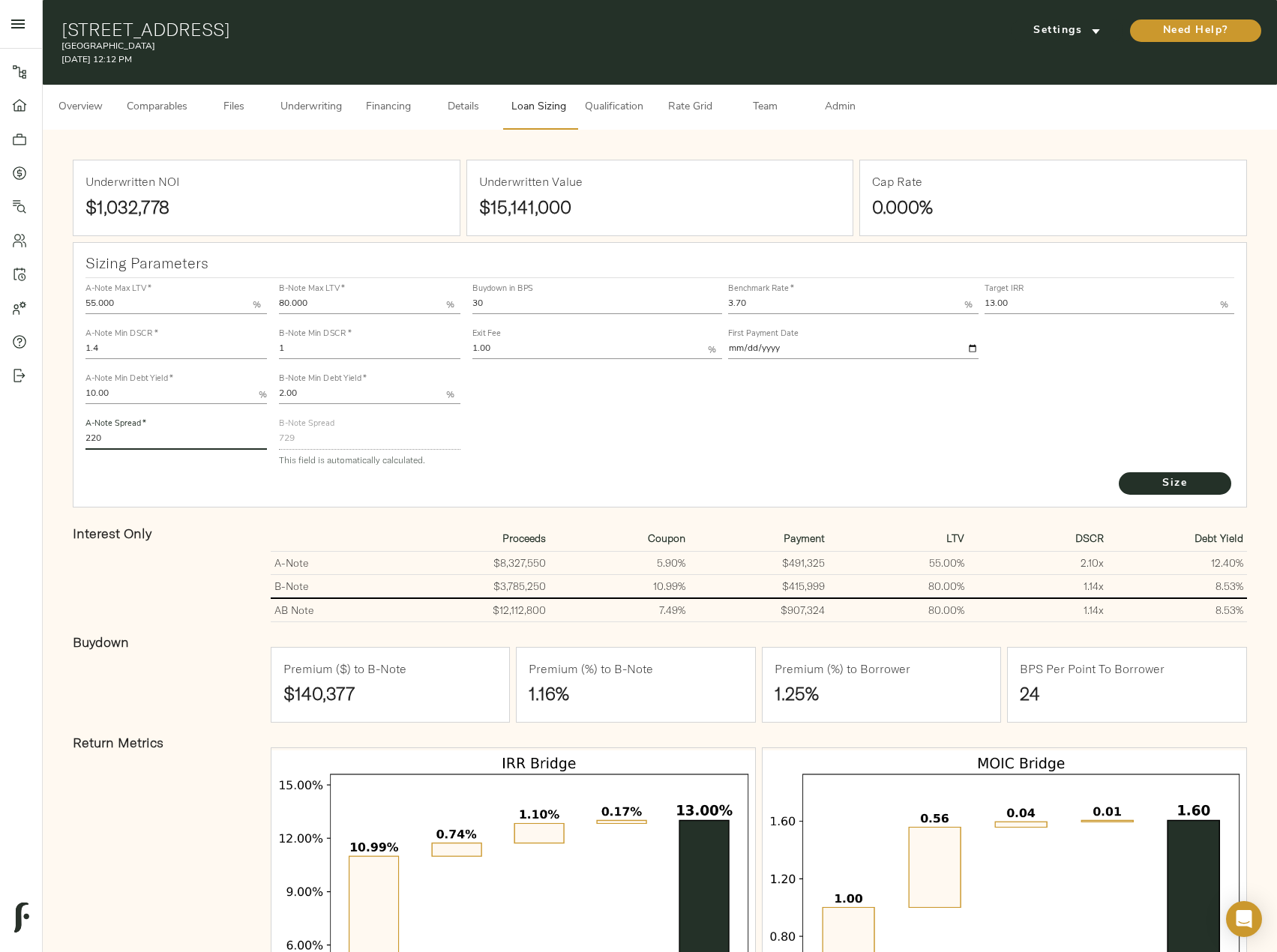
click at [522, 298] on input "30" at bounding box center [597, 305] width 250 height 18
click at [1208, 479] on span "Size" at bounding box center [1175, 484] width 83 height 19
click at [375, 104] on span "Financing" at bounding box center [389, 108] width 57 height 19
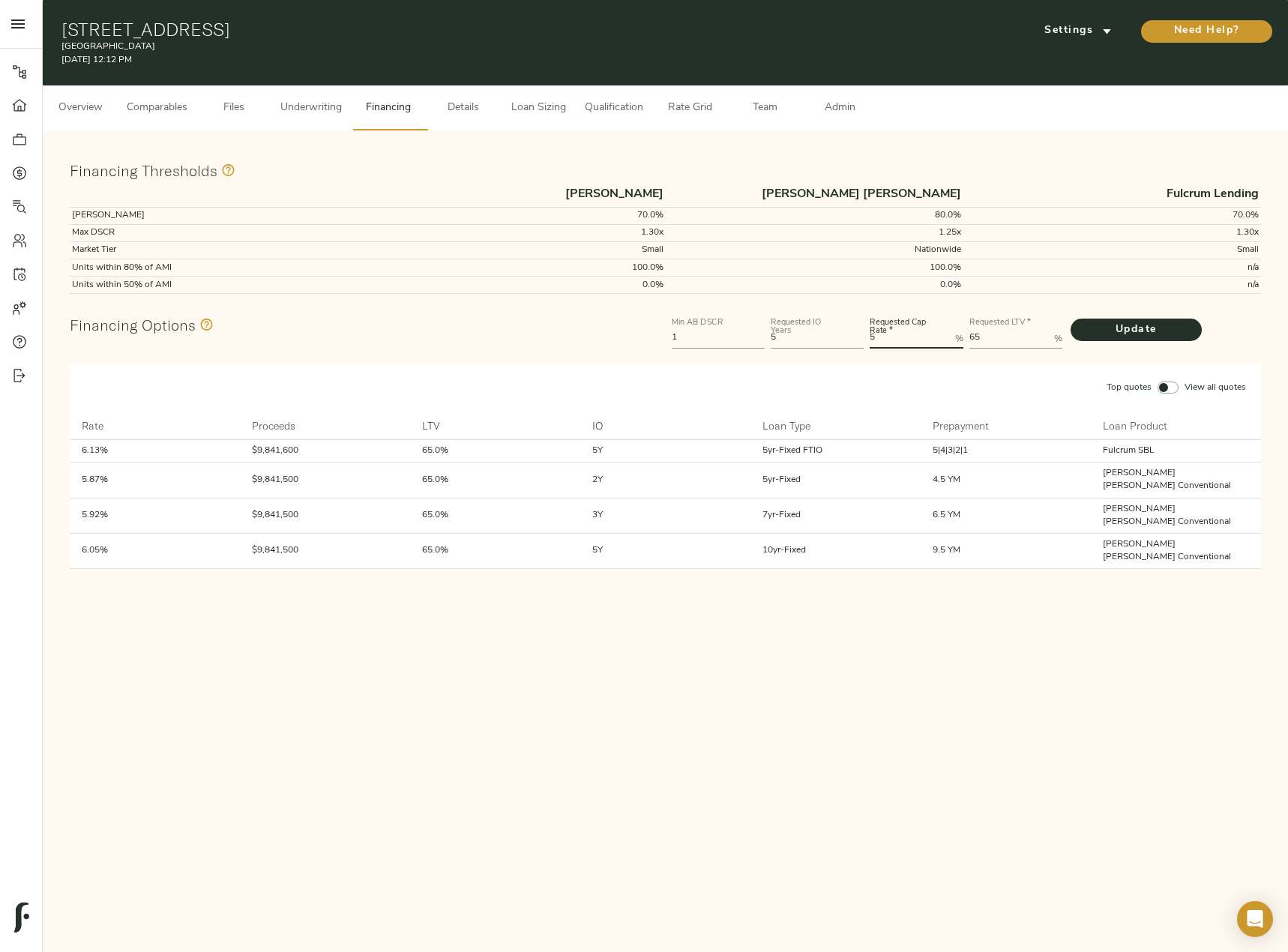
drag, startPoint x: 885, startPoint y: 335, endPoint x: 831, endPoint y: 322, distance: 55.5
click at [831, 322] on div "Min AB DSCR 1 Requested IO Years 5 Requested Cap Rate   * 5 % Requested LTV   *…" at bounding box center [966, 332] width 596 height 45
type Rate "6"
click at [1071, 319] on button "Update" at bounding box center [1136, 330] width 131 height 23
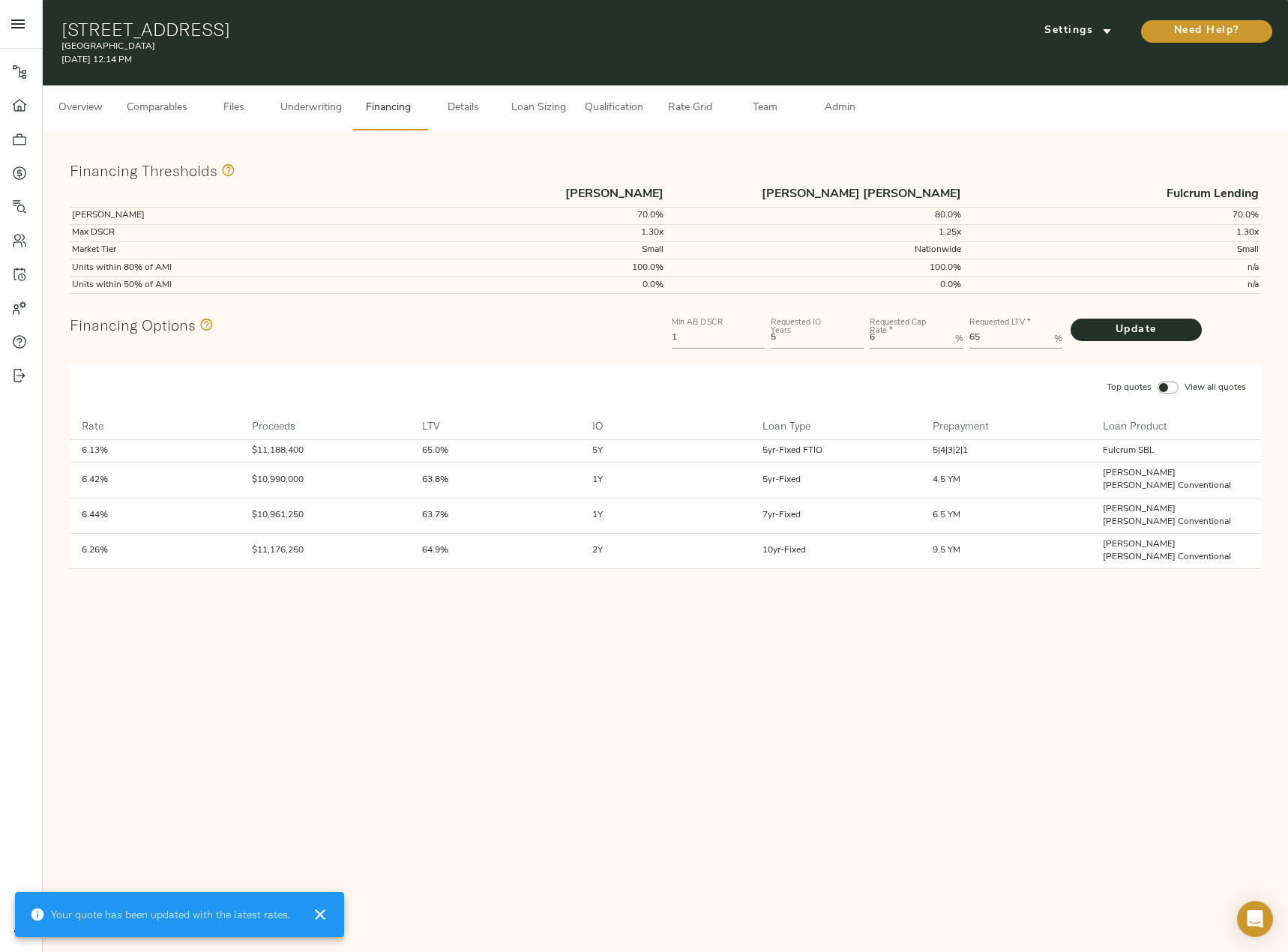
click at [518, 108] on span "Loan Sizing" at bounding box center [538, 108] width 57 height 19
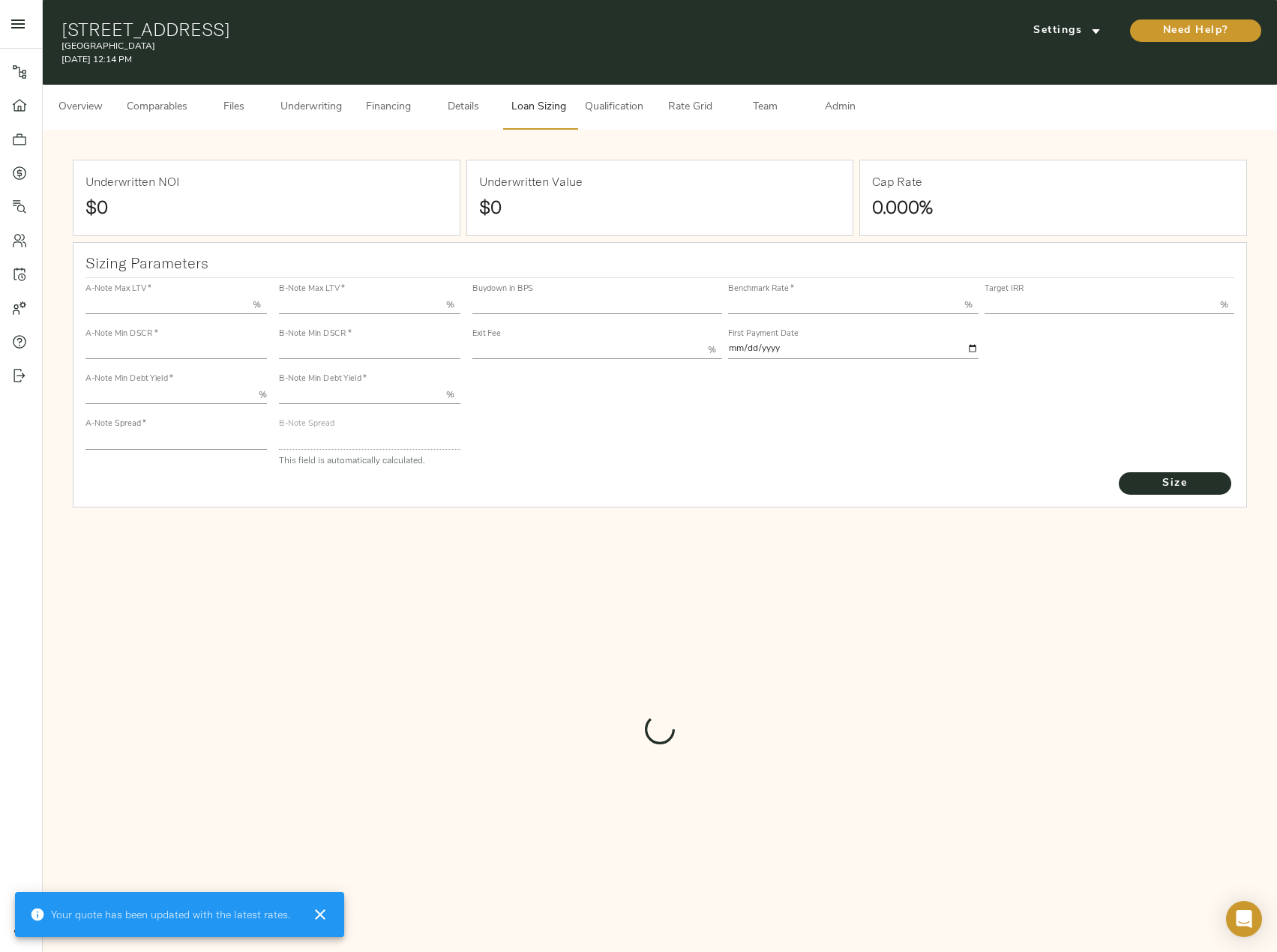
type input "55.000"
type input "1.4"
type input "10.00"
type input "220"
type input "80.000"
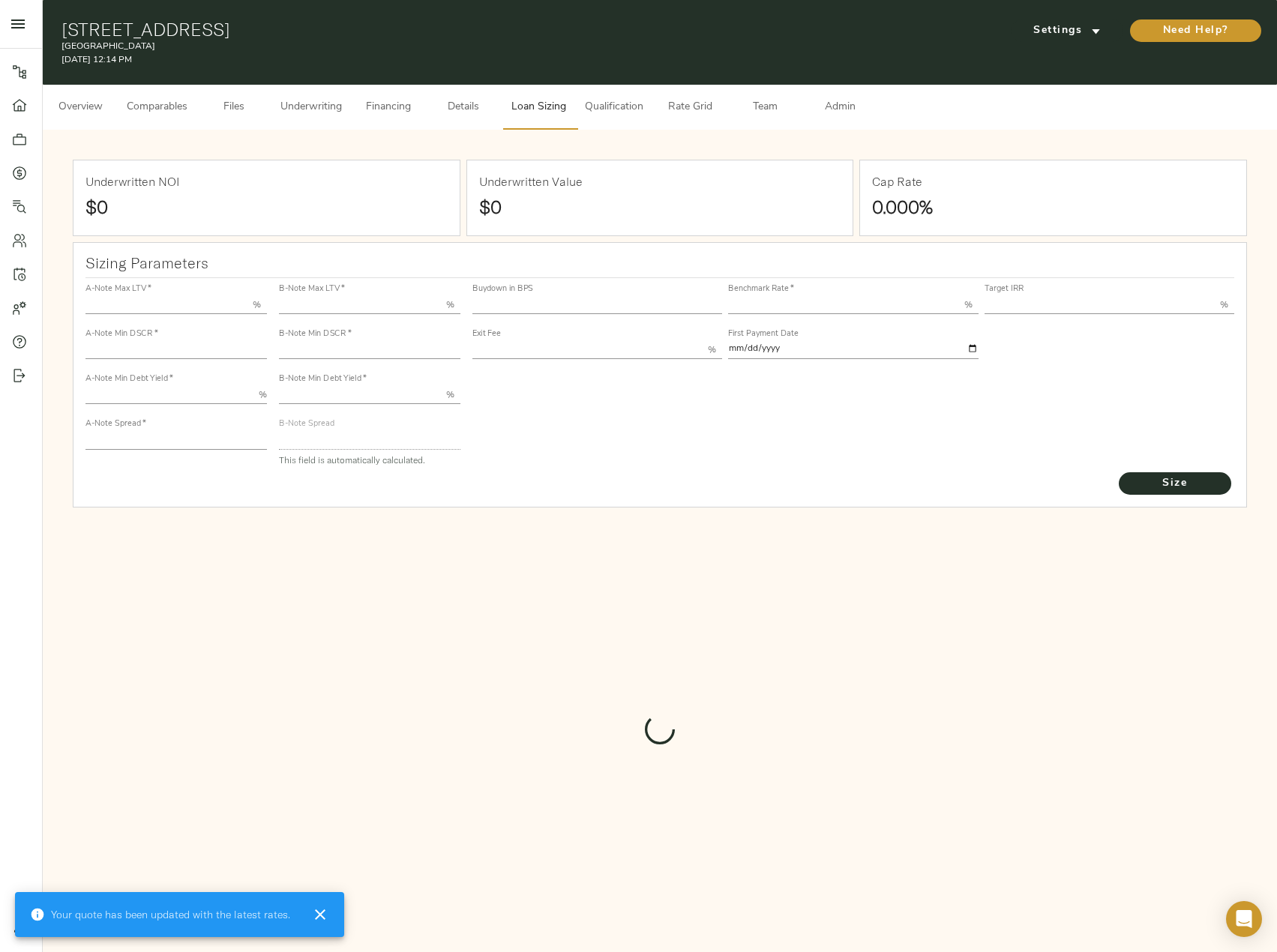
type input "1"
type input "2.00"
type input "695.8213755002279"
type input "30"
type input "3.70"
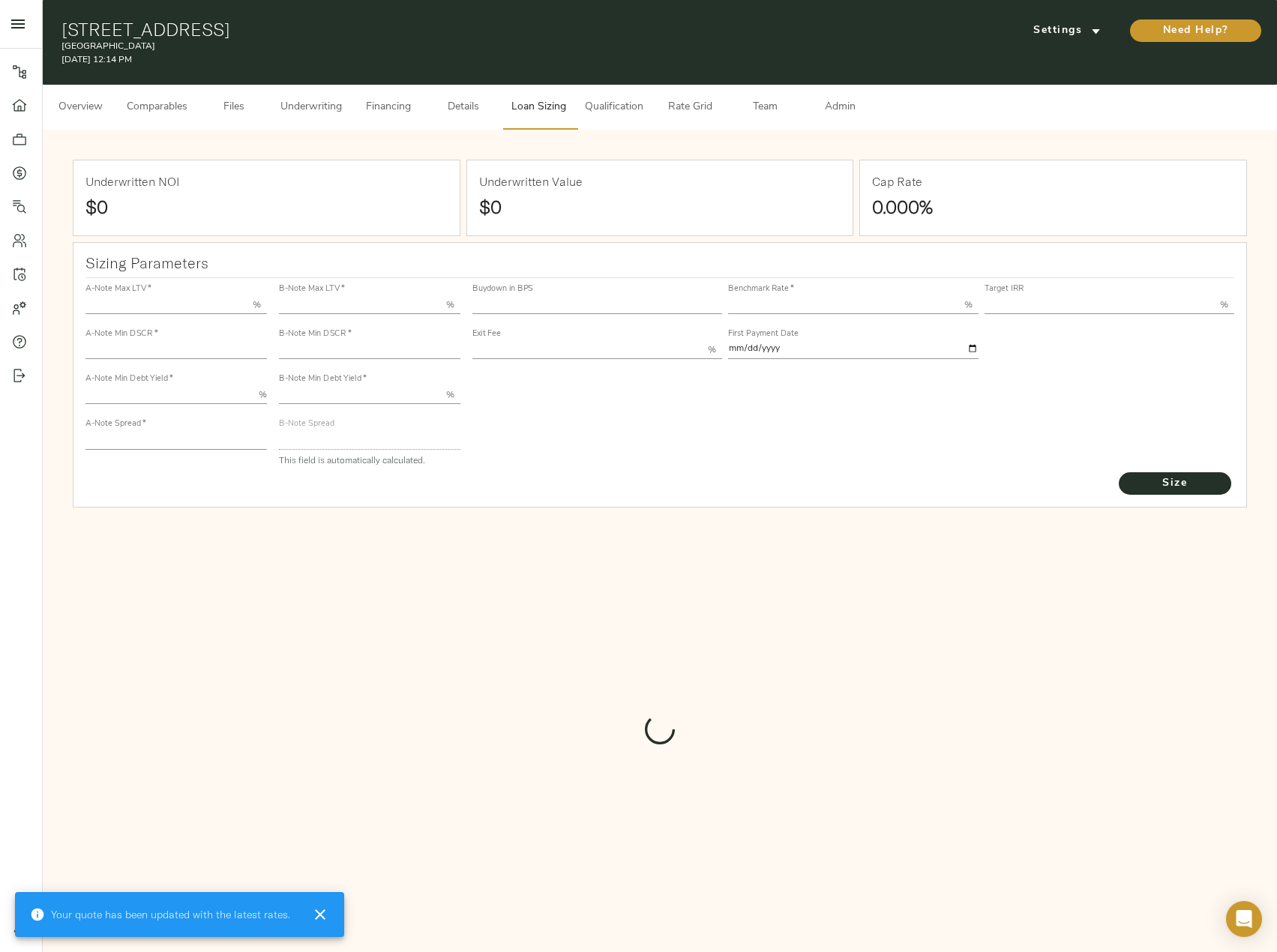
type input "13.00"
type input "1.00"
type input "2025-10-01"
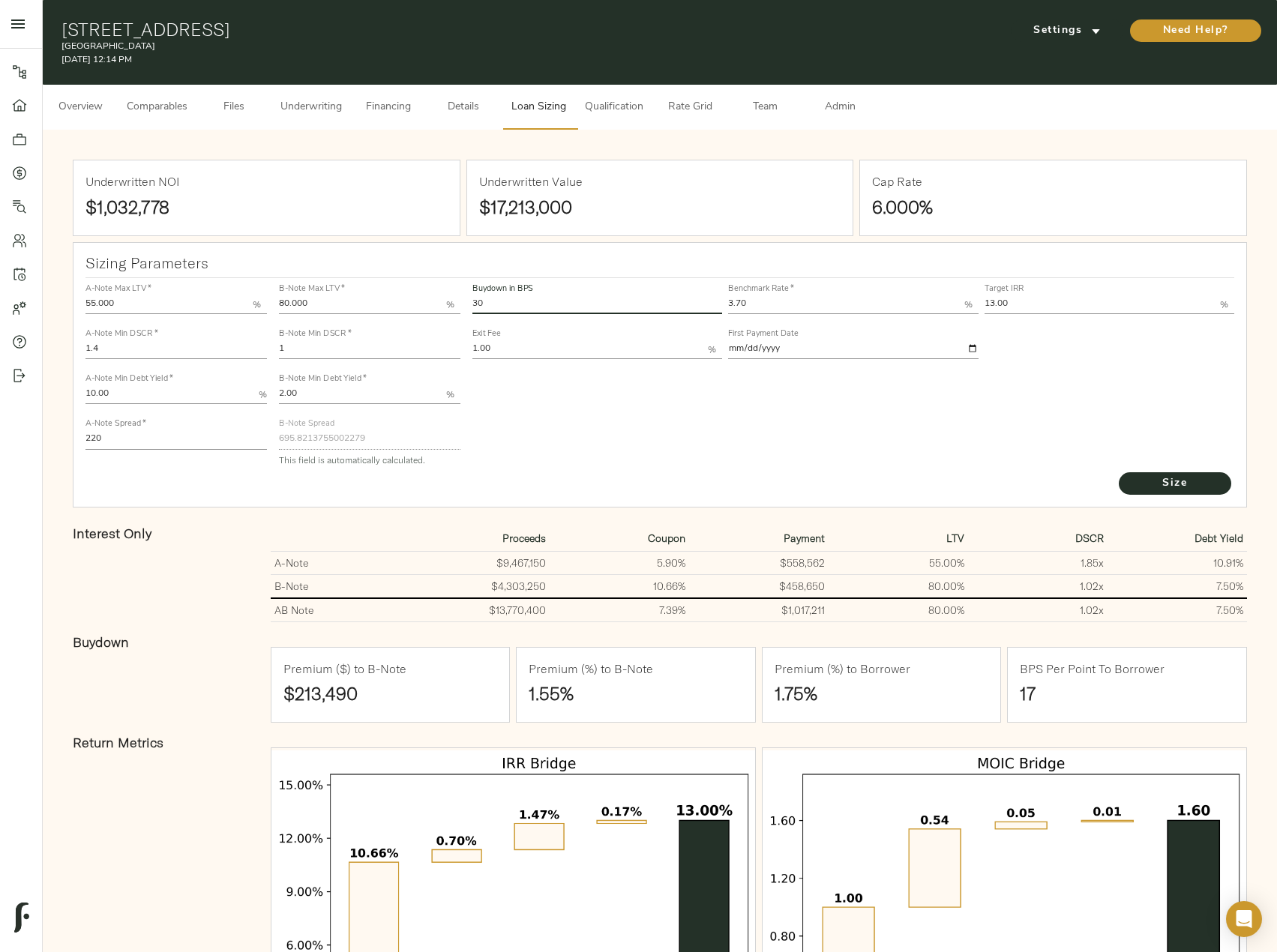
drag, startPoint x: 551, startPoint y: 312, endPoint x: 435, endPoint y: 301, distance: 116.5
click at [435, 301] on div "A-Note Max LTV   * 55.000 % A-Note Min DSCR   * 1.4 A-Note Min Debt Yield   * 1…" at bounding box center [660, 374] width 1161 height 205
type input "0"
click at [1119, 472] on button "Size" at bounding box center [1175, 484] width 113 height 23
type input "827"
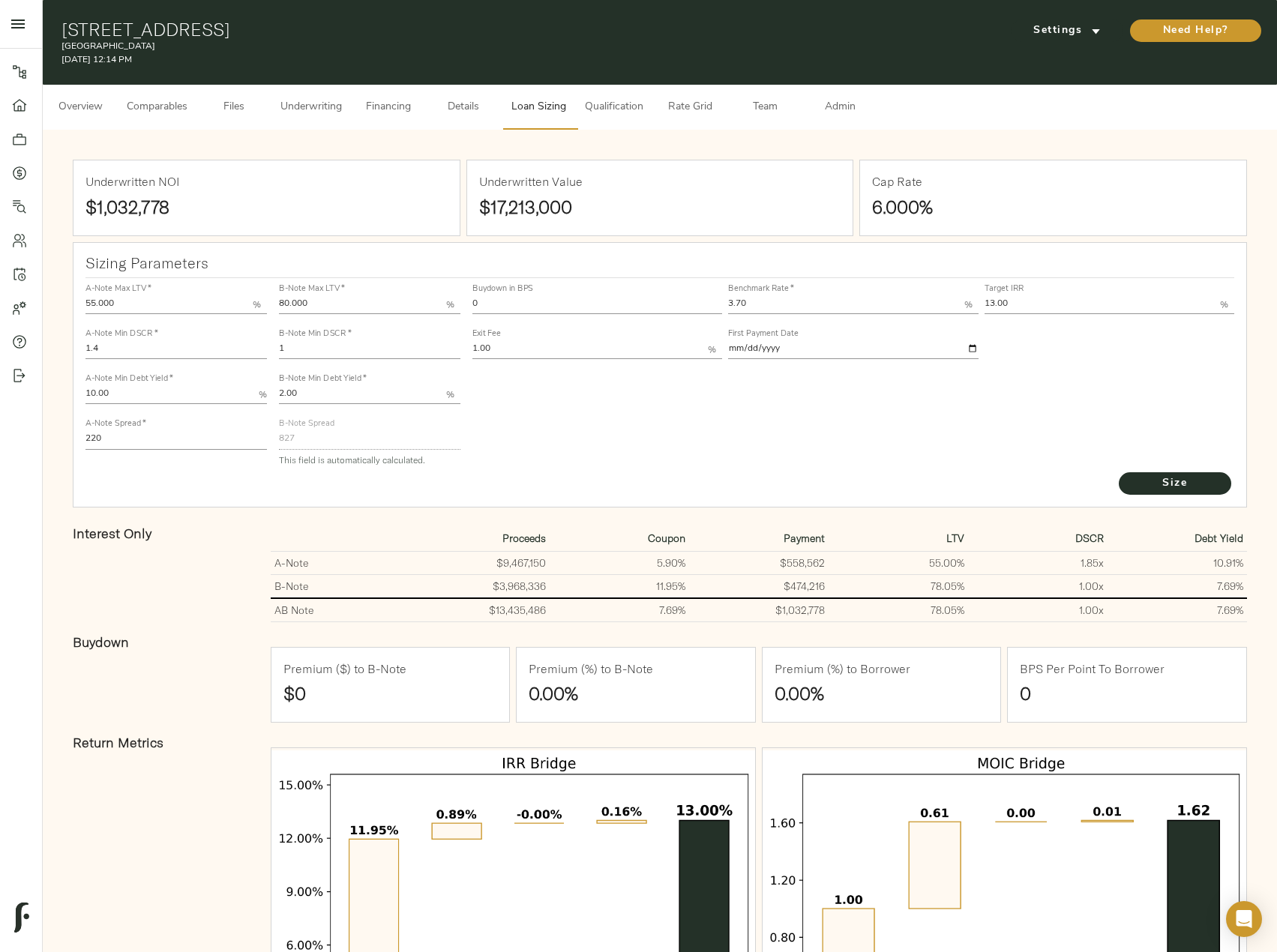
drag, startPoint x: 489, startPoint y: 302, endPoint x: 425, endPoint y: 302, distance: 64.0
click at [425, 302] on div "A-Note Max LTV   * 55.000 % A-Note Min DSCR   * 1.4 A-Note Min Debt Yield   * 1…" at bounding box center [660, 374] width 1161 height 205
type input "30"
click at [1119, 472] on button "Size" at bounding box center [1175, 484] width 113 height 23
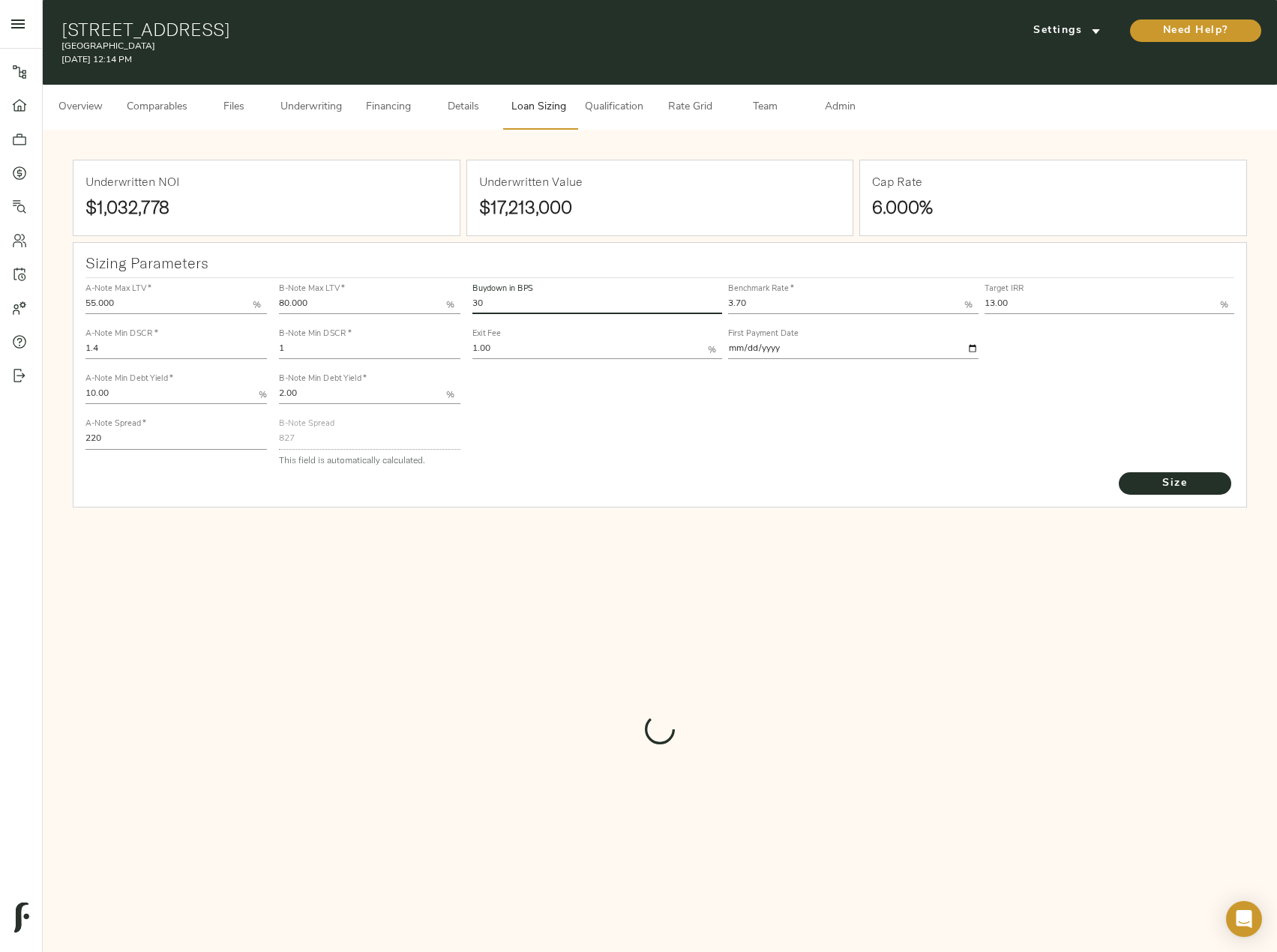
type input "697.035907126788"
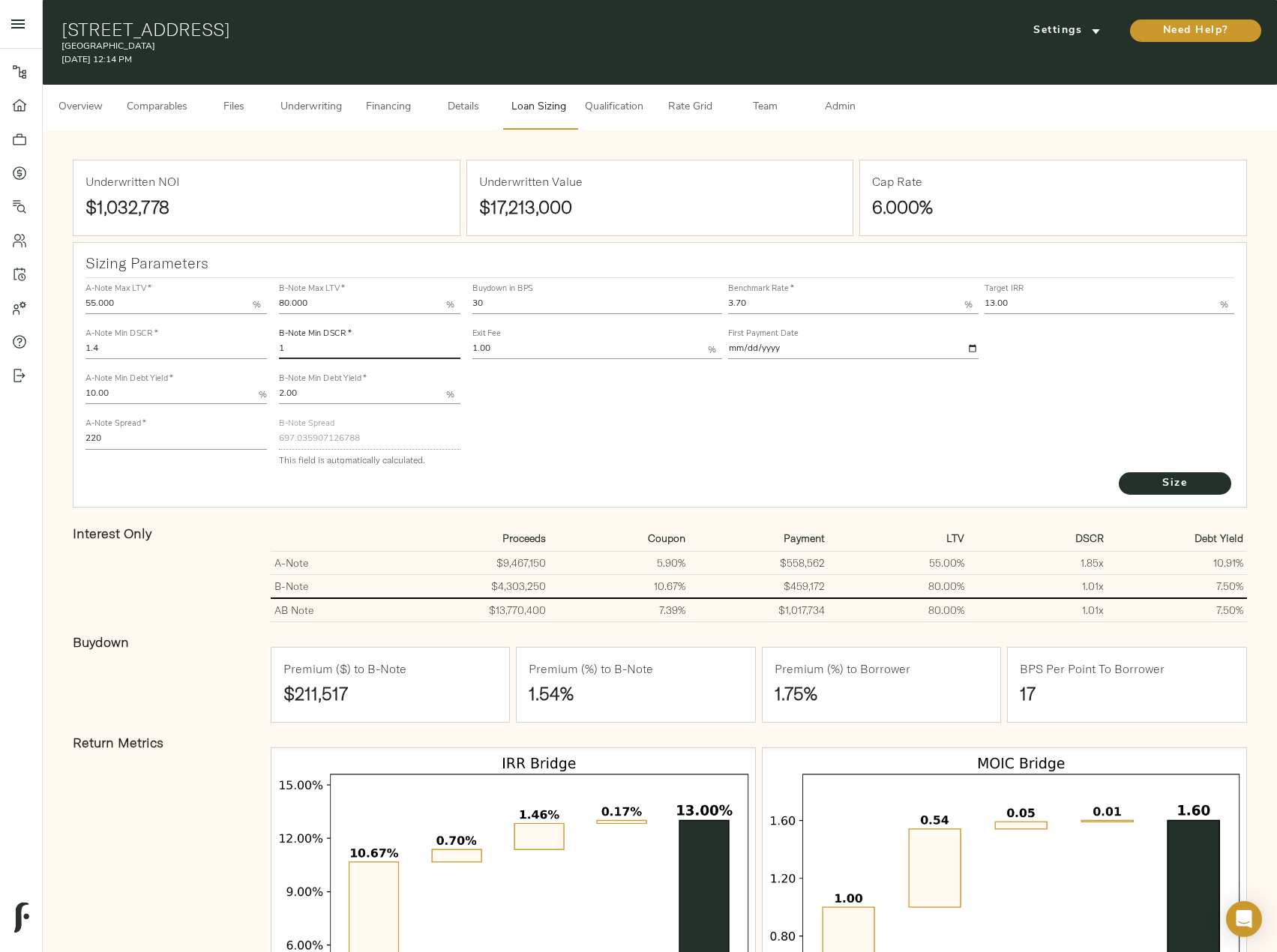
click at [365, 353] on input "1" at bounding box center [369, 350] width 181 height 18
type input "1.05"
click at [1119, 472] on button "Size" at bounding box center [1175, 484] width 113 height 23
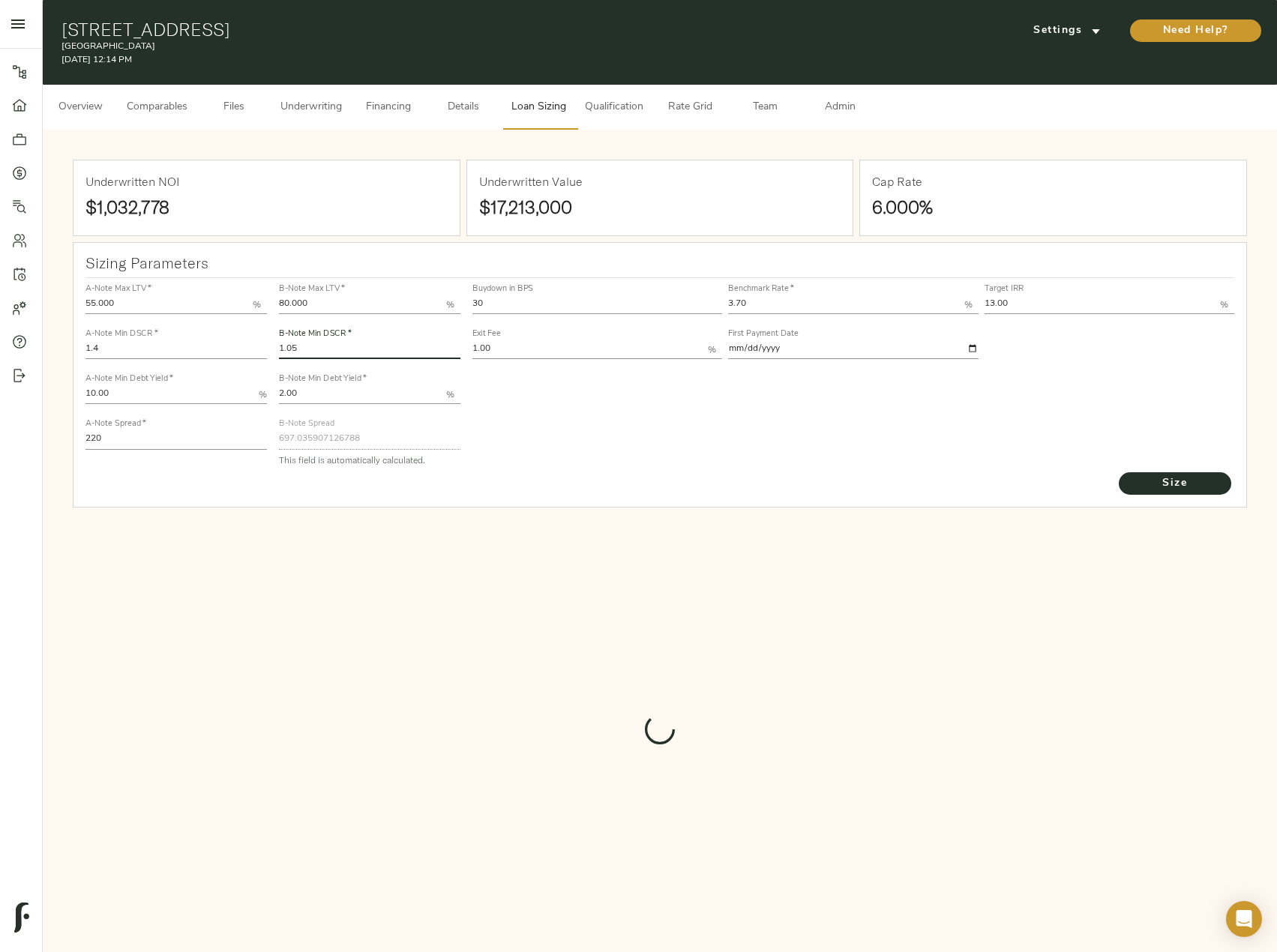
type input "669.4371853110721"
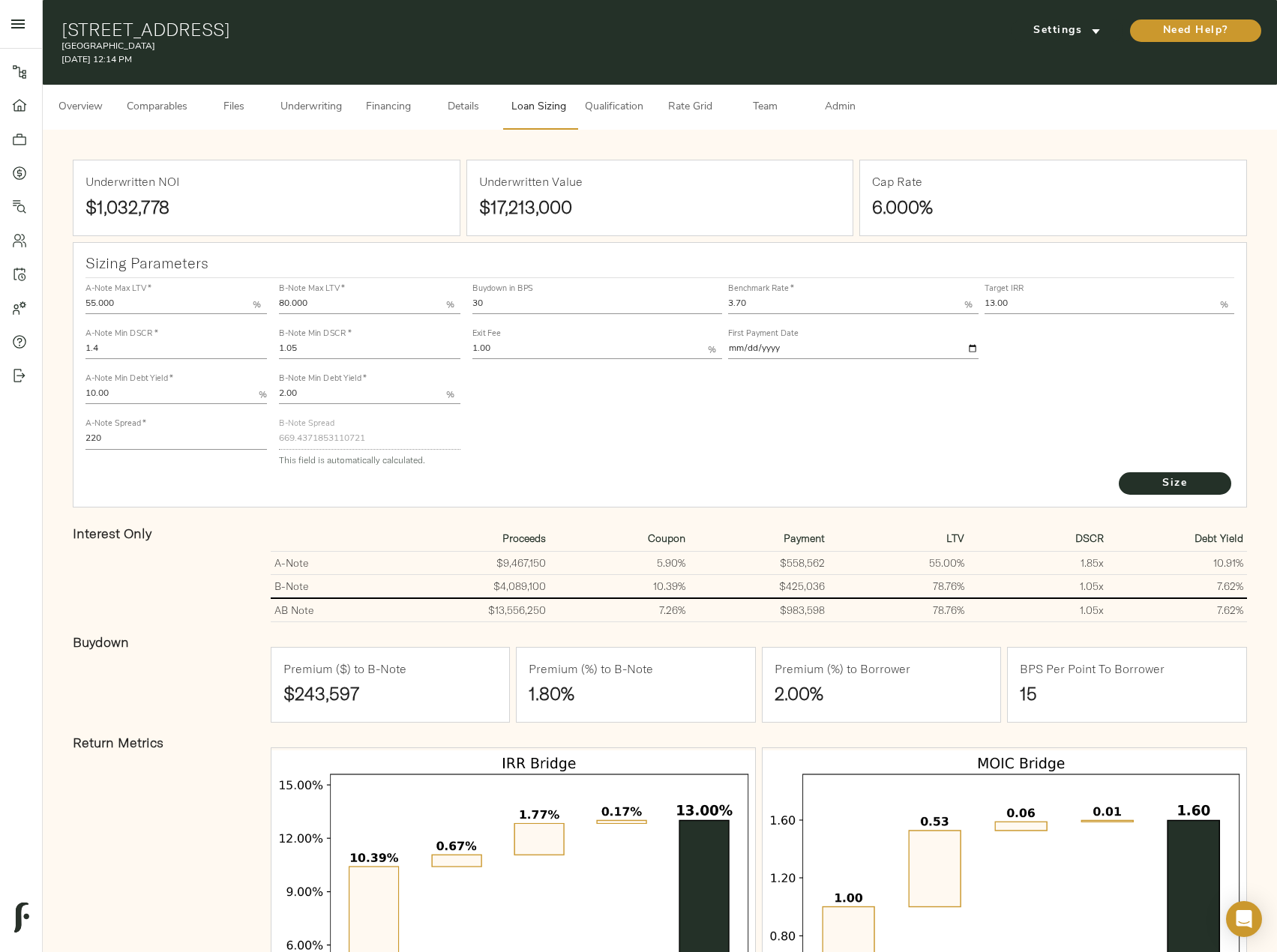
click at [135, 111] on span "Comparables" at bounding box center [157, 108] width 61 height 19
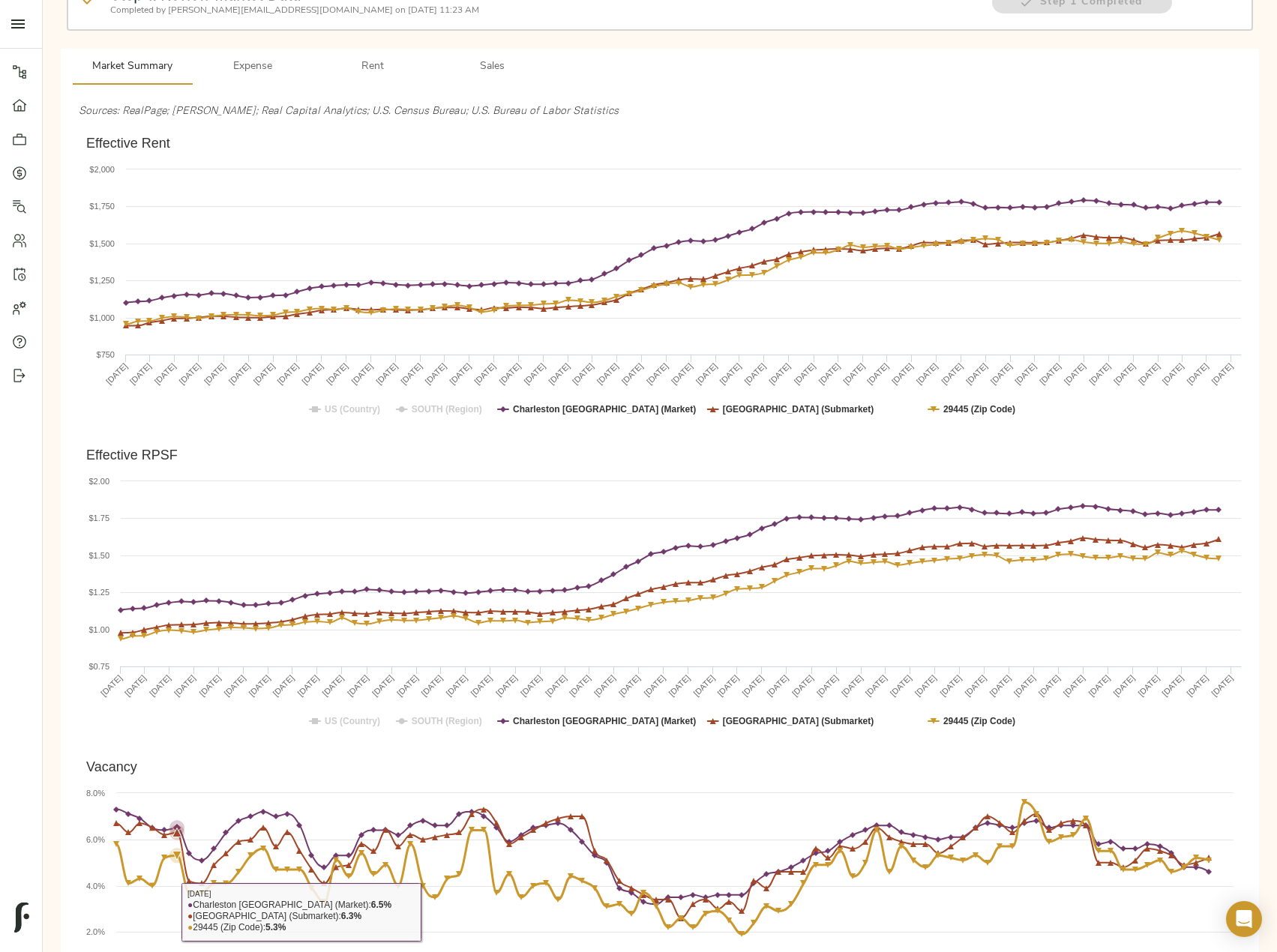
scroll to position [75, 0]
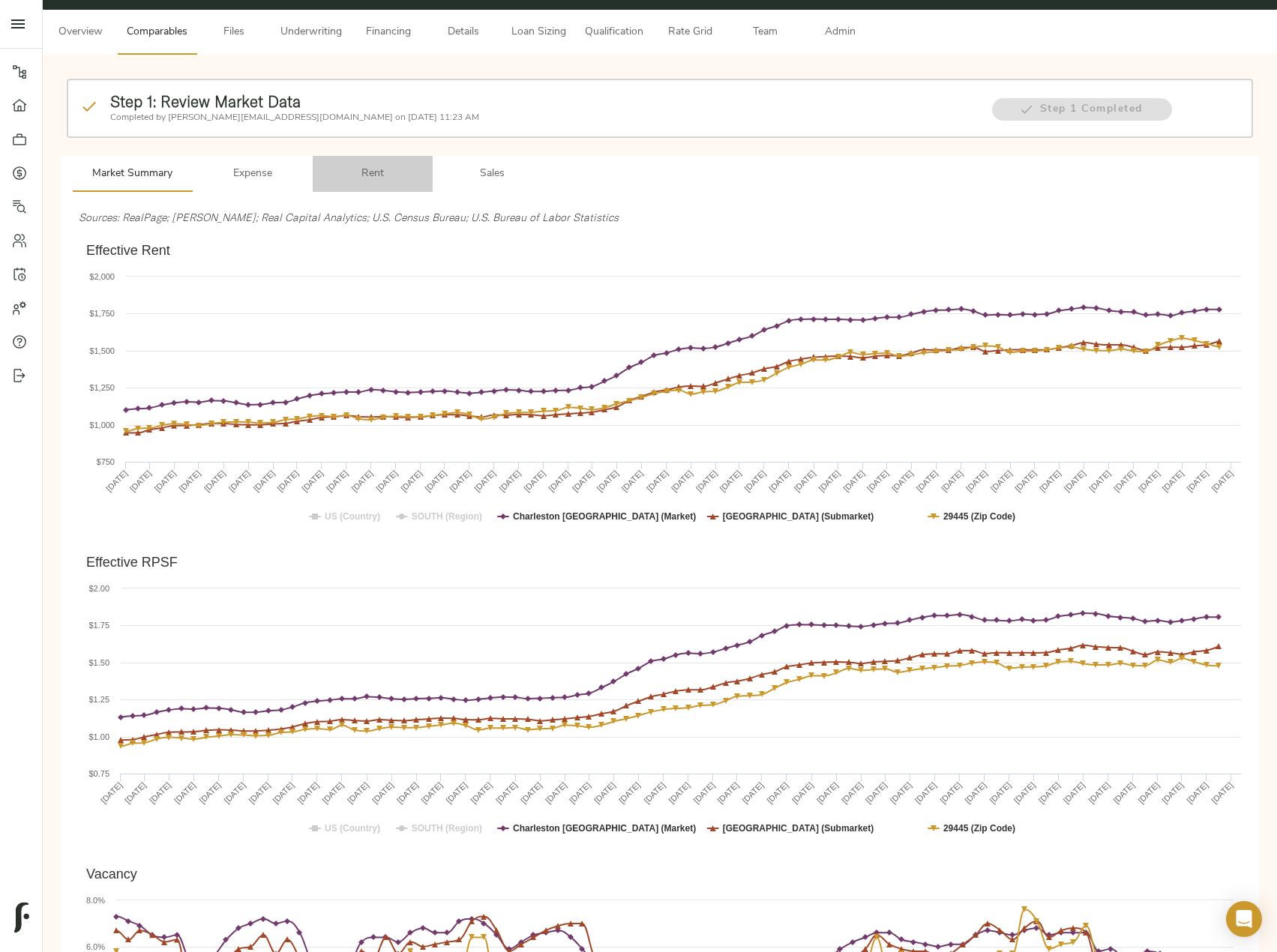
click at [390, 171] on span "Rent" at bounding box center [373, 174] width 102 height 19
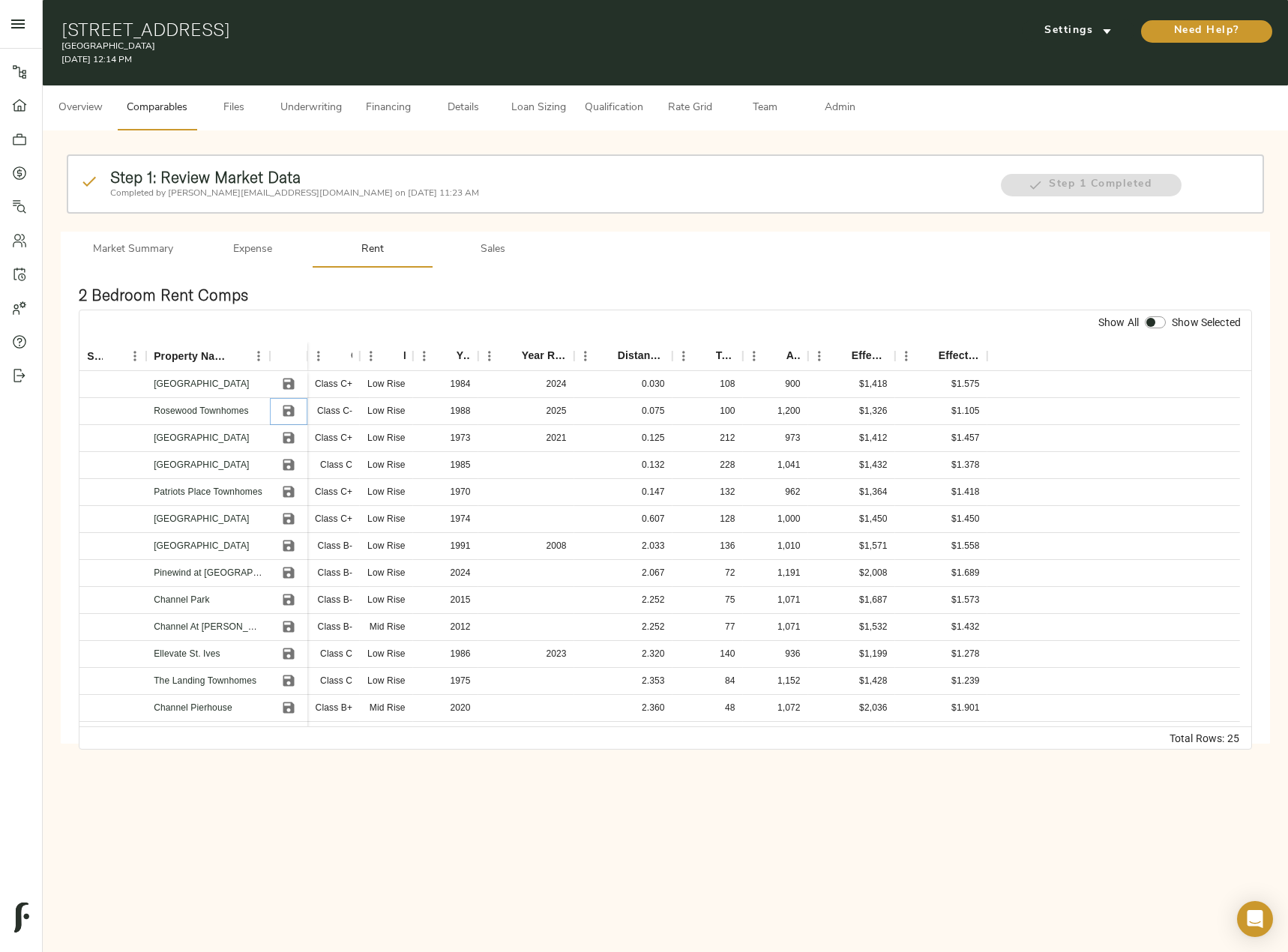
click at [288, 413] on icon "Save" at bounding box center [289, 411] width 15 height 15
click at [289, 443] on icon "Save" at bounding box center [288, 438] width 11 height 11
click at [290, 466] on icon "Save" at bounding box center [288, 465] width 11 height 11
click at [289, 495] on icon "Save" at bounding box center [289, 492] width 15 height 15
click at [292, 517] on icon "Save" at bounding box center [288, 519] width 11 height 11
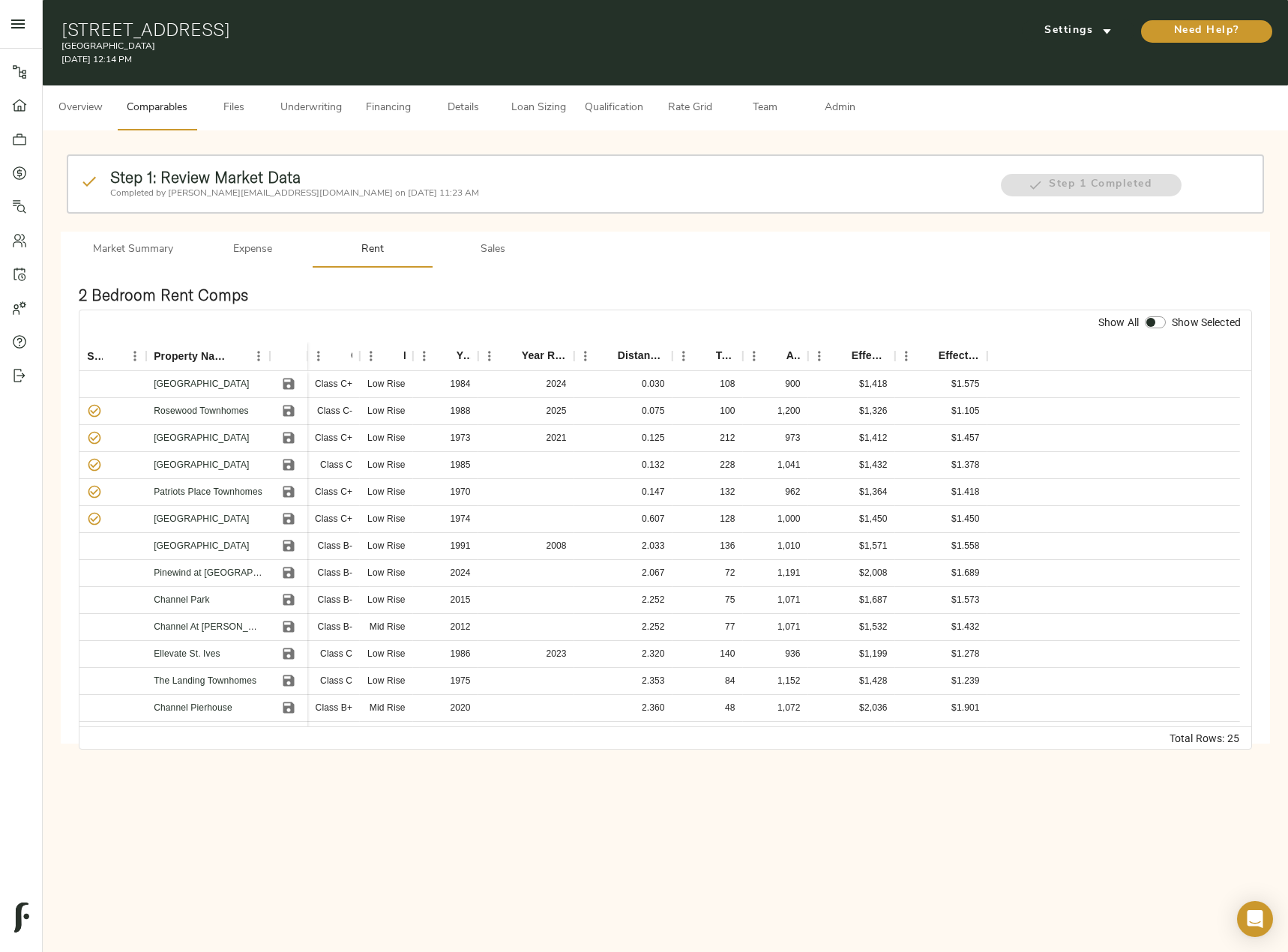
click at [1160, 317] on input "checkbox" at bounding box center [1151, 323] width 36 height 12
checkbox input "true"
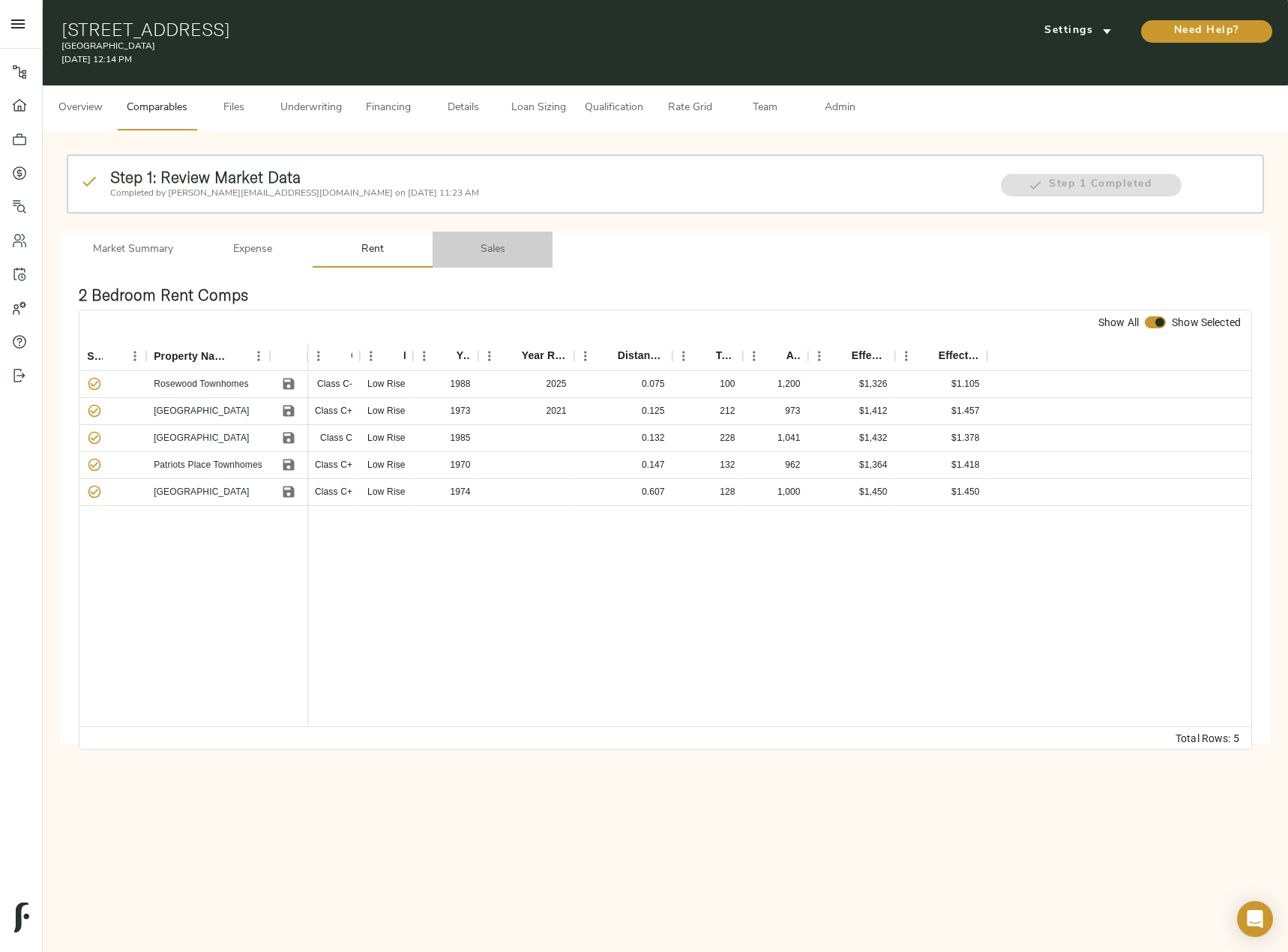
click at [501, 250] on span "Sales" at bounding box center [492, 250] width 102 height 19
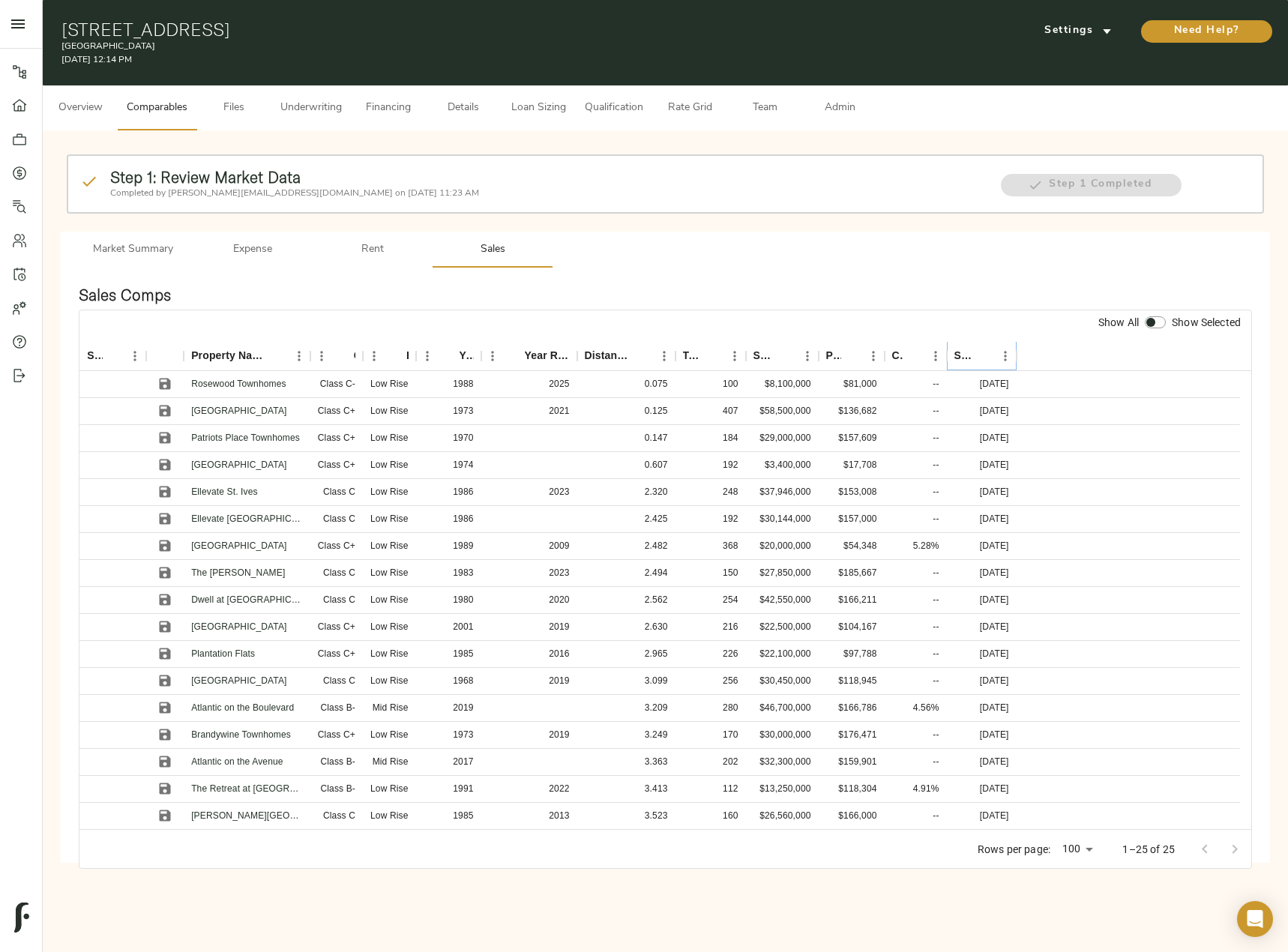
click at [980, 358] on icon "Sort" at bounding box center [983, 356] width 14 height 14
click at [169, 383] on icon "Save" at bounding box center [165, 384] width 11 height 11
click at [162, 432] on icon "Save" at bounding box center [165, 438] width 11 height 11
click at [165, 464] on icon "Save" at bounding box center [165, 465] width 11 height 11
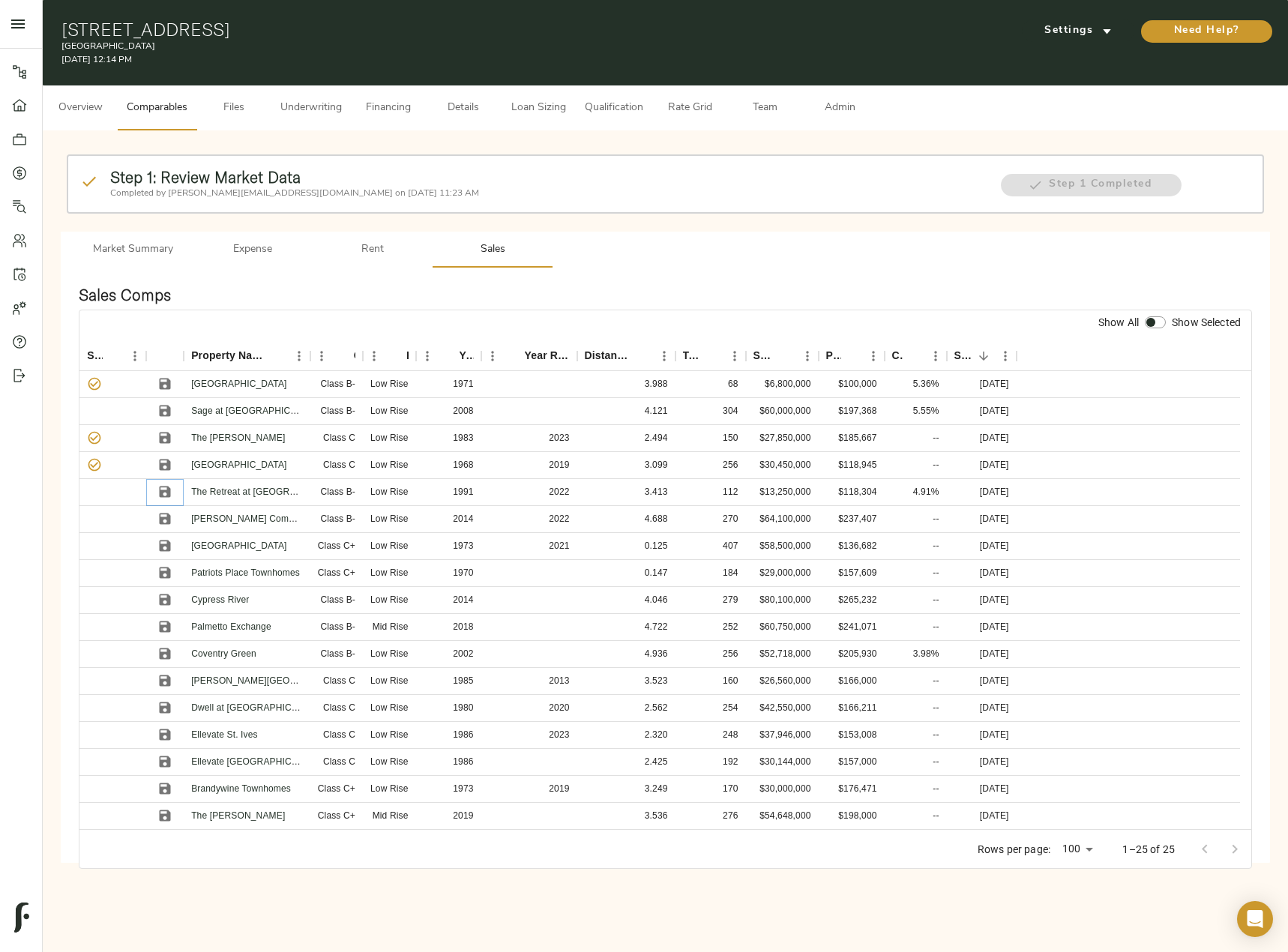
click at [165, 493] on icon "Save" at bounding box center [165, 492] width 11 height 11
click at [166, 539] on icon "Save" at bounding box center [165, 546] width 15 height 15
click at [1149, 325] on input "checkbox" at bounding box center [1151, 323] width 36 height 12
checkbox input "true"
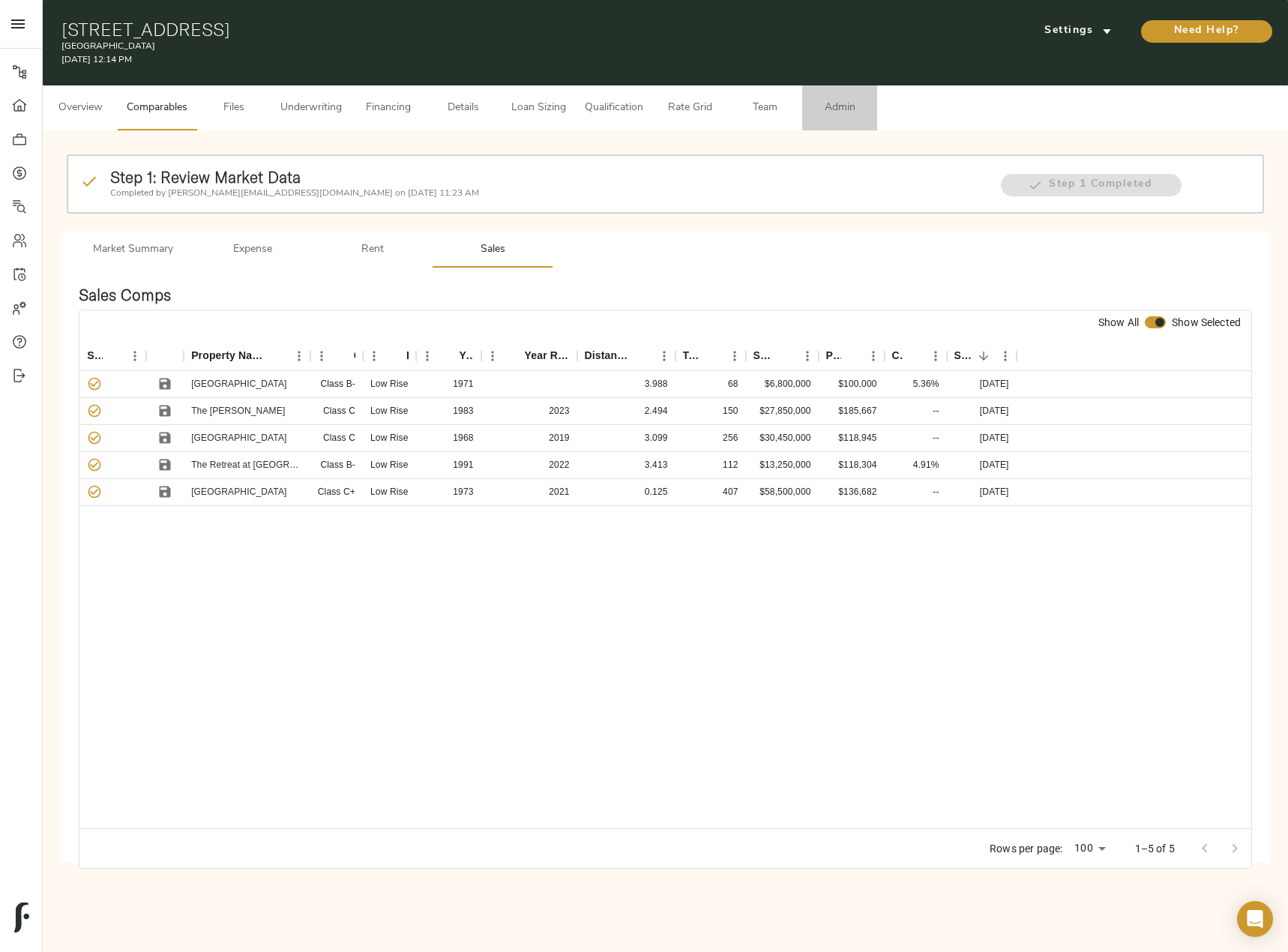
click at [850, 111] on span "Admin" at bounding box center [840, 108] width 57 height 19
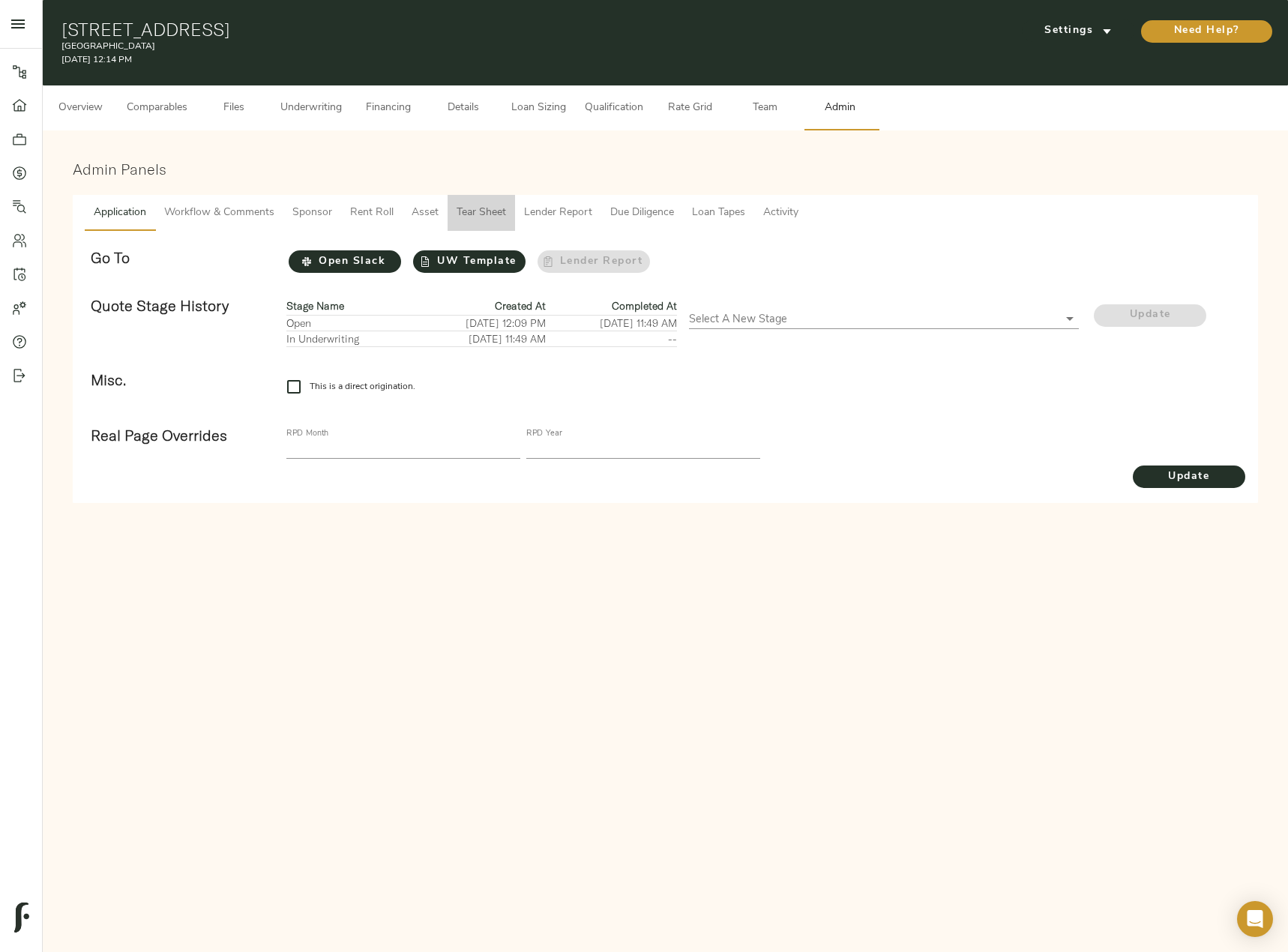
click at [504, 211] on span "Tear Sheet" at bounding box center [481, 213] width 50 height 19
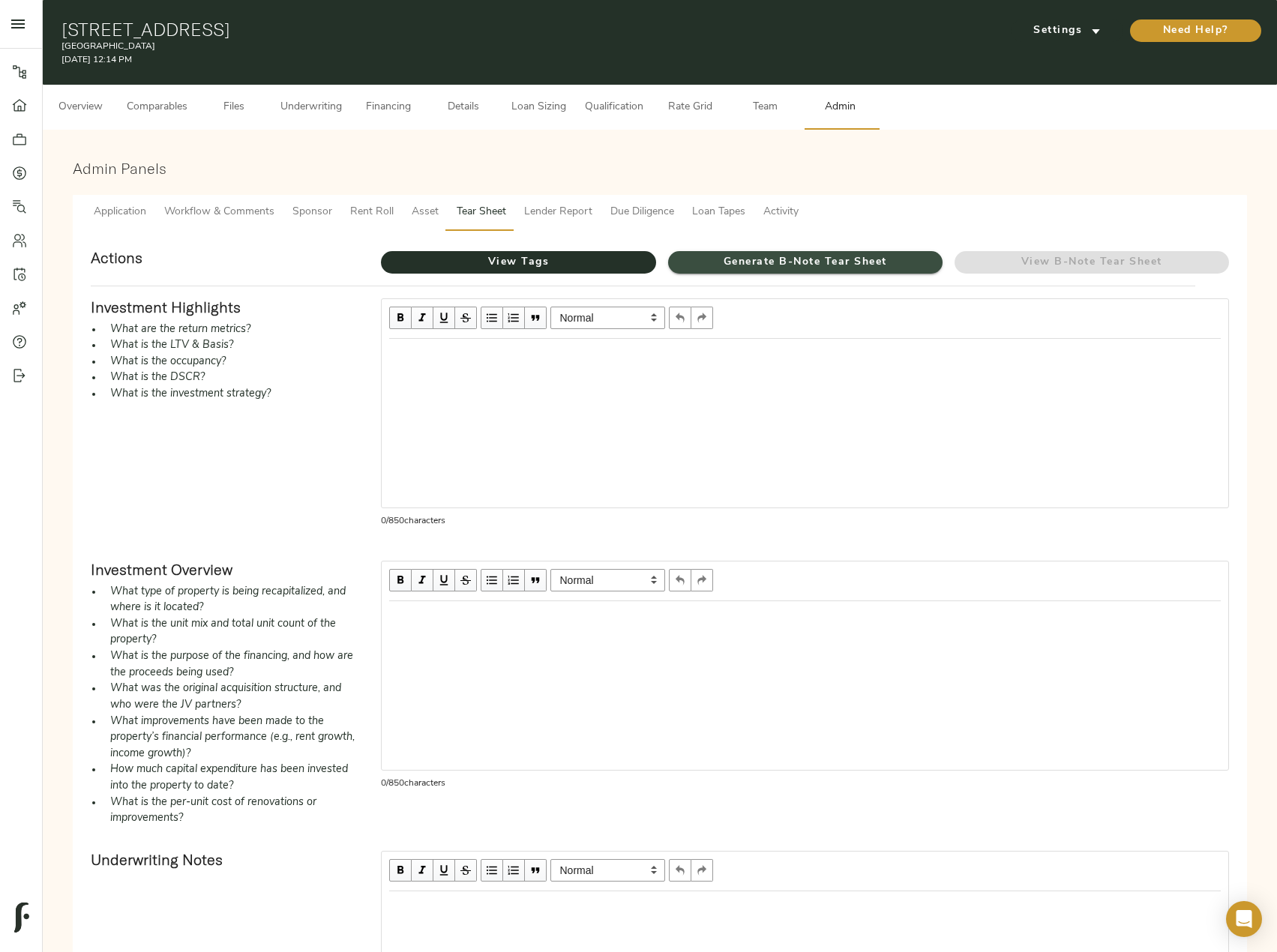
click at [807, 256] on span "Generate B-Note Tear Sheet" at bounding box center [805, 262] width 275 height 19
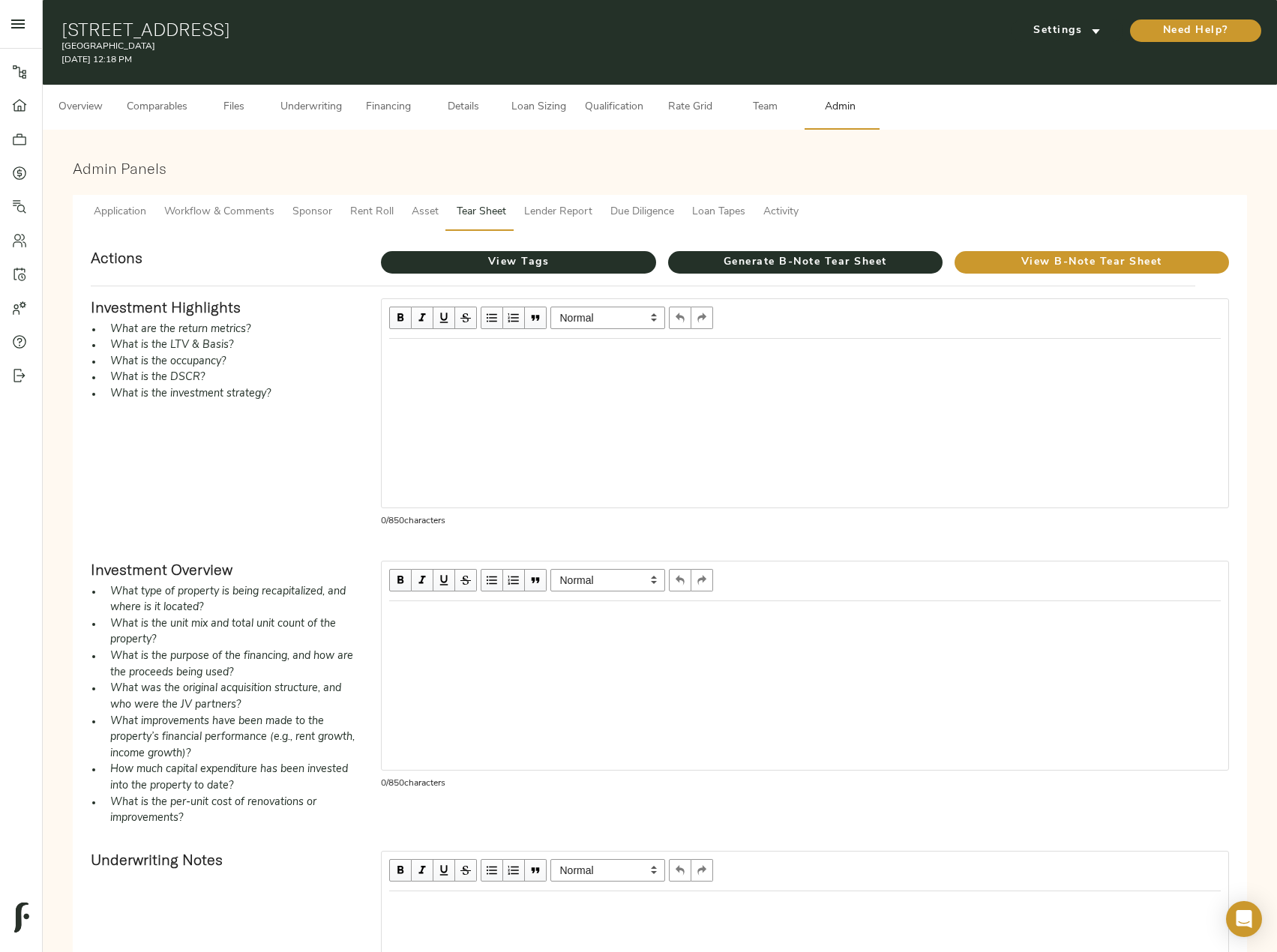
click at [308, 111] on span "Underwriting" at bounding box center [311, 108] width 62 height 19
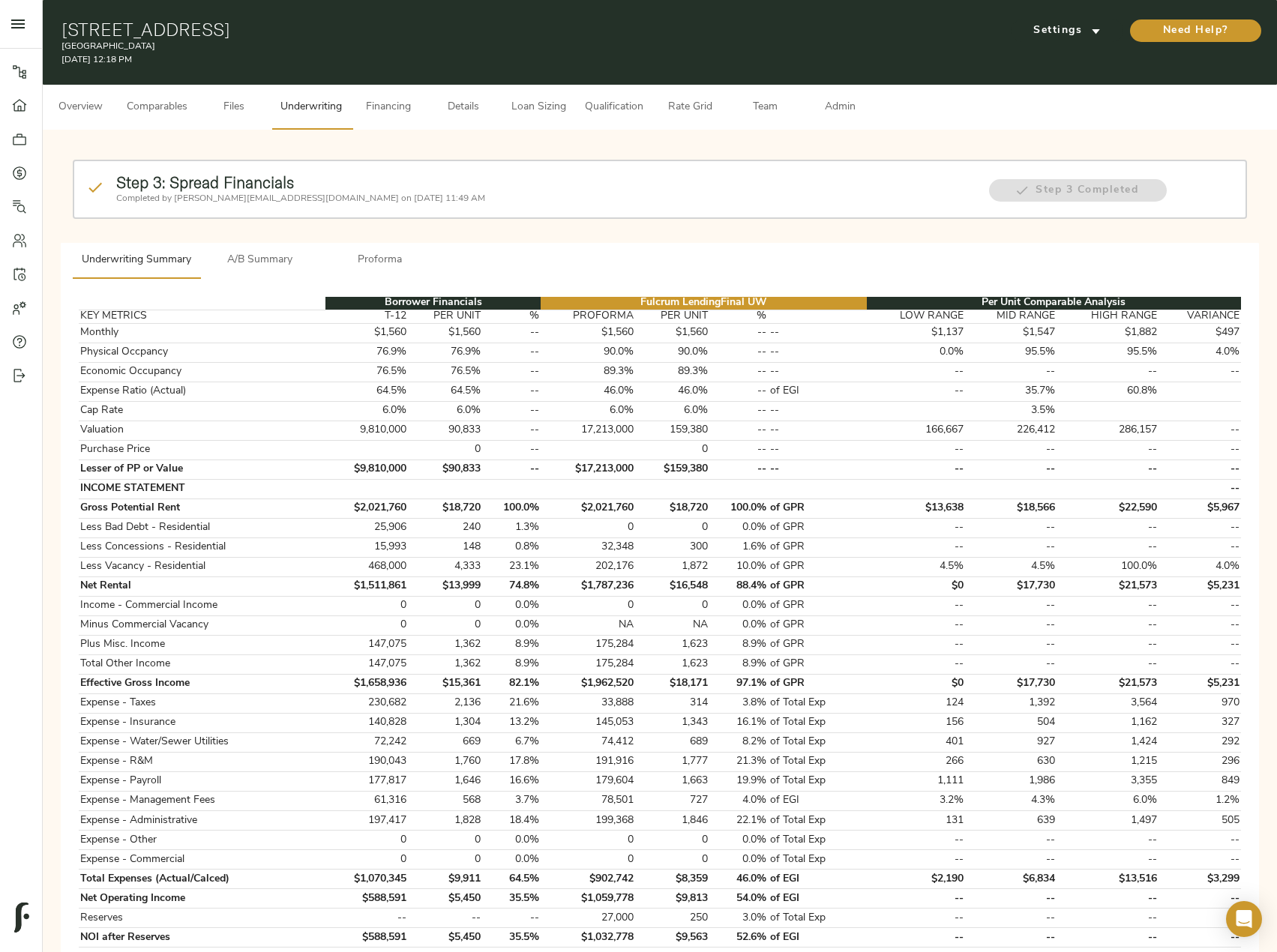
click at [163, 104] on span "Comparables" at bounding box center [157, 108] width 61 height 19
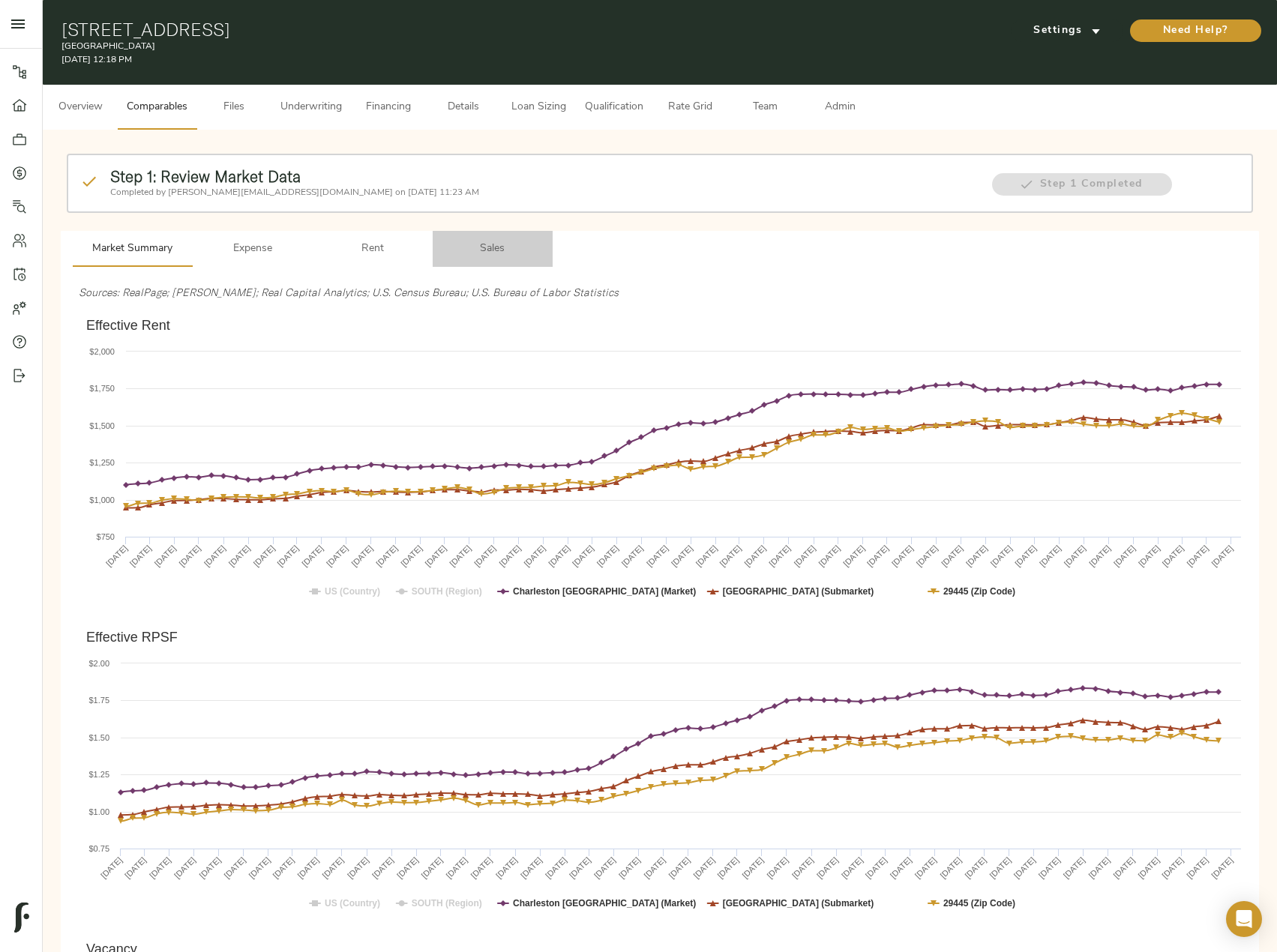
click at [495, 238] on button "Sales" at bounding box center [493, 249] width 120 height 36
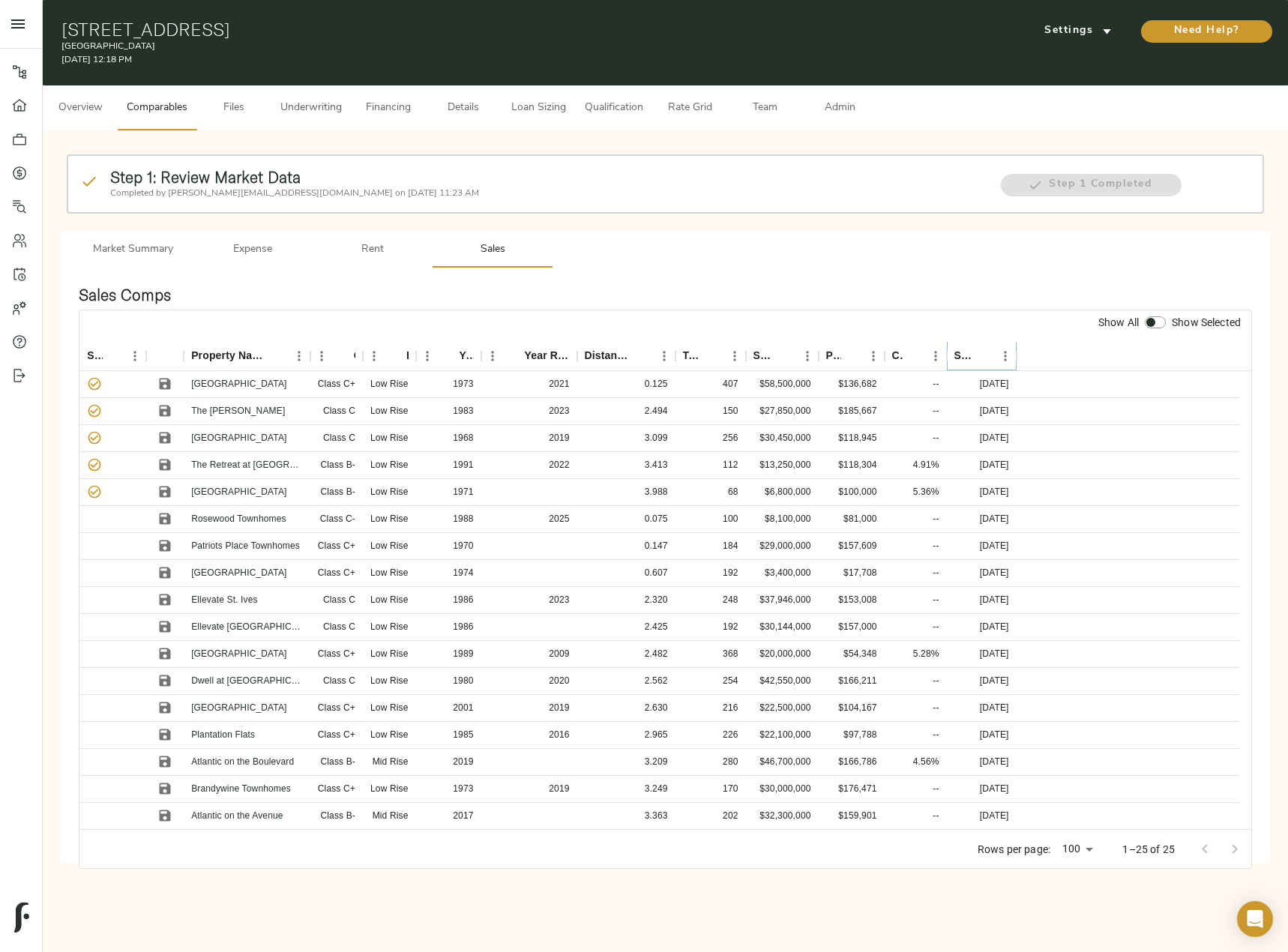
click at [985, 352] on icon "Sort" at bounding box center [983, 356] width 14 height 14
click at [168, 389] on icon "Save" at bounding box center [165, 384] width 11 height 11
click at [161, 572] on icon "Save" at bounding box center [165, 573] width 11 height 11
click at [1155, 323] on input "checkbox" at bounding box center [1151, 323] width 36 height 12
checkbox input "true"
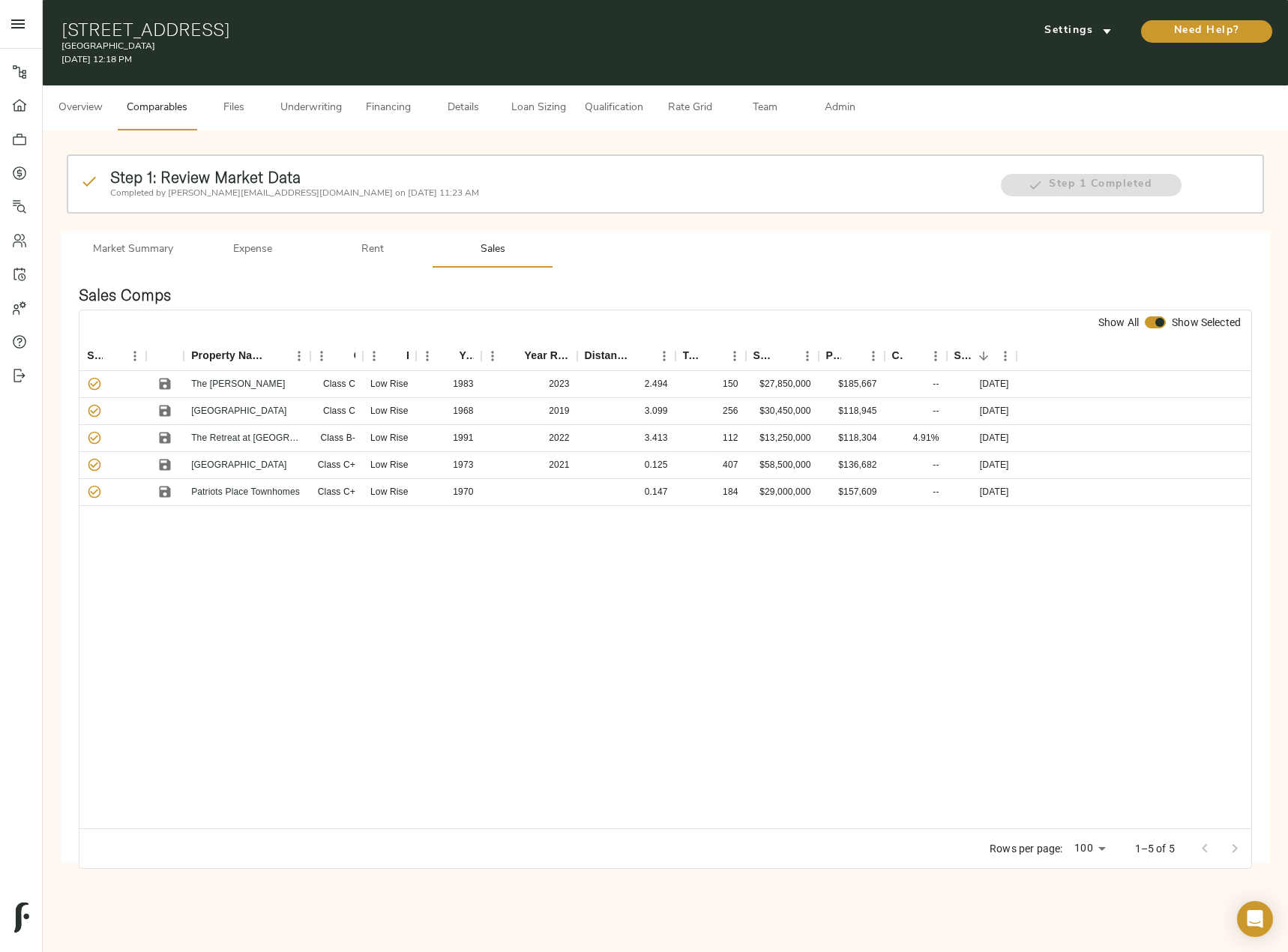
click at [844, 93] on button "Admin" at bounding box center [840, 108] width 75 height 45
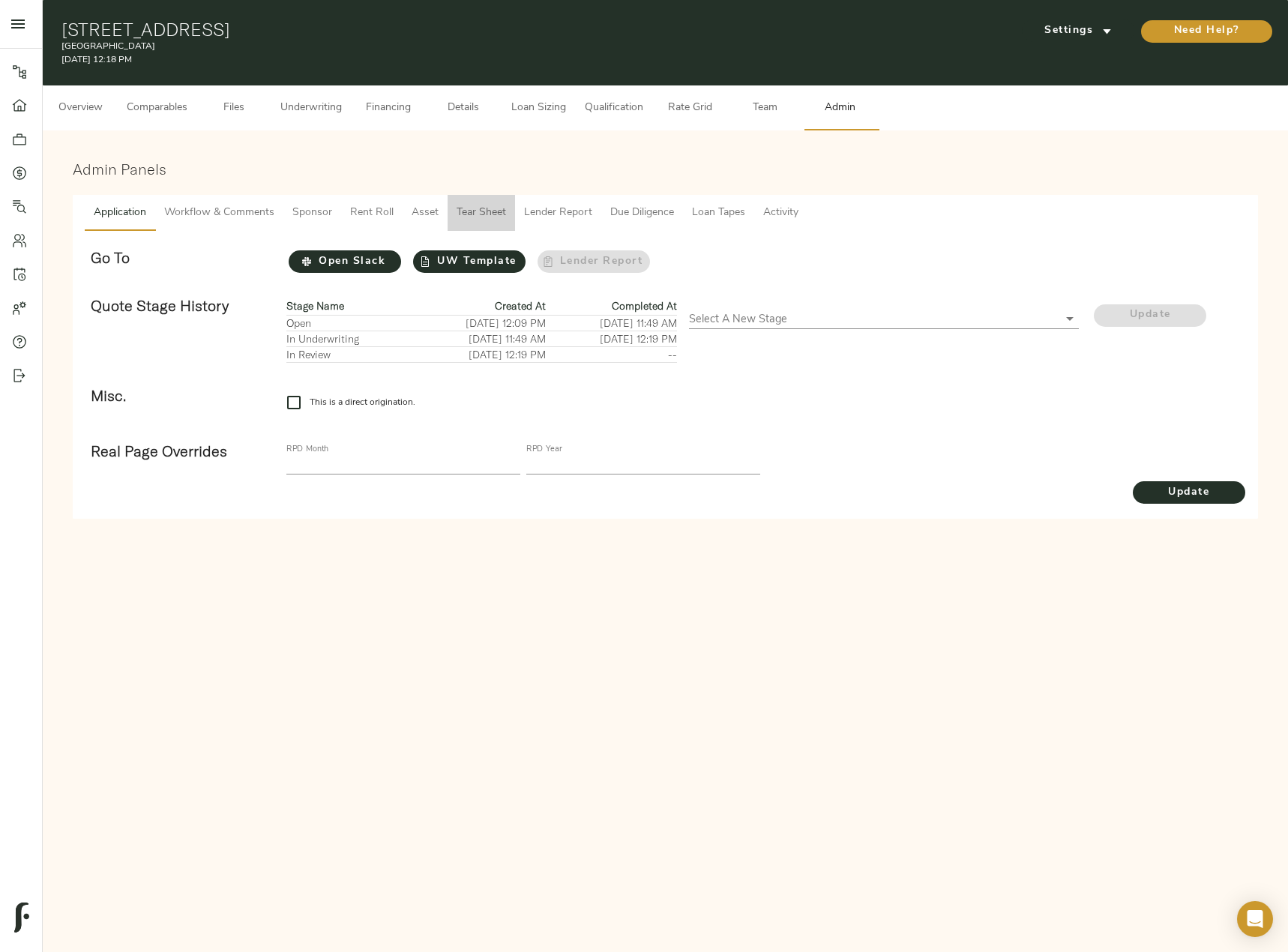
click at [470, 210] on span "Tear Sheet" at bounding box center [481, 213] width 50 height 19
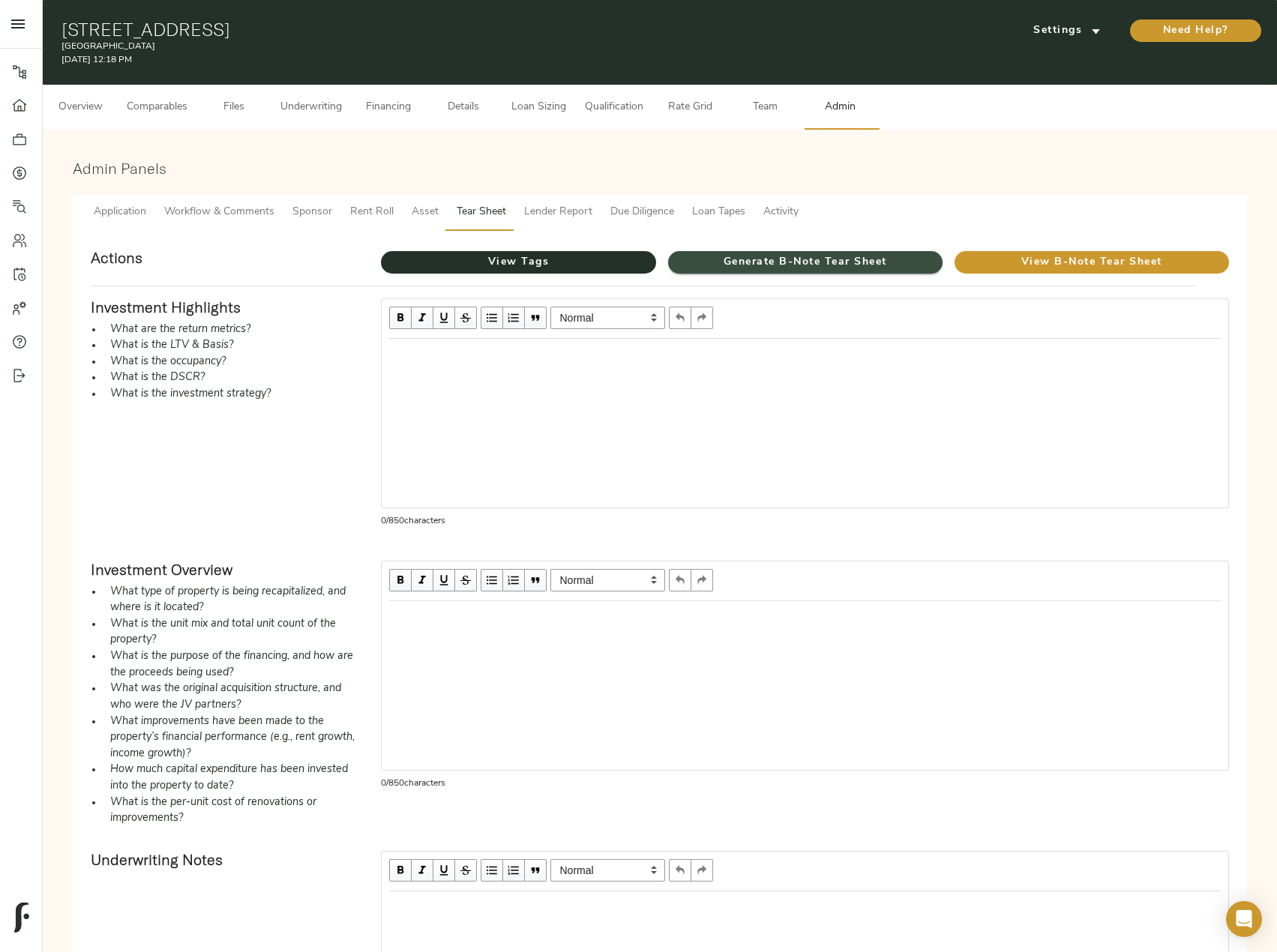
click at [769, 257] on span "Generate B-Note Tear Sheet" at bounding box center [805, 262] width 275 height 19
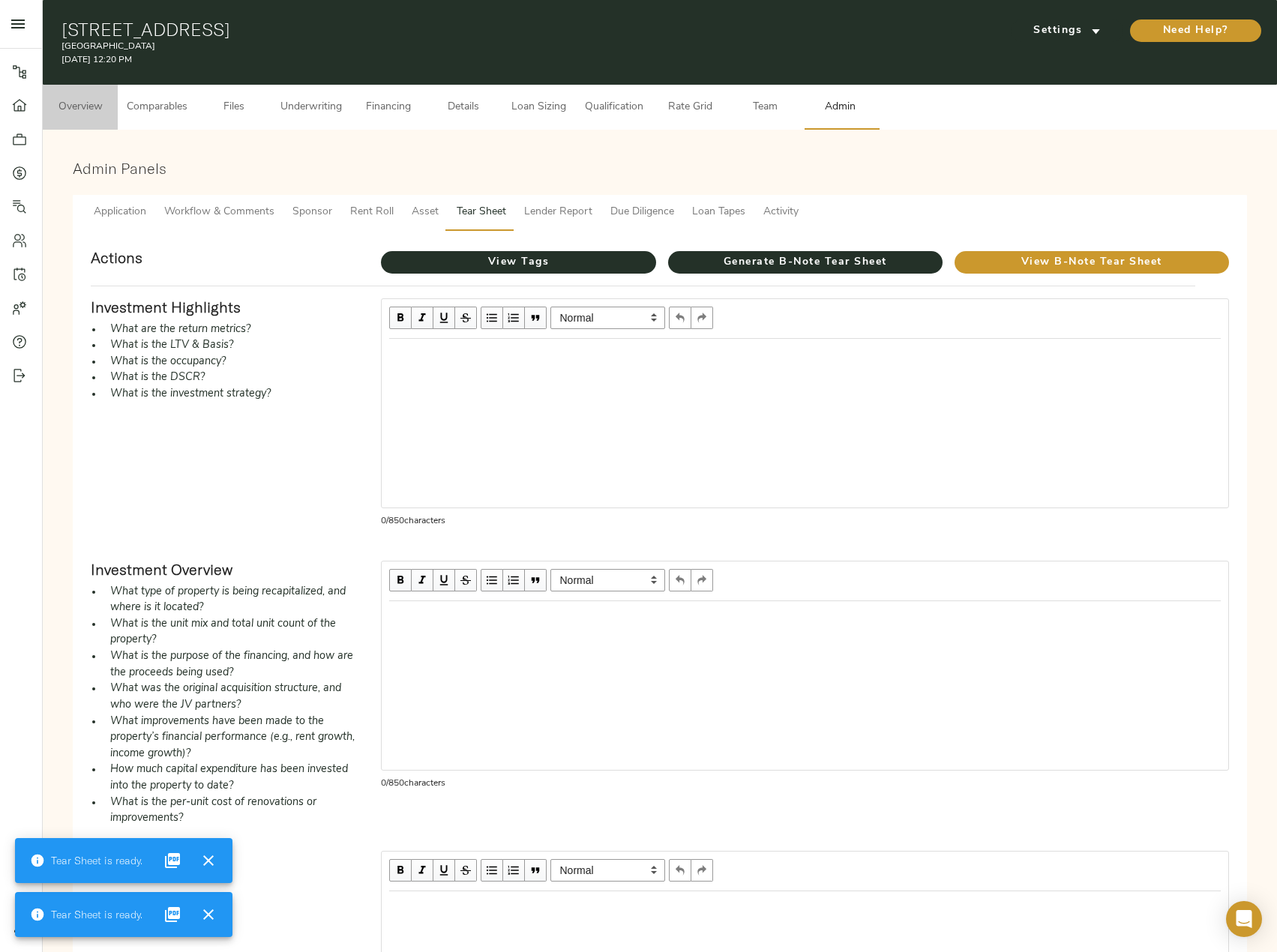
click at [89, 105] on span "Overview" at bounding box center [80, 108] width 57 height 19
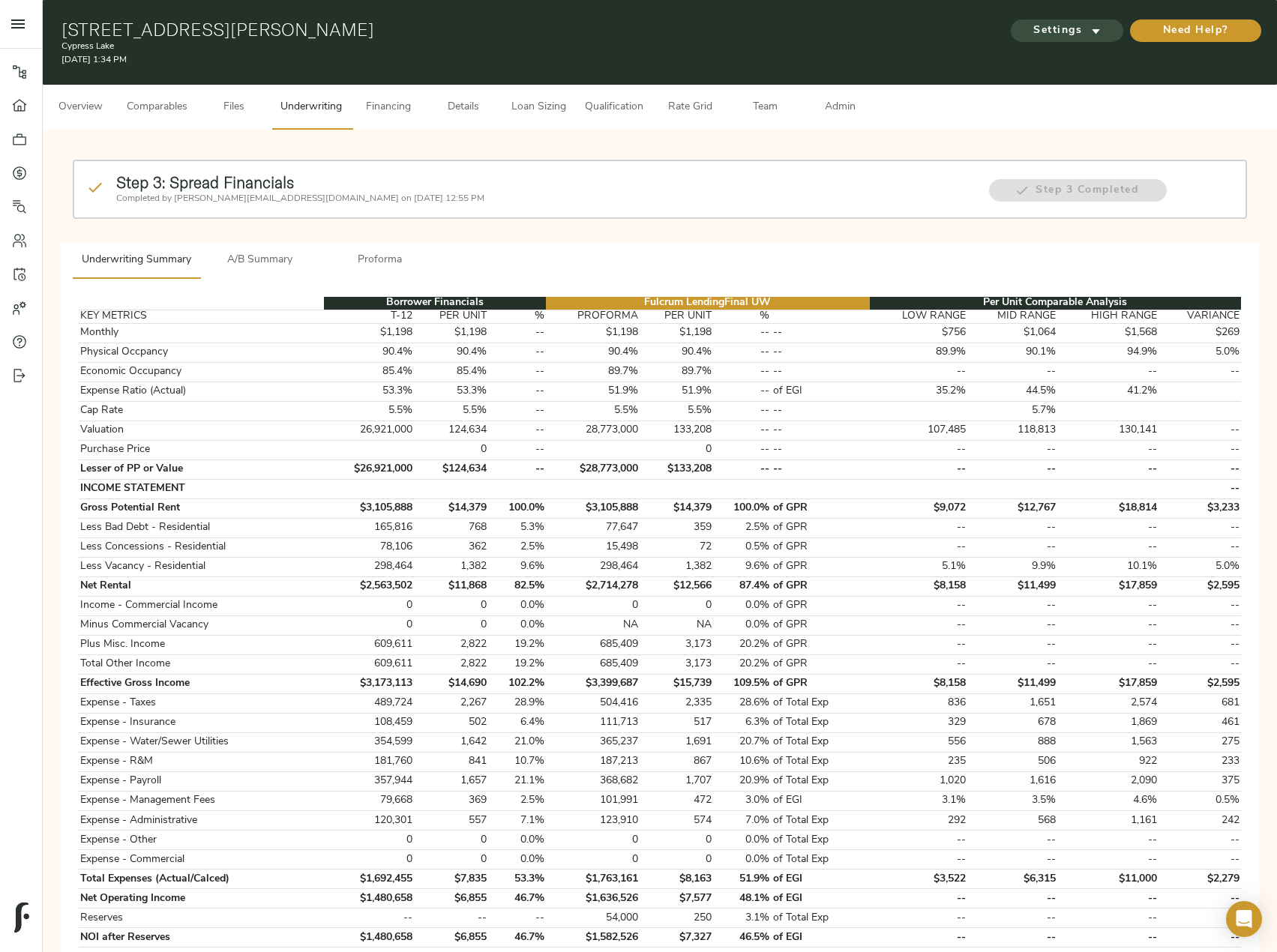
click at [1090, 33] on icon "submit" at bounding box center [1096, 31] width 16 height 16
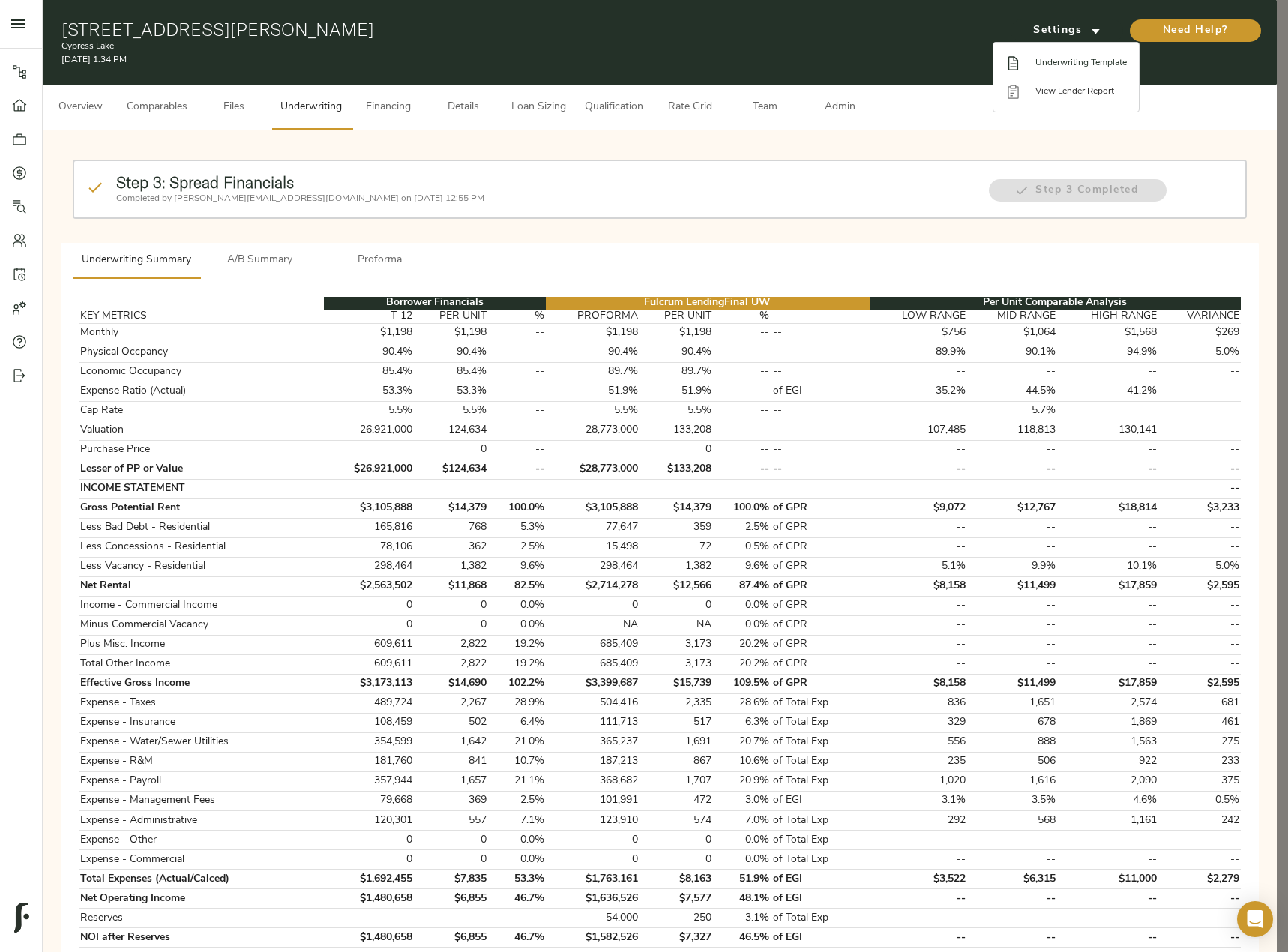
click at [1051, 74] on li "Underwriting Template" at bounding box center [1065, 63] width 145 height 29
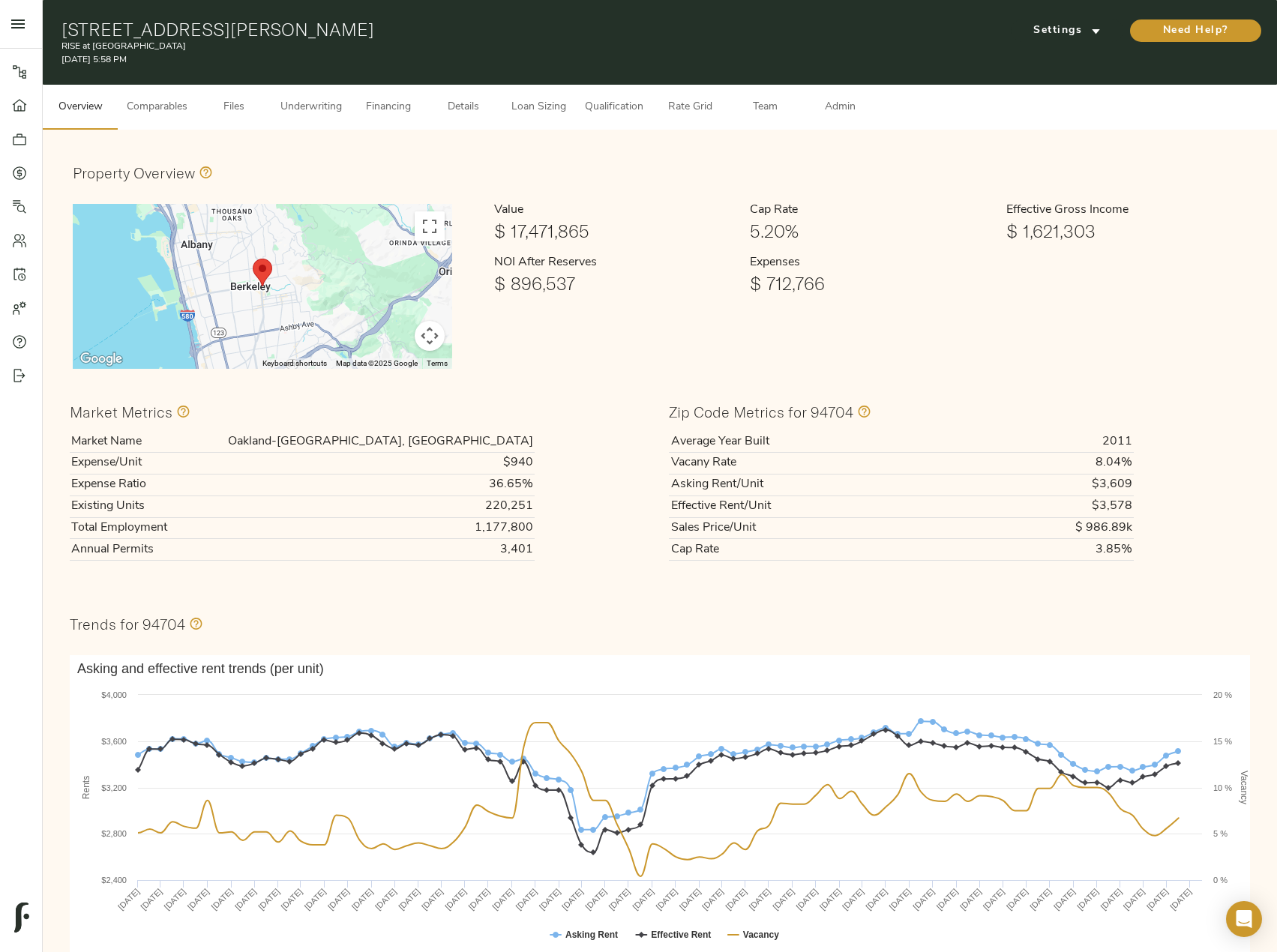
click at [171, 110] on span "Comparables" at bounding box center [157, 108] width 61 height 19
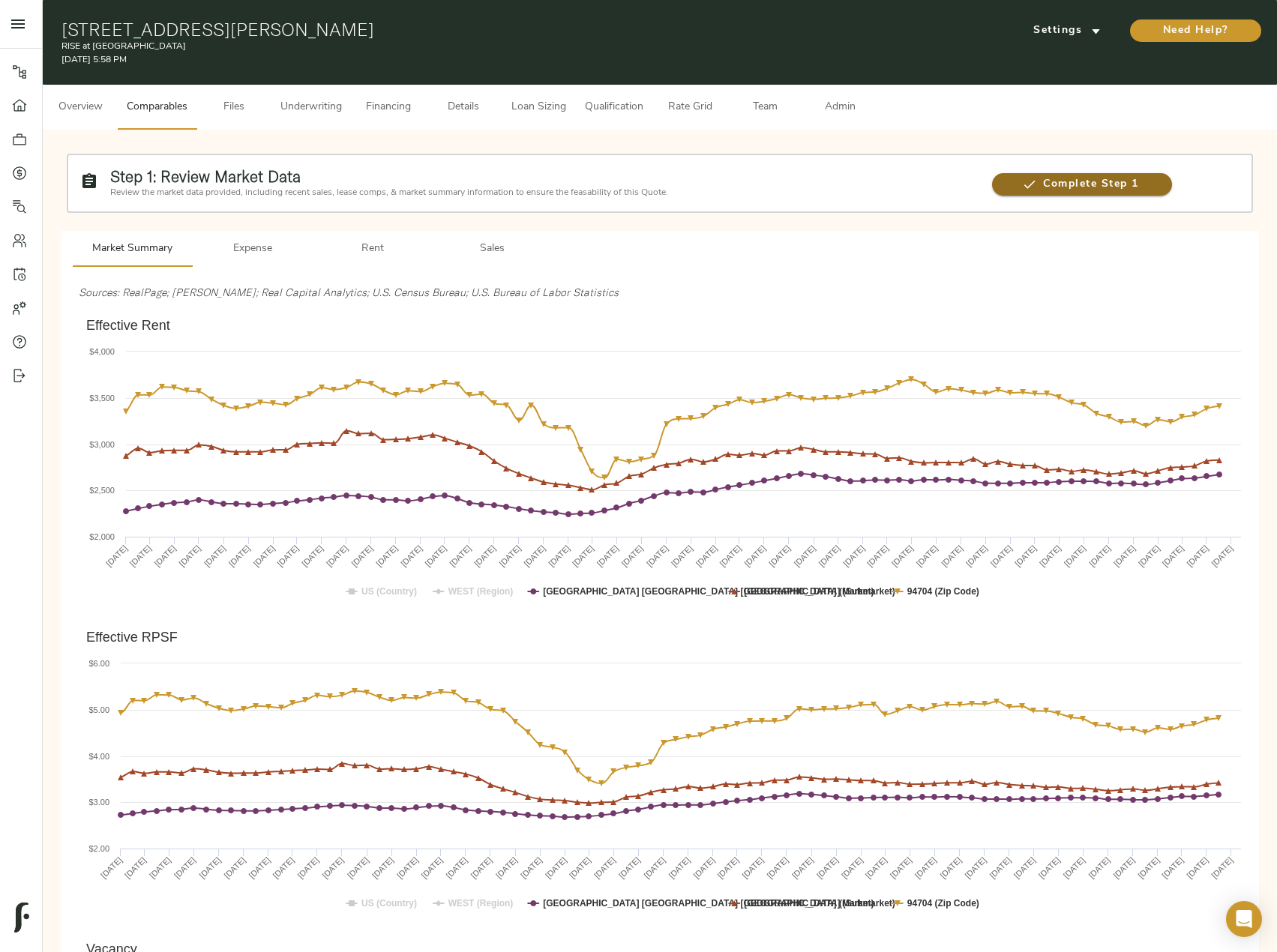
click at [1078, 186] on span "Complete Step 1" at bounding box center [1081, 184] width 179 height 19
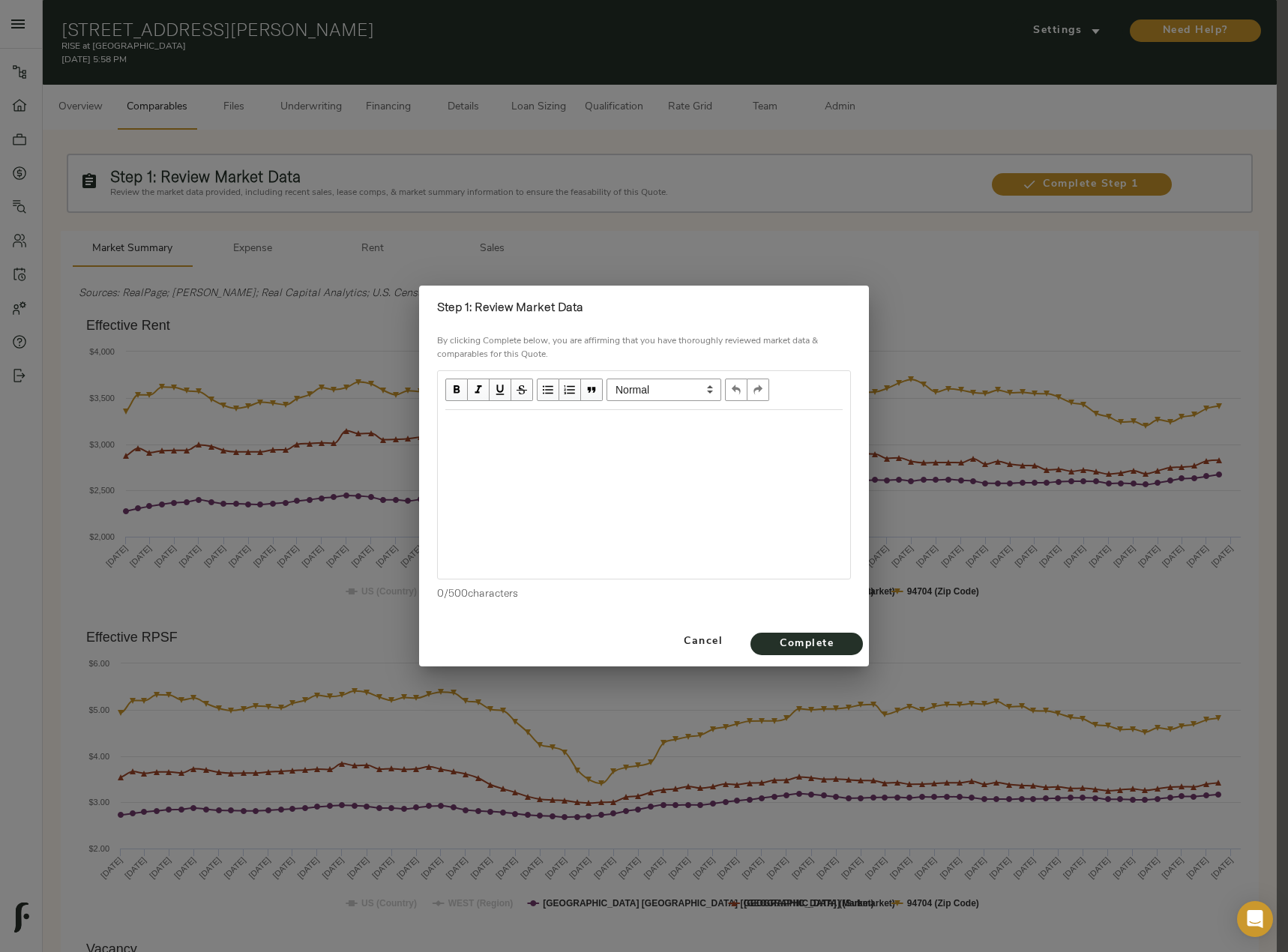
click at [581, 472] on div at bounding box center [644, 494] width 412 height 168
click at [561, 442] on div at bounding box center [644, 426] width 412 height 32
click at [459, 422] on div "Edit text" at bounding box center [644, 426] width 397 height 17
click at [814, 644] on span "Complete" at bounding box center [807, 644] width 83 height 19
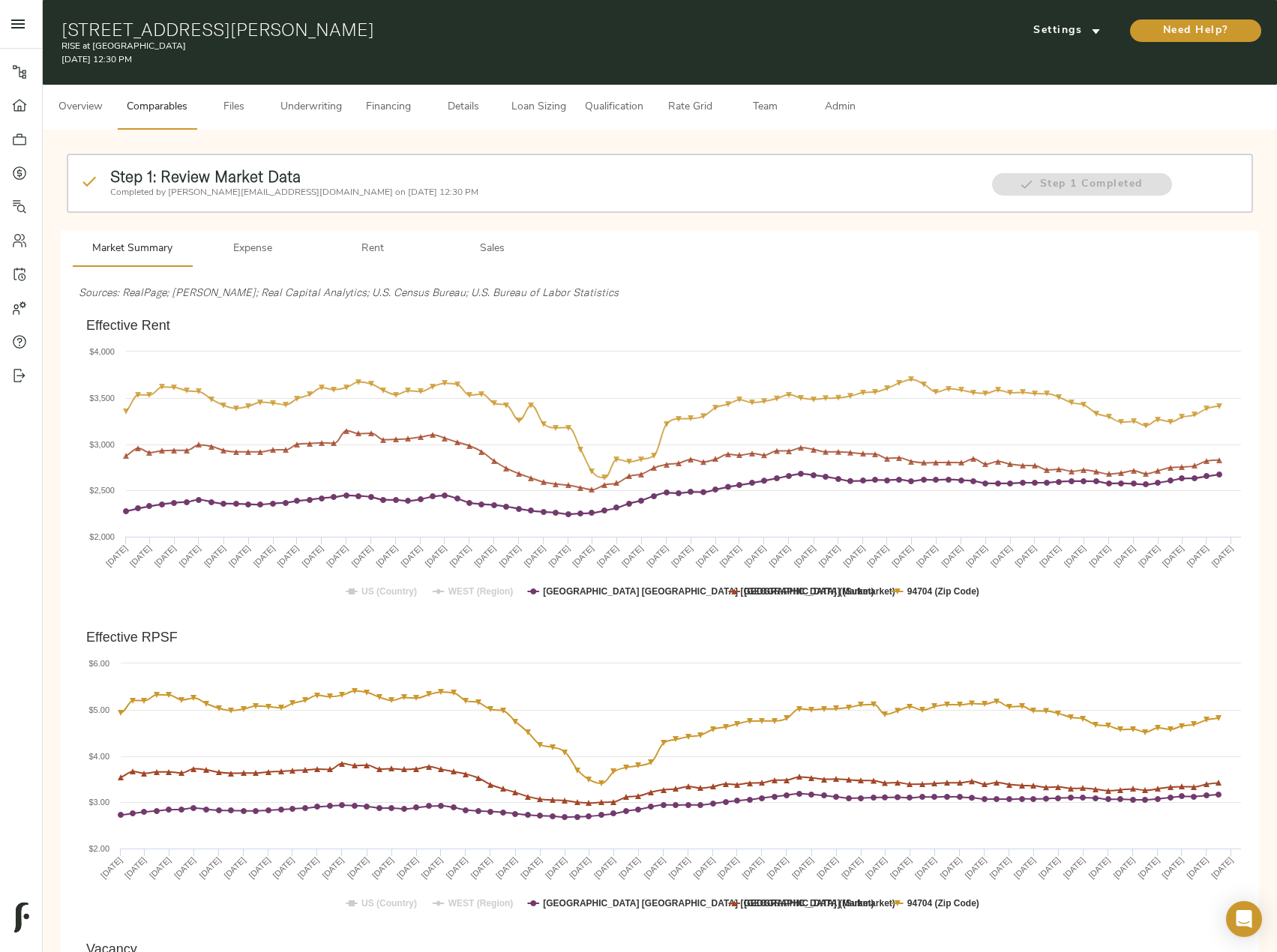
click at [446, 586] on rect "Effective Rent" at bounding box center [665, 462] width 1172 height 300
click at [452, 591] on text "WEST (Region)" at bounding box center [481, 592] width 65 height 11
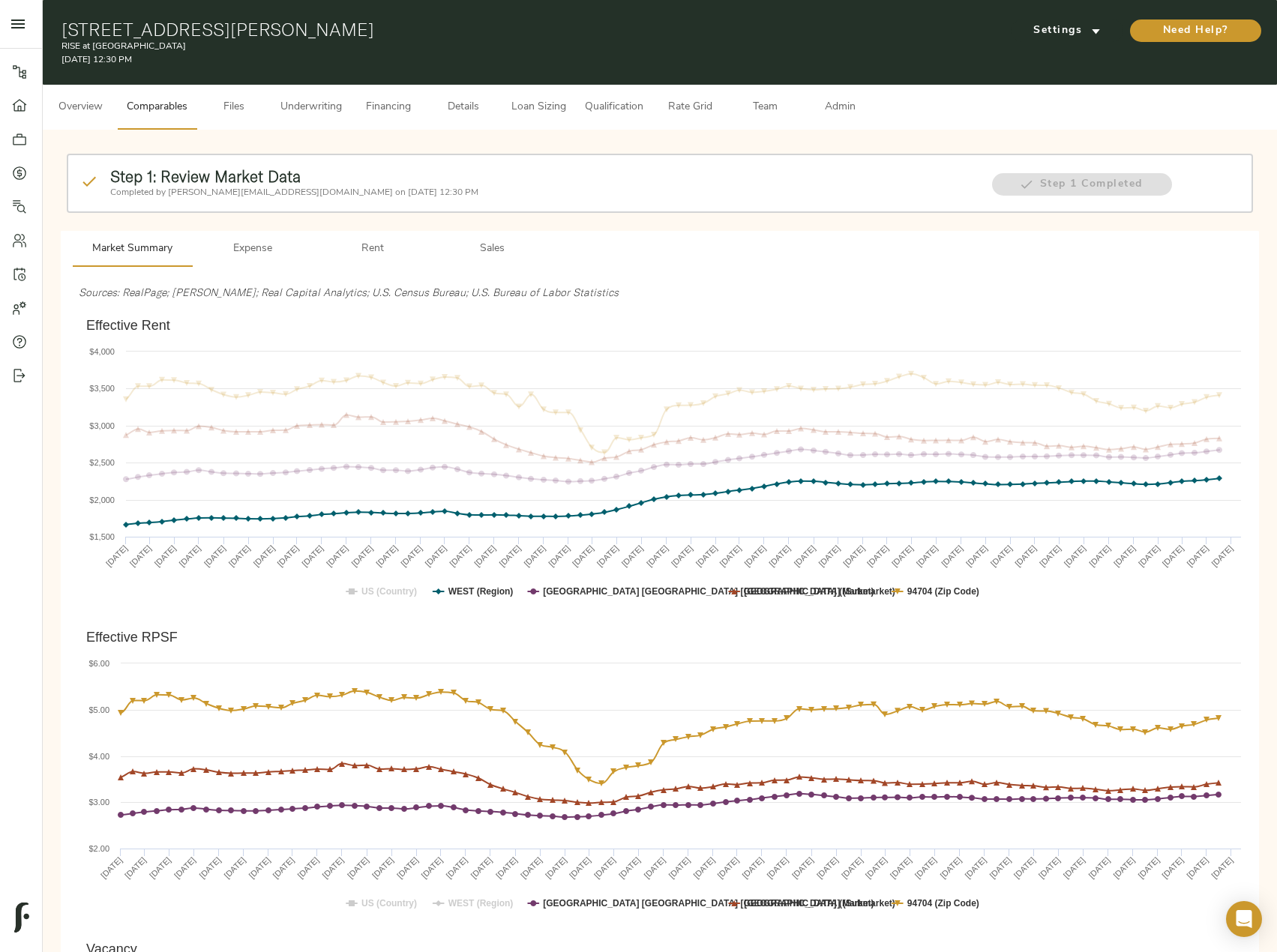
click at [452, 591] on text "WEST (Region)" at bounding box center [481, 592] width 65 height 11
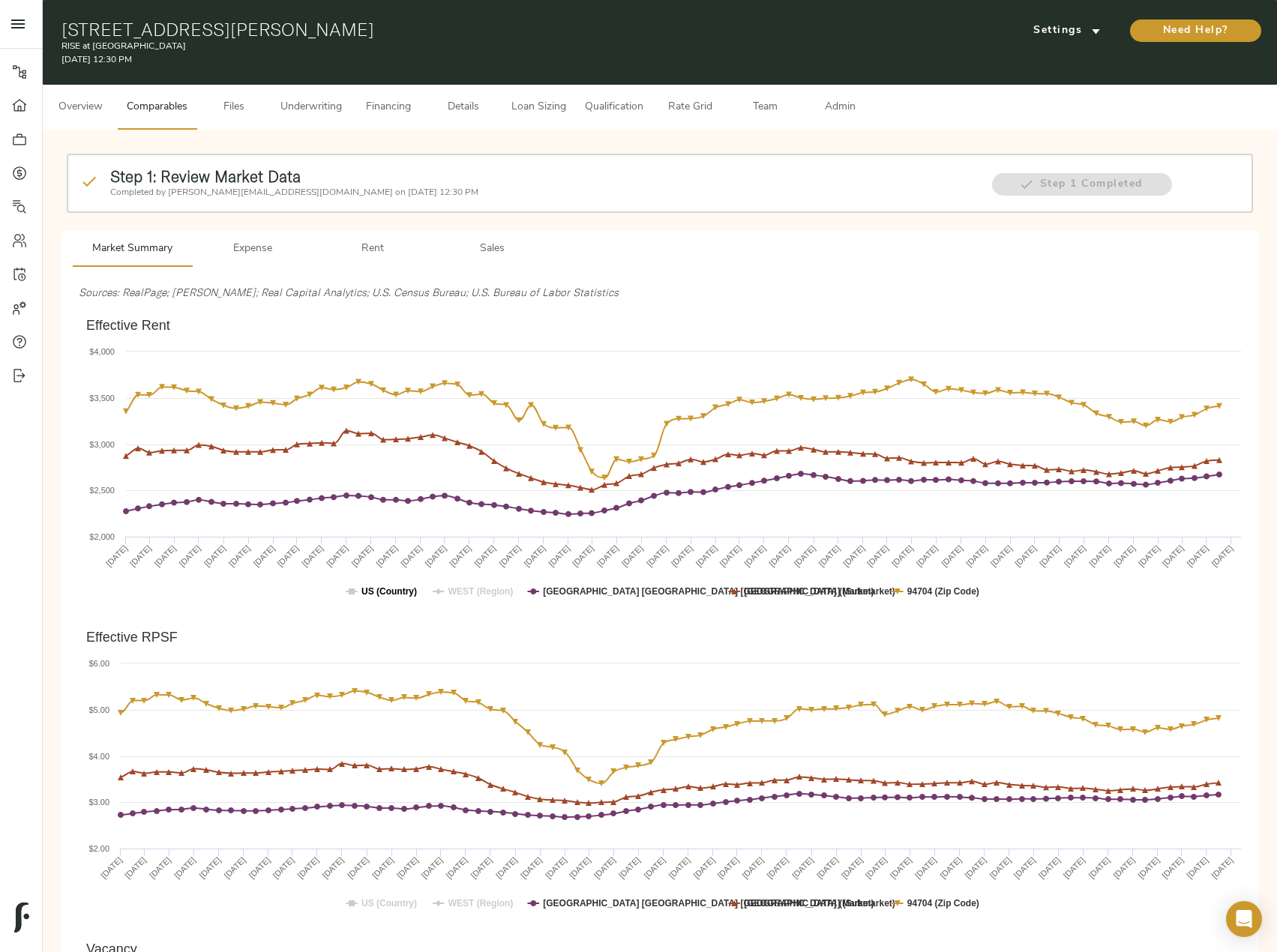
click at [390, 587] on text "US (Country)" at bounding box center [390, 592] width 56 height 11
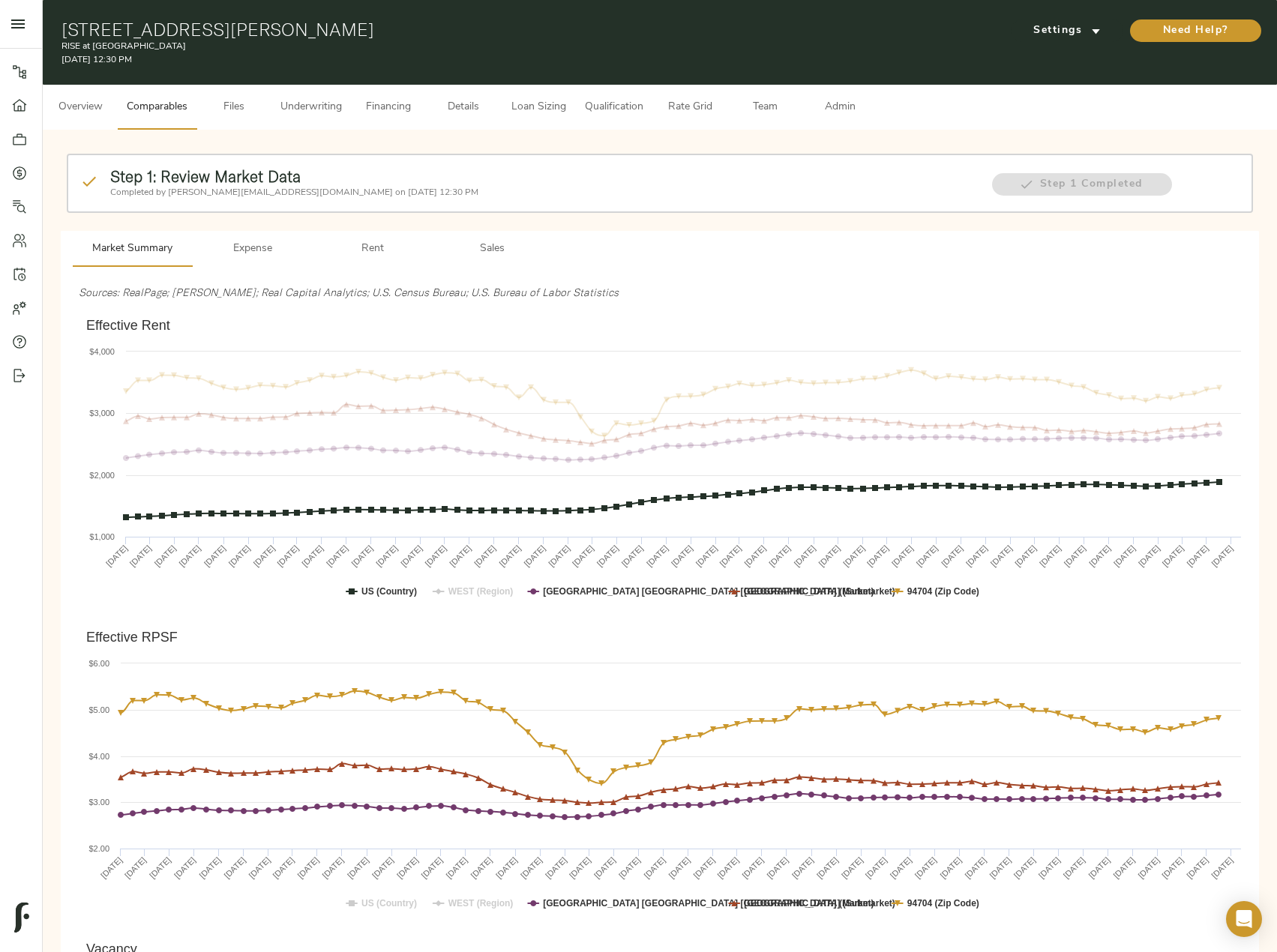
click at [390, 587] on text "US (Country)" at bounding box center [390, 592] width 56 height 11
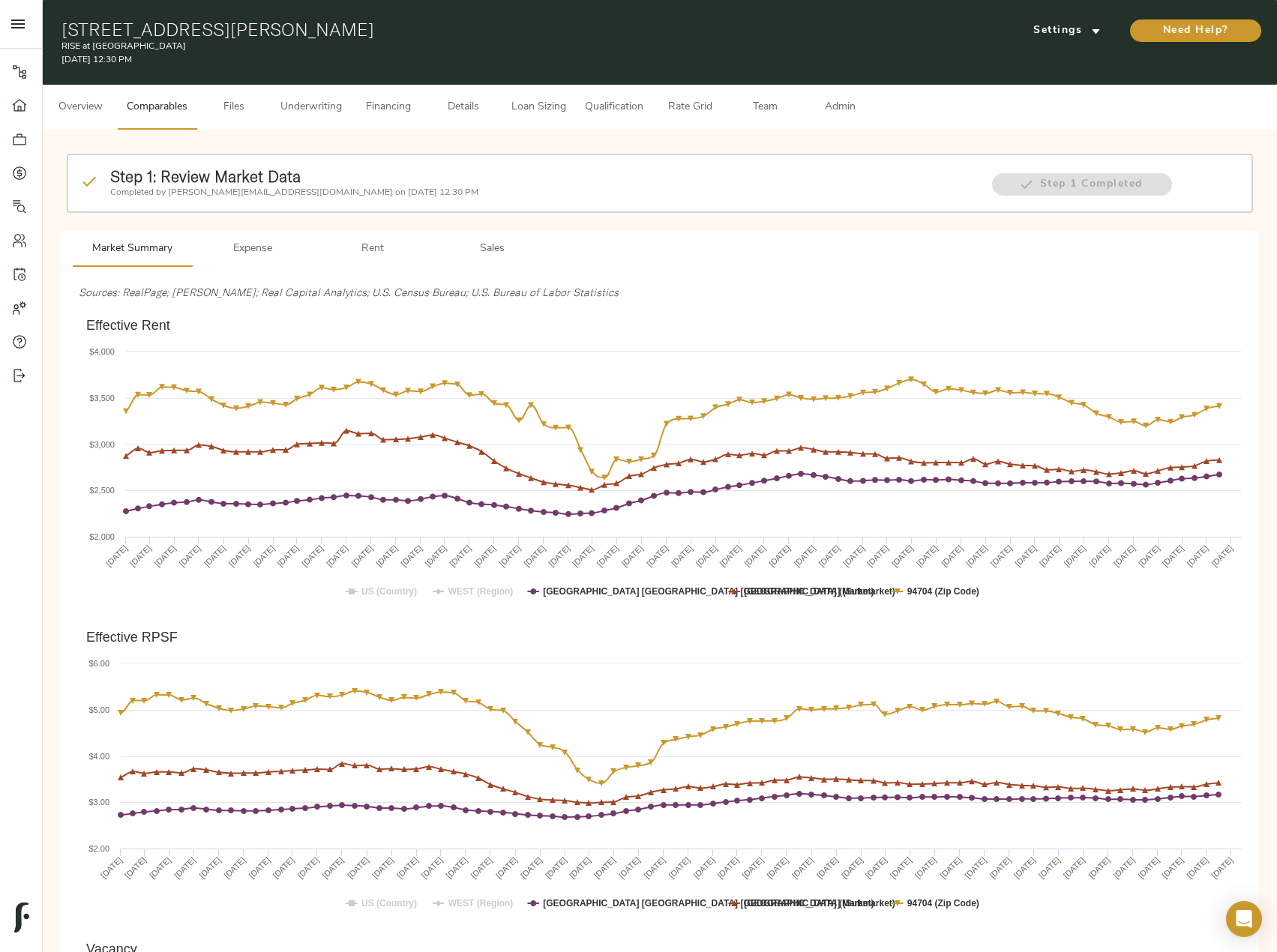
click at [240, 97] on button "Files" at bounding box center [234, 108] width 75 height 45
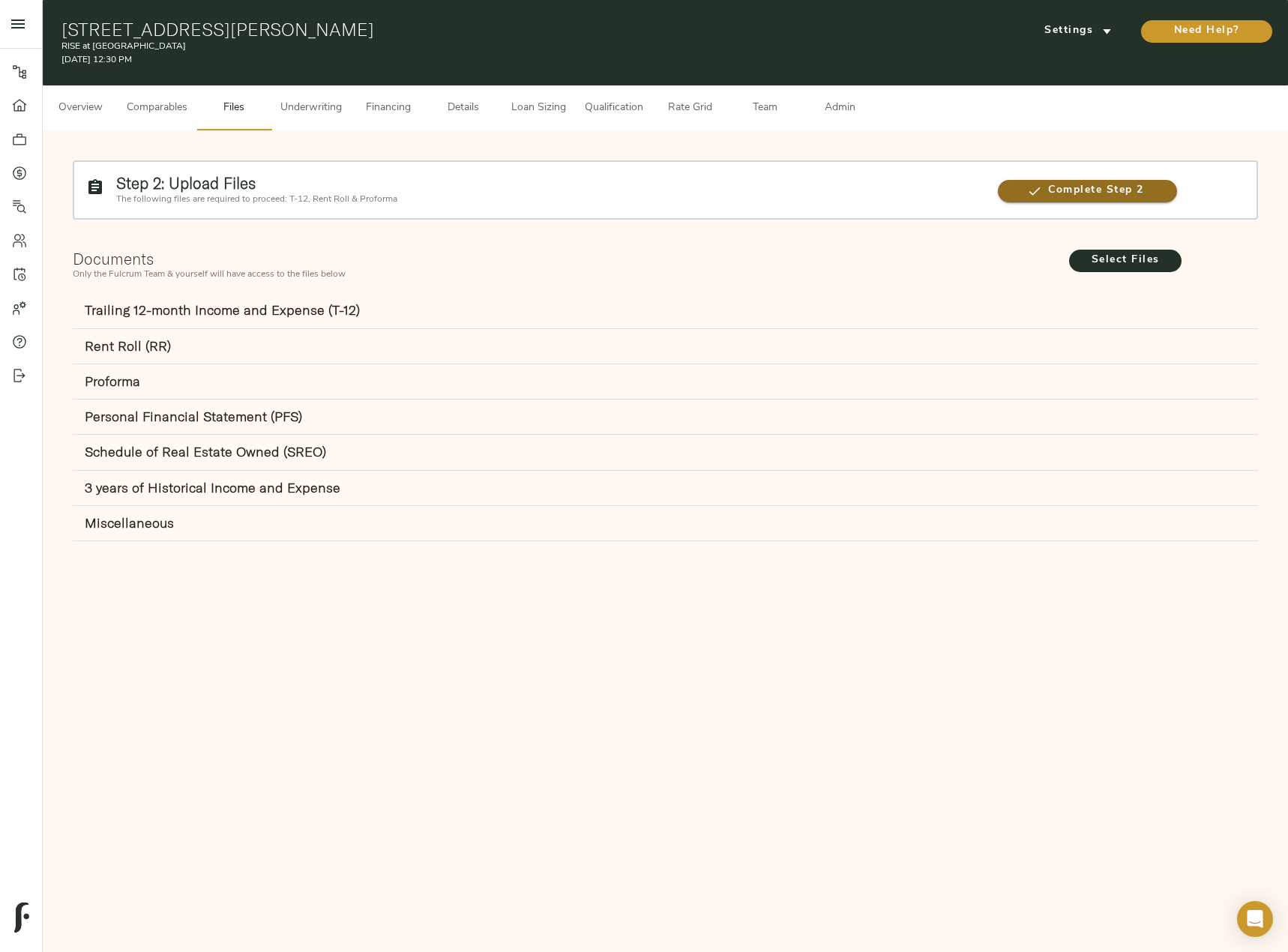
click at [1027, 192] on icon "button" at bounding box center [1035, 191] width 15 height 15
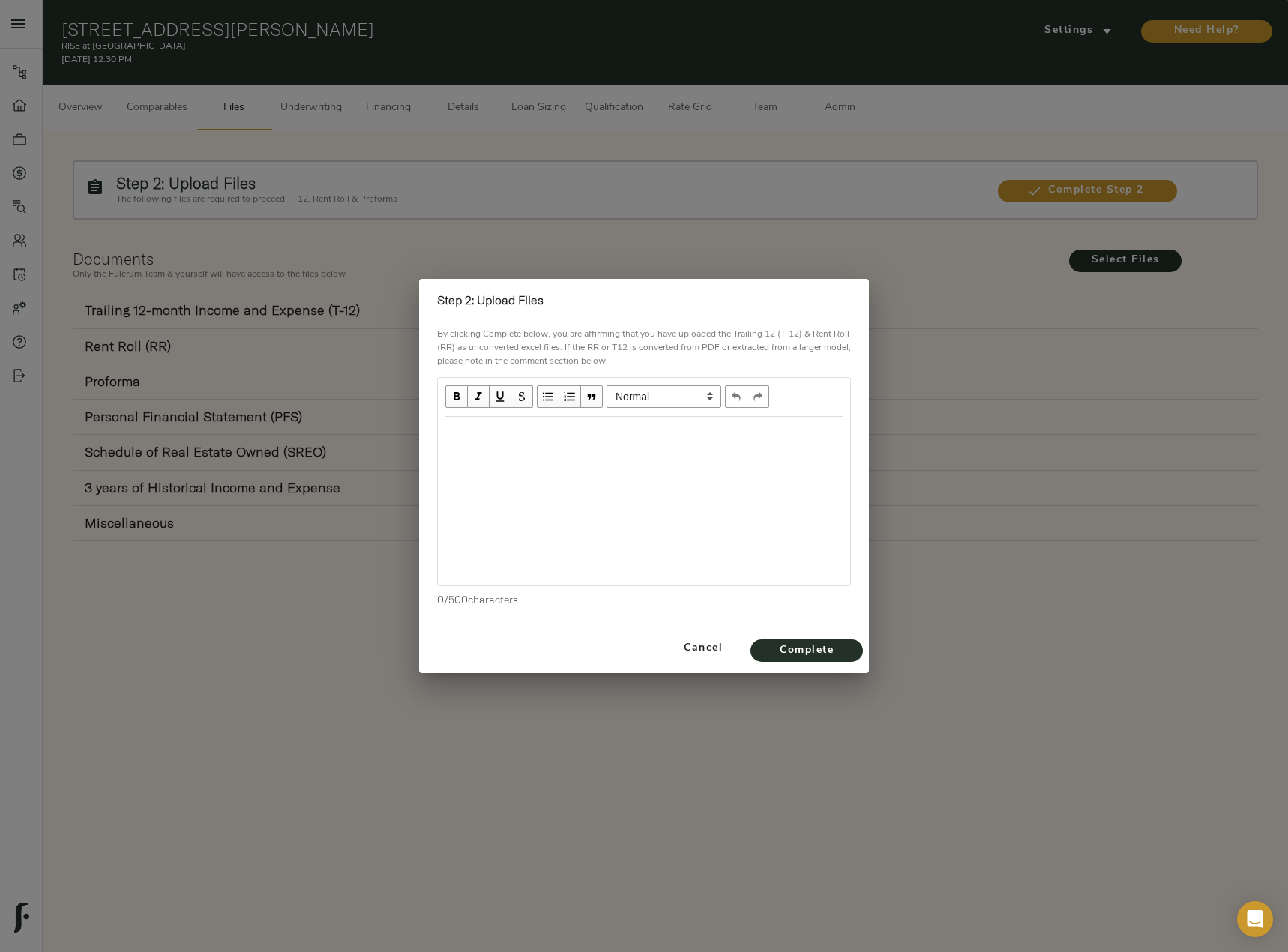
click at [599, 429] on div "Edit text" at bounding box center [644, 432] width 397 height 17
click at [799, 646] on span "Complete" at bounding box center [807, 650] width 83 height 19
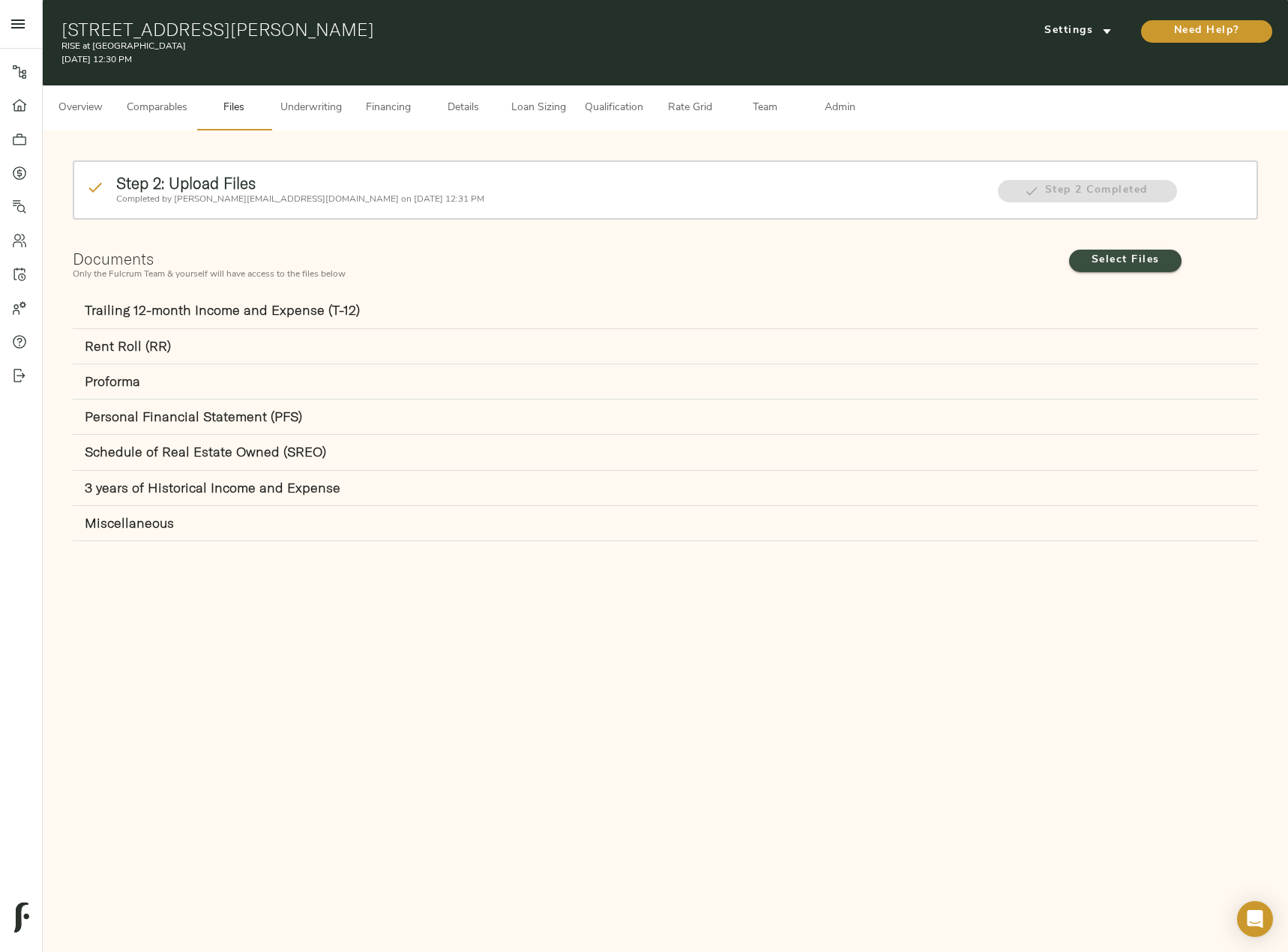
click at [1148, 259] on span "Select Files" at bounding box center [1126, 260] width 83 height 19
click at [0, 0] on input "Select Files" at bounding box center [0, 0] width 0 height 0
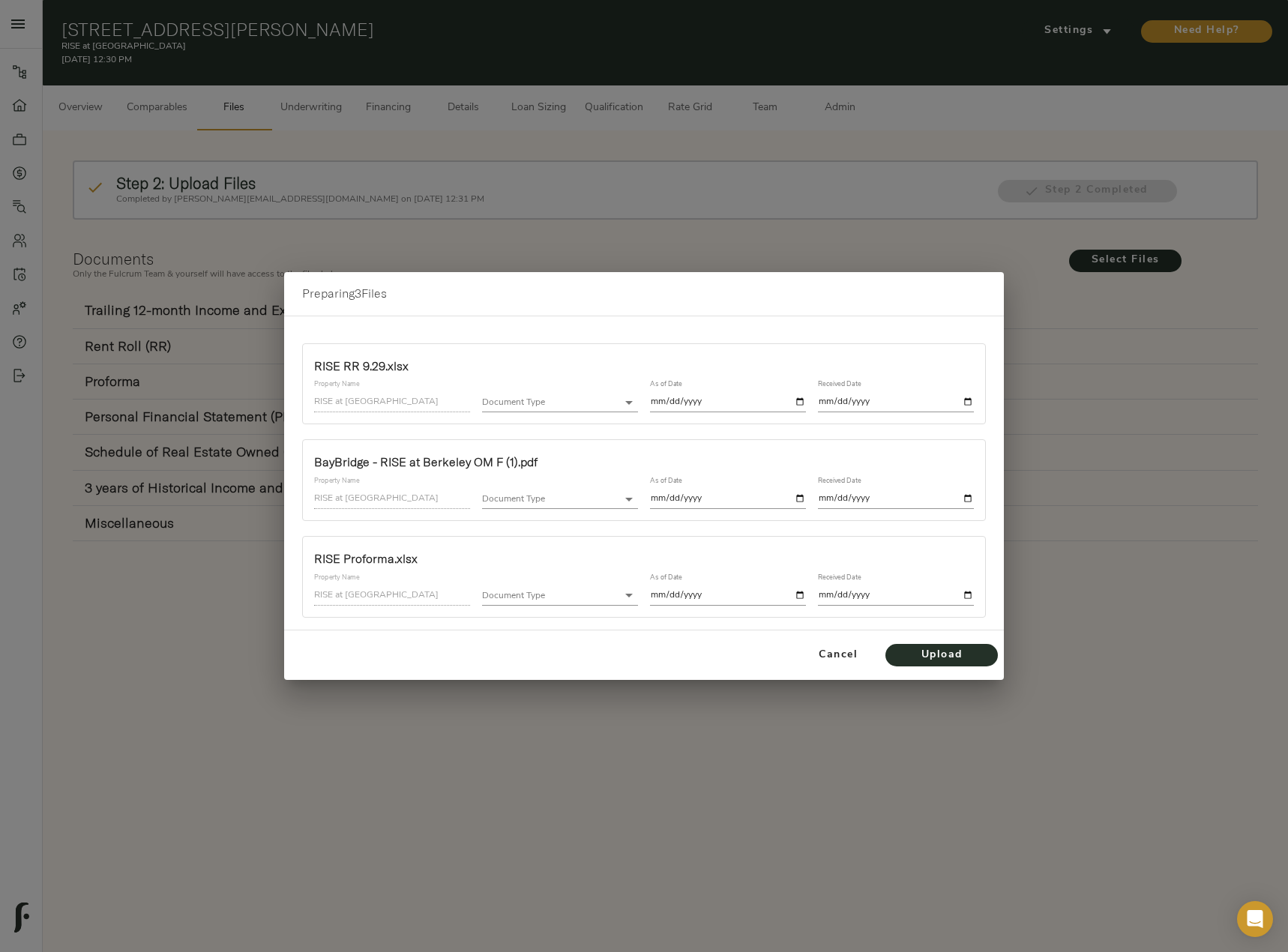
click at [554, 395] on body "RISE at Berkeley - 2025 Kala Bagai Wy, Berkeley, CA 94704 Pipeline Dashboard Po…" at bounding box center [644, 493] width 1288 height 987
click at [565, 423] on li "Rent Roll (RR)" at bounding box center [586, 425] width 208 height 23
type input "rent_roll"
click at [802, 401] on input "date" at bounding box center [727, 402] width 156 height 20
type input "2025-10-01"
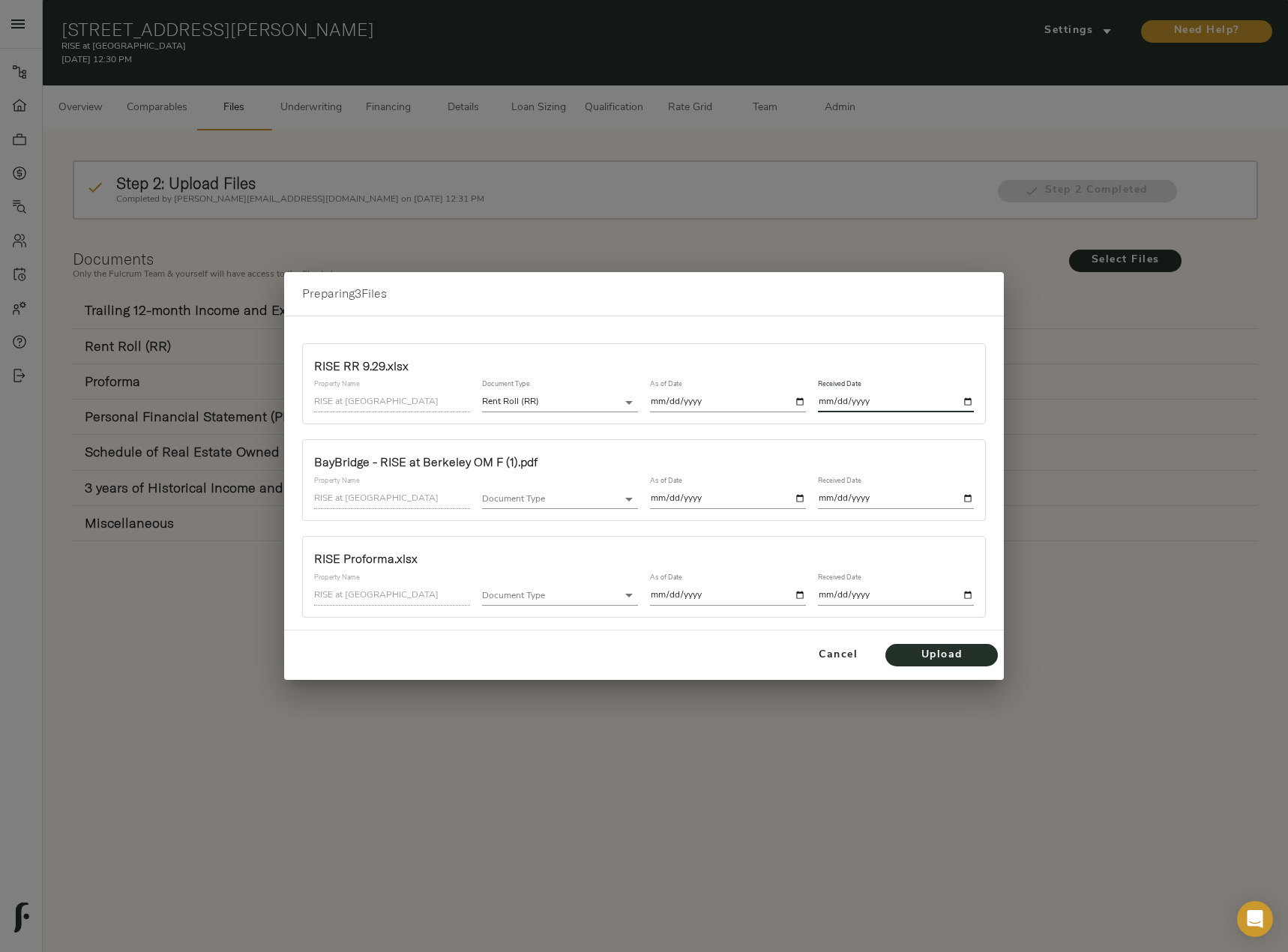
click at [973, 403] on input "date" at bounding box center [896, 402] width 156 height 20
click at [966, 399] on input "date" at bounding box center [896, 402] width 156 height 20
type input "2025-10-01"
click at [533, 499] on body "RISE at Berkeley - 2025 Kala Bagai Wy, Berkeley, CA 94704 Pipeline Dashboard Po…" at bounding box center [644, 493] width 1288 height 987
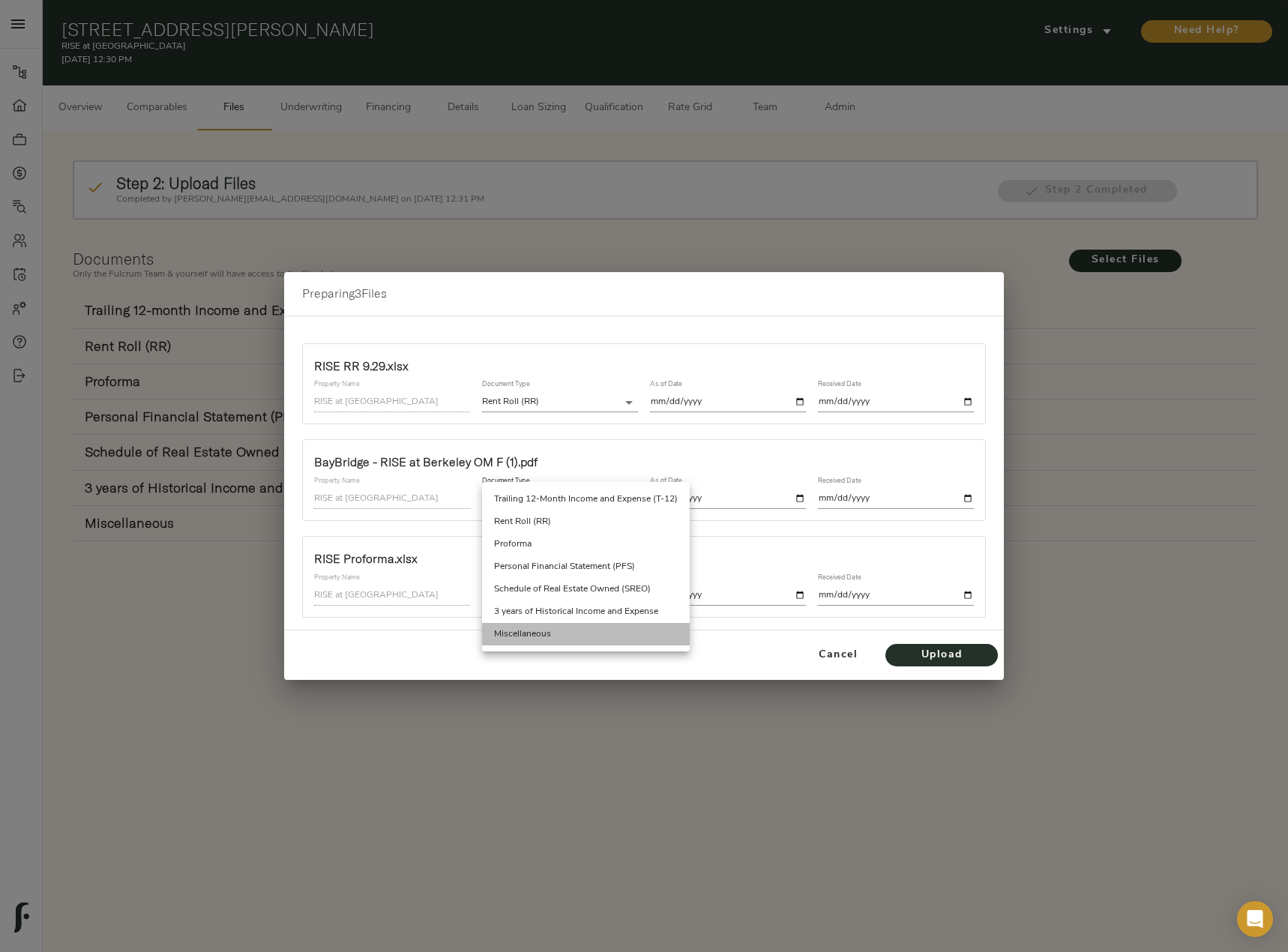
click at [538, 638] on li "Miscellaneous" at bounding box center [586, 635] width 208 height 23
type input "miscellaneous"
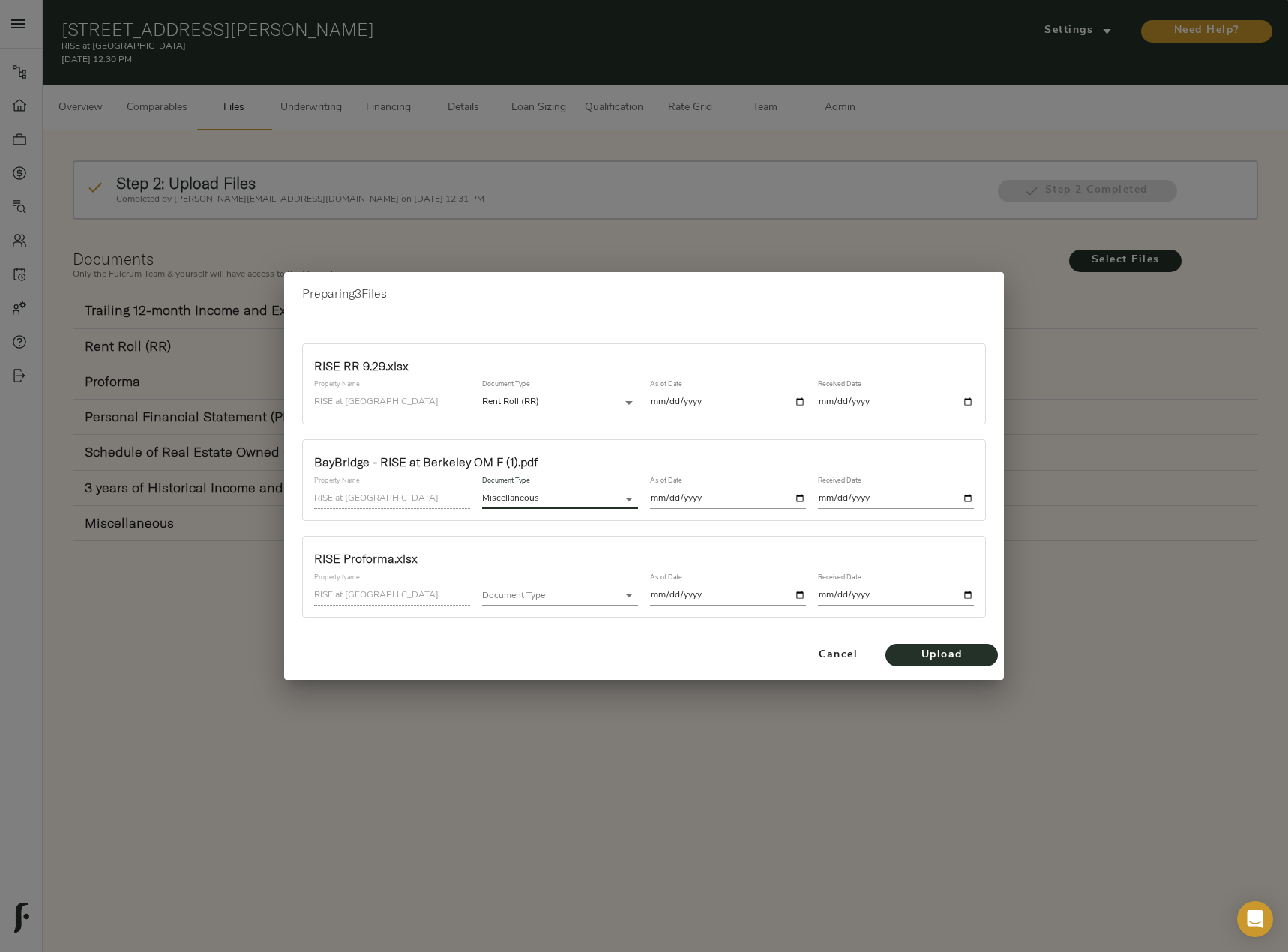
click at [799, 498] on input "date" at bounding box center [727, 499] width 156 height 20
type input "2025-10-01"
click at [968, 493] on input "date" at bounding box center [896, 499] width 156 height 20
type input "2025-10-01"
click at [582, 593] on body "RISE at Berkeley - 2025 Kala Bagai Wy, Berkeley, CA 94704 Pipeline Dashboard Po…" at bounding box center [644, 493] width 1288 height 987
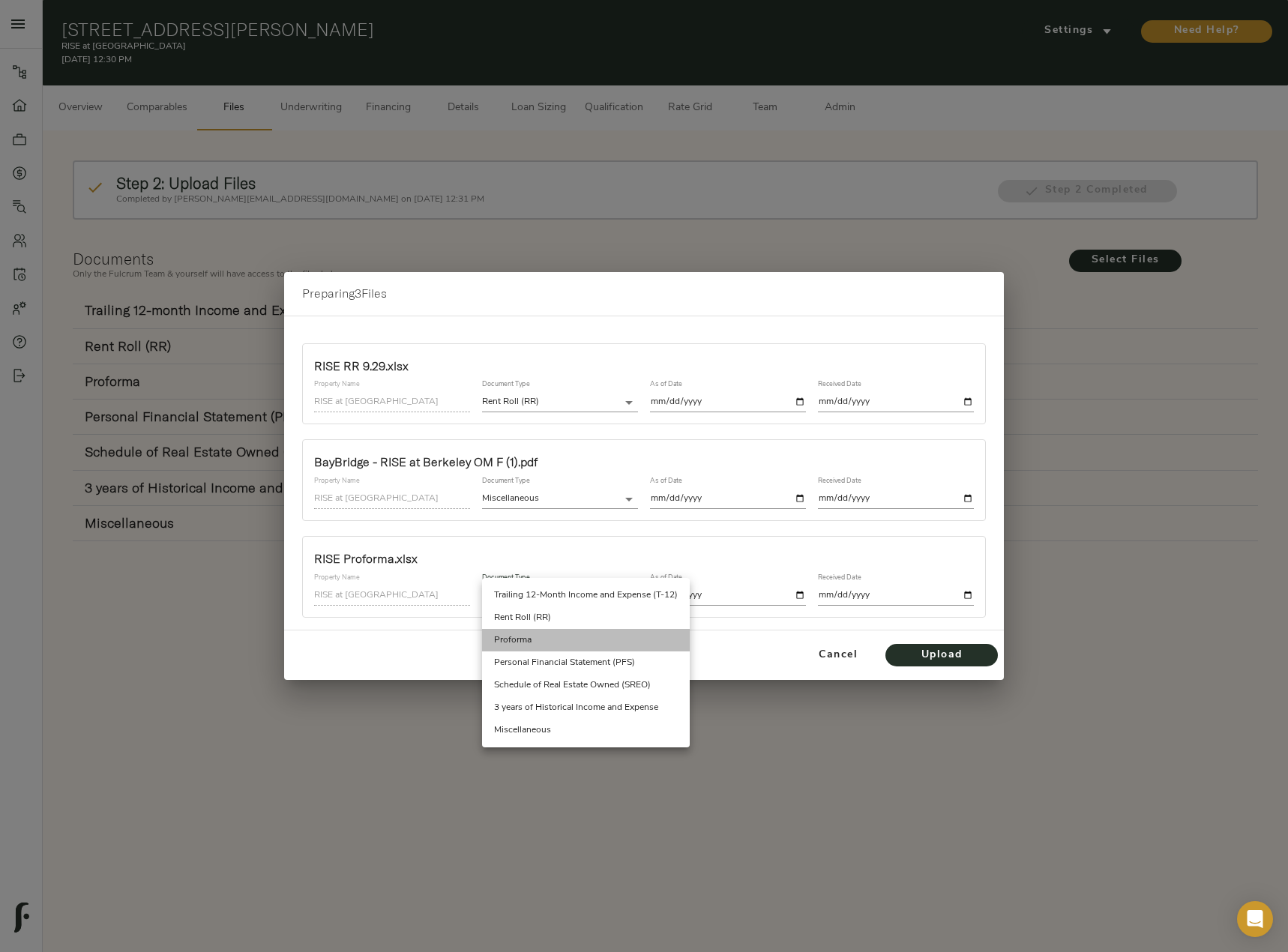
click at [579, 643] on li "Proforma" at bounding box center [586, 641] width 208 height 23
type input "proforma"
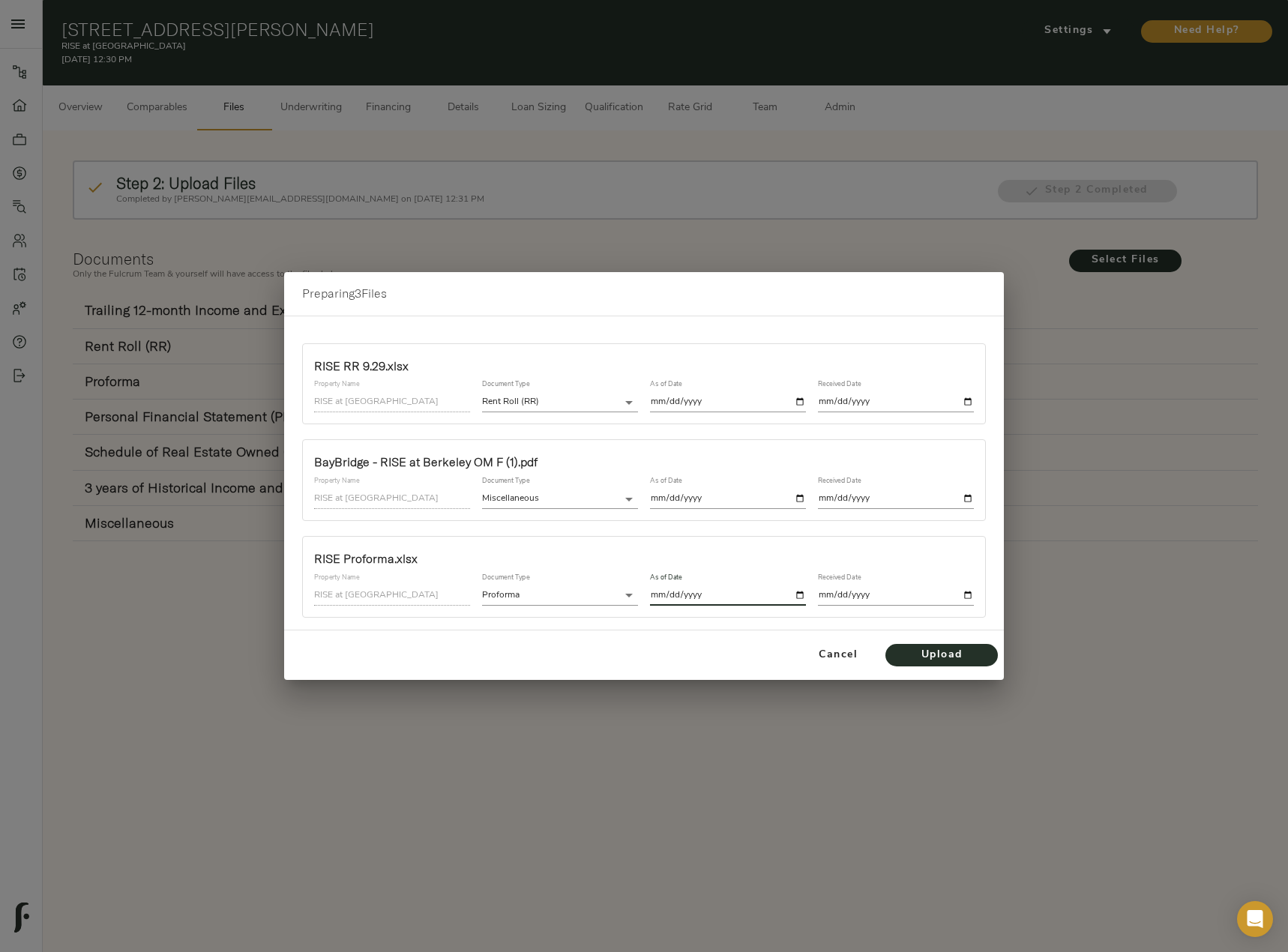
click at [801, 595] on input "date" at bounding box center [727, 596] width 156 height 20
type input "2025-10-01"
click at [968, 592] on input "date" at bounding box center [896, 596] width 156 height 20
type input "2025-10-01"
click at [953, 652] on span "Upload" at bounding box center [941, 655] width 83 height 19
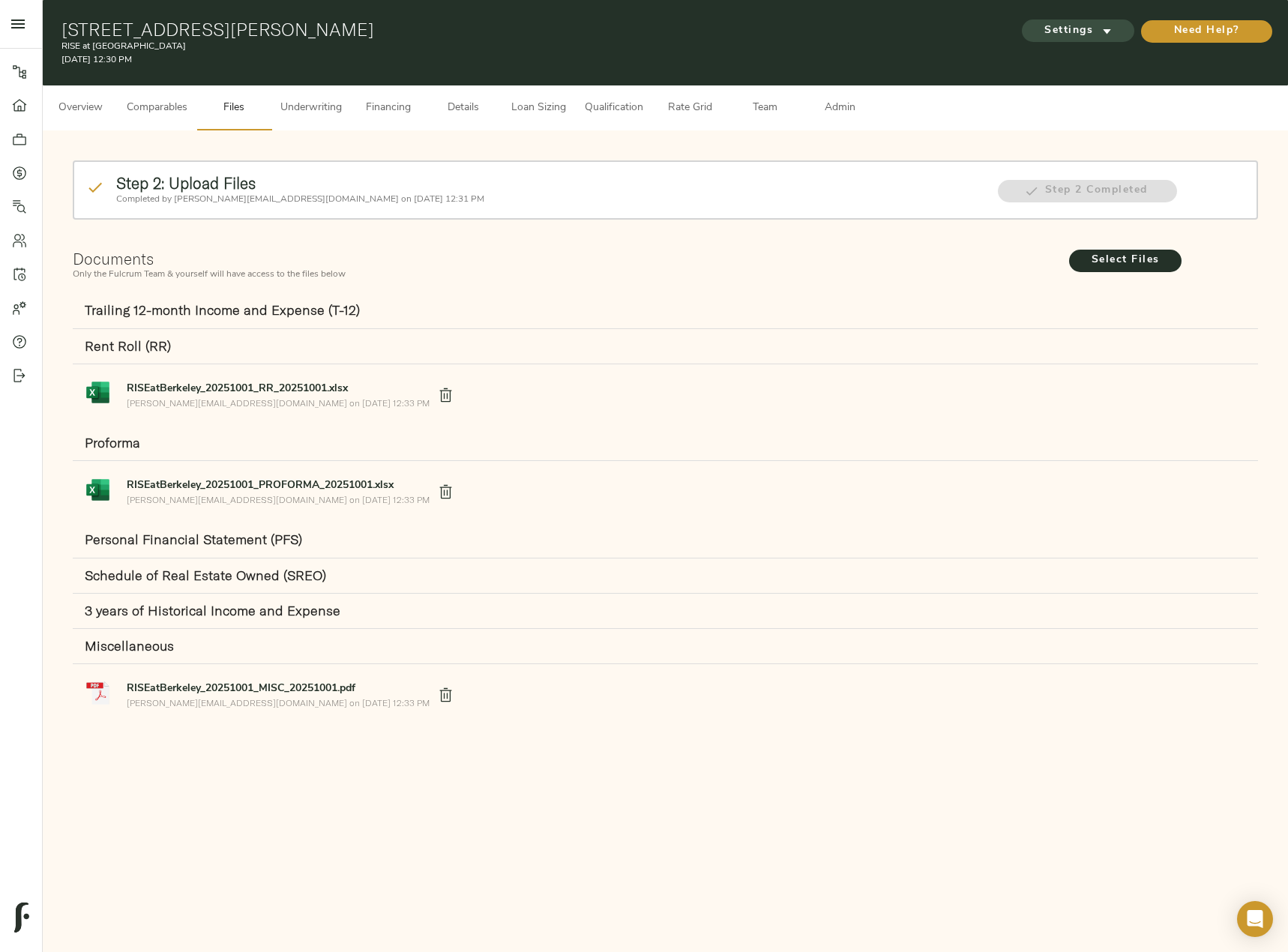
click at [1048, 28] on span "Settings" at bounding box center [1078, 31] width 83 height 19
click at [1052, 66] on span "Underwriting Template" at bounding box center [1093, 63] width 92 height 14
